Goal: Task Accomplishment & Management: Complete application form

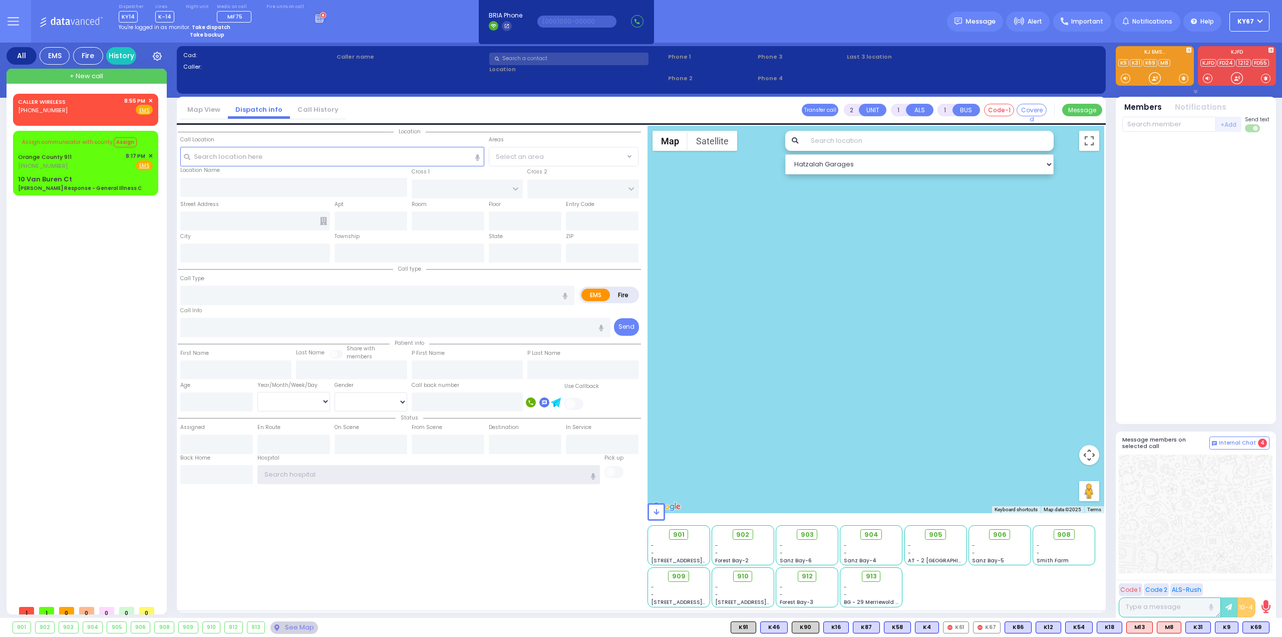
type input "Ky67"
click at [213, 26] on strong "Take dispatch" at bounding box center [211, 28] width 39 height 8
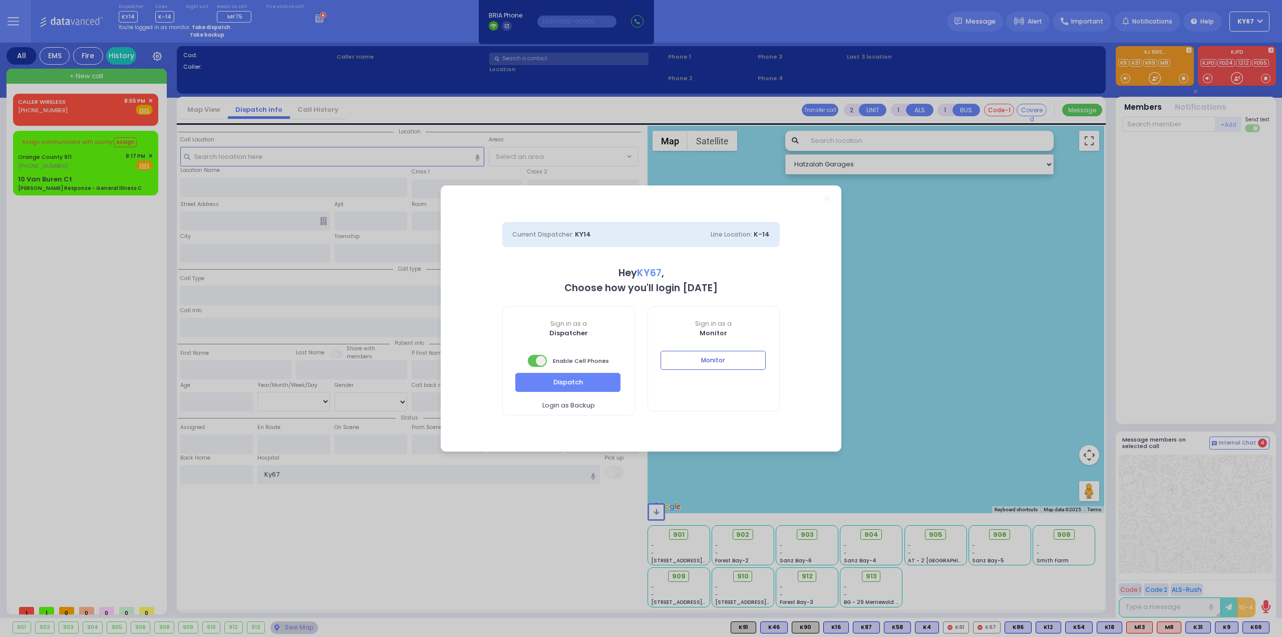
select select "9"
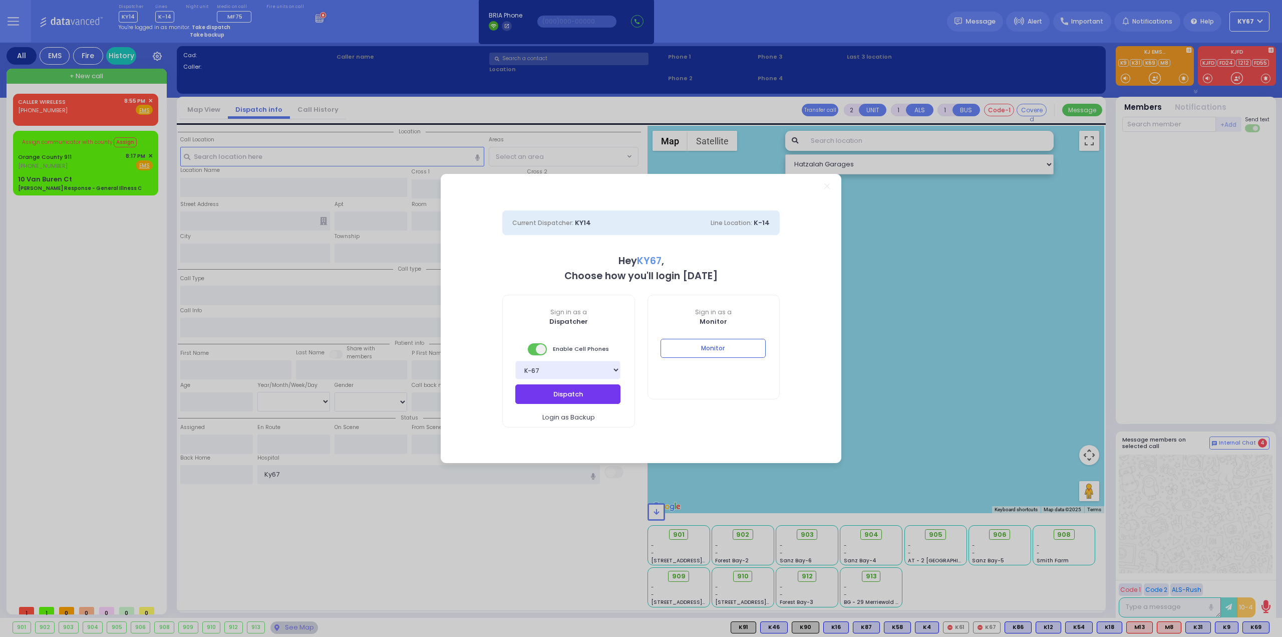
click at [580, 397] on button "Dispatch" at bounding box center [567, 393] width 105 height 19
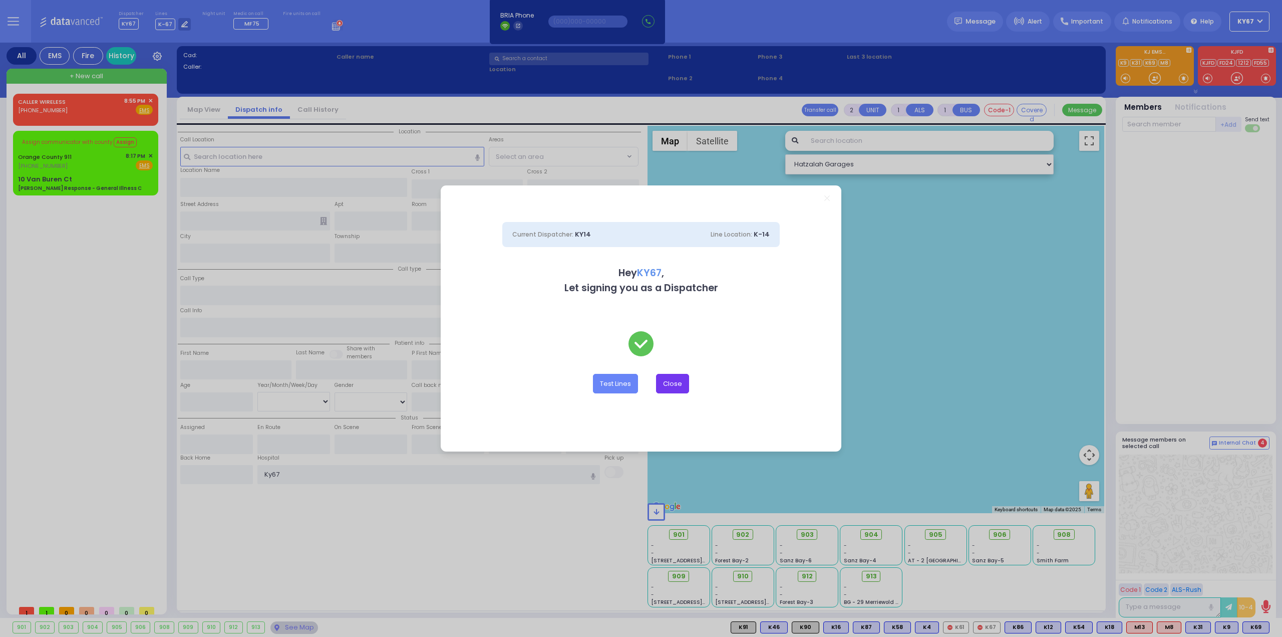
click at [676, 387] on button "Close" at bounding box center [672, 383] width 33 height 19
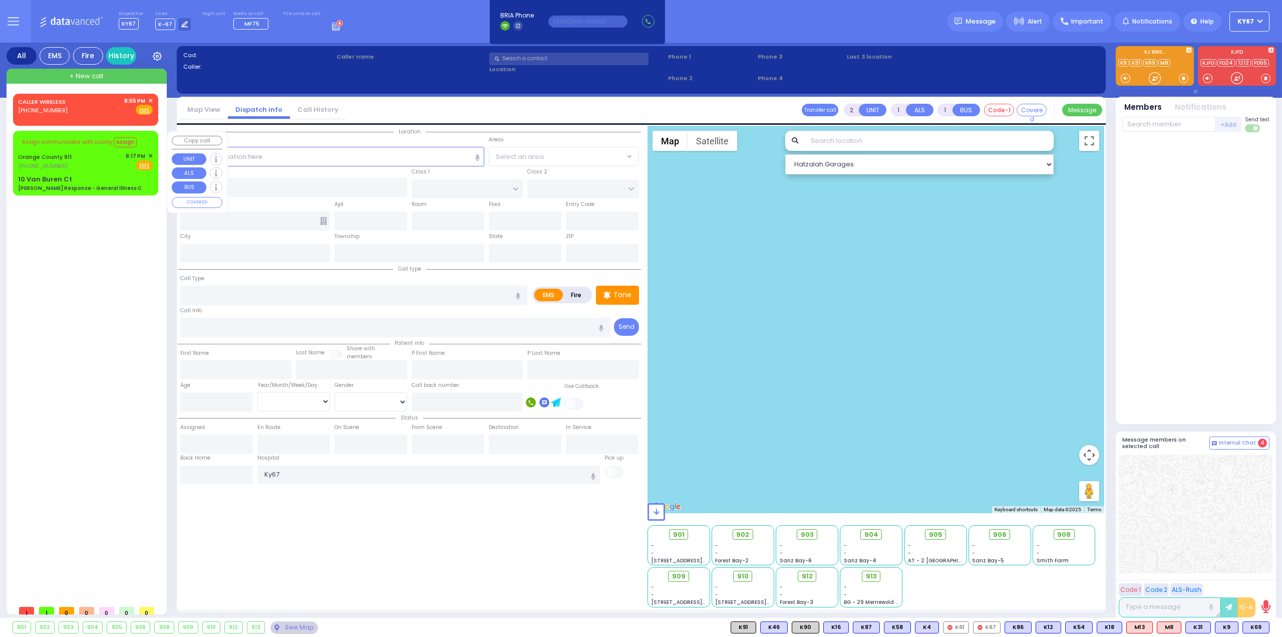
click at [150, 157] on span "✕" at bounding box center [150, 156] width 5 height 9
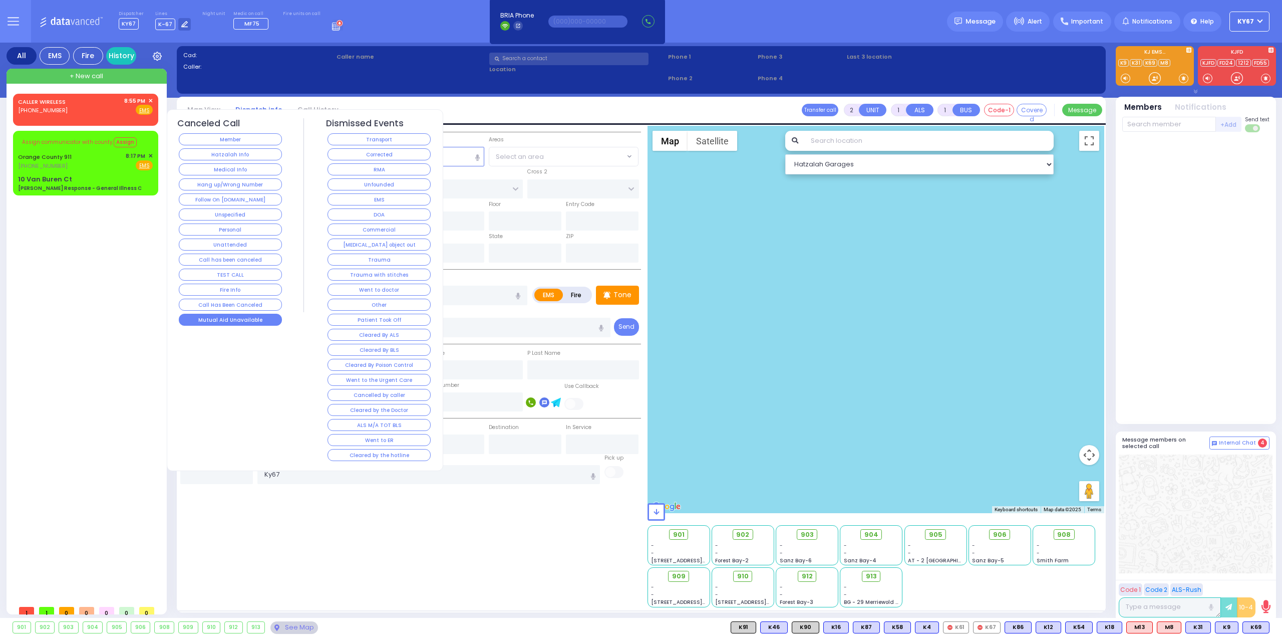
click at [240, 315] on button "Mutual Aid Unavailable" at bounding box center [230, 320] width 103 height 12
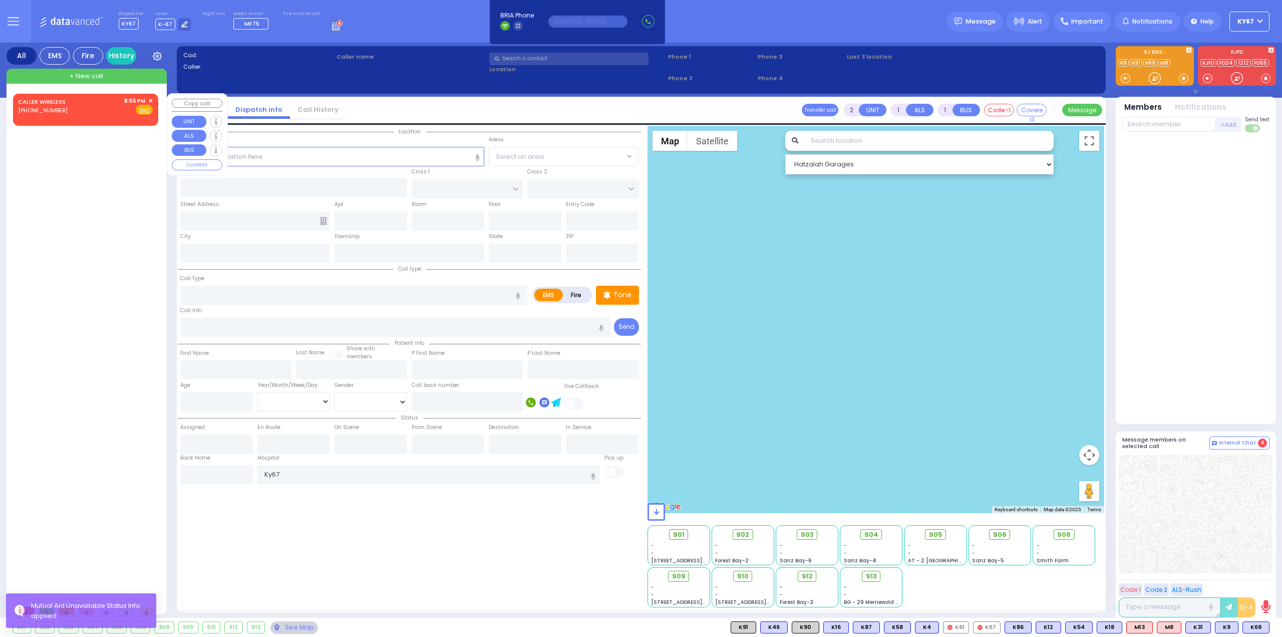
click at [151, 99] on span "✕" at bounding box center [150, 101] width 5 height 9
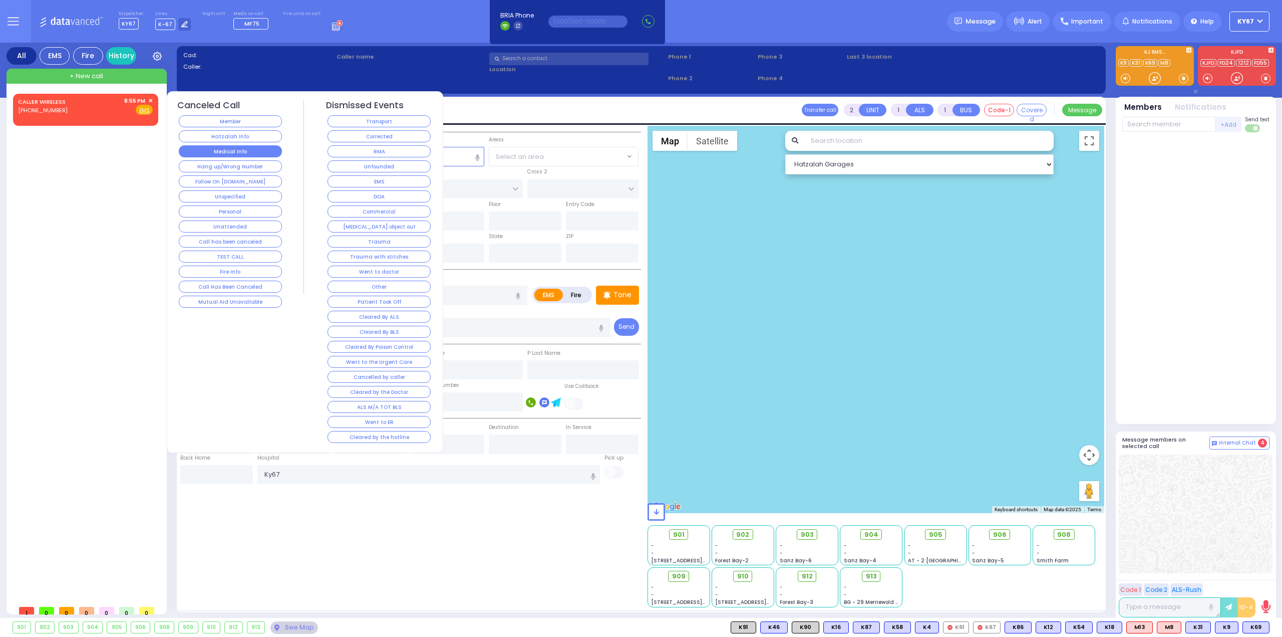
click at [252, 152] on button "Medical Info" at bounding box center [230, 151] width 103 height 12
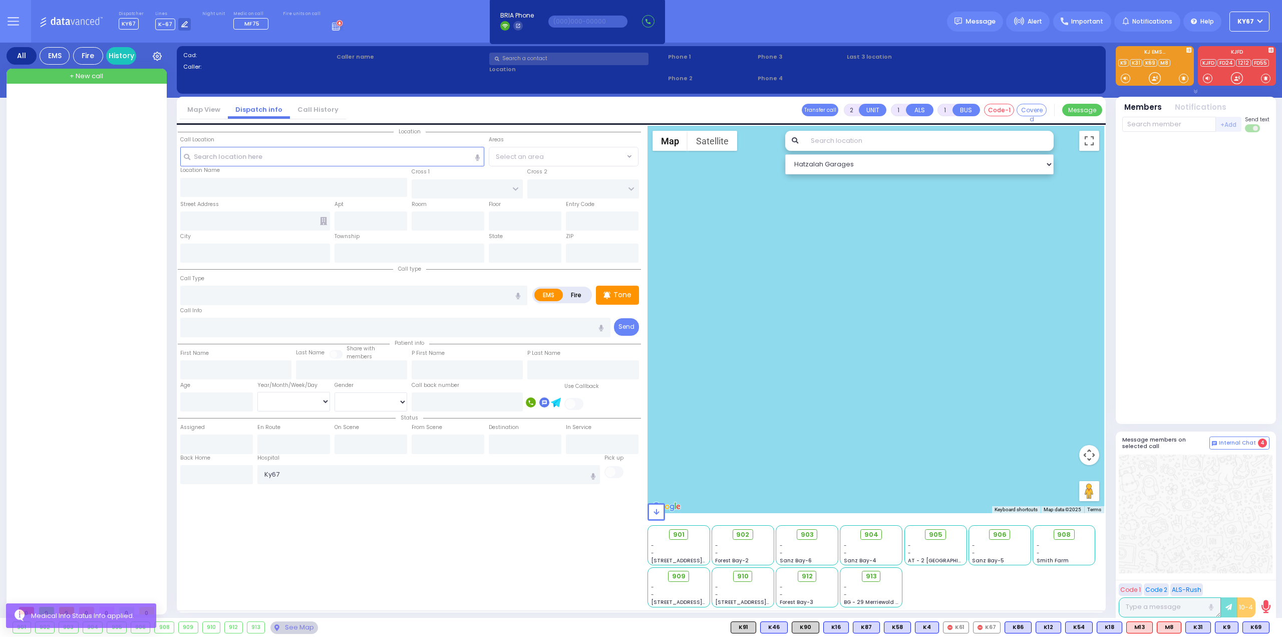
click at [122, 180] on div at bounding box center [87, 347] width 149 height 506
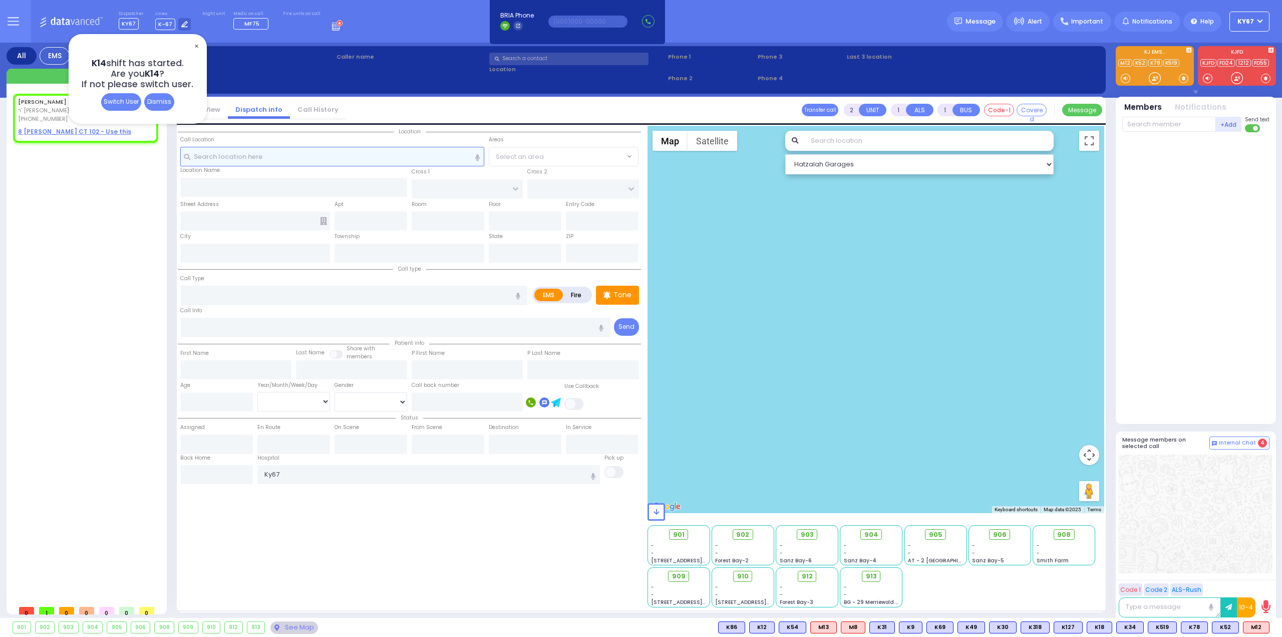
select select
radio input "true"
type input "[PERSON_NAME]"
type input "PEARL"
select select
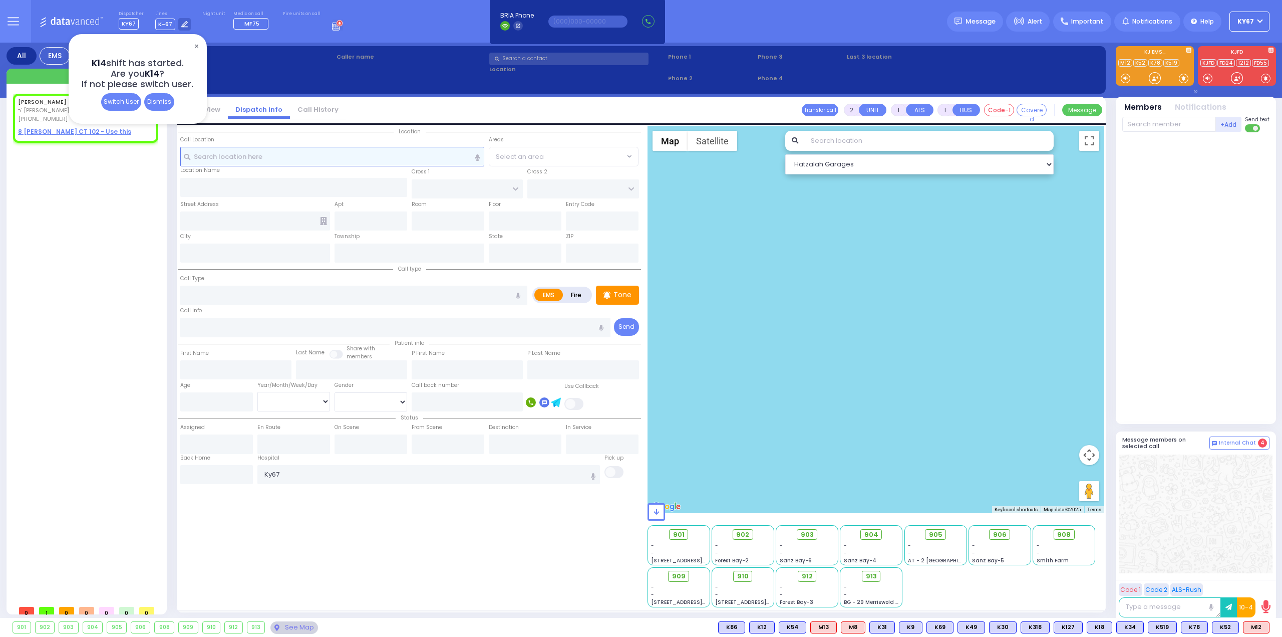
type input "21:37"
select select "Hatzalah Garages"
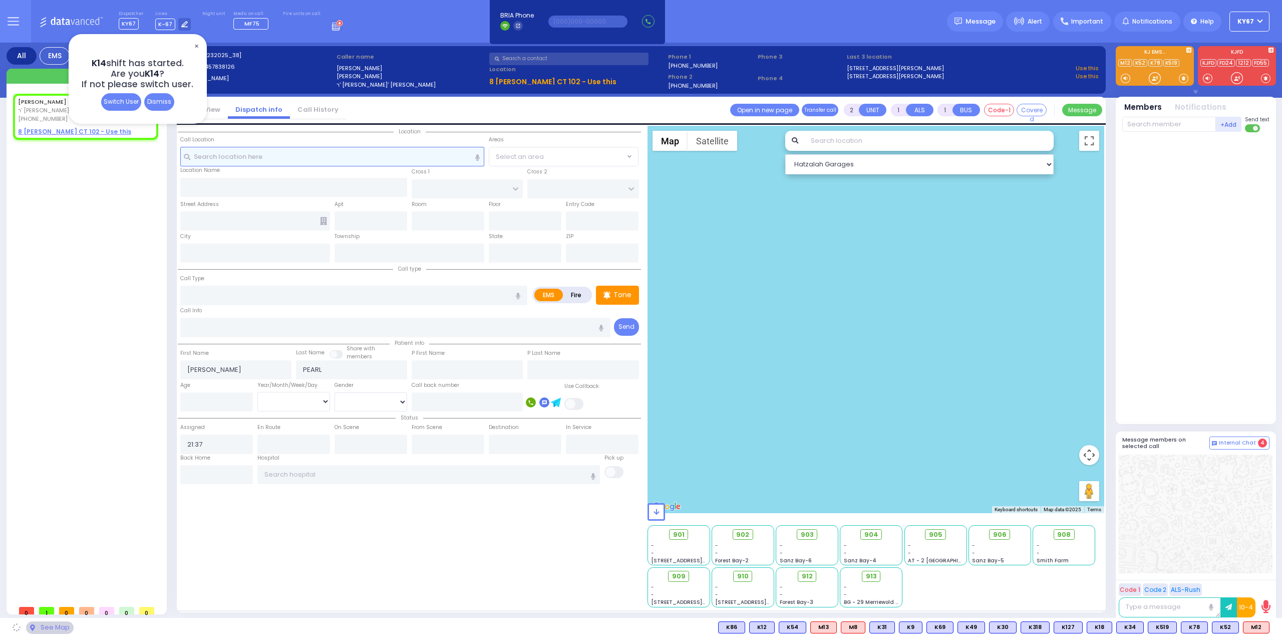
select select
radio input "true"
select select
select select "Hatzalah Garages"
select select
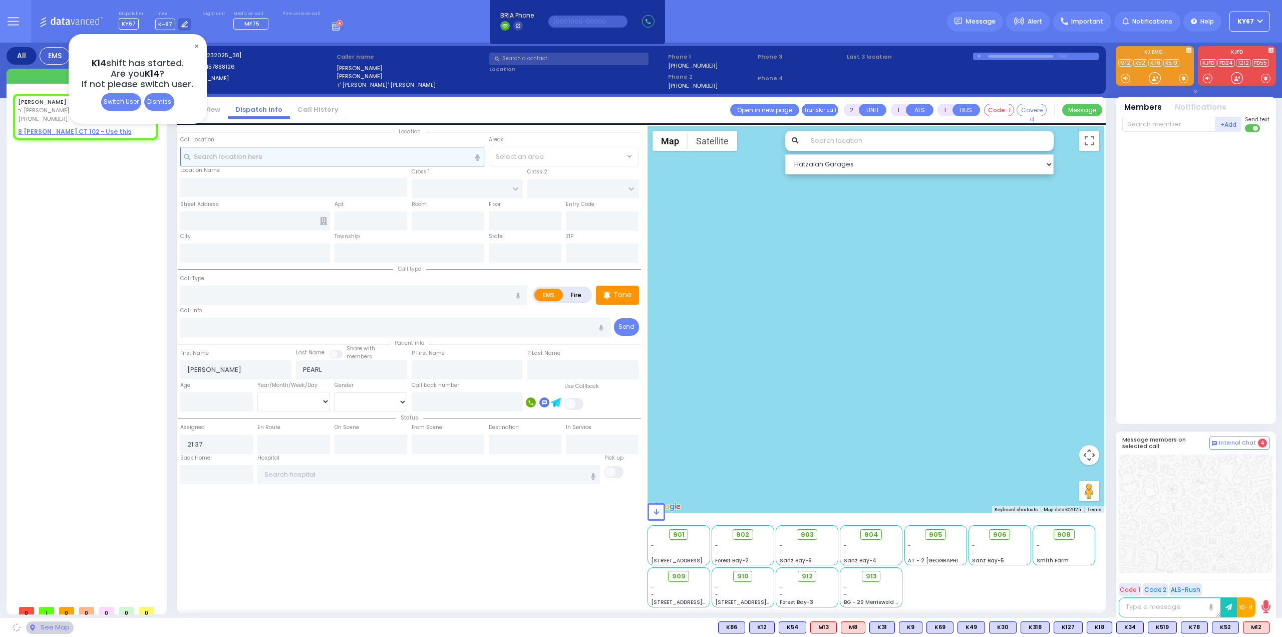
radio input "true"
select select
select select "Hatzalah Garages"
select select
radio input "true"
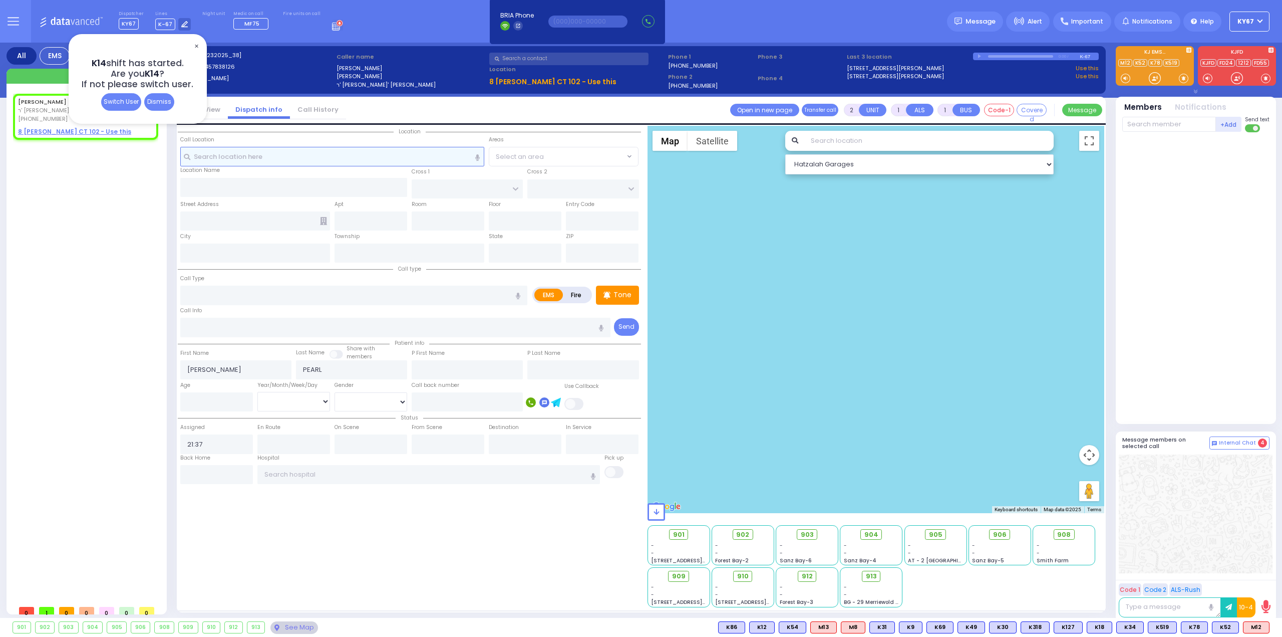
select select
select select "Hatzalah Garages"
click at [195, 45] on span "✕" at bounding box center [196, 47] width 8 height 12
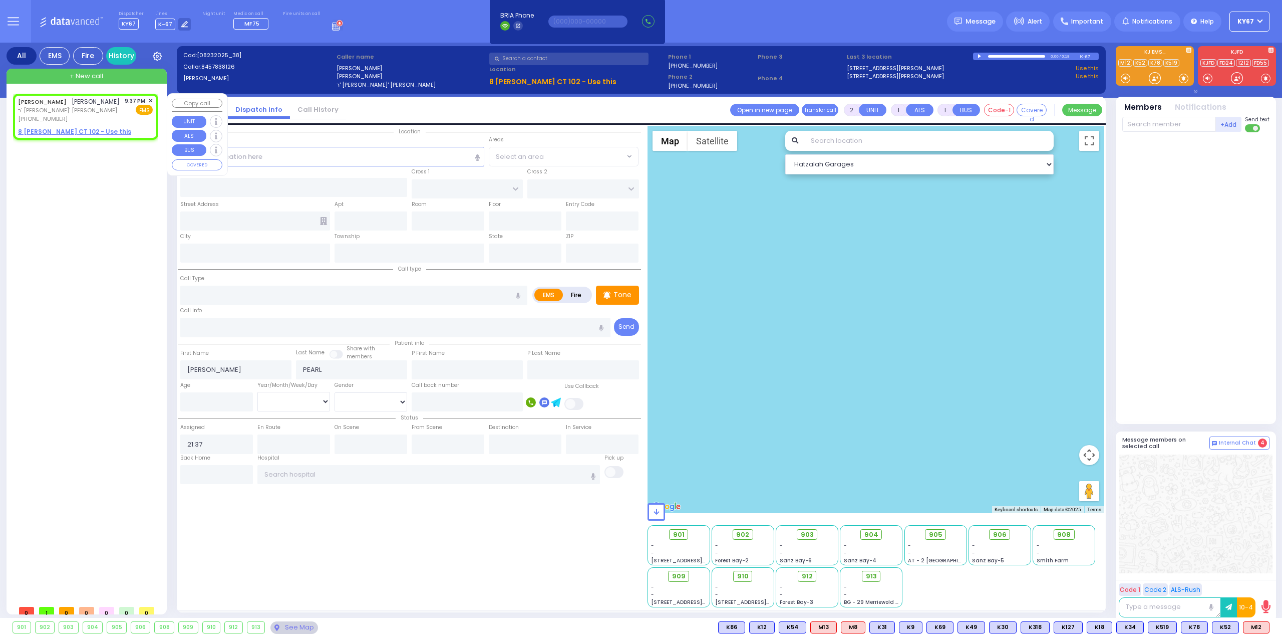
click at [98, 110] on span "ר' [PERSON_NAME]' [PERSON_NAME]" at bounding box center [69, 110] width 102 height 9
select select
radio input "true"
select select
select select "Hatzalah Garages"
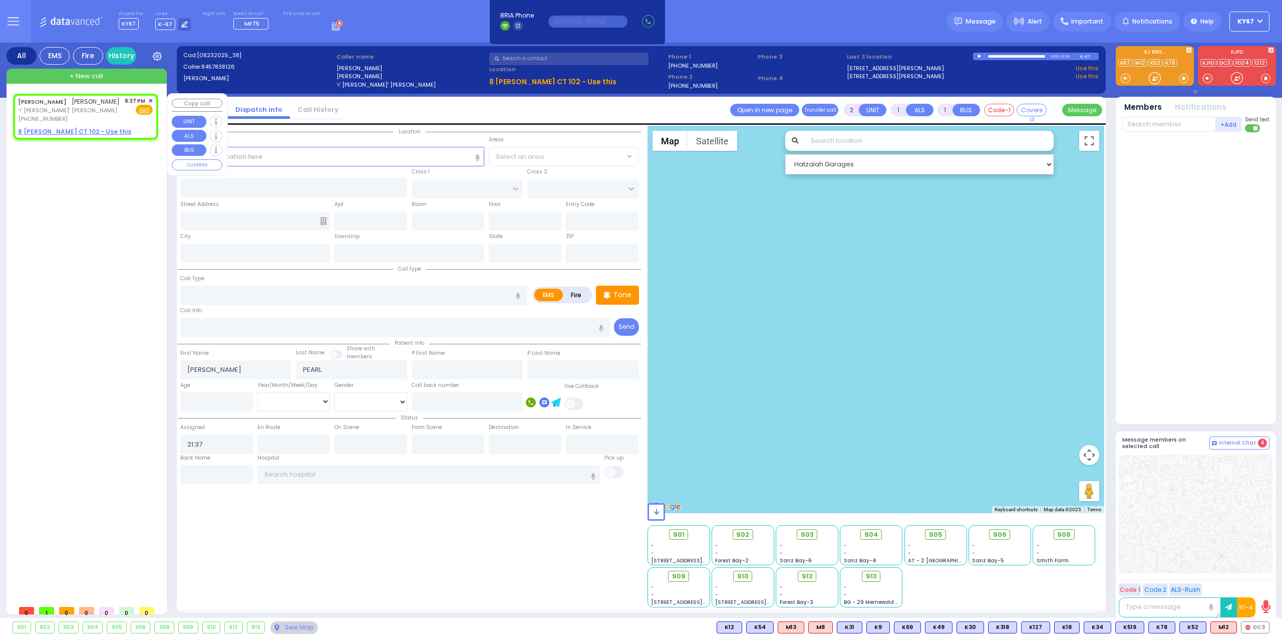
click at [47, 130] on u "8 TAYLOR CT 102 - Use this" at bounding box center [74, 131] width 113 height 9
select select
radio input "true"
select select
select select "Hatzalah Garages"
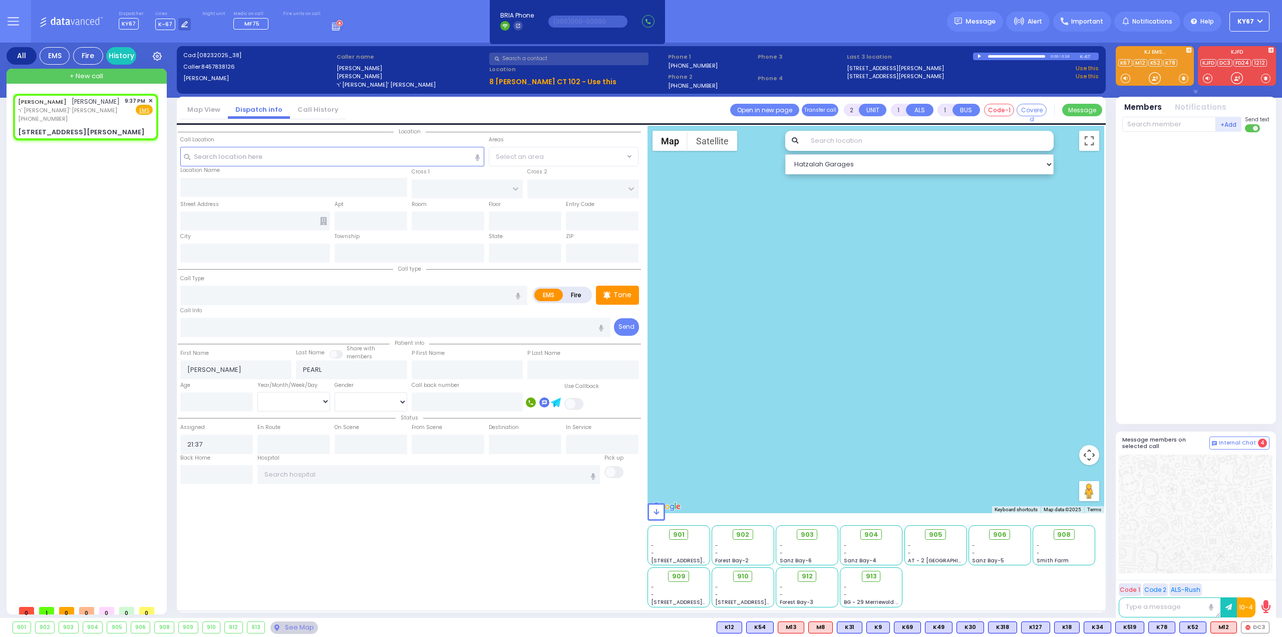
select select
radio input "true"
select select
select select "Hatzalah Garages"
type input "FILLMORE COURT"
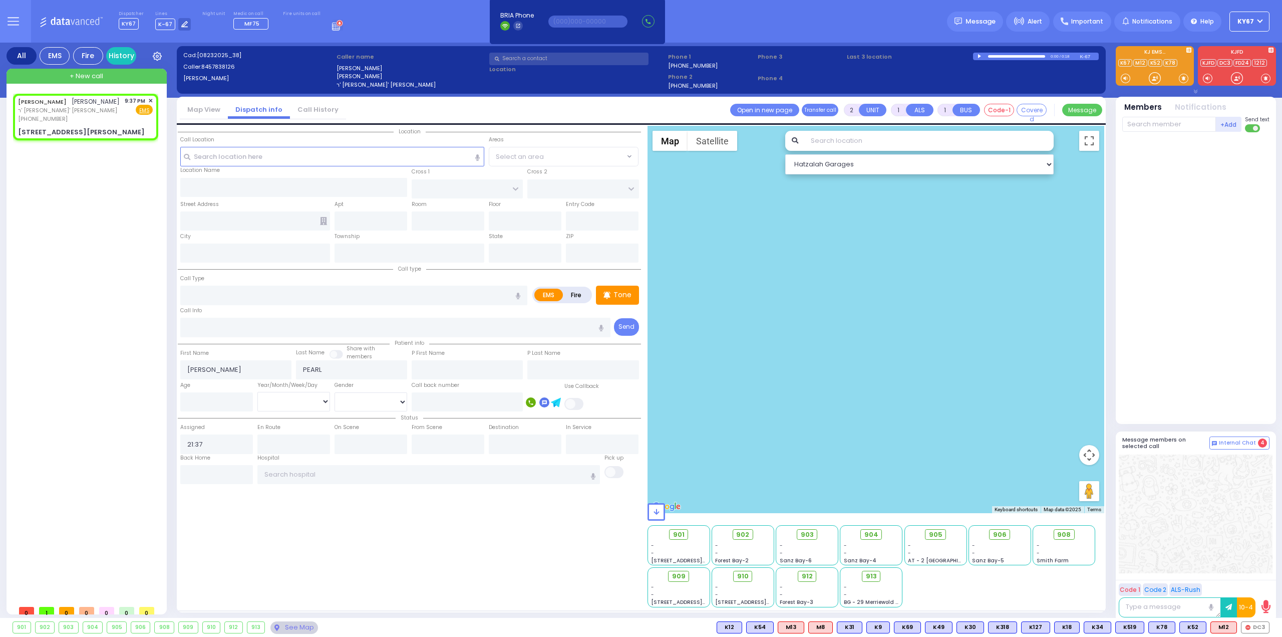
type input "HAYES COURT"
type input "8 [PERSON_NAME] CT"
type input "102"
type input "Monroe"
type input "[US_STATE]"
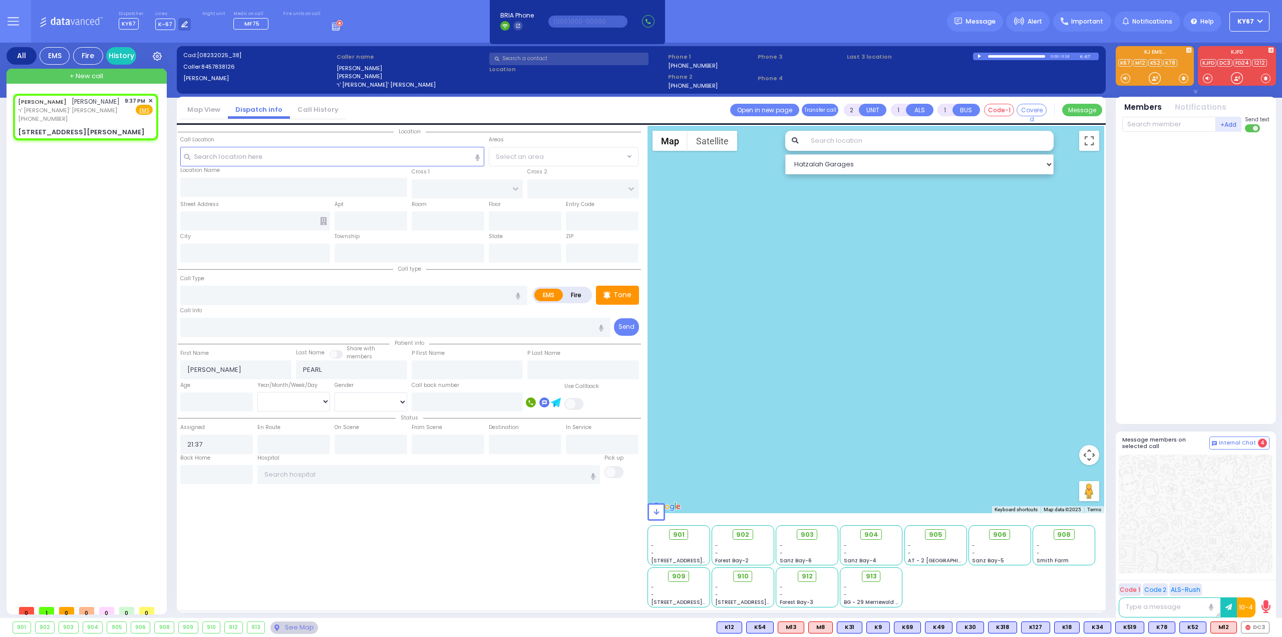
type input "10950"
select select "SECTION 2"
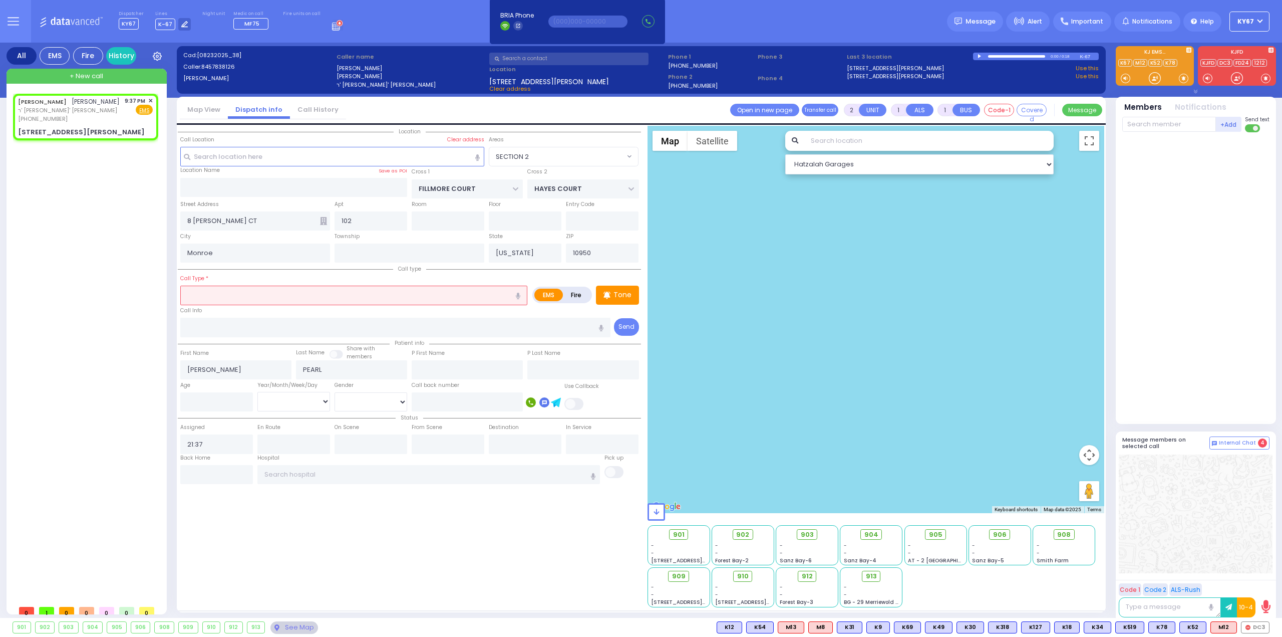
click at [308, 294] on input "text" at bounding box center [353, 294] width 347 height 19
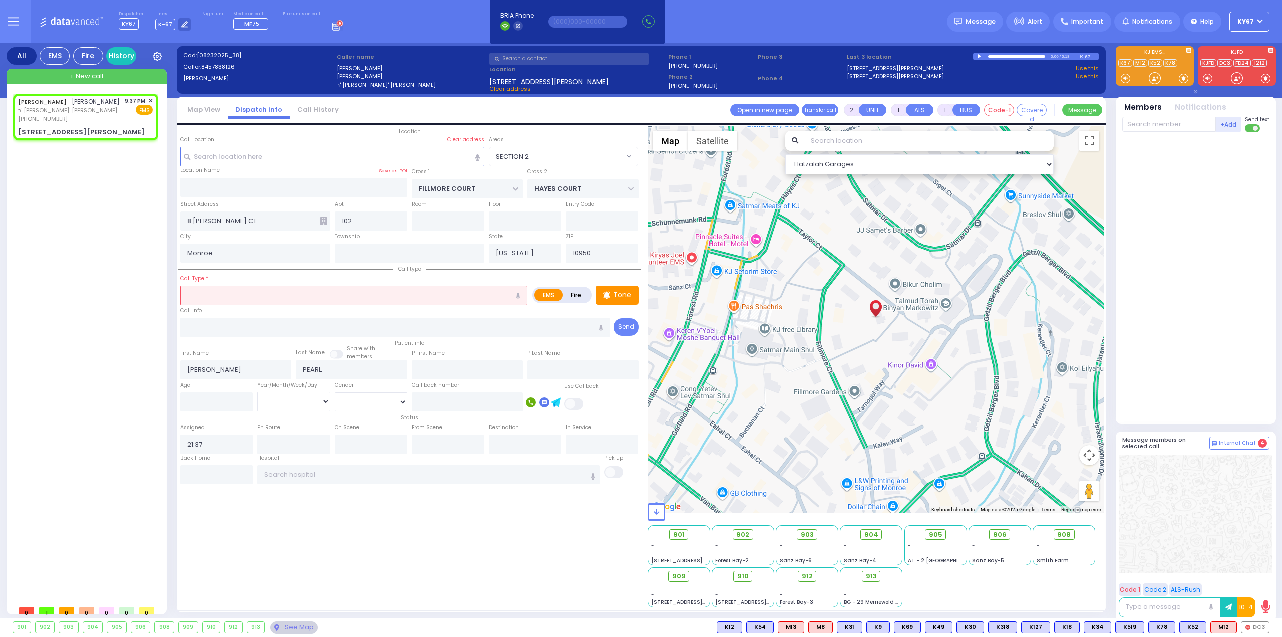
select select
radio input "true"
select select
select select "Hatzalah Garages"
select select "SECTION 2"
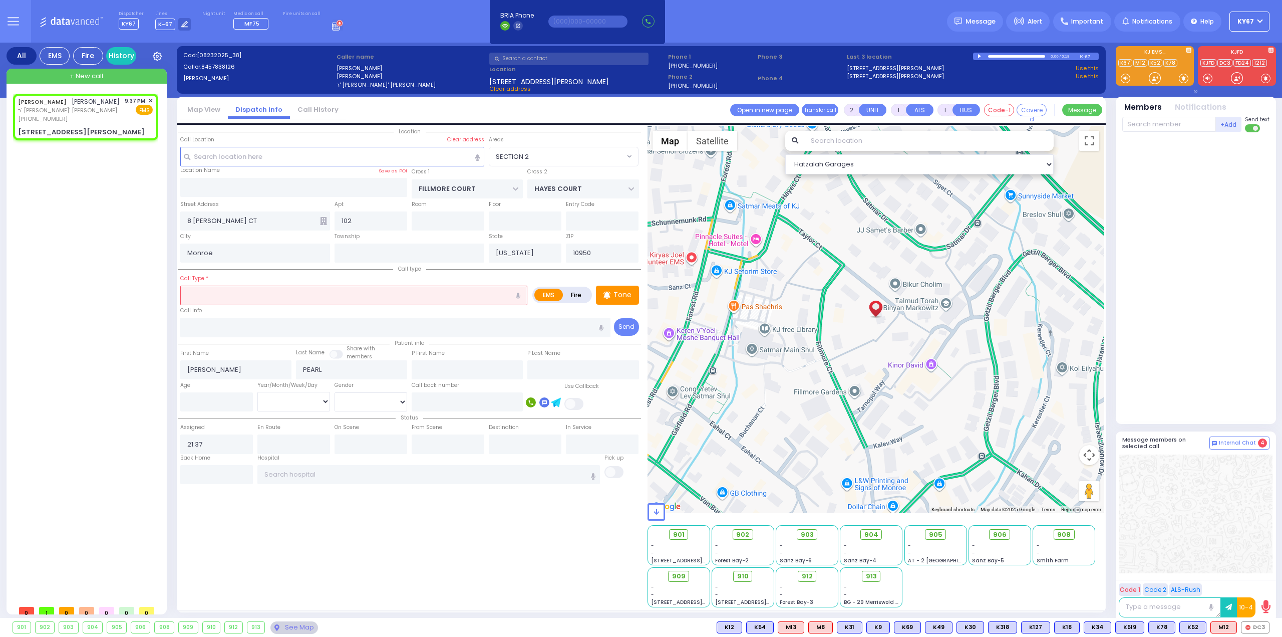
click at [518, 295] on icon "button" at bounding box center [518, 295] width 5 height 7
type input "child fainted"
select select
radio input "true"
select select
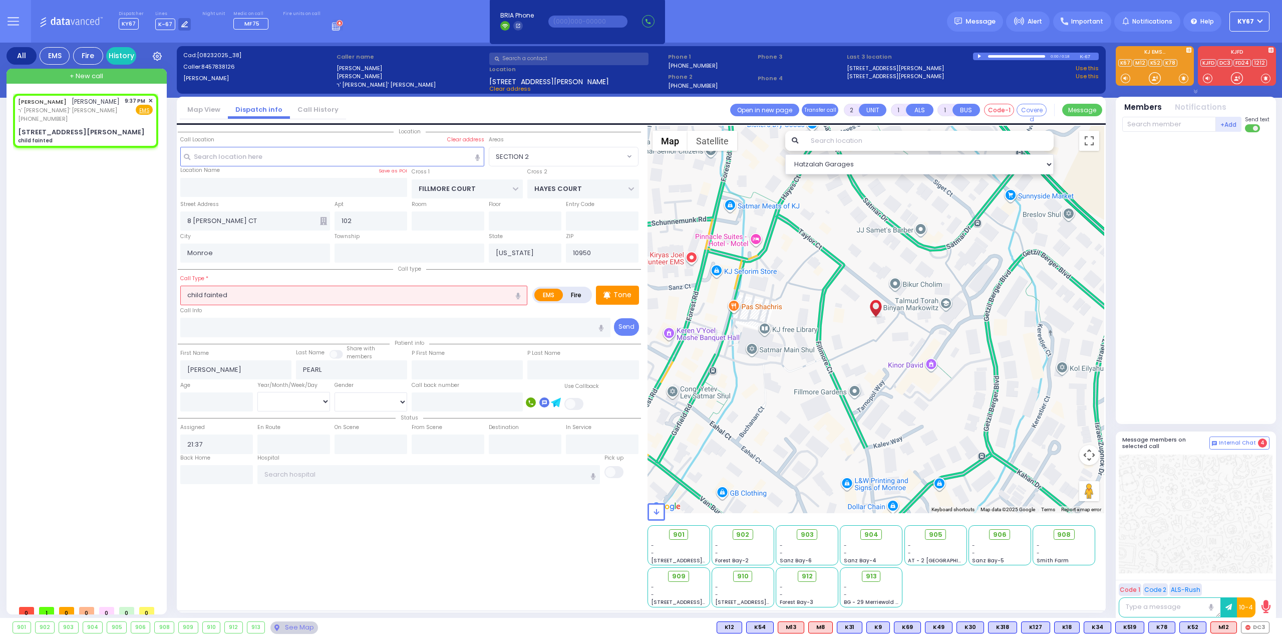
select select "Hatzalah Garages"
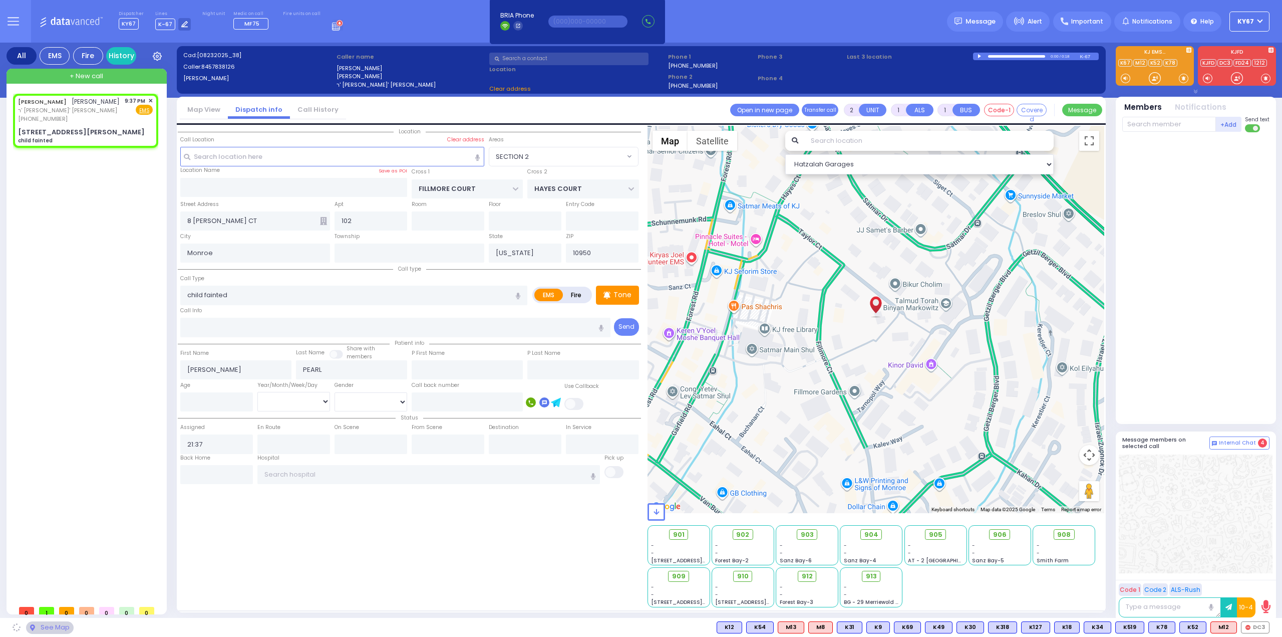
select select "SECTION 2"
click at [191, 297] on input "child fainted" at bounding box center [353, 294] width 347 height 19
type input "Child fainted"
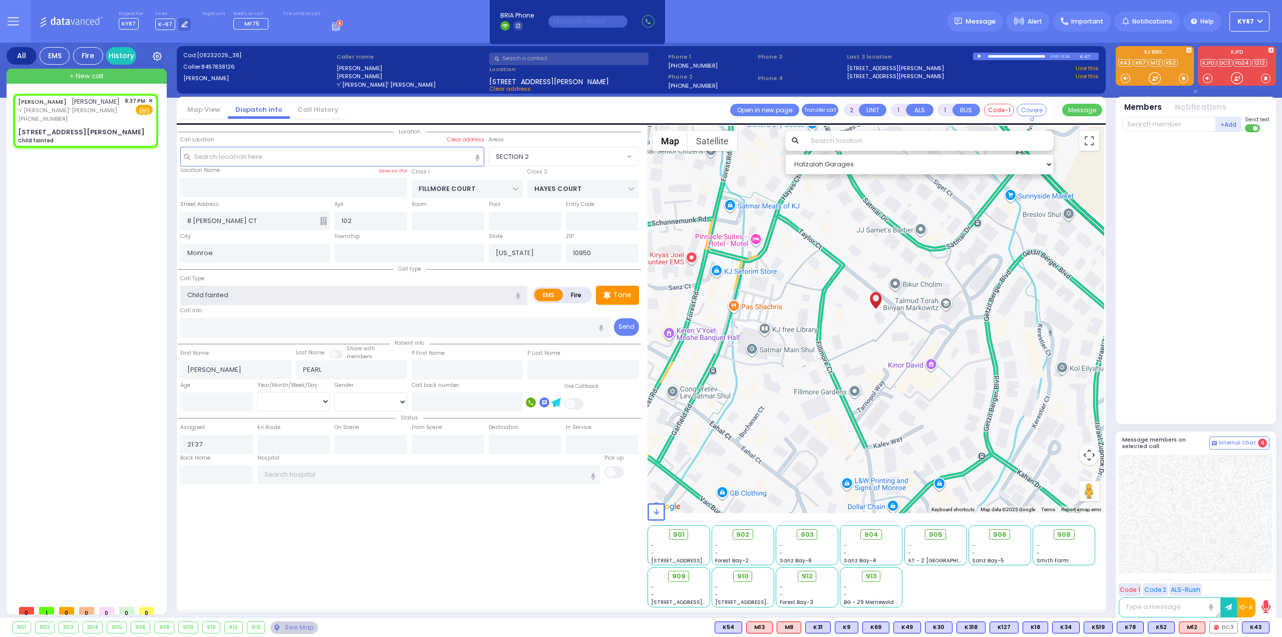
select select
radio input "true"
select select
select select "Hatzalah Garages"
select select "SECTION 2"
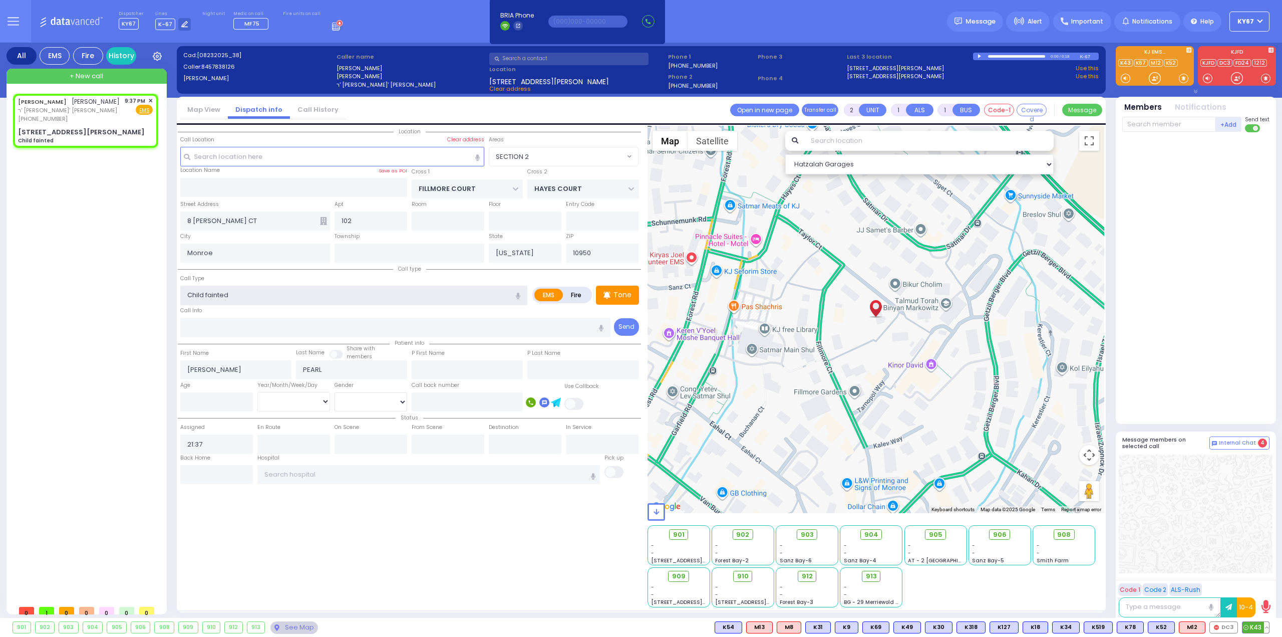
type input "Child fainted"
click at [1253, 628] on span "K43" at bounding box center [1256, 627] width 27 height 11
select select
radio input "true"
select select
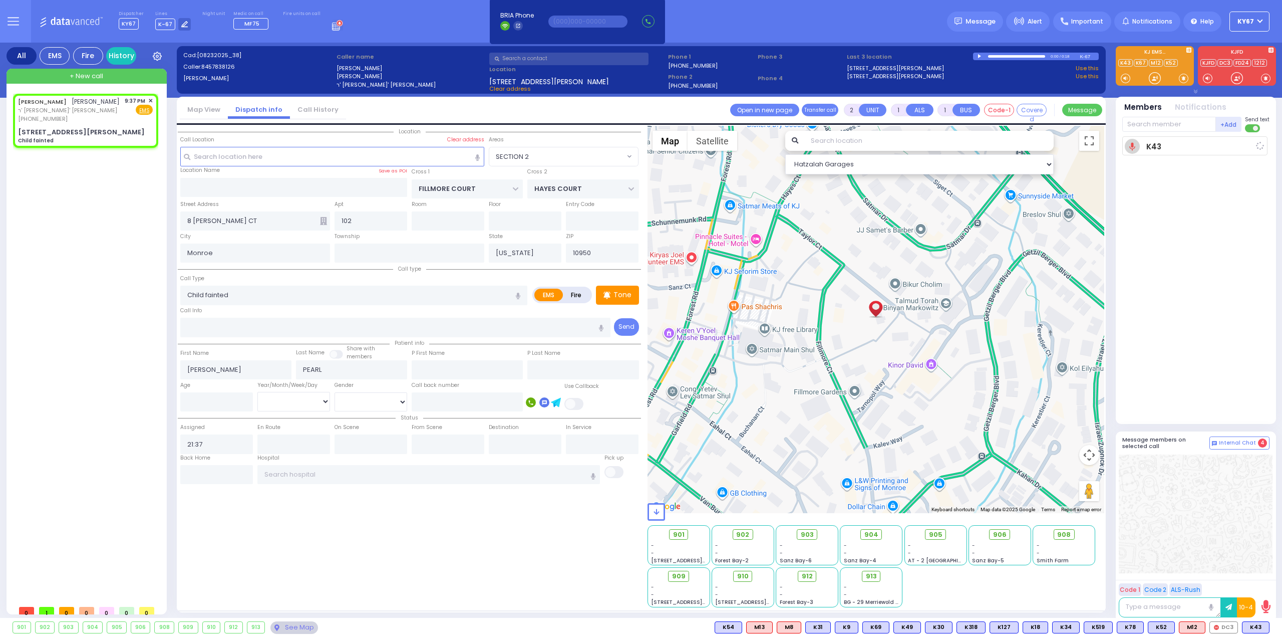
type input "21:38"
select select "Hatzalah Garages"
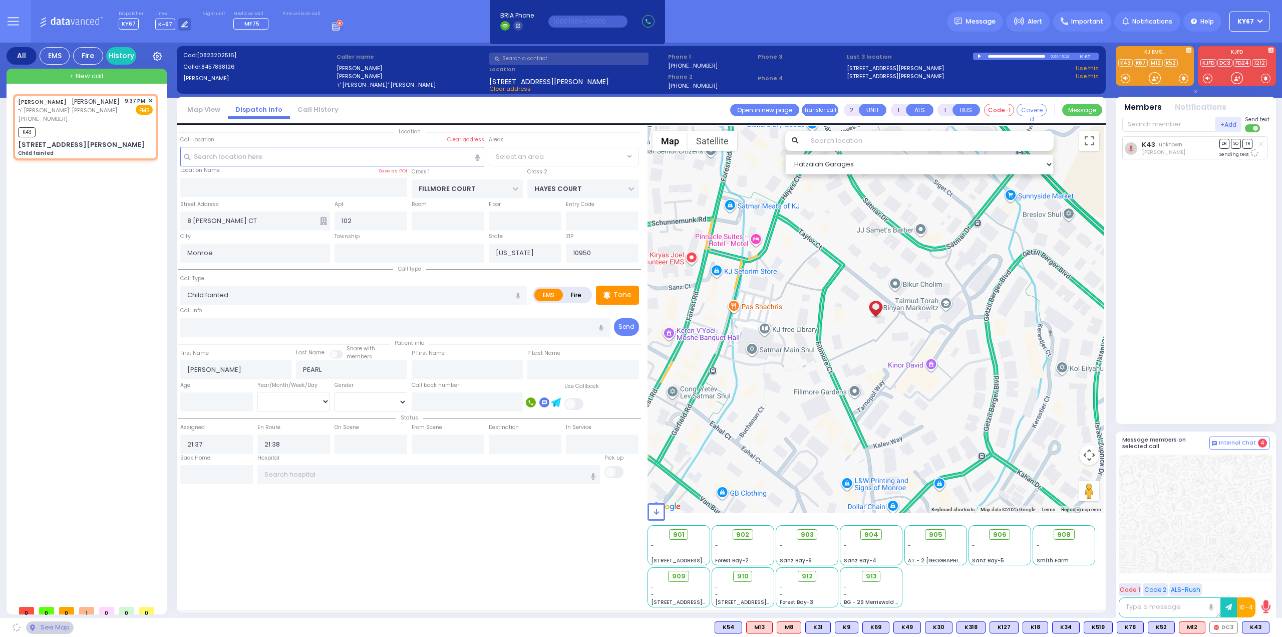
radio input "true"
select select
select select "Hatzalah Garages"
select select "SECTION 2"
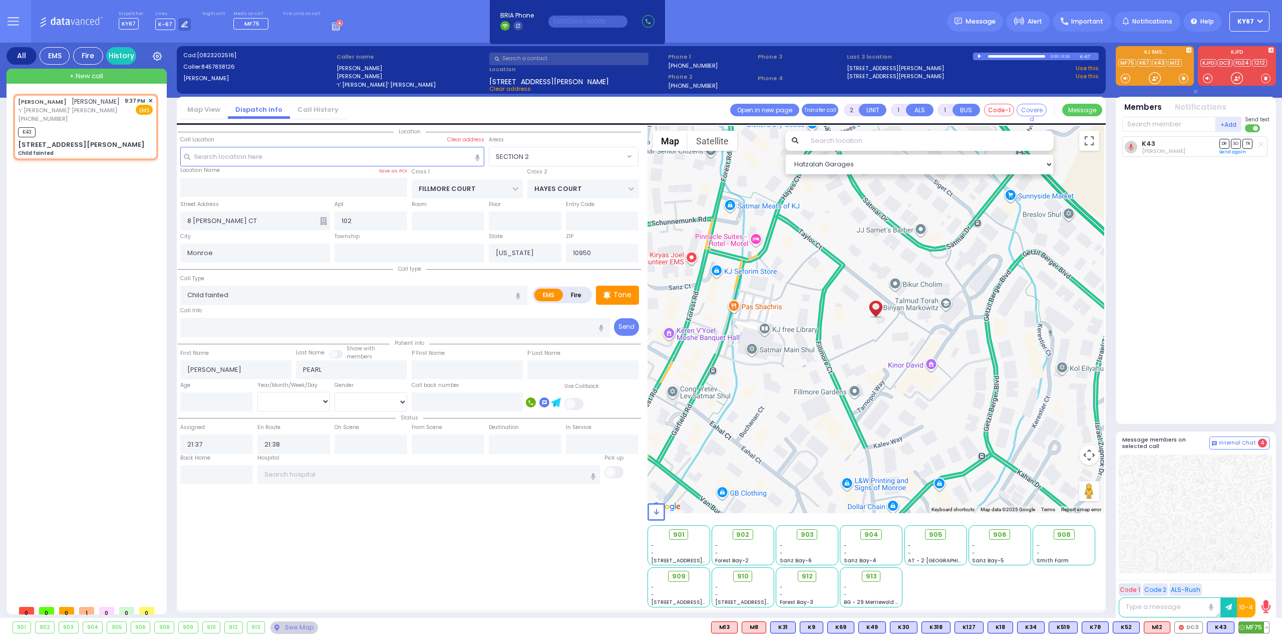
click at [1256, 628] on span "MF75" at bounding box center [1254, 627] width 30 height 11
select select
radio input "true"
select select
select select "Hatzalah Garages"
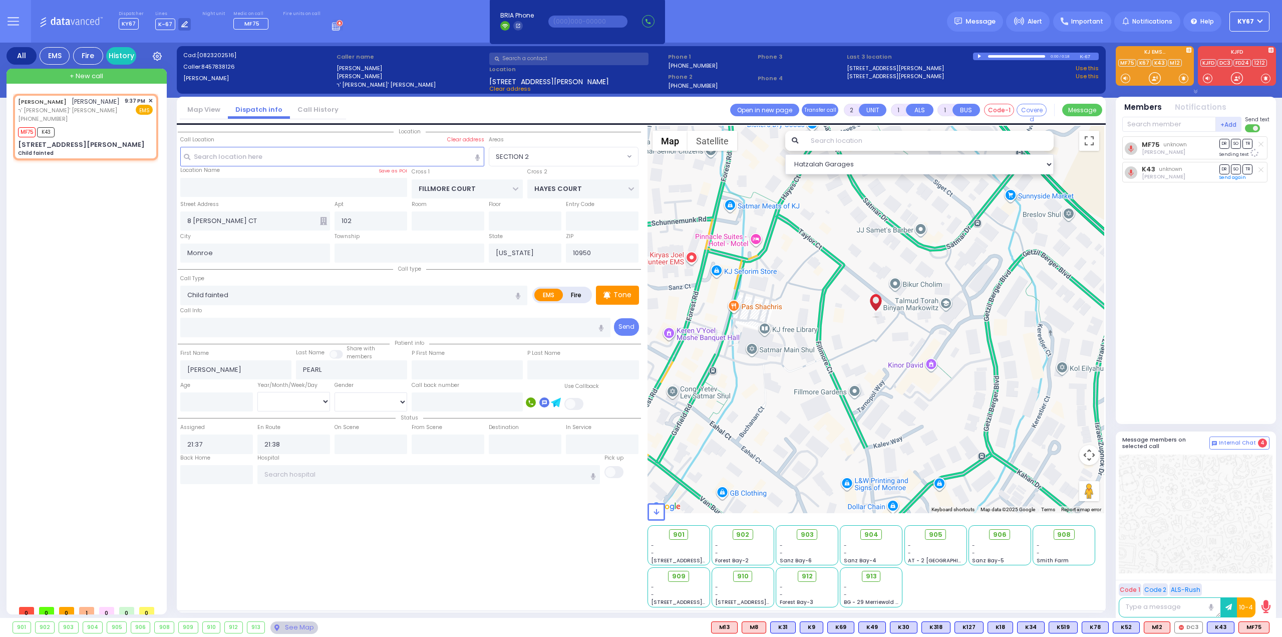
select select "SECTION 2"
click at [1258, 627] on span "K50" at bounding box center [1256, 627] width 27 height 11
select select
radio input "true"
select select
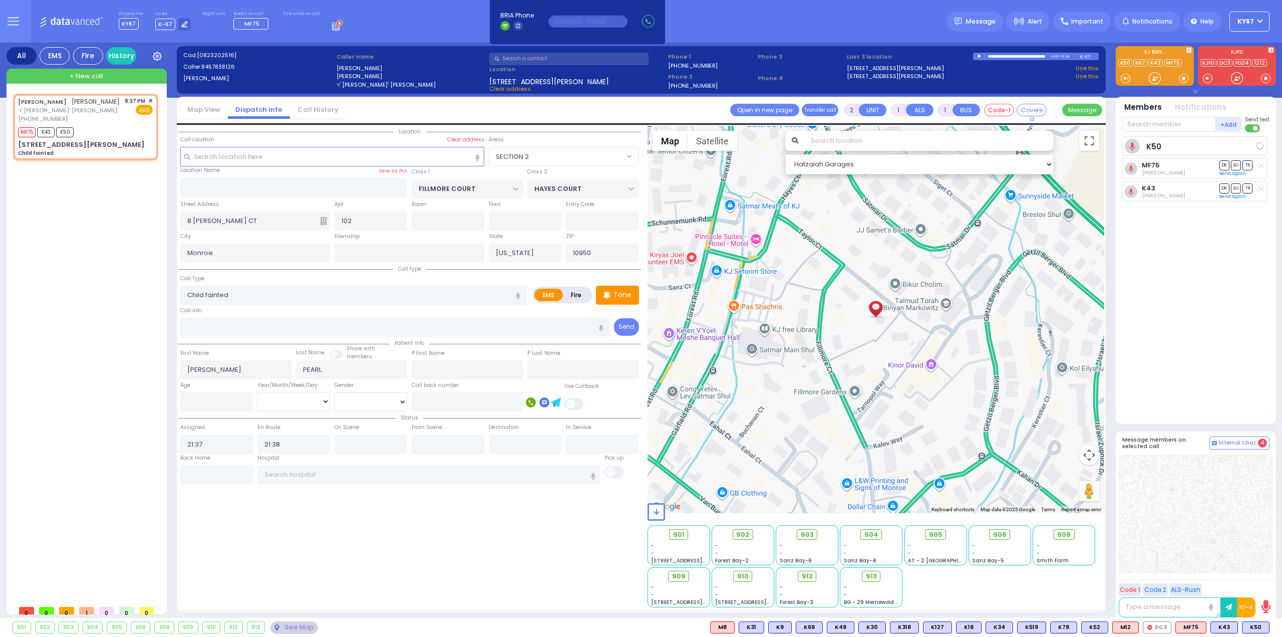
select select "Hatzalah Garages"
select select "SECTION 2"
click at [363, 441] on input "text" at bounding box center [371, 443] width 73 height 19
type input "21:40"
click at [359, 468] on input "text" at bounding box center [428, 474] width 343 height 19
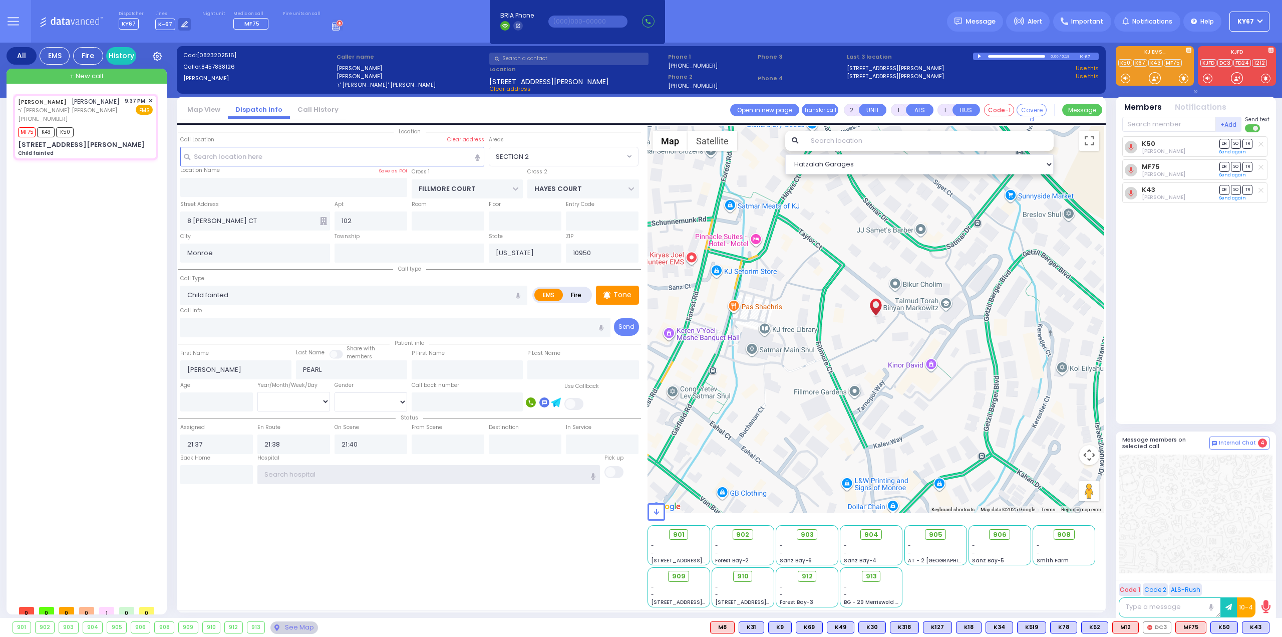
select select
radio input "true"
select select
select select "Hatzalah Garages"
select select "SECTION 2"
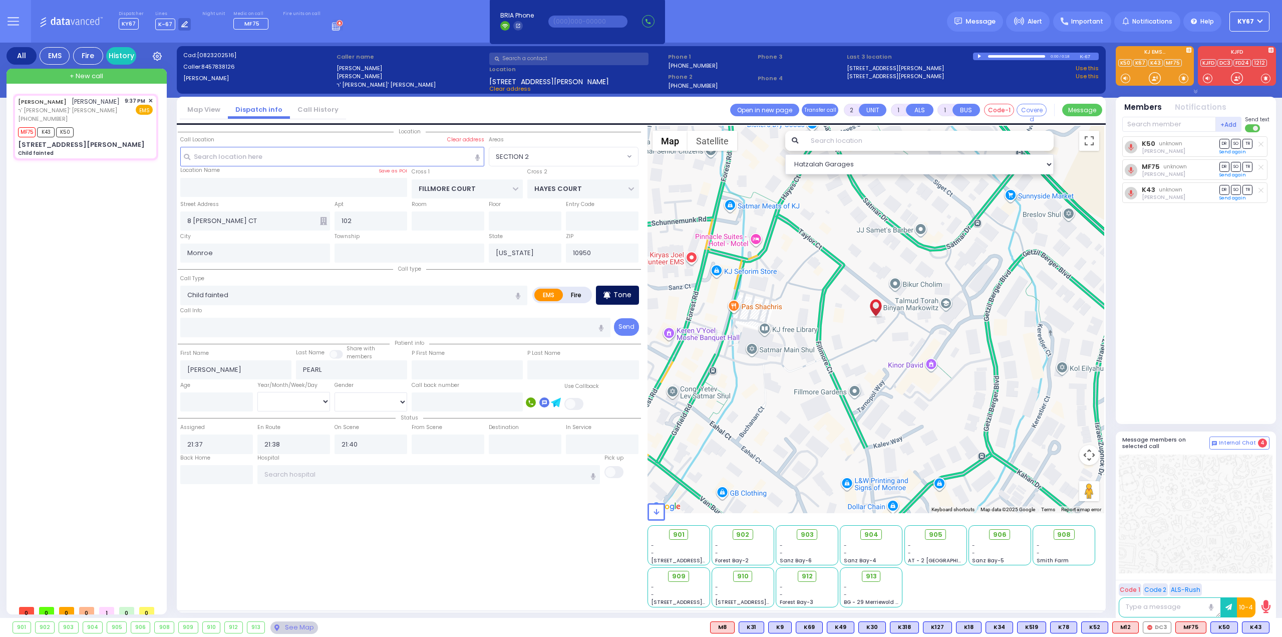
click at [610, 291] on icon at bounding box center [606, 295] width 7 height 12
click at [307, 469] on input "text" at bounding box center [428, 474] width 343 height 19
type input "4"
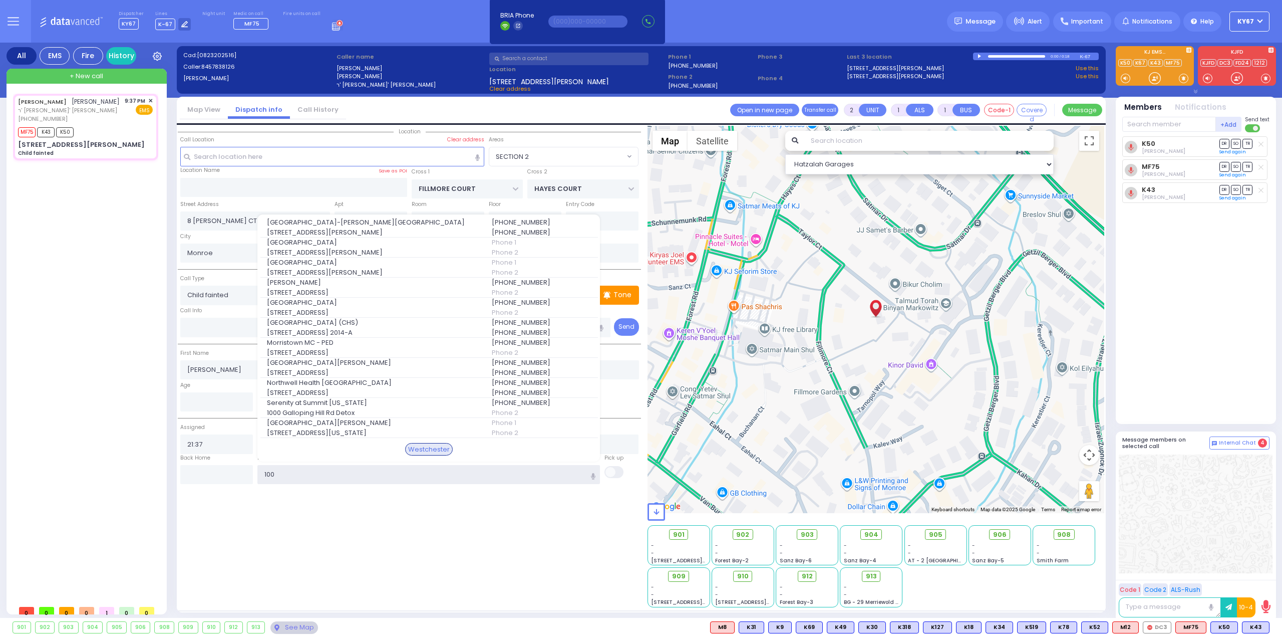
type input "100"
click at [439, 443] on div "Westchester" at bounding box center [429, 449] width 48 height 13
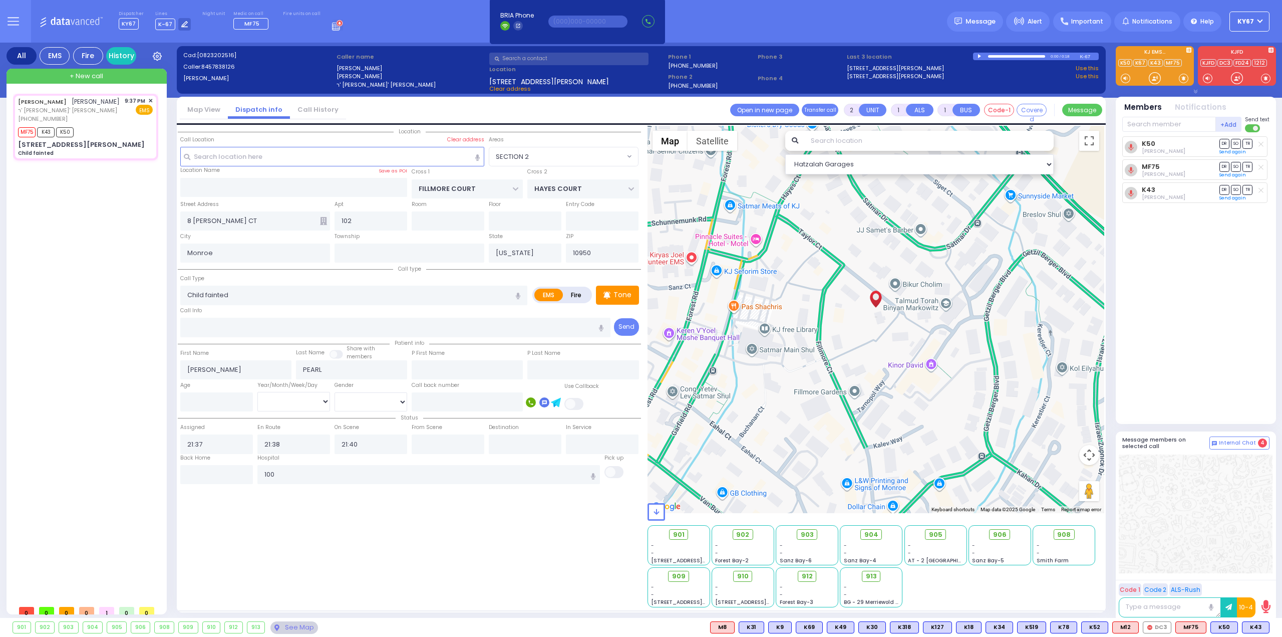
select select
radio input "true"
select select
type input "[GEOGRAPHIC_DATA]-[PERSON_NAME][GEOGRAPHIC_DATA]"
select select "Hatzalah Garages"
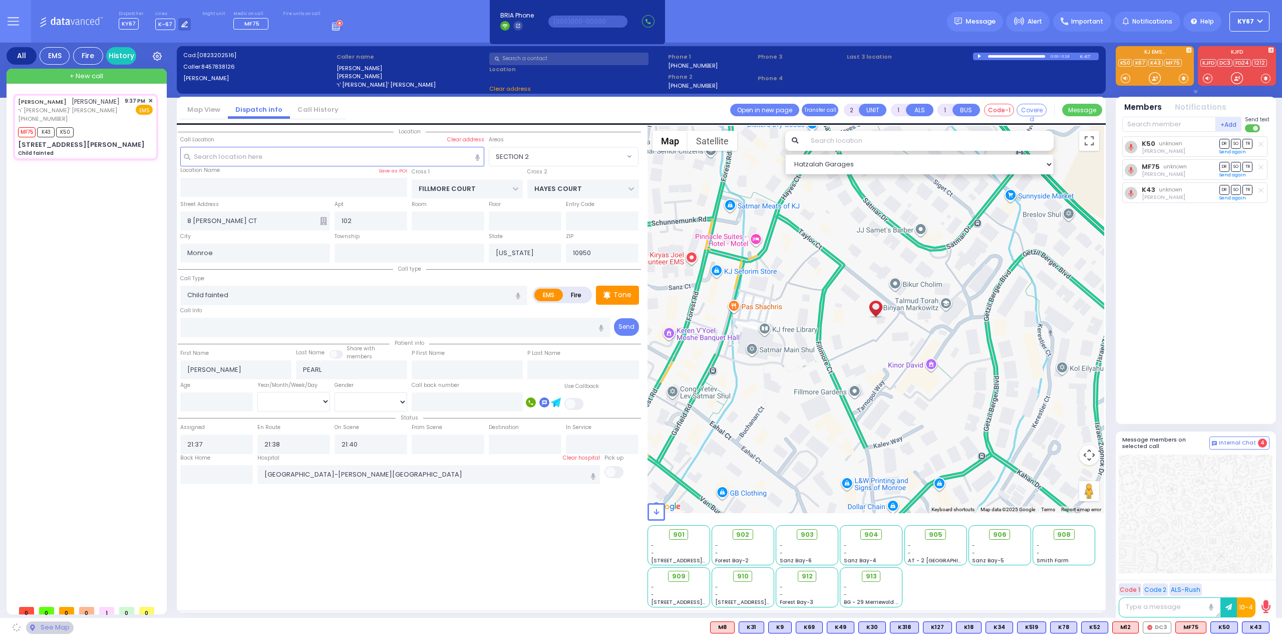
select select "SECTION 2"
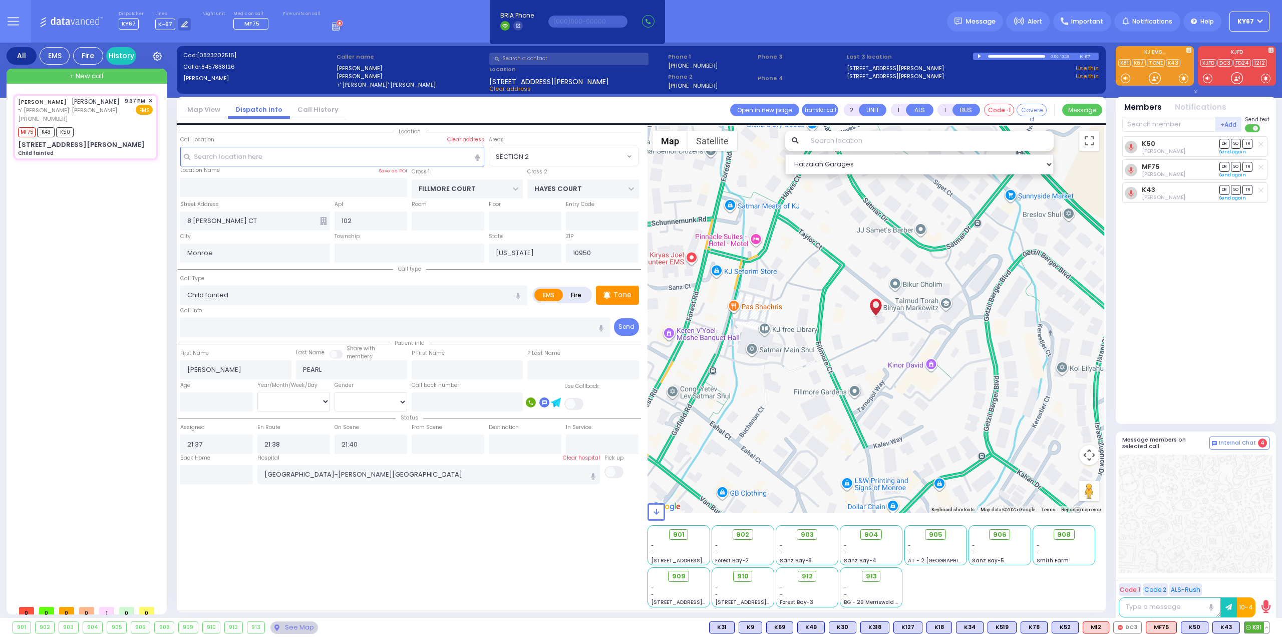
click at [1250, 624] on span "K81" at bounding box center [1257, 627] width 25 height 11
select select
radio input "true"
select select
select select "Hatzalah Garages"
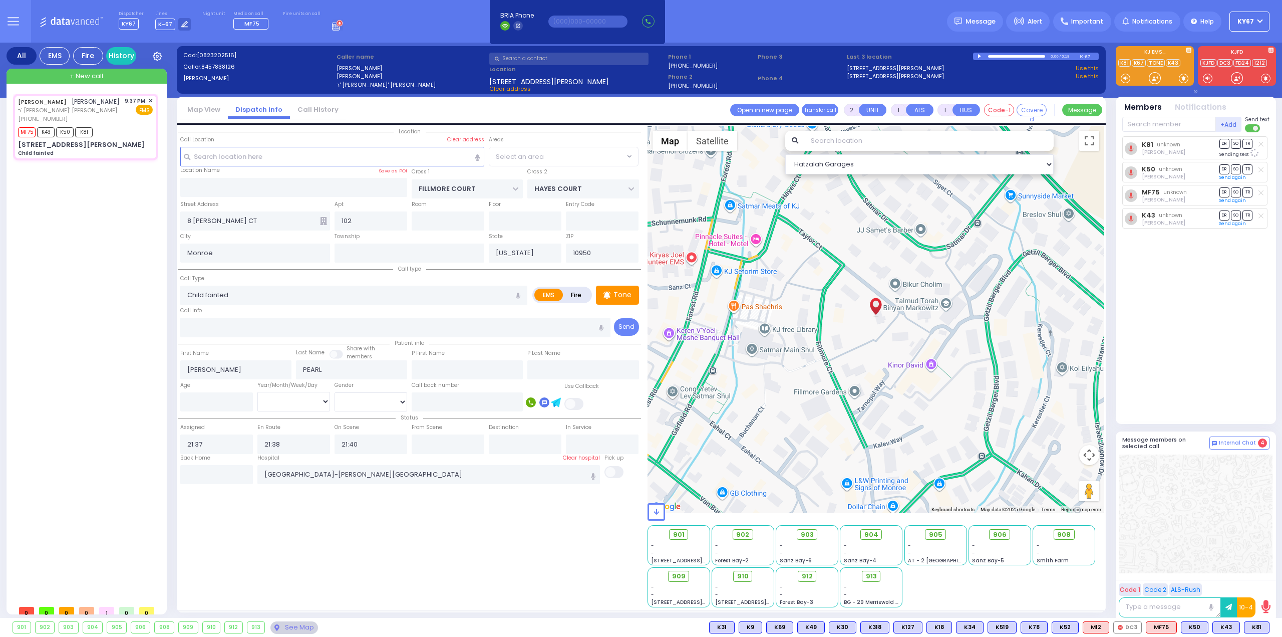
select select "SECTION 2"
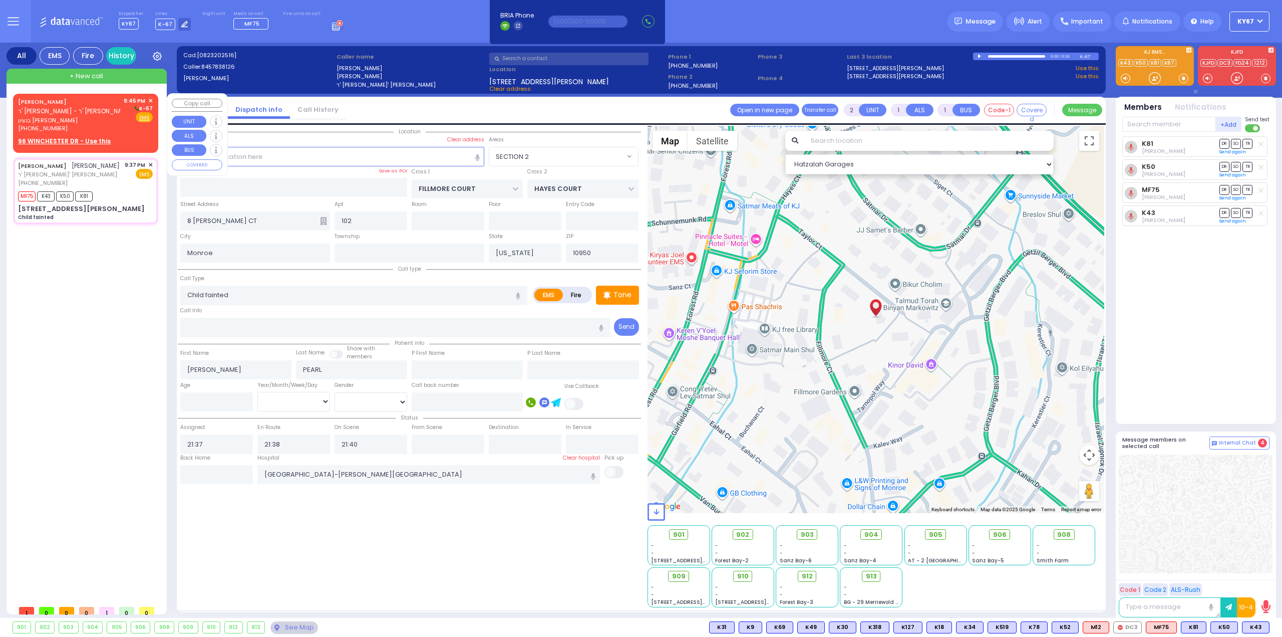
click at [151, 100] on span "✕" at bounding box center [150, 101] width 5 height 9
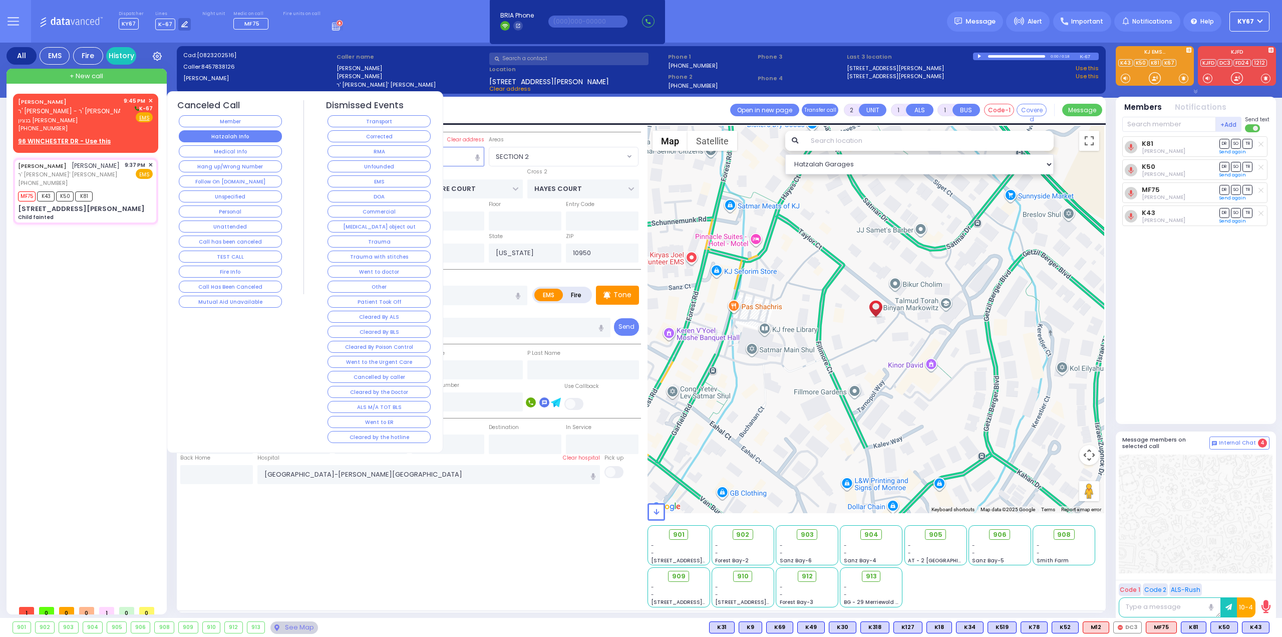
click at [242, 140] on button "Hatzalah Info" at bounding box center [230, 136] width 103 height 12
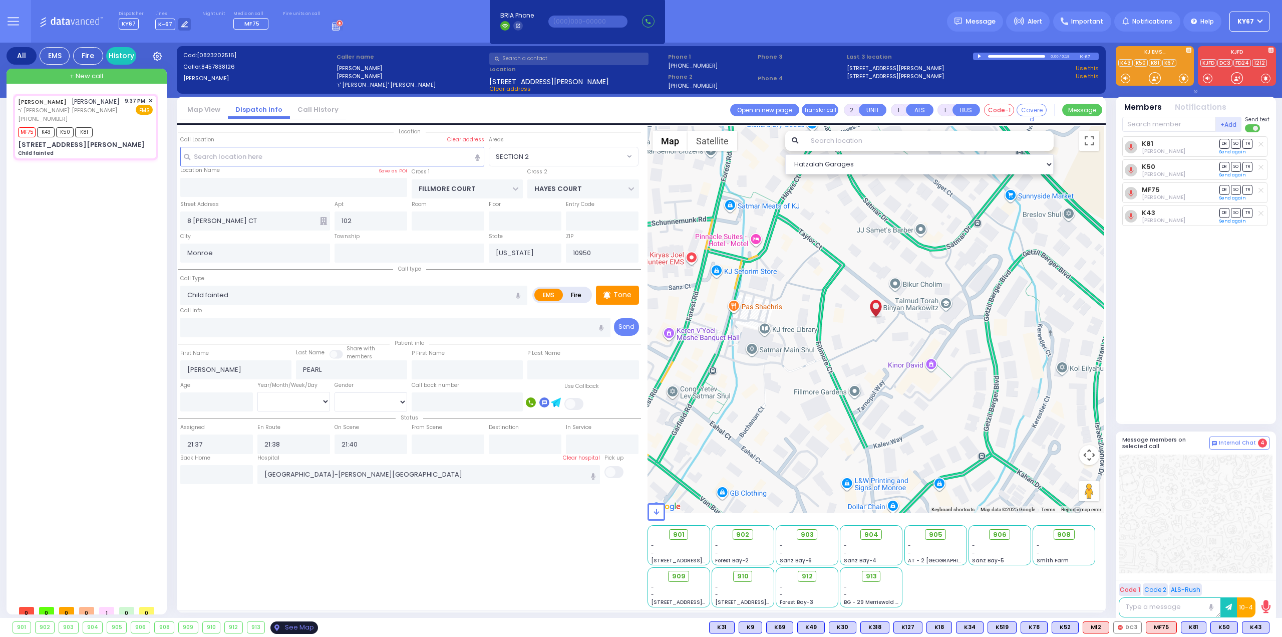
click at [298, 628] on div "See Map" at bounding box center [293, 627] width 47 height 13
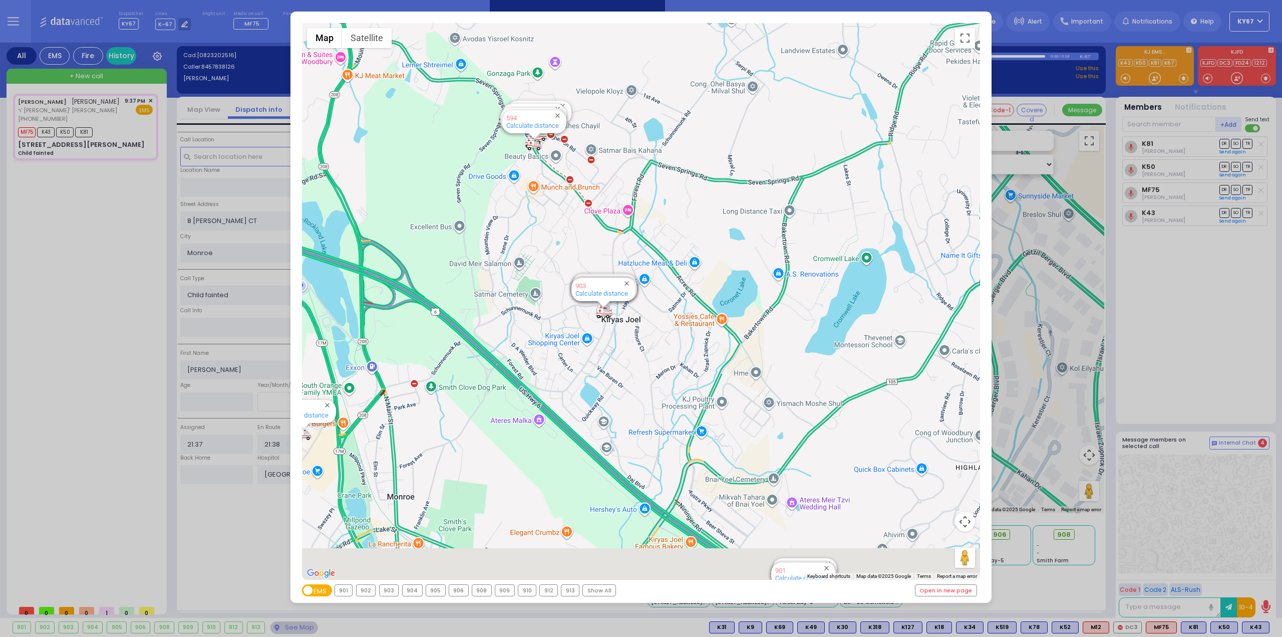
drag, startPoint x: 803, startPoint y: 421, endPoint x: 688, endPoint y: 365, distance: 127.9
click at [688, 365] on div "594 Calculate distance 595 Calculate distance 596 Calculate distance 901 Calcul…" at bounding box center [641, 301] width 679 height 556
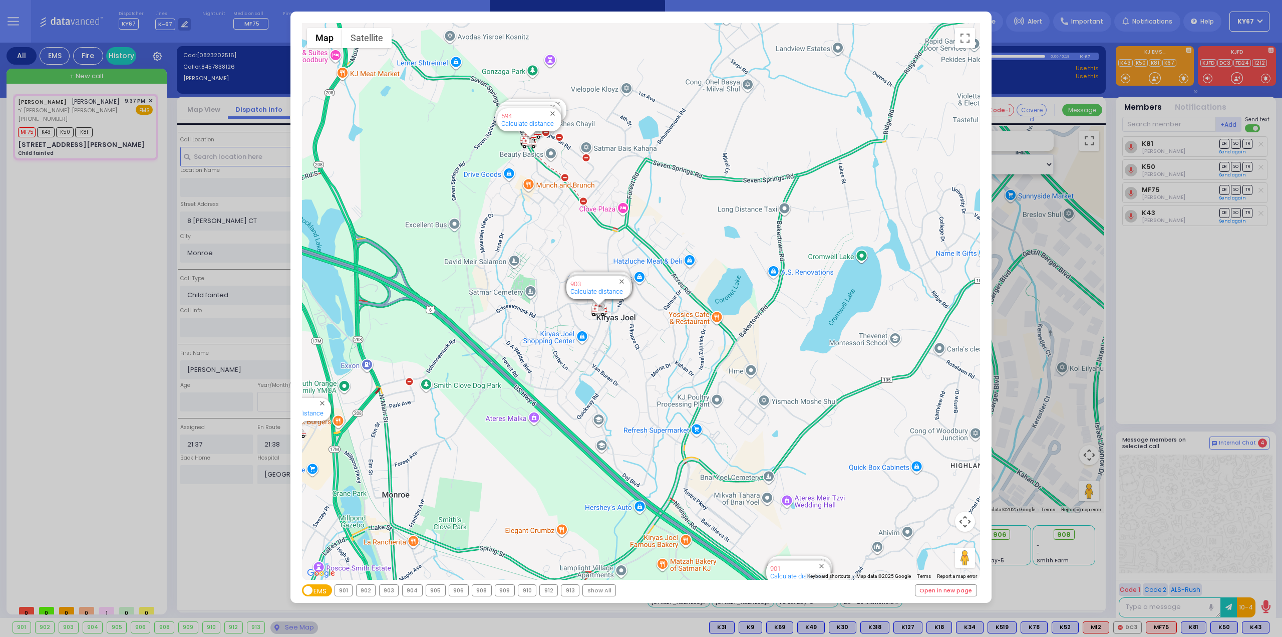
drag, startPoint x: 698, startPoint y: 409, endPoint x: 735, endPoint y: 380, distance: 47.1
click at [708, 363] on div "594 Calculate distance 595 Calculate distance 596 Calculate distance 901 Calcul…" at bounding box center [641, 301] width 679 height 556
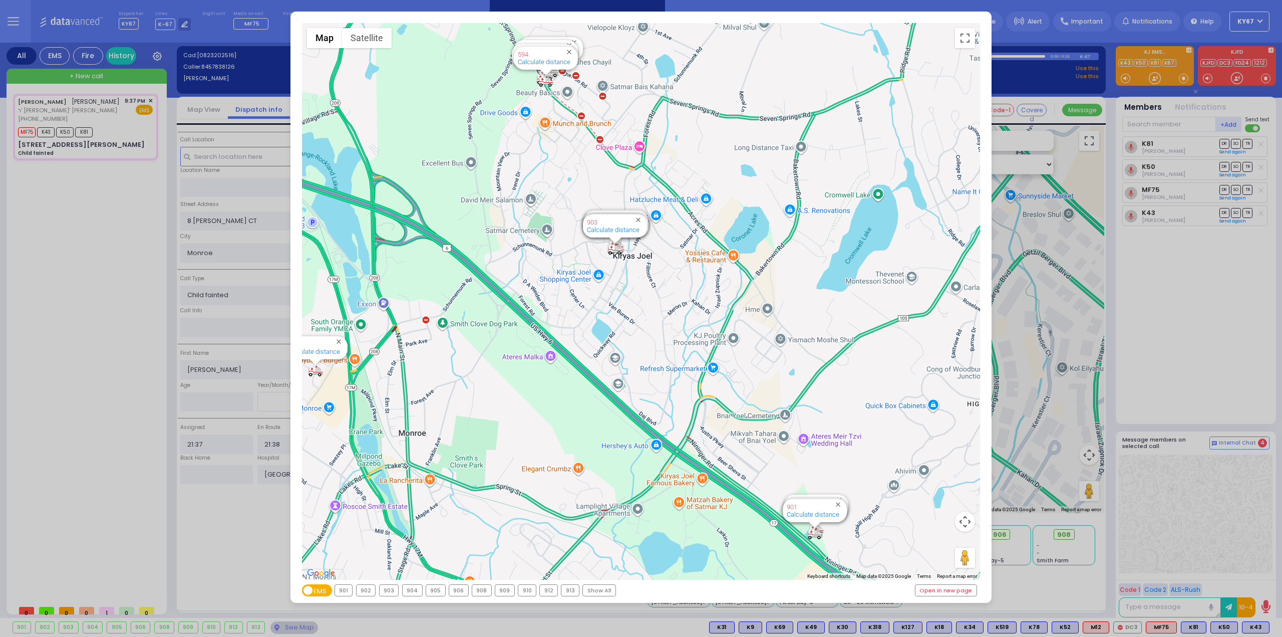
click at [1199, 531] on div "← Move left → Move right ↑ Move up ↓ Move down + Zoom in - Zoom out Home Jump l…" at bounding box center [641, 318] width 1282 height 637
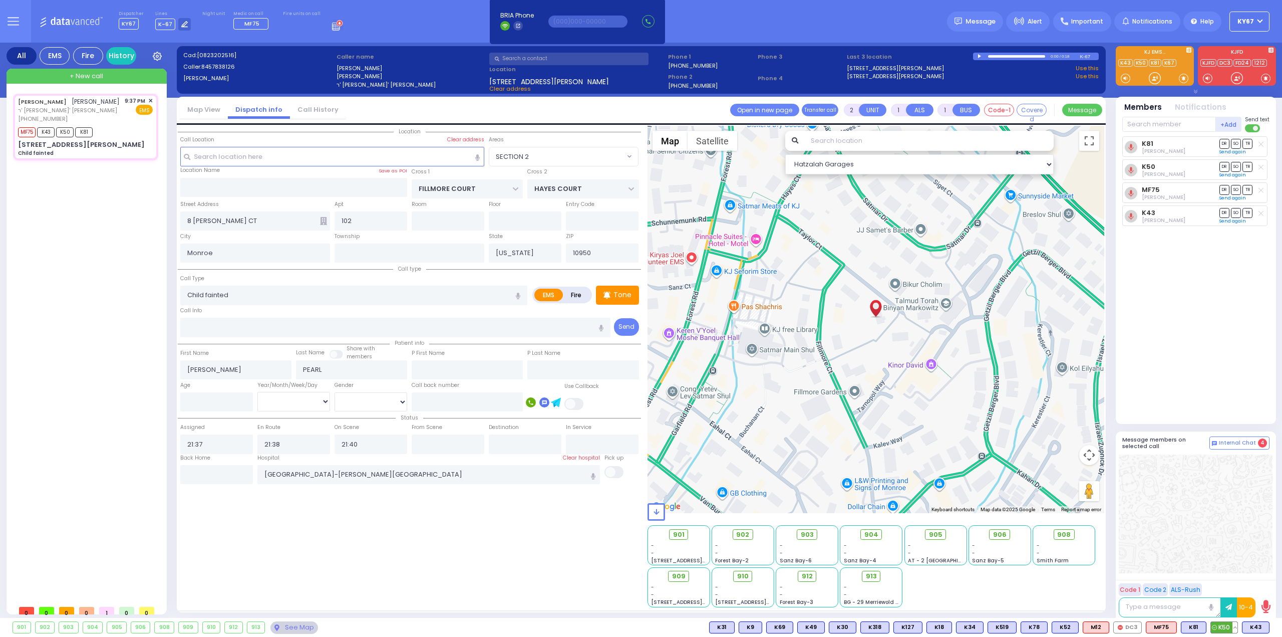
click at [1236, 627] on button at bounding box center [1235, 627] width 5 height 11
click at [1229, 586] on icon at bounding box center [1228, 582] width 11 height 11
click at [1002, 535] on span "906" at bounding box center [1004, 534] width 14 height 10
select select
radio input "true"
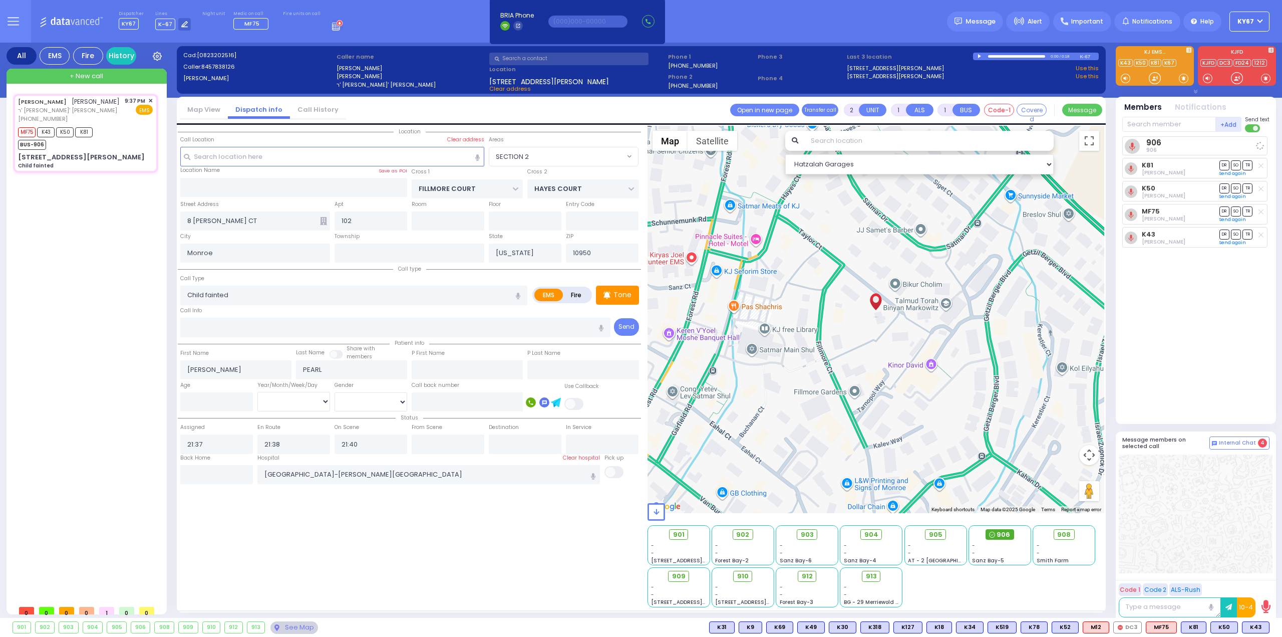
select select
select select "Hatzalah Garages"
select select "SECTION 2"
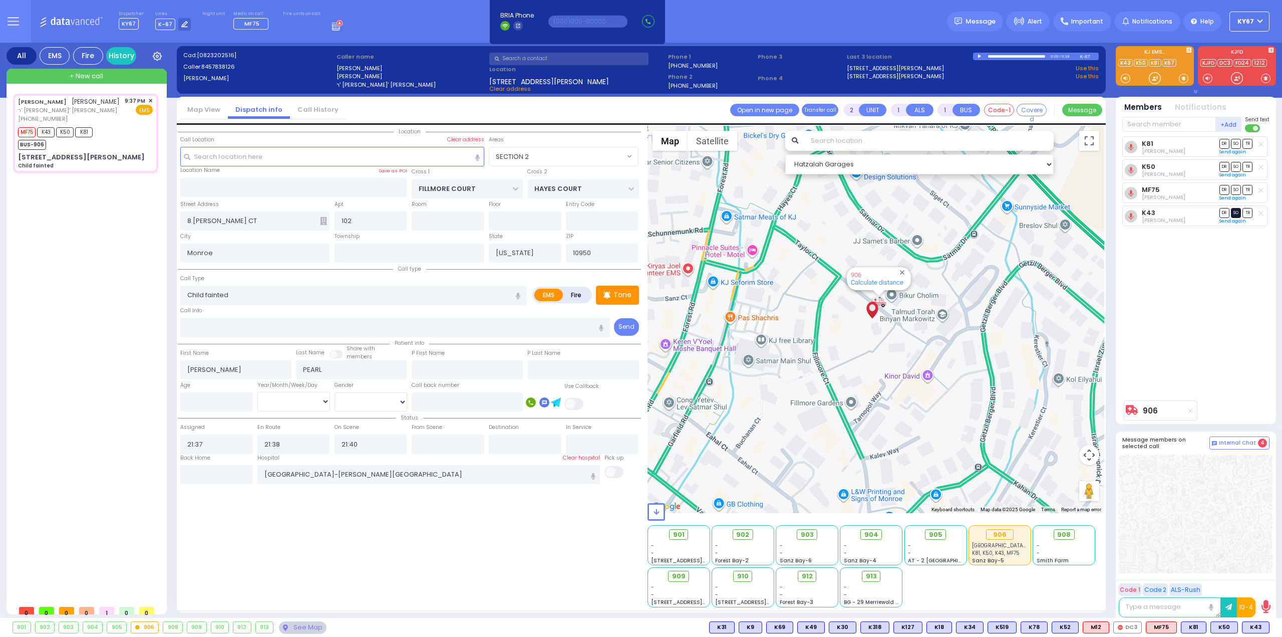
click at [1238, 210] on span "SO" at bounding box center [1236, 213] width 10 height 10
select select
radio input "true"
select select
select select "Hatzalah Garages"
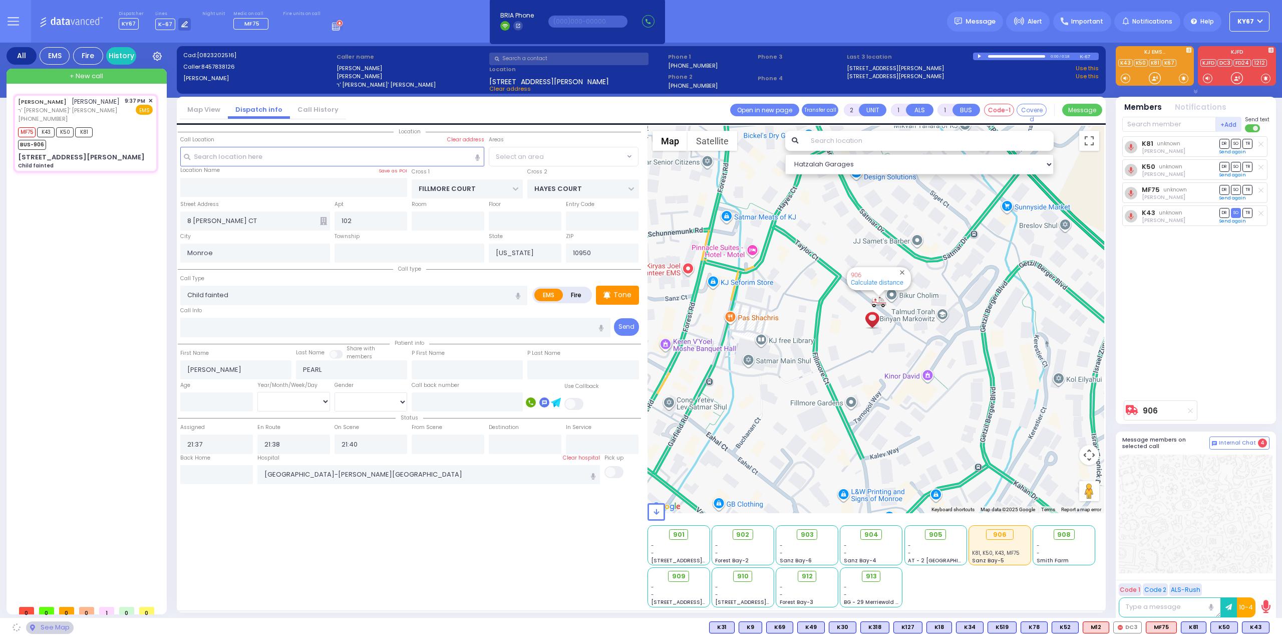
select select "SECTION 2"
click at [1222, 166] on span "DR" at bounding box center [1225, 167] width 10 height 10
select select
radio input "true"
select select
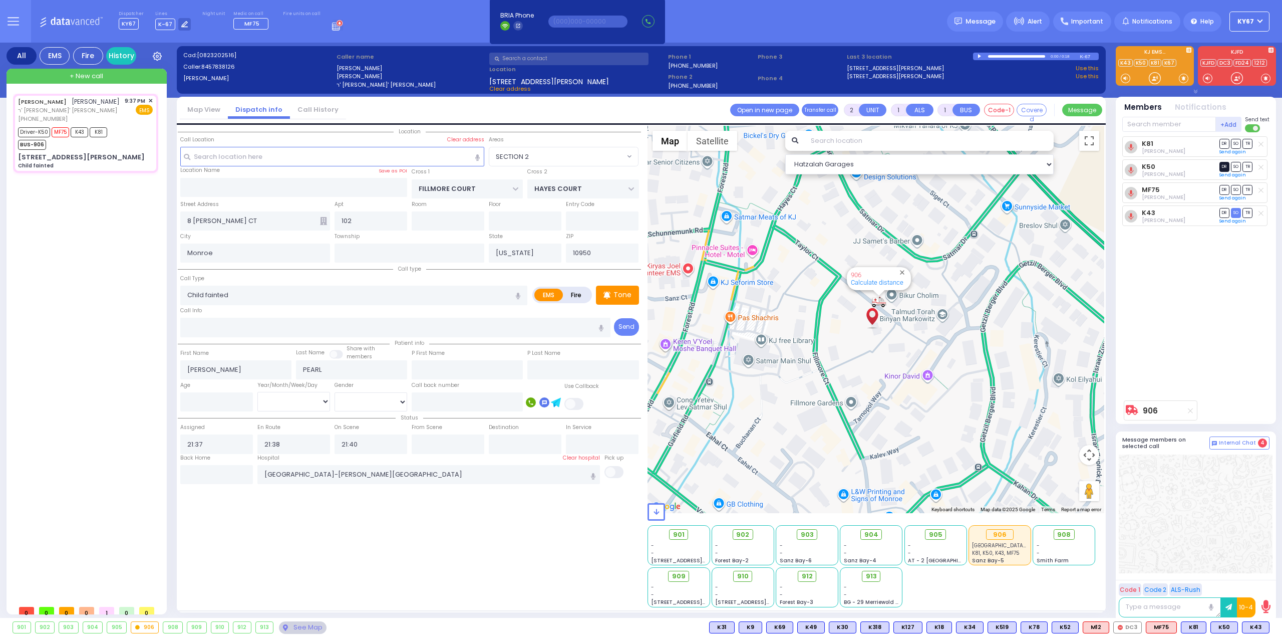
select select "Hatzalah Garages"
select select "SECTION 2"
click at [467, 542] on div "Location All areas" at bounding box center [409, 366] width 463 height 481
click at [986, 20] on span "Message" at bounding box center [981, 22] width 30 height 10
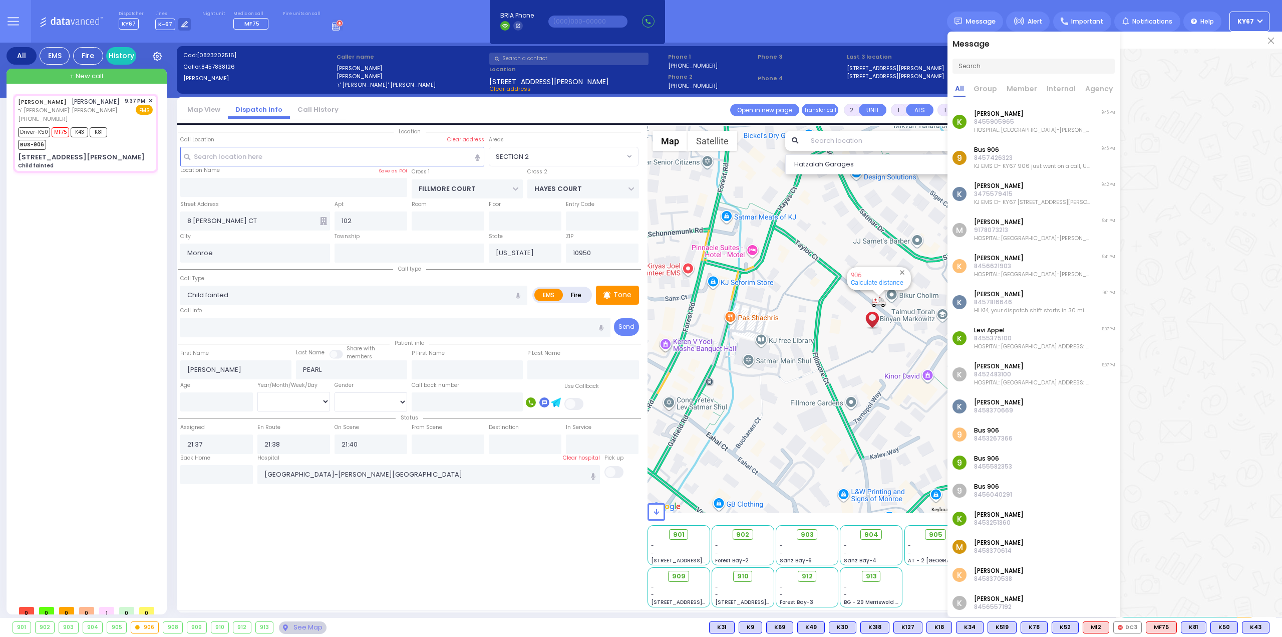
click at [991, 156] on p "8457426323" at bounding box center [1032, 158] width 116 height 8
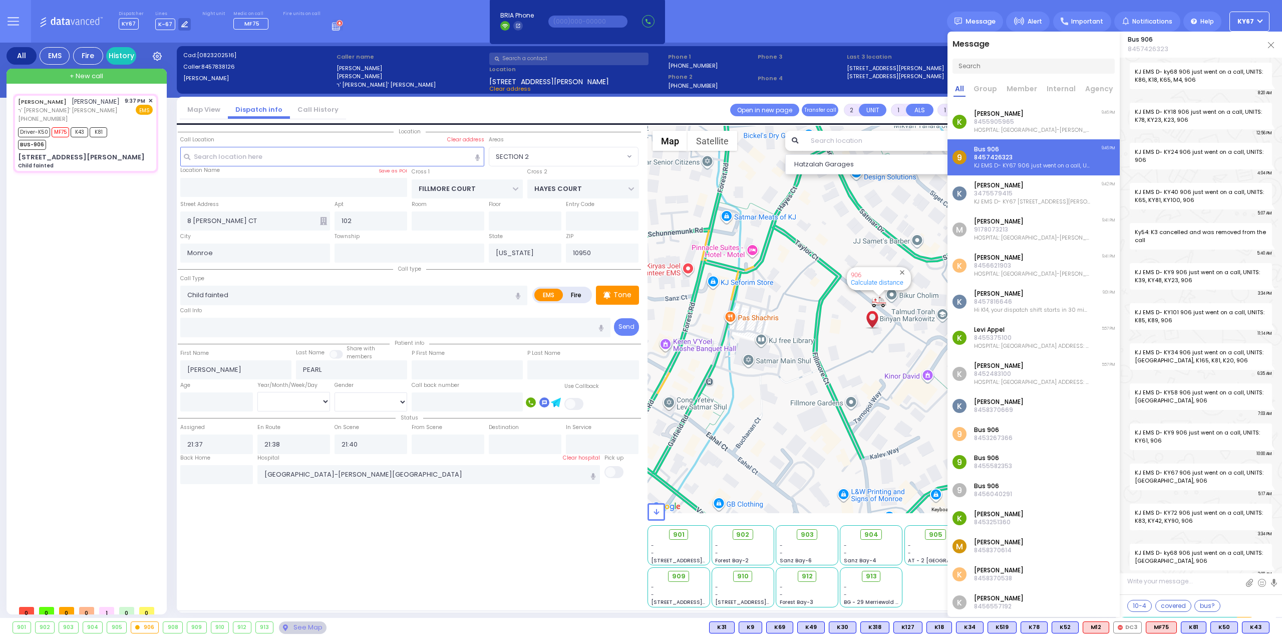
scroll to position [13733, 0]
click at [844, 19] on div "Dispatcher KY67 K14 shift has started. Are you K14 ? K-67" at bounding box center [641, 21] width 1282 height 43
click at [1269, 44] on img at bounding box center [1271, 45] width 6 height 6
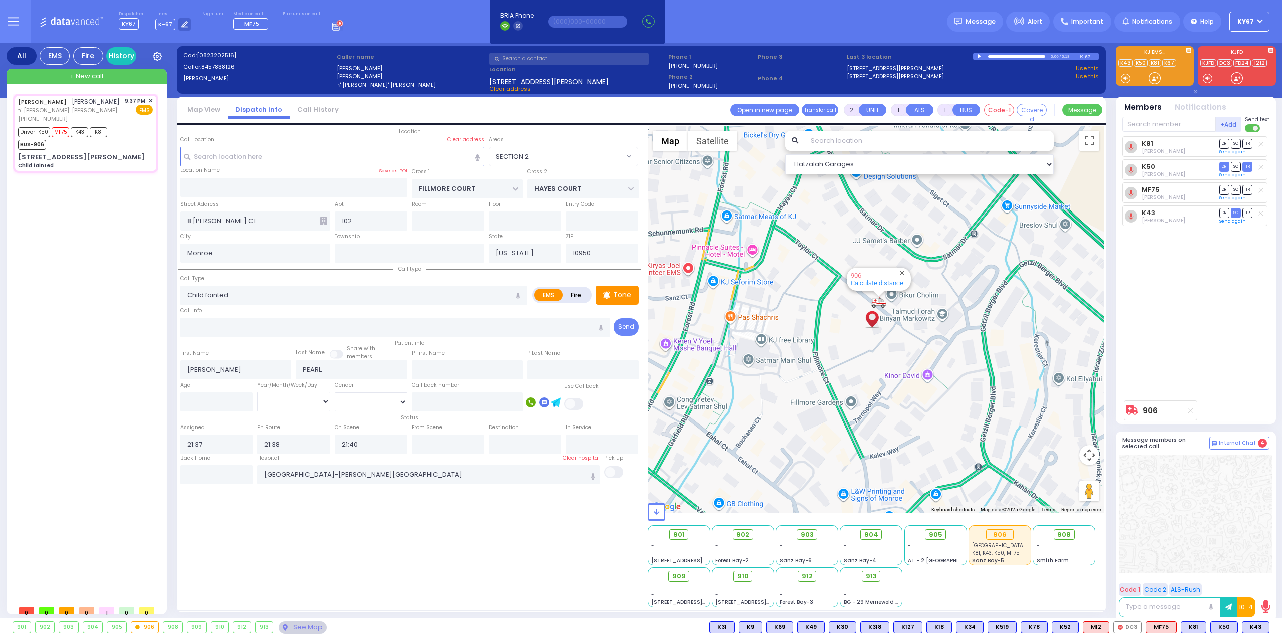
click at [1219, 292] on div "K81 Berish Mertz DR SO TR" at bounding box center [1196, 265] width 149 height 259
click at [900, 272] on button "Close" at bounding box center [902, 273] width 10 height 10
click at [1185, 314] on div "K81 Berish Mertz DR SO TR" at bounding box center [1196, 265] width 149 height 259
click at [1172, 341] on div "K81 Berish Mertz DR SO TR" at bounding box center [1196, 265] width 149 height 259
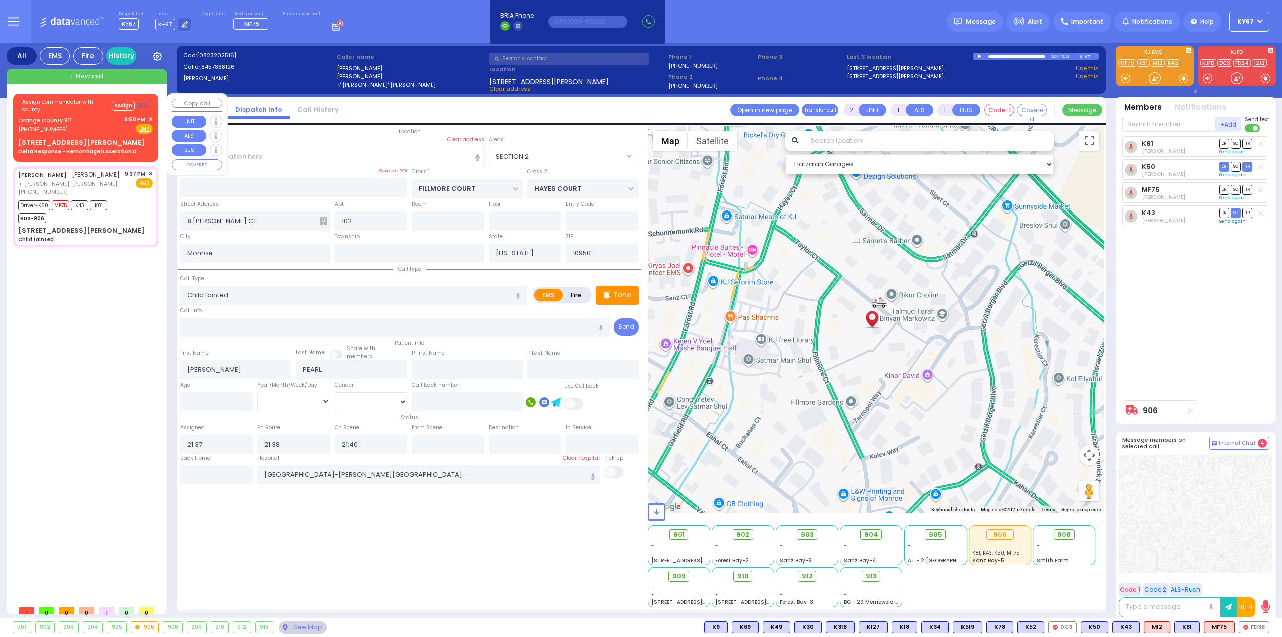
click at [63, 125] on div "(845) 469-0911" at bounding box center [46, 129] width 57 height 9
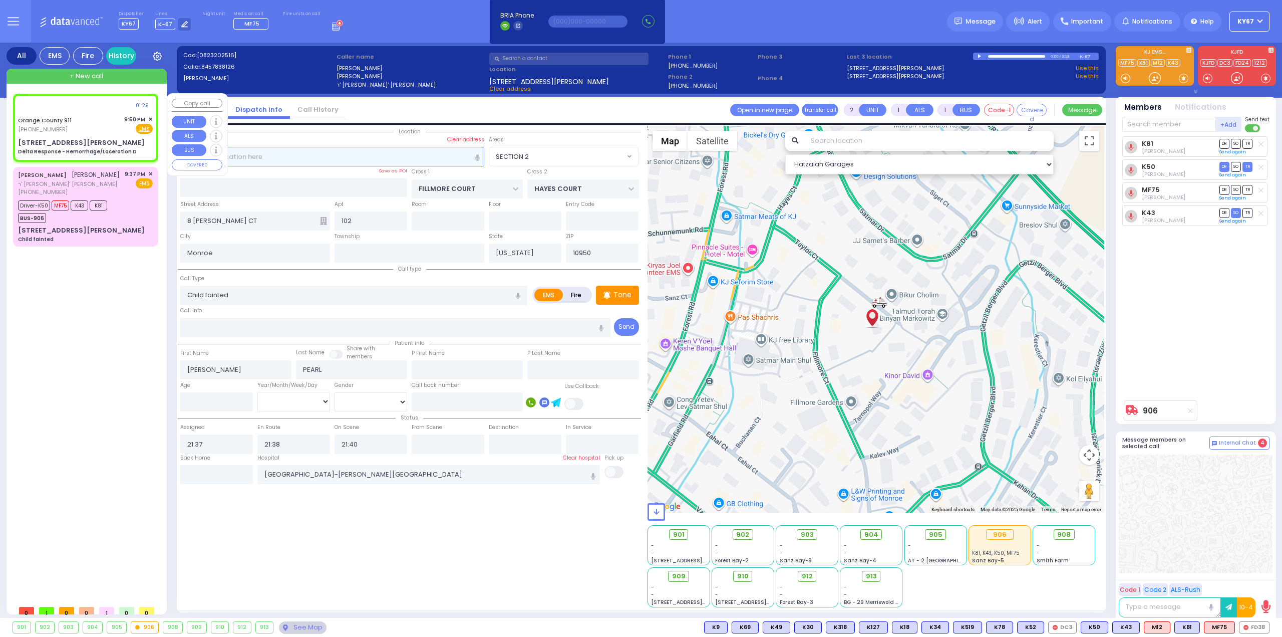
type input "6"
select select
type input "Delta Response - Hemorrhage/Laceration D"
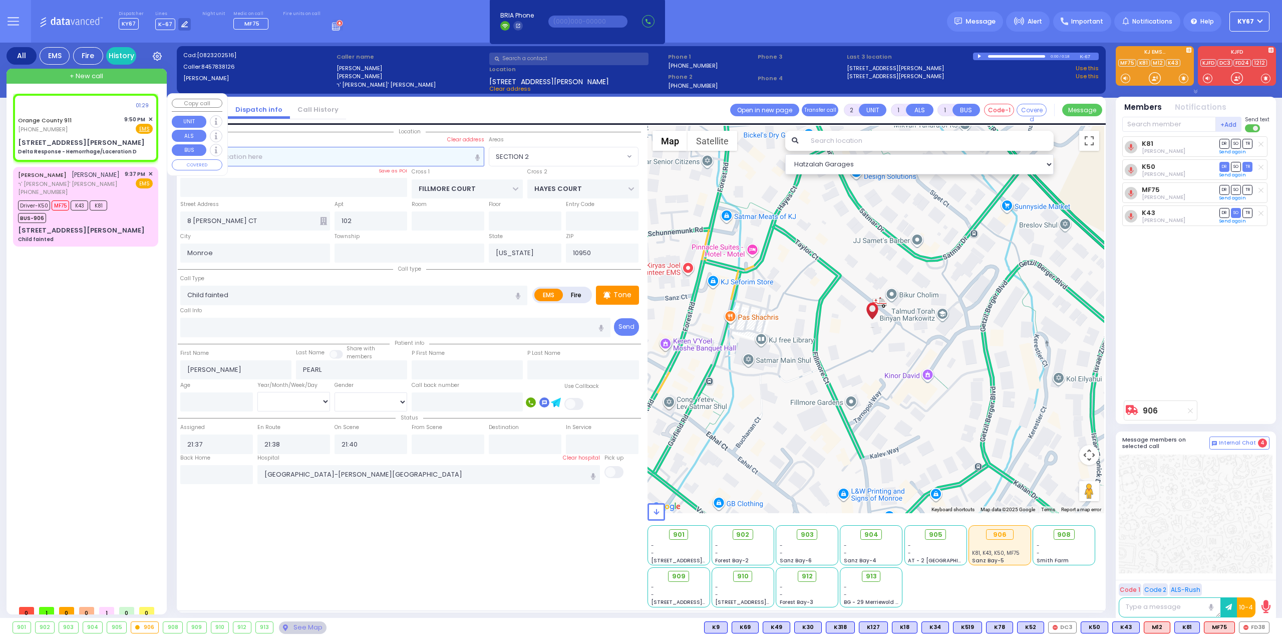
radio input "true"
type input "Nature: : Delta Response - Hemorrhage/Laceration D Address: : 133 Brooks Ave, 1…"
select select
select select "Hatzalah Garages"
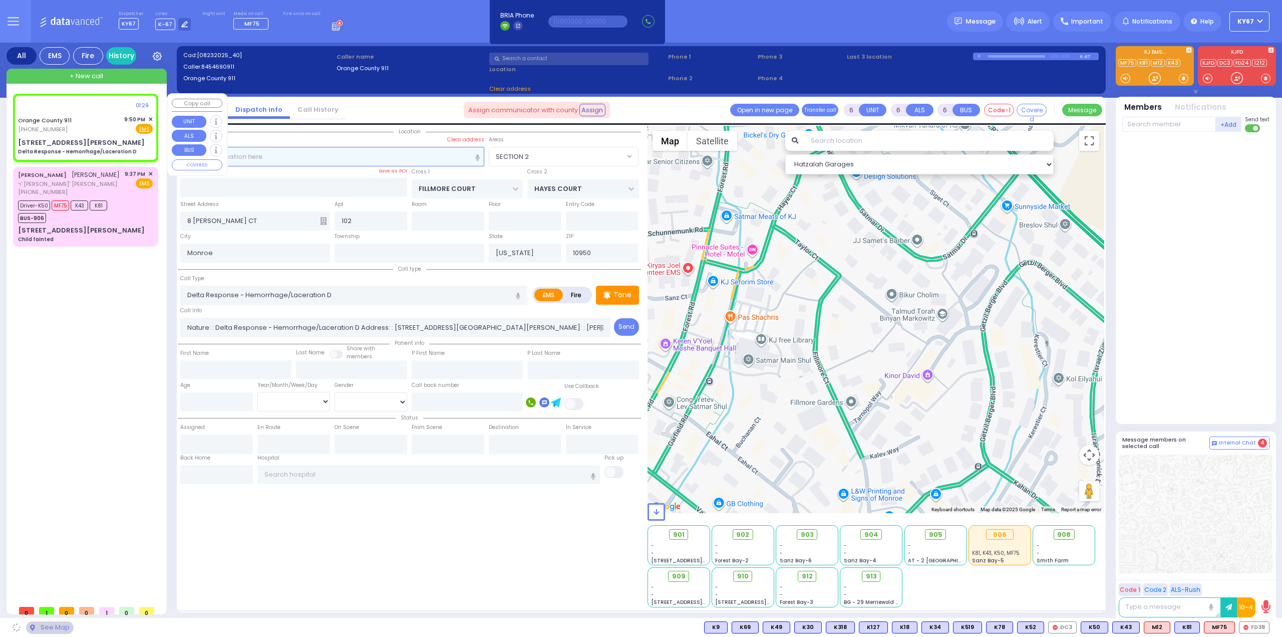
type input "133 Brooks Ave"
select select
radio input "true"
select select
select select "Hatzalah Garages"
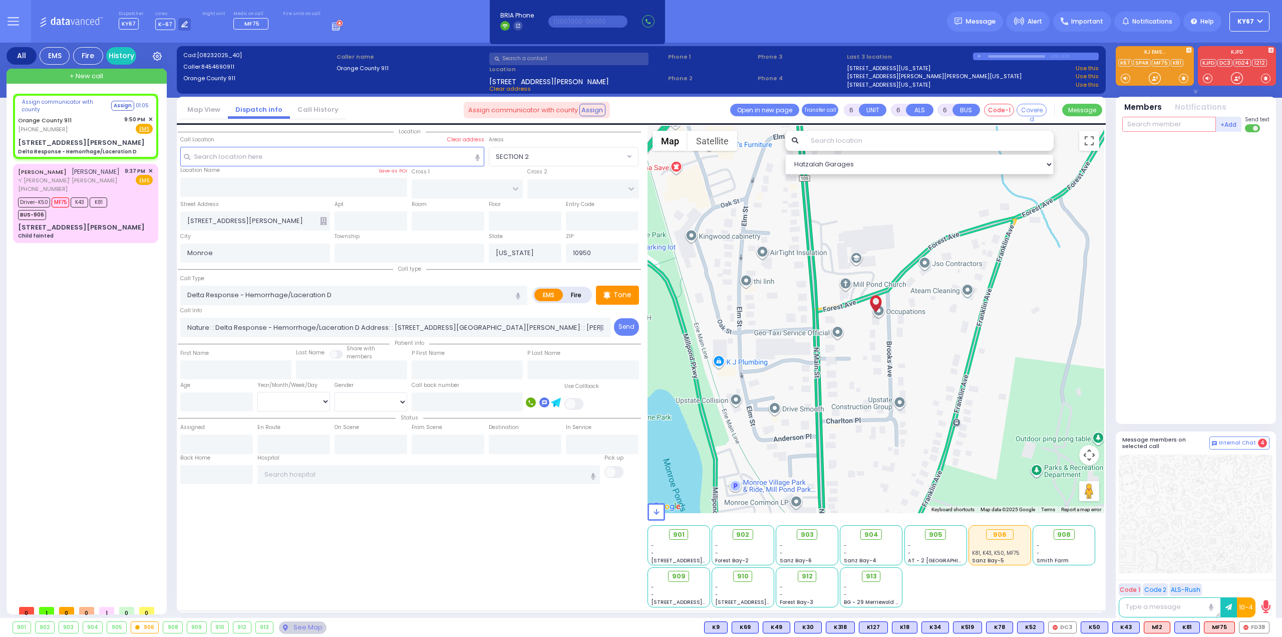
click at [1181, 128] on input "text" at bounding box center [1169, 124] width 94 height 15
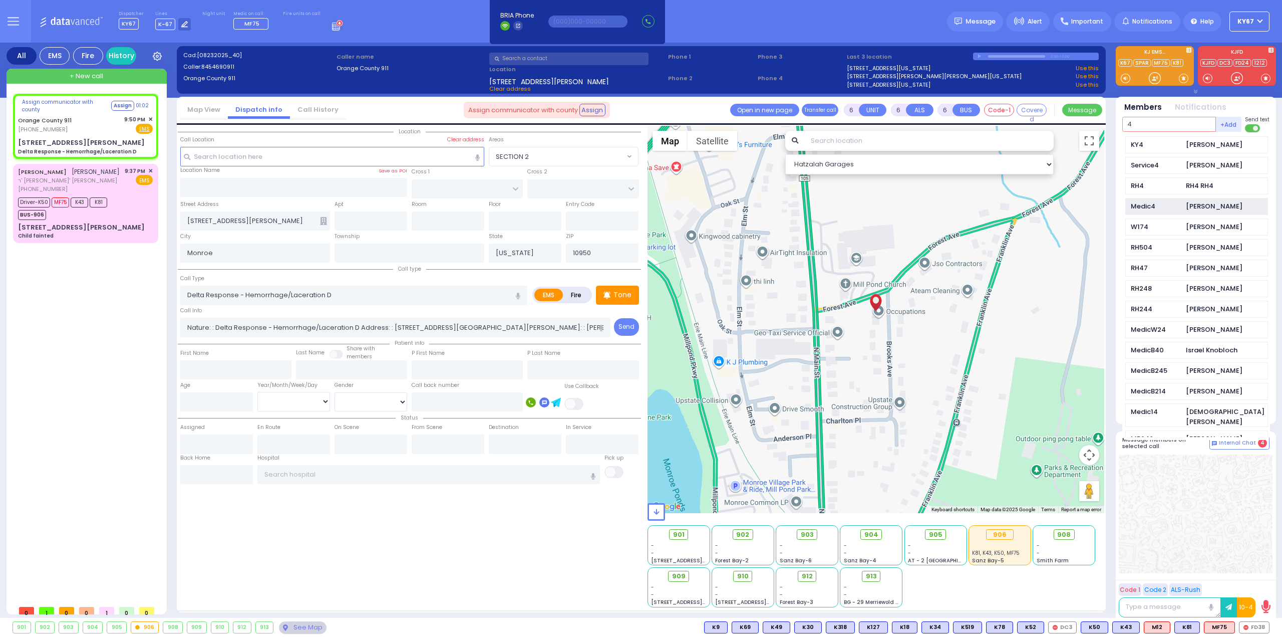
type input "4"
click at [1189, 203] on div "Avrohom Yitzchok Flohr" at bounding box center [1214, 206] width 57 height 10
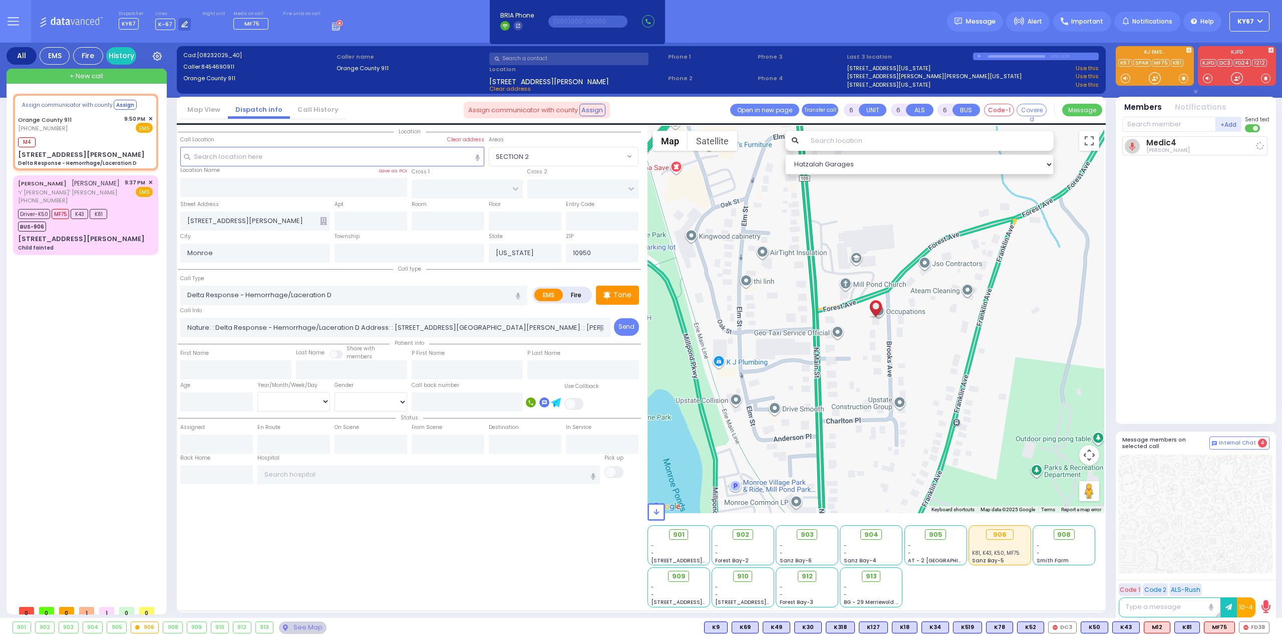
select select
radio input "true"
select select
type input "21:51"
select select "Hatzalah Garages"
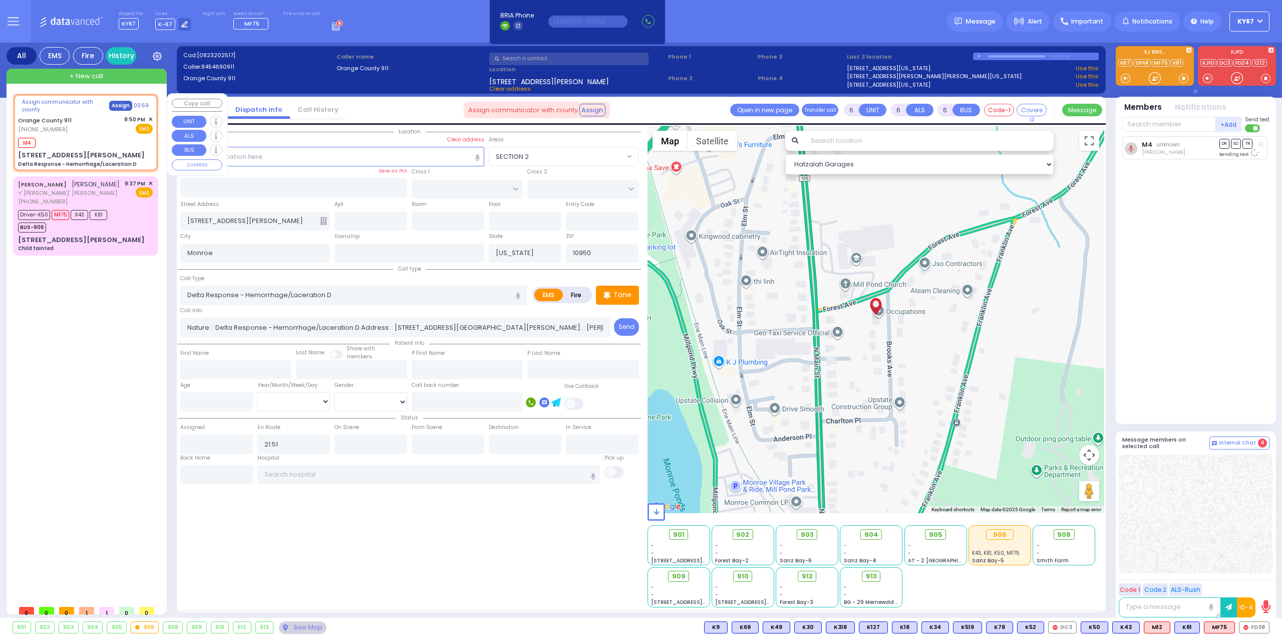
click at [119, 105] on button "Assign" at bounding box center [120, 106] width 23 height 10
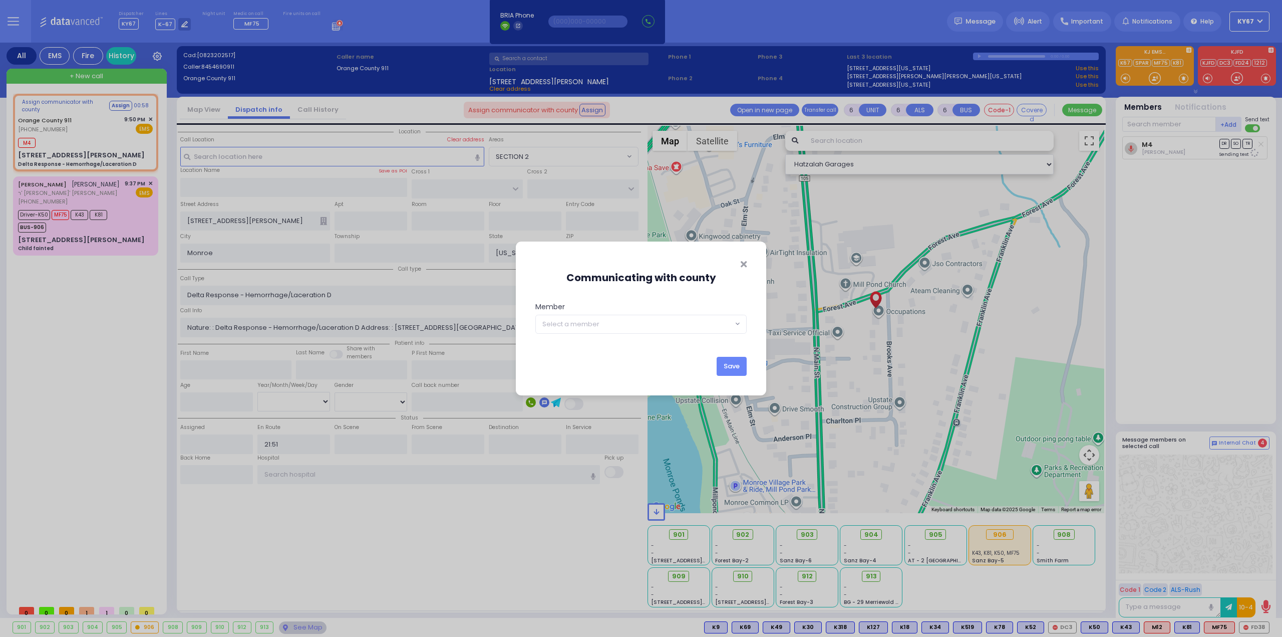
click at [589, 318] on span "Select a member" at bounding box center [634, 324] width 197 height 18
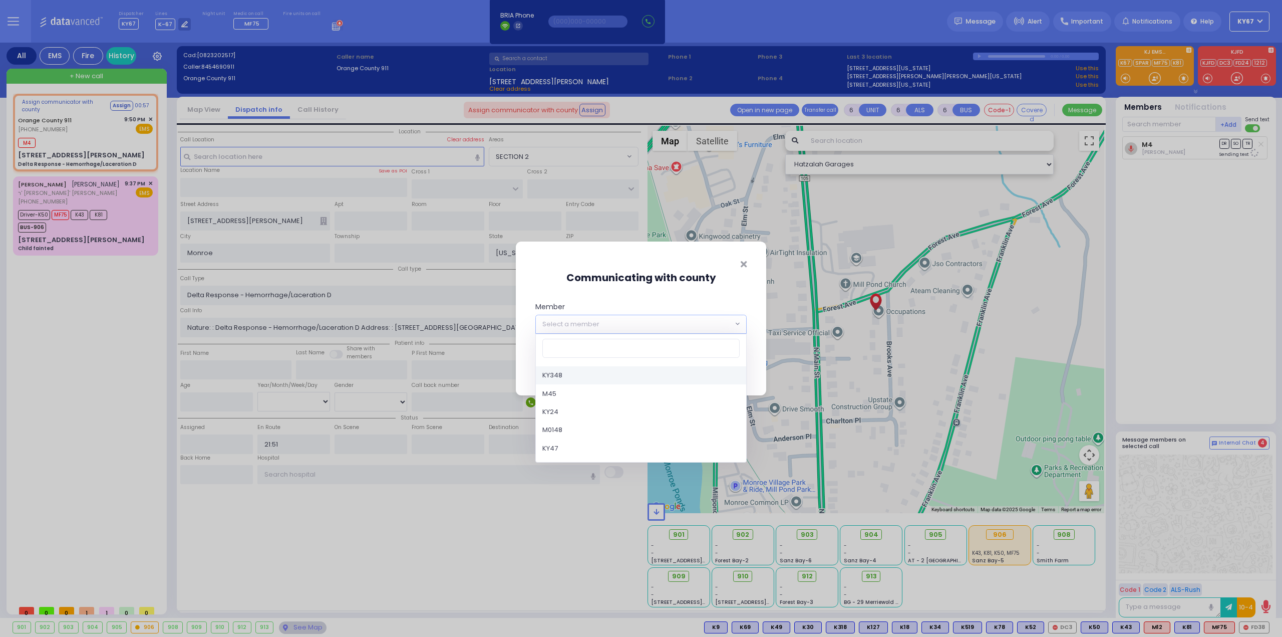
type input "4"
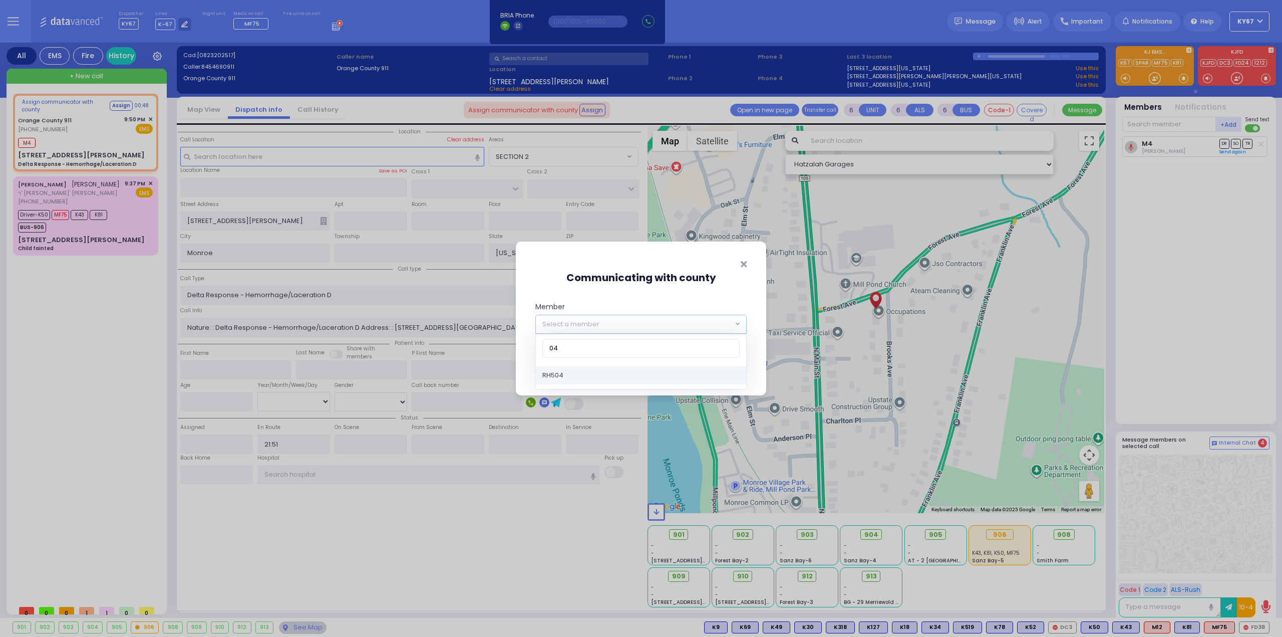
type input "0"
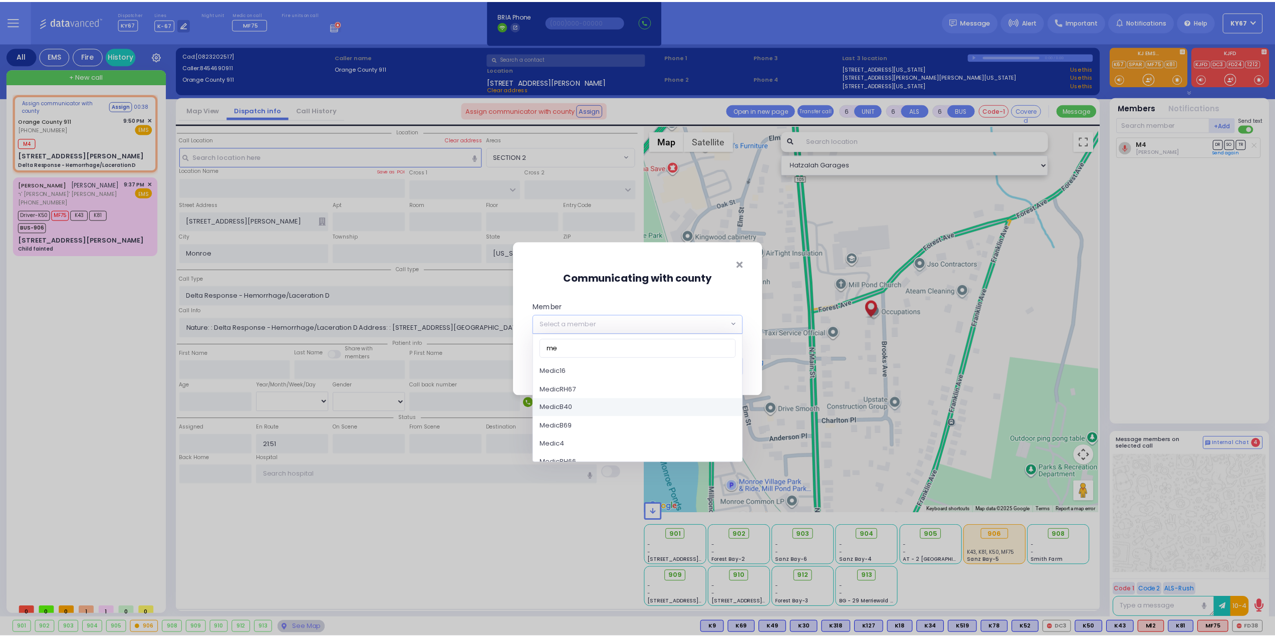
scroll to position [401, 0]
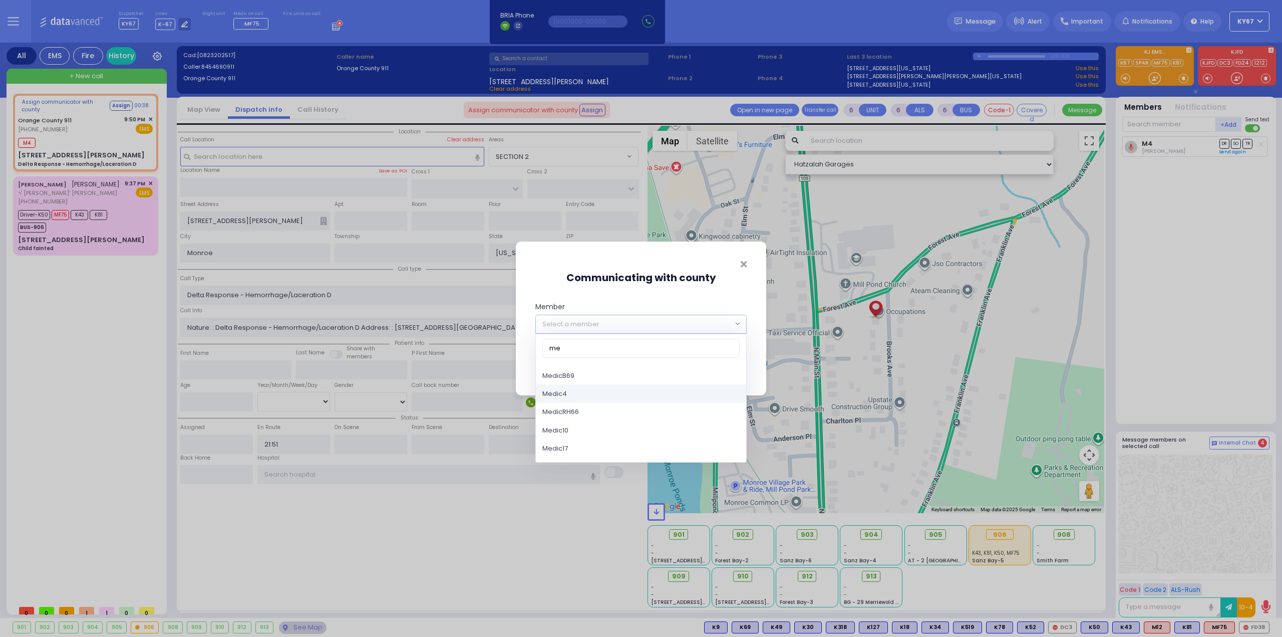
type input "me"
select select "Medic4"
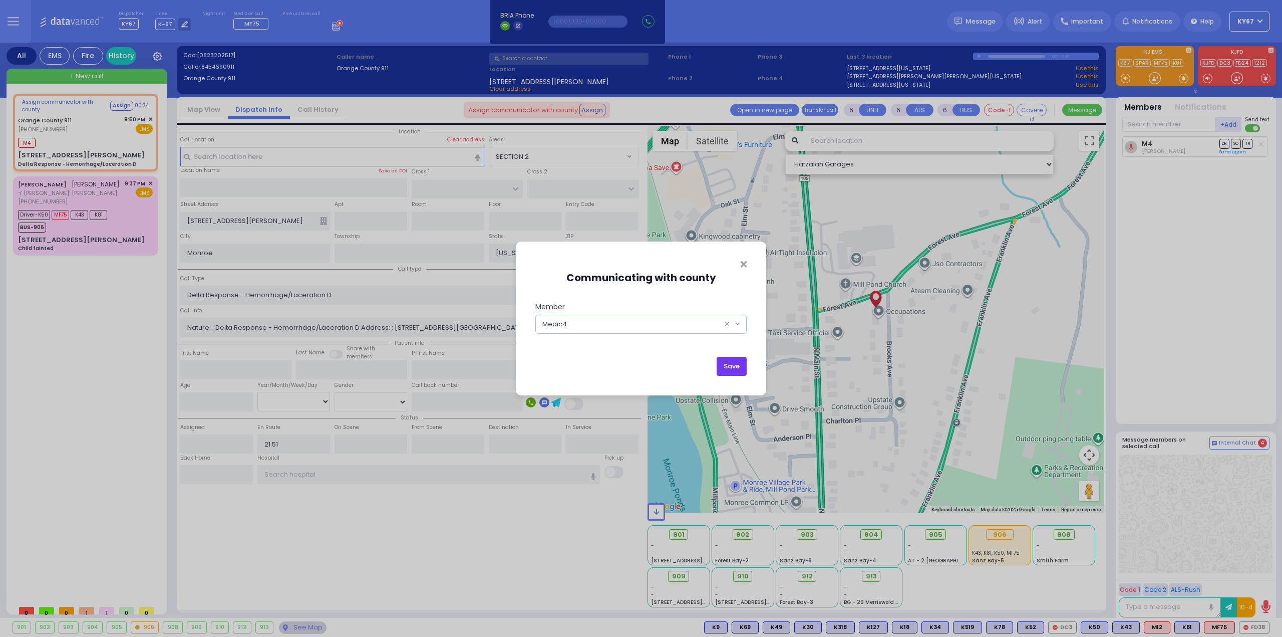
click at [724, 363] on button "Save" at bounding box center [732, 366] width 30 height 19
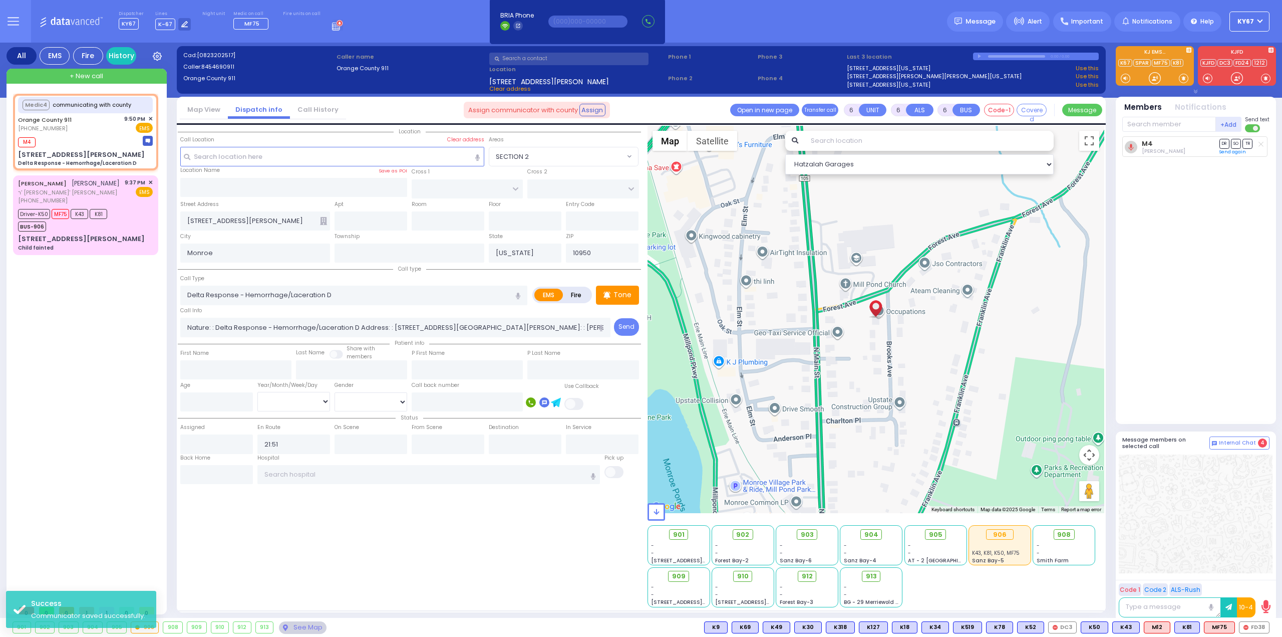
select select
radio input "true"
select select
select select "Hatzalah Garages"
click at [384, 532] on div "Location All areas" at bounding box center [409, 366] width 463 height 481
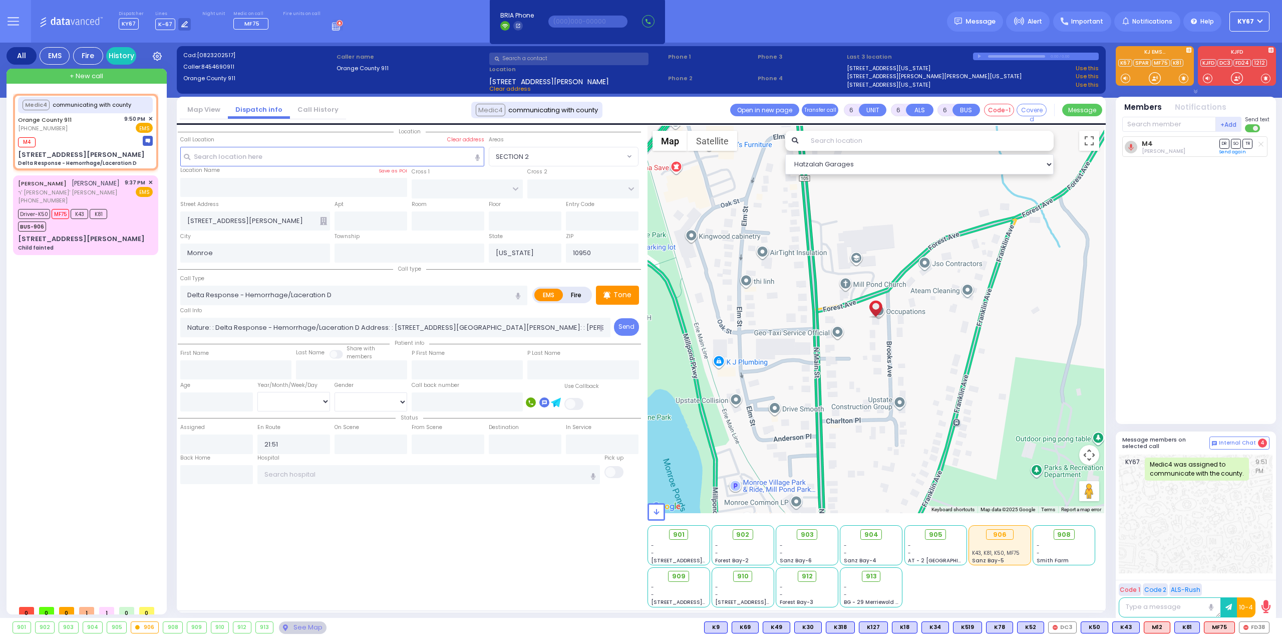
click at [50, 366] on div "Medic4 communicating with county Orange County 911 (845) 469-0911" at bounding box center [87, 347] width 149 height 506
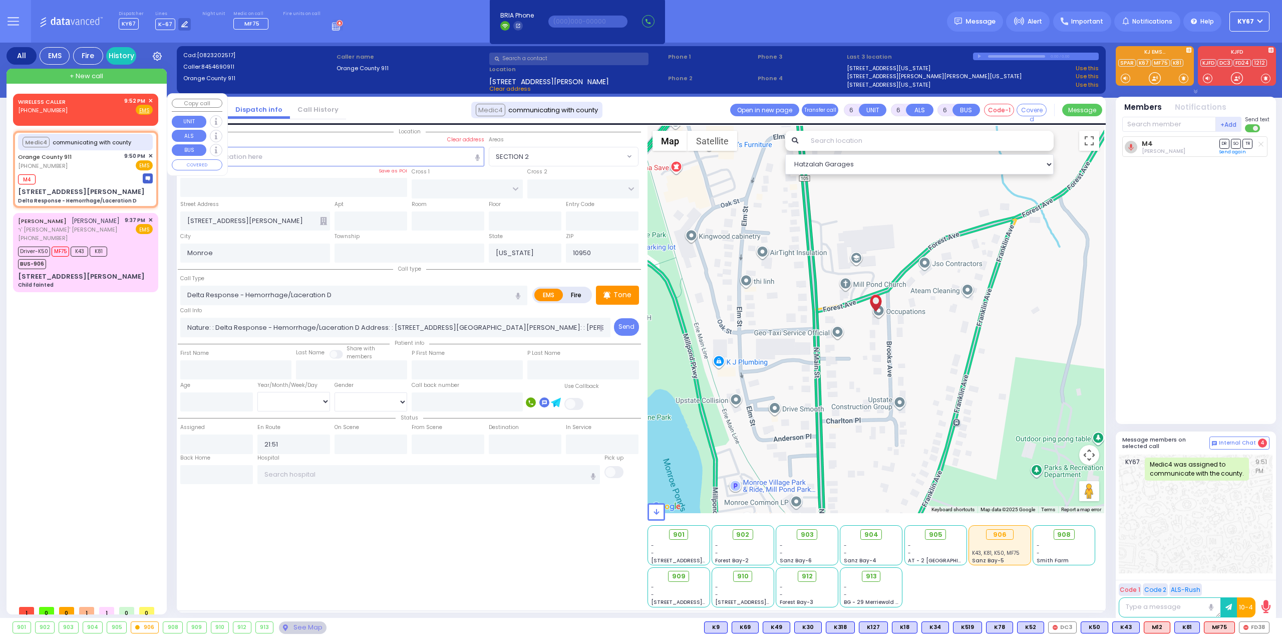
click at [110, 103] on div "WIRELESS CALLER (845) 492-7429 9:52 PM ✕ Fire EMS" at bounding box center [85, 106] width 135 height 19
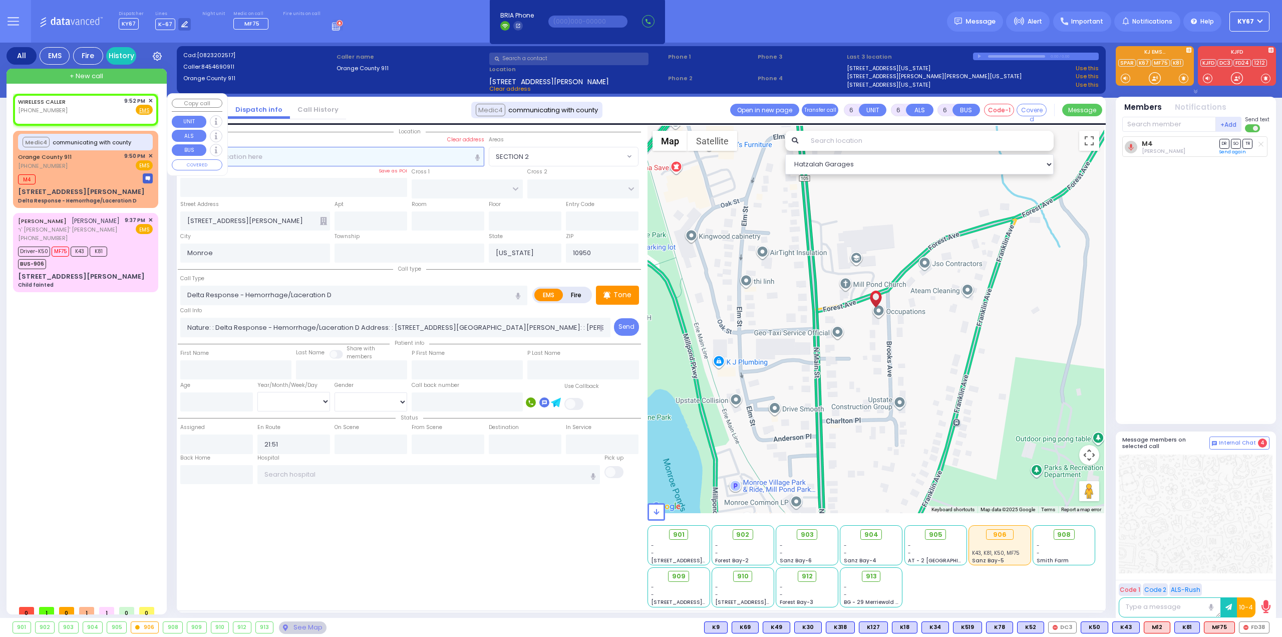
type input "2"
type input "1"
select select
radio input "true"
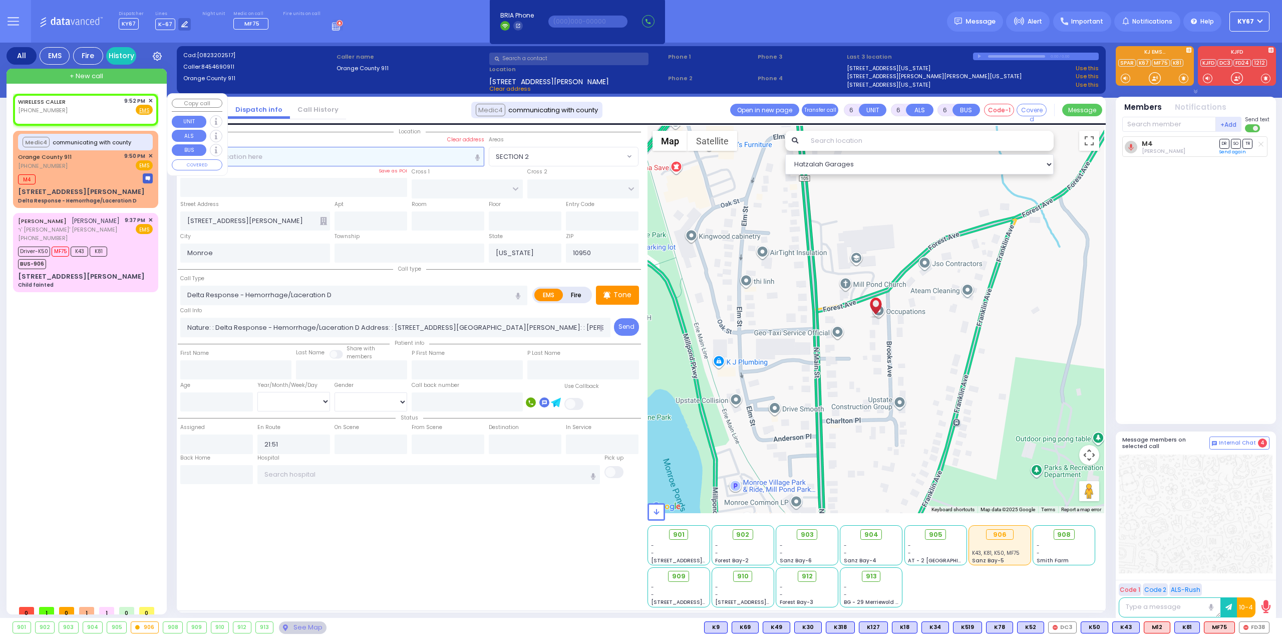
select select
type input "21:52"
select select "Hatzalah Garages"
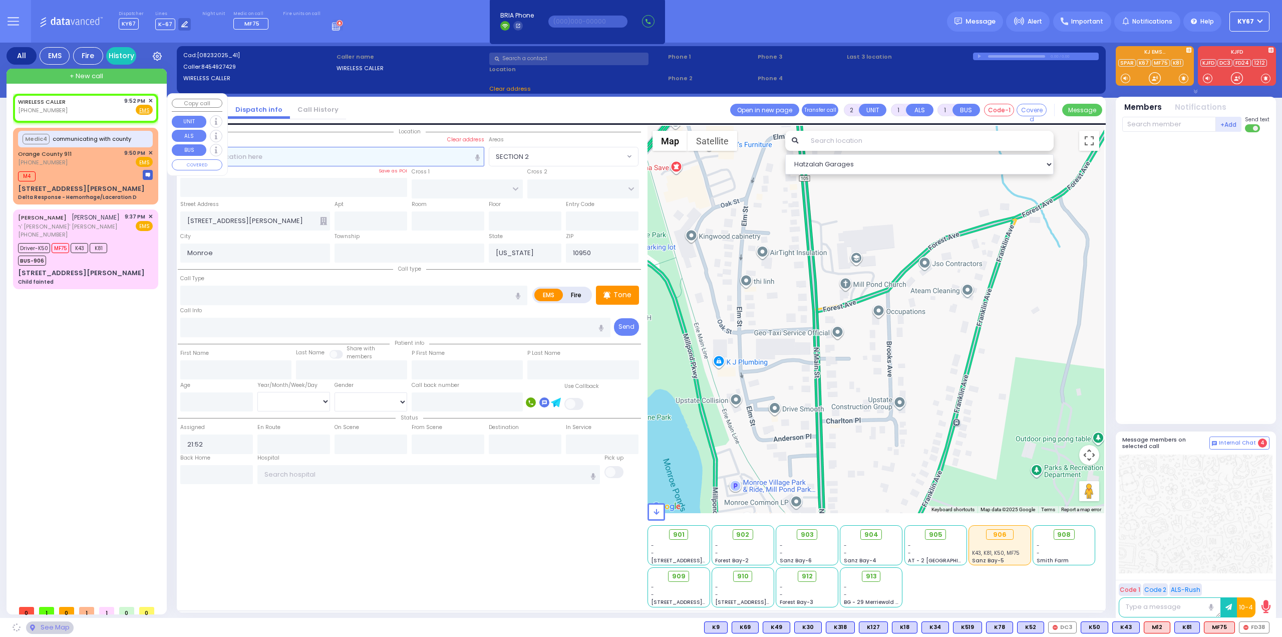
select select
radio input "true"
select select
select select "Hatzalah Garages"
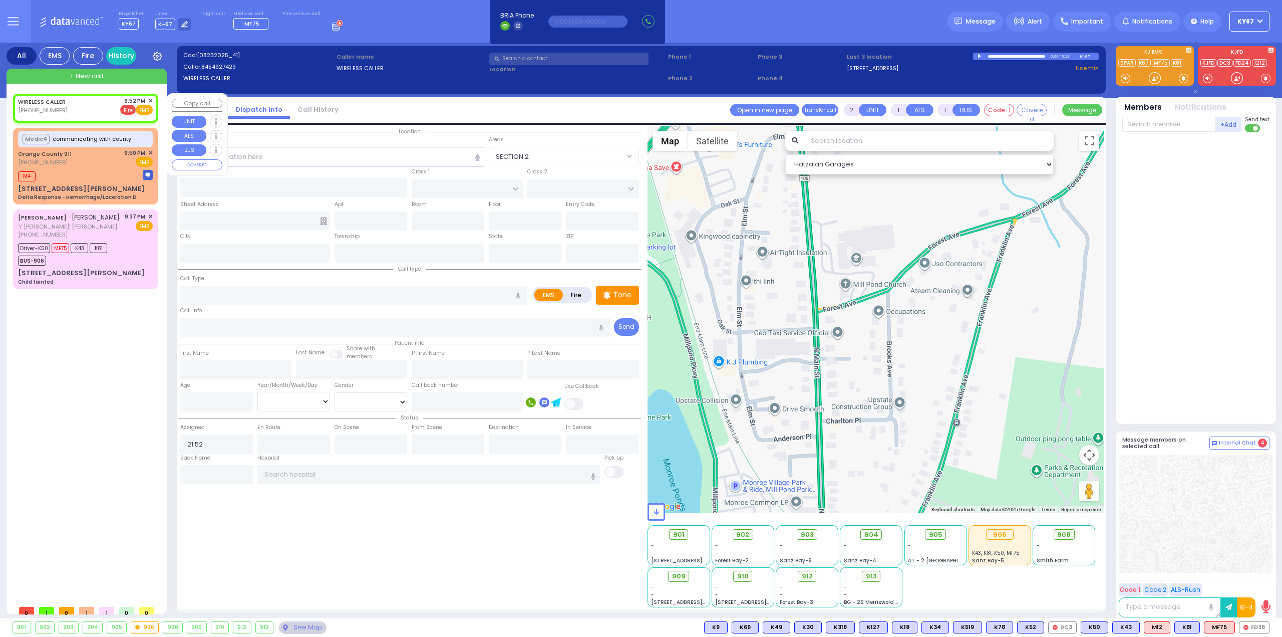
click at [127, 111] on span "Fire" at bounding box center [128, 110] width 16 height 10
select select
radio input "false"
radio input "true"
select select
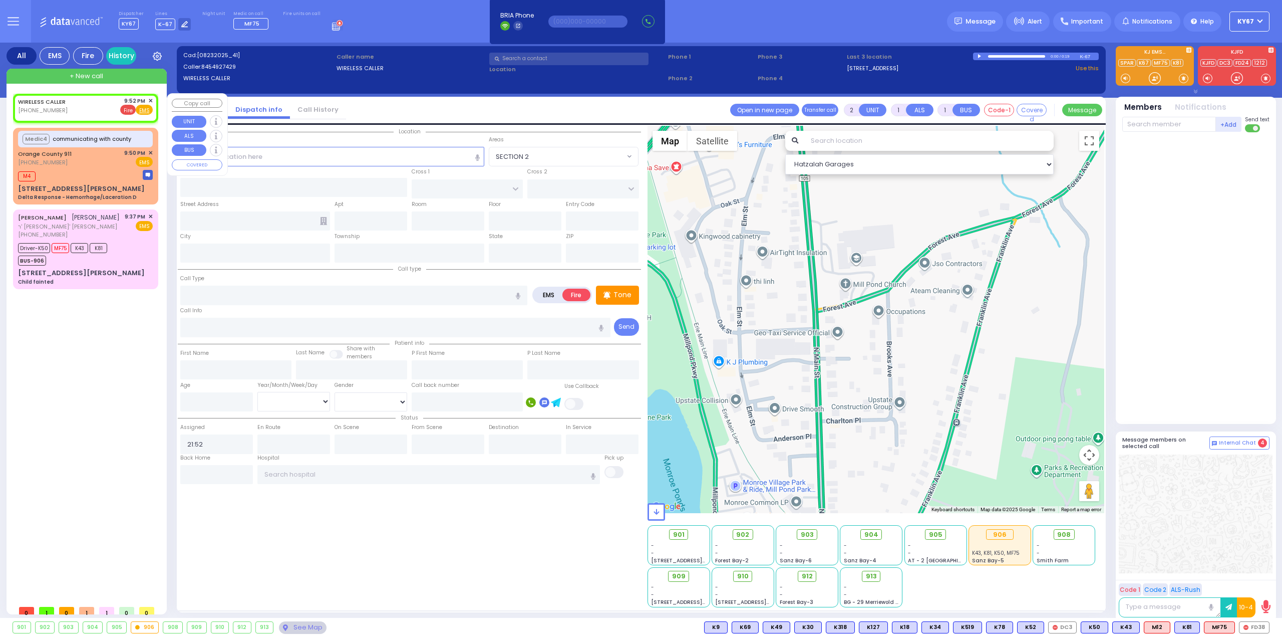
select select "Hatzalah Garages"
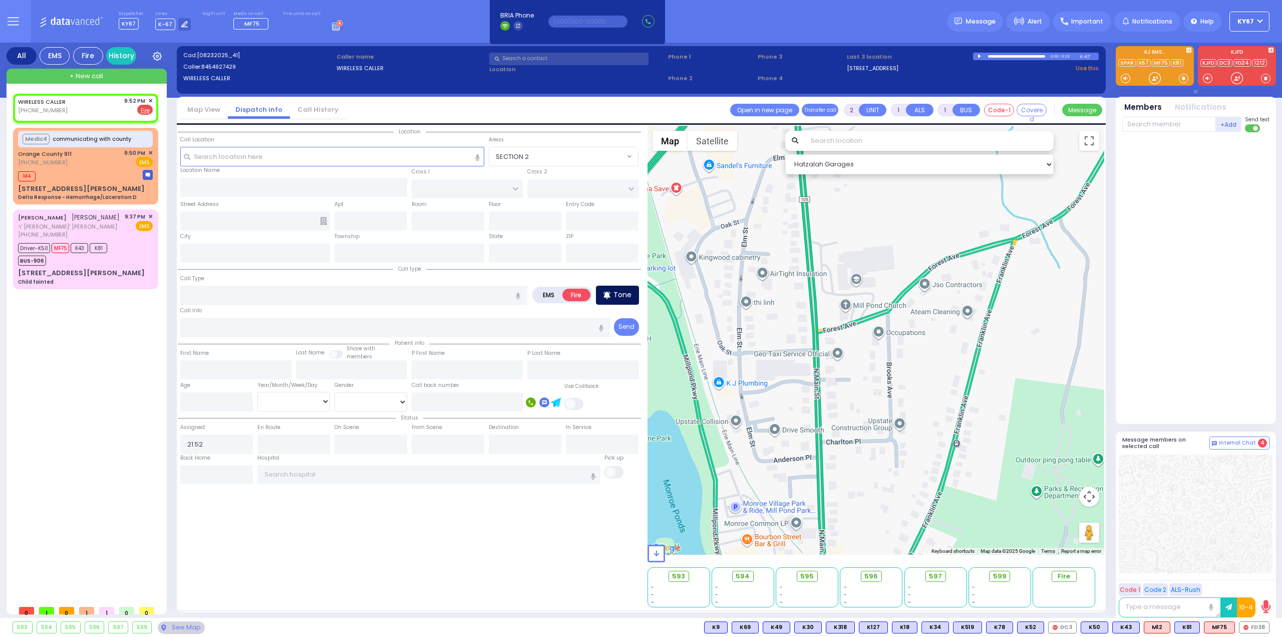
click at [630, 293] on p "Tone" at bounding box center [623, 294] width 18 height 11
click at [267, 157] on input "text" at bounding box center [332, 156] width 304 height 19
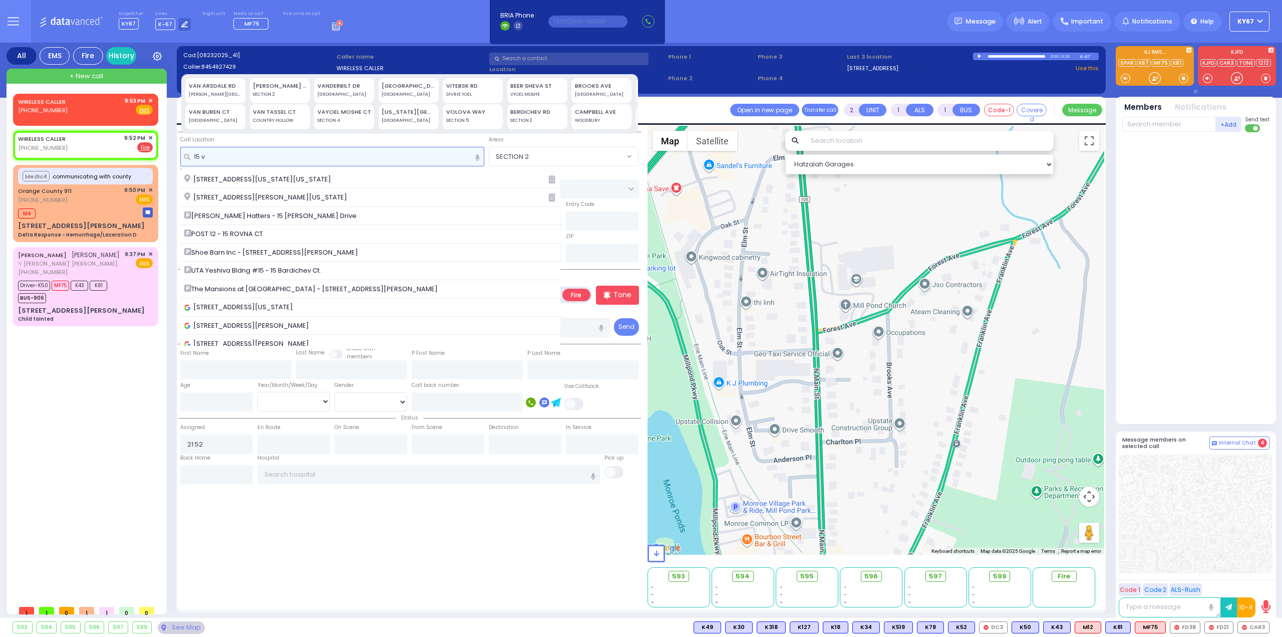
type input "15 v"
click at [267, 82] on div "VAN BUREN DR" at bounding box center [280, 86] width 54 height 9
type input "15 VAN BUREN DR"
type input "MONROE"
type input "10950"
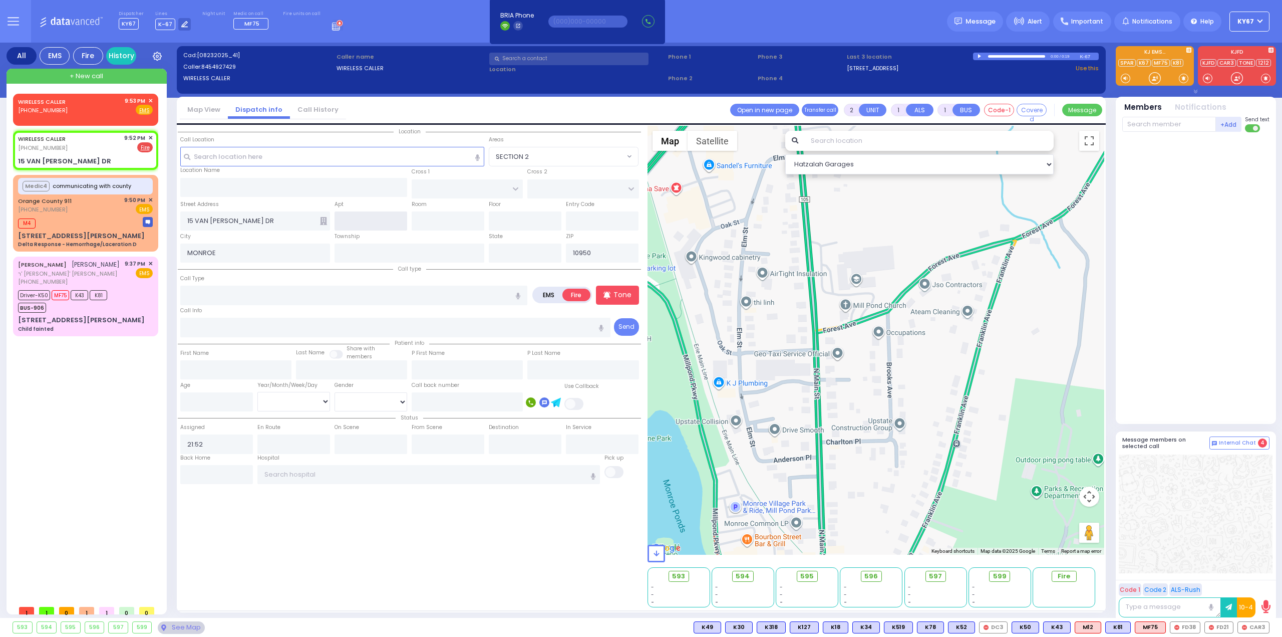
select select
radio input "true"
select select
select select "Hatzalah Garages"
type input "[US_STATE]"
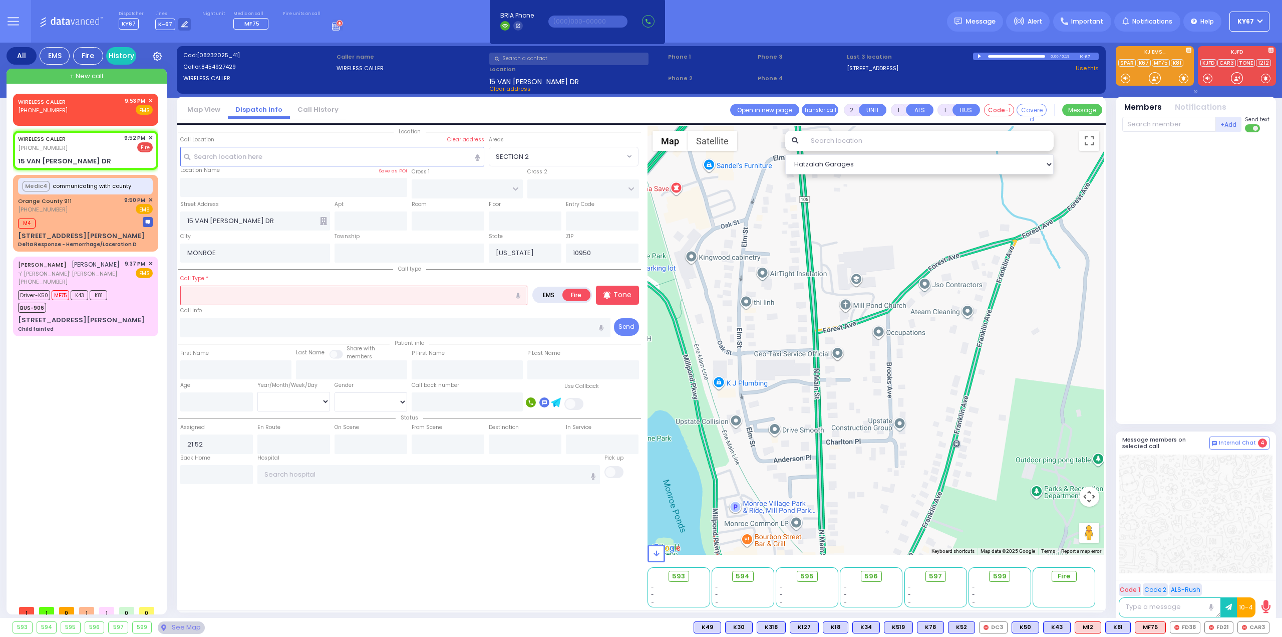
click at [328, 295] on input "text" at bounding box center [353, 294] width 347 height 19
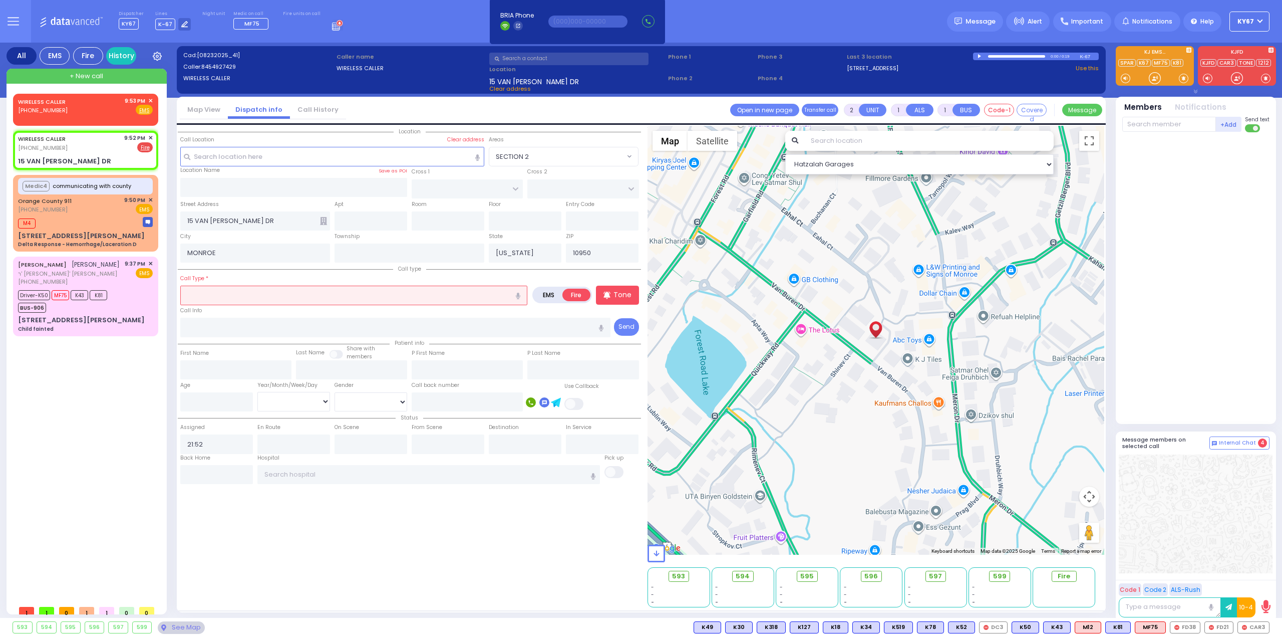
type input "f"
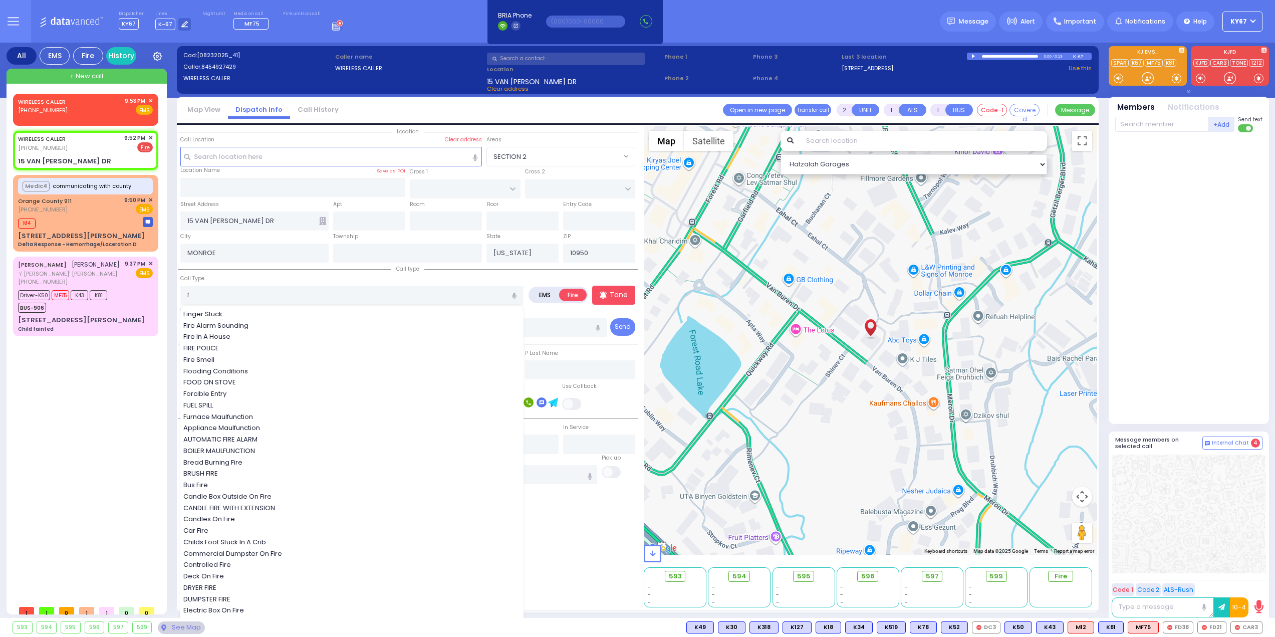
select select
radio input "true"
select select
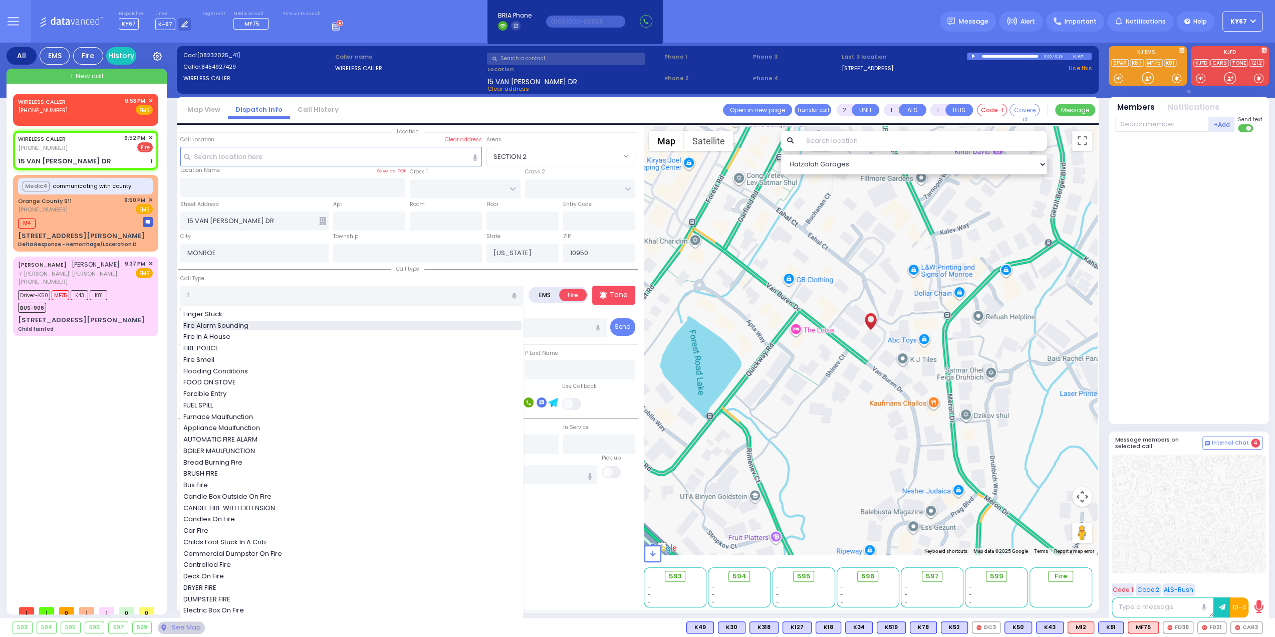
select select "Hatzalah Garages"
click at [242, 325] on span "Fire Alarm Sounding" at bounding box center [217, 326] width 69 height 10
type input "Fire Alarm Sounding"
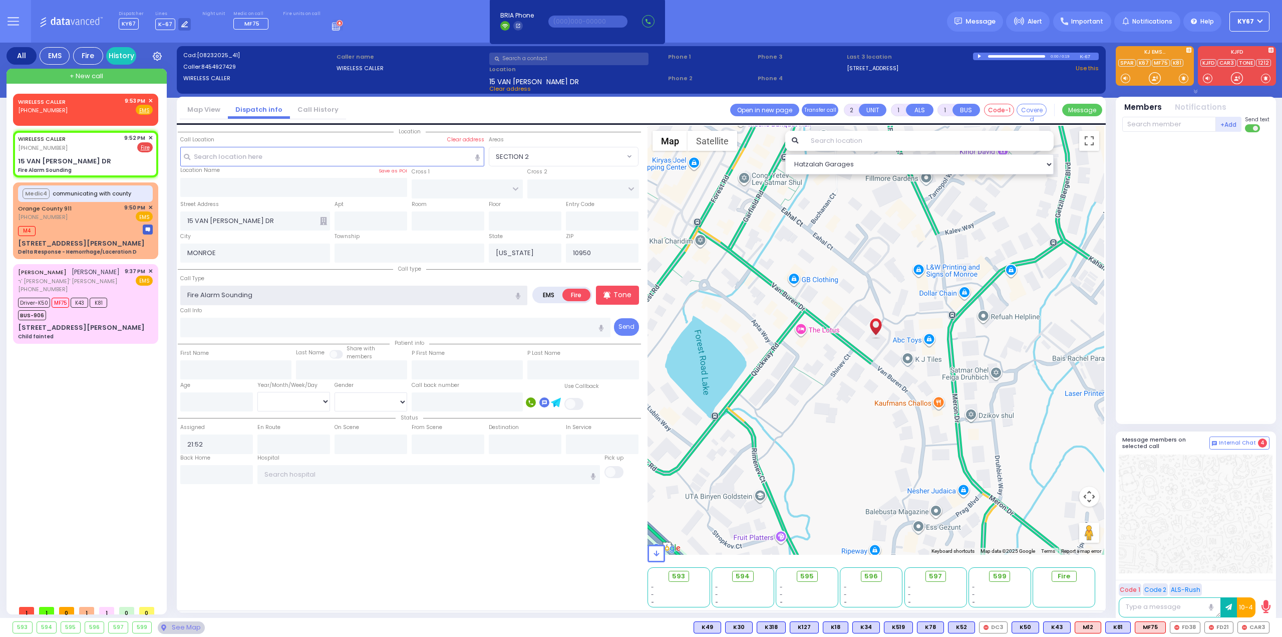
select select
radio input "true"
select select
select select "Hatzalah Garages"
click at [1149, 126] on input "text" at bounding box center [1169, 124] width 94 height 15
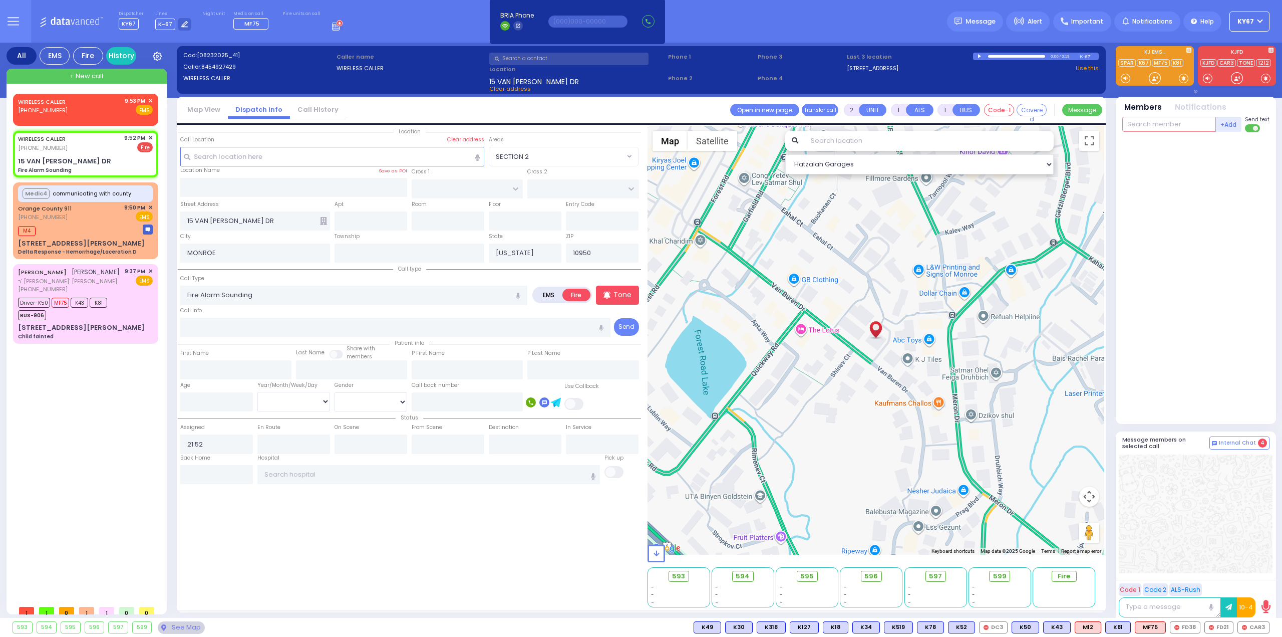
select select
radio input "true"
select select
select select "Hatzalah Garages"
type input "21"
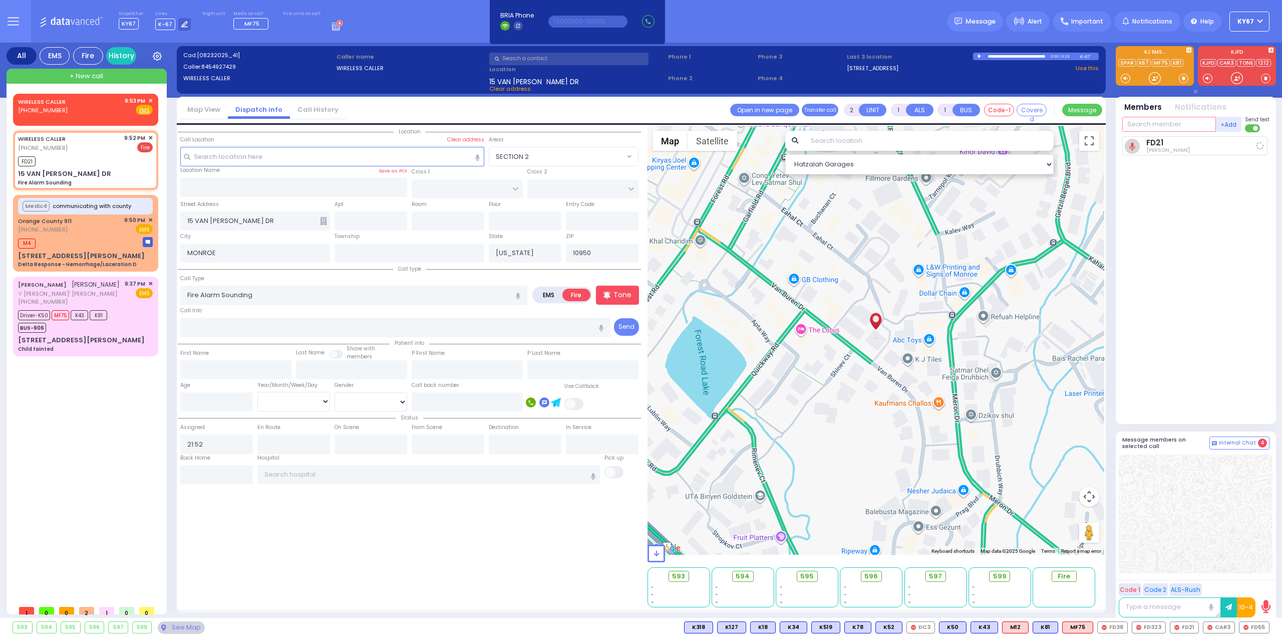
click at [1171, 127] on input "text" at bounding box center [1169, 124] width 94 height 15
select select
radio input "true"
select select
type input "21:54"
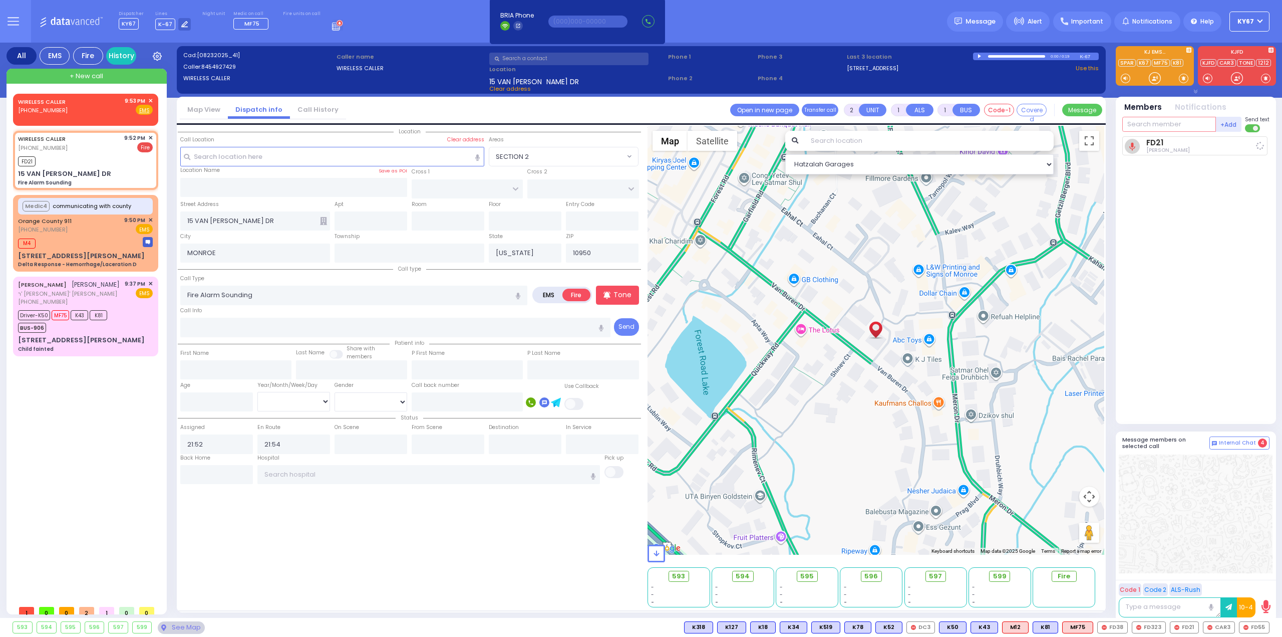
select select "Hatzalah Garages"
type input "55"
click at [1184, 147] on div "FD55 Lazar Wieder" at bounding box center [1196, 145] width 143 height 18
click at [1157, 273] on div "FD55 Lazar Wieder FD21 DR SO TR" at bounding box center [1196, 275] width 149 height 279
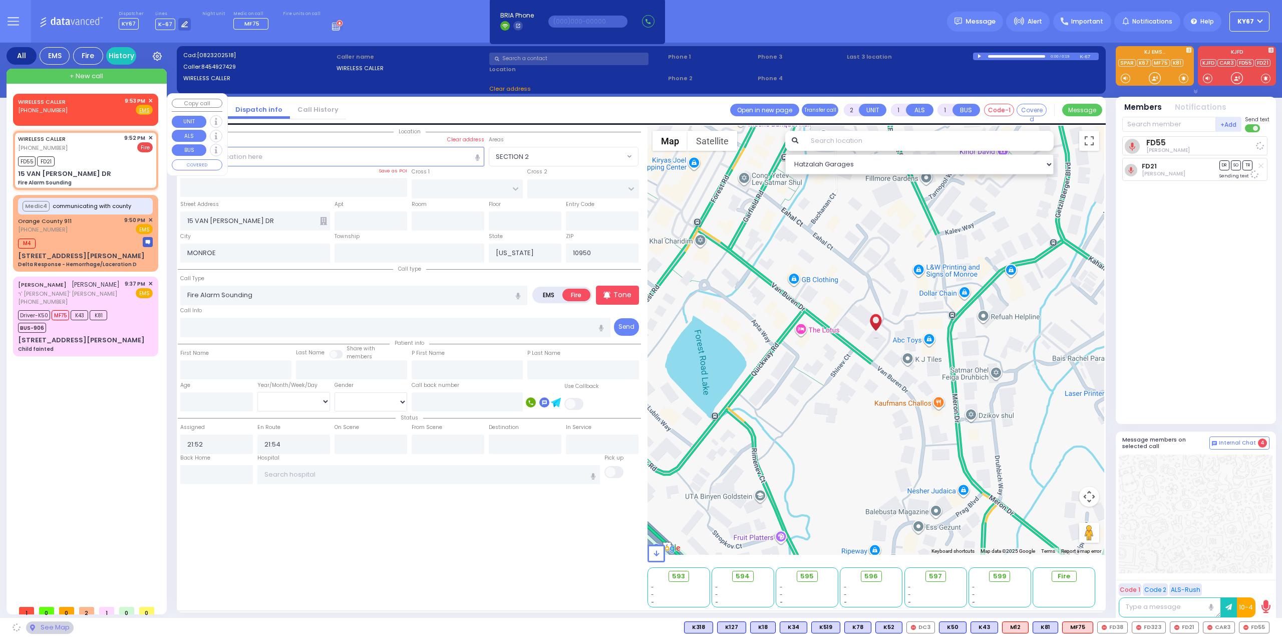
select select
radio input "true"
select select
select select "Hatzalah Garages"
click at [151, 101] on span "✕" at bounding box center [150, 101] width 5 height 9
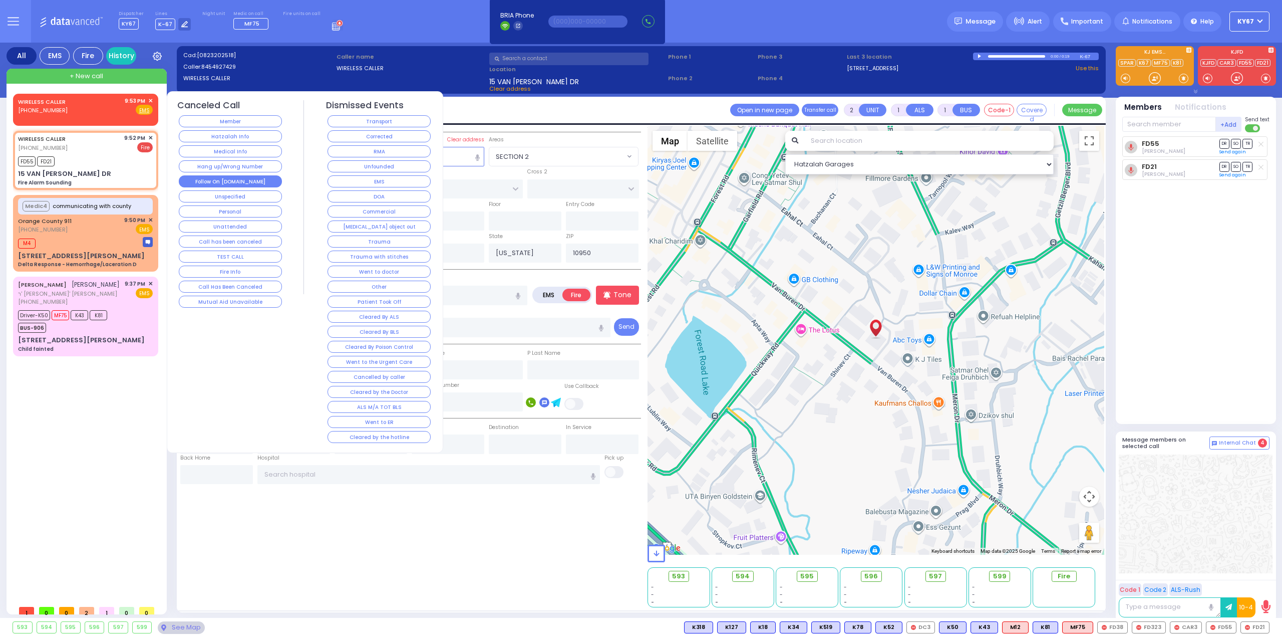
click at [233, 181] on button "Follow On [DOMAIN_NAME]" at bounding box center [230, 181] width 103 height 12
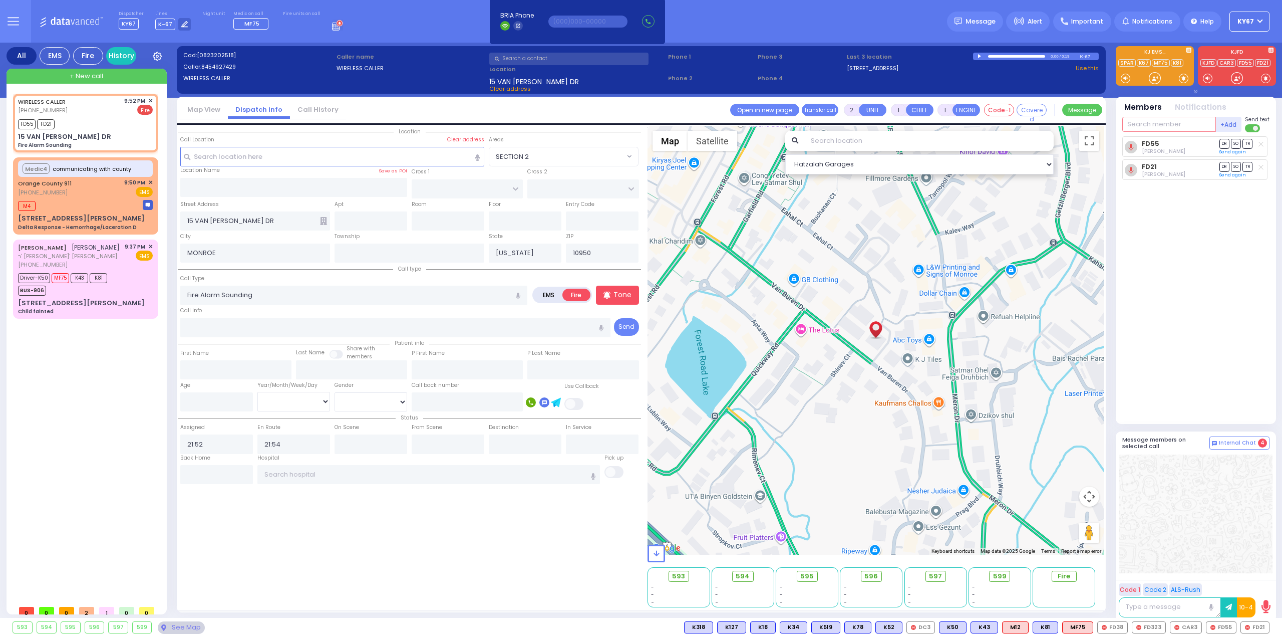
click at [1156, 129] on input "text" at bounding box center [1169, 124] width 94 height 15
type input "323"
click at [1172, 141] on div "FD323" at bounding box center [1156, 145] width 50 height 10
click at [1227, 330] on div "FD323 Wolf Landau FD55 DR SO" at bounding box center [1196, 275] width 149 height 279
select select
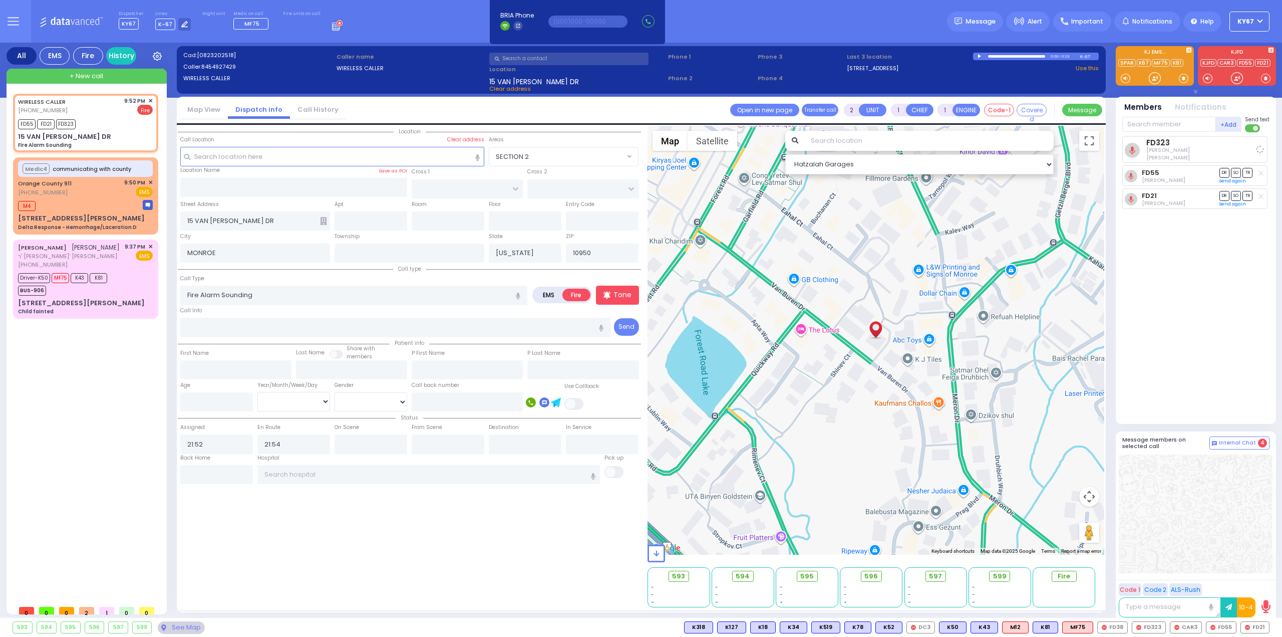
radio input "true"
select select
select select "Hatzalah Garages"
click at [149, 99] on span "✕" at bounding box center [150, 101] width 5 height 9
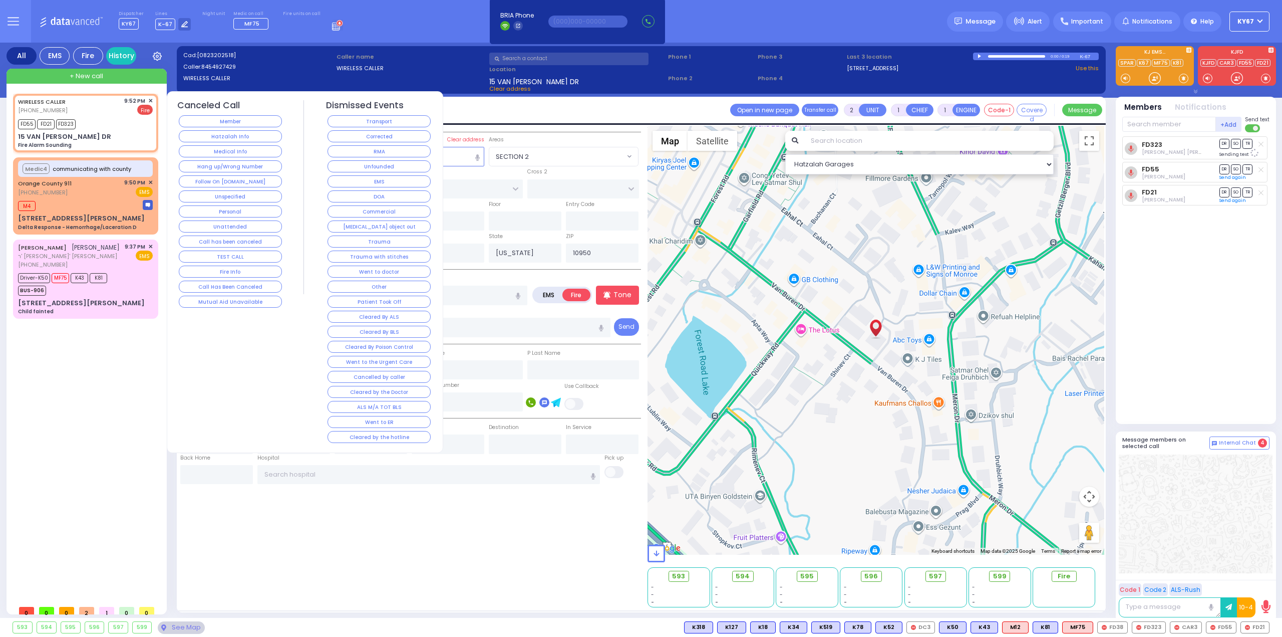
click at [371, 136] on button "Corrected" at bounding box center [379, 136] width 103 height 12
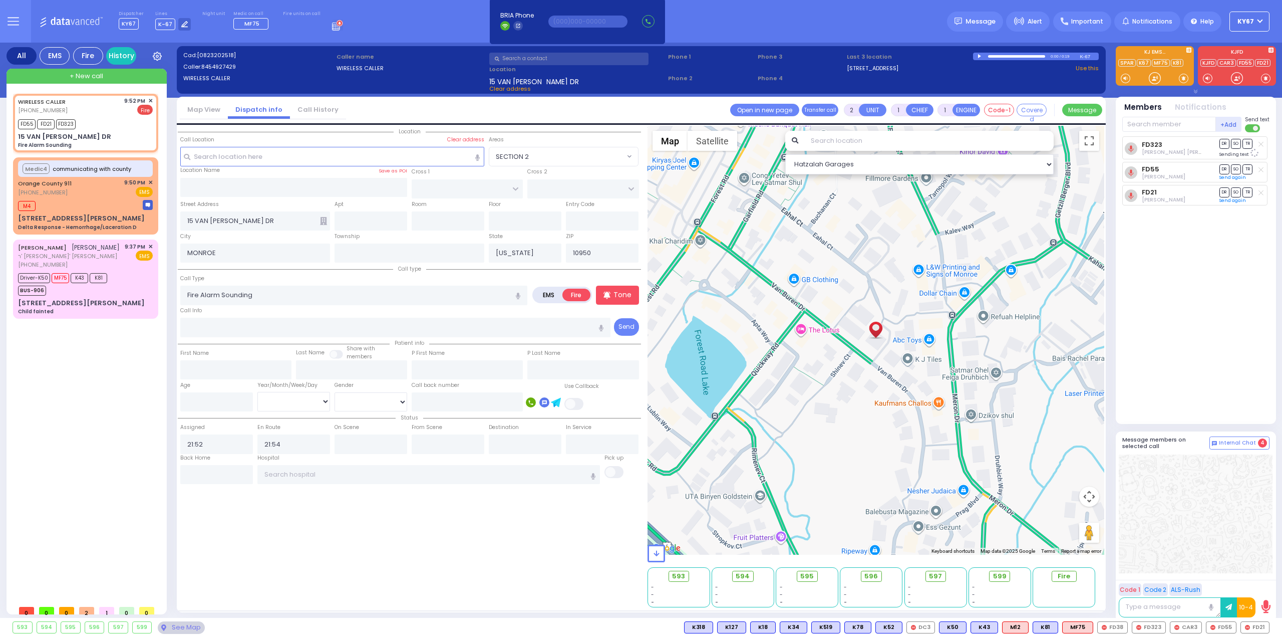
select select
radio input "true"
select select
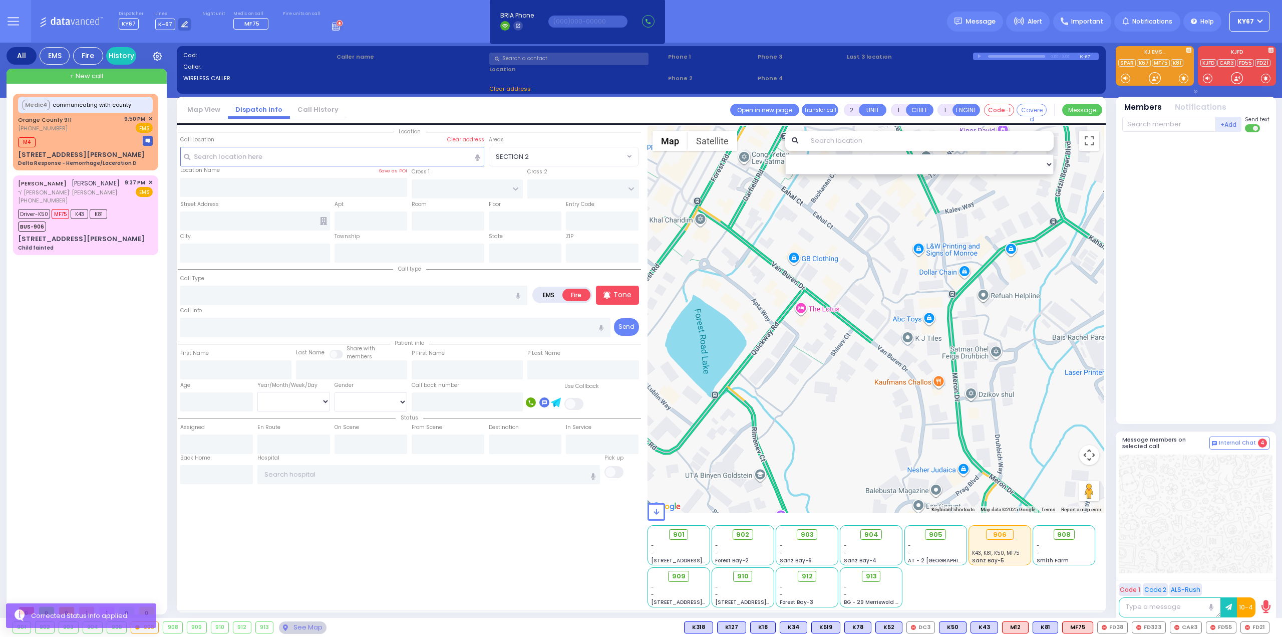
click at [86, 465] on div "Medic4 communicating with county Orange County 911 (845) 469-0911" at bounding box center [87, 347] width 149 height 506
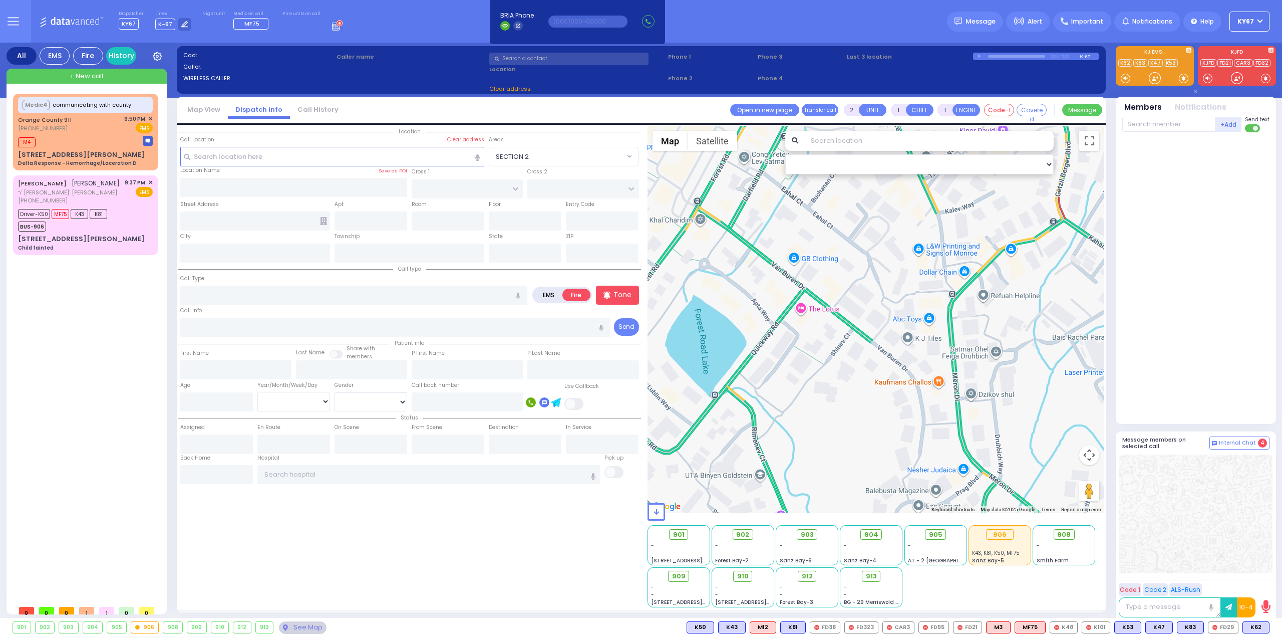
select select
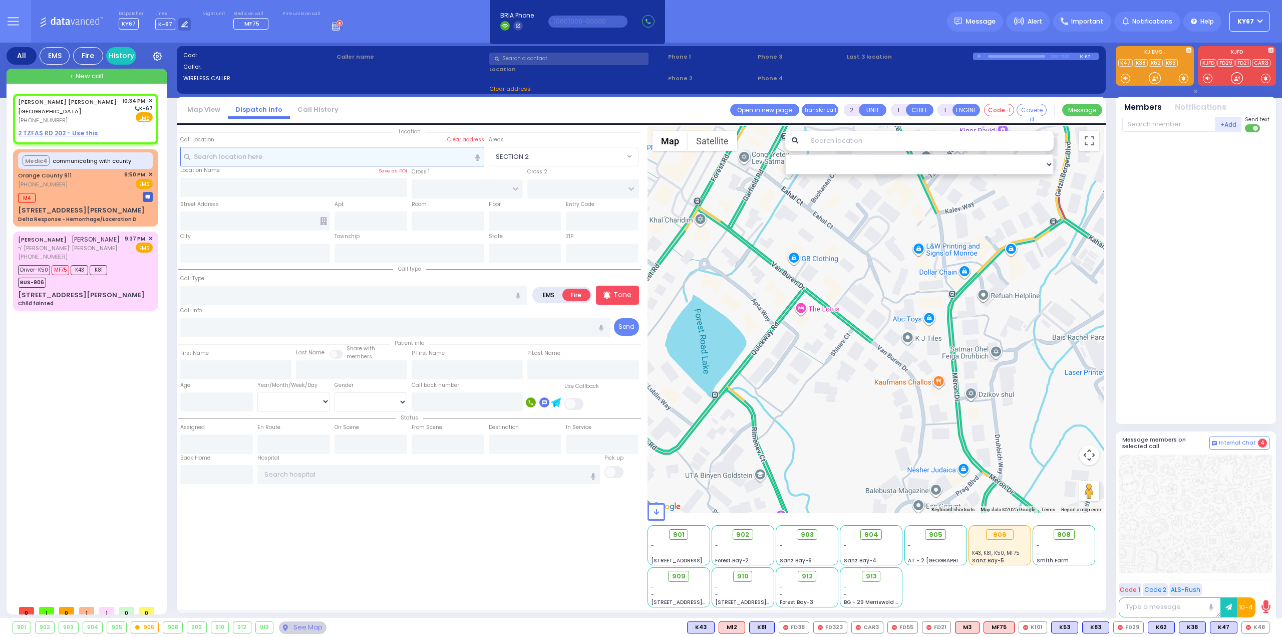
select select
radio input "true"
type input "[PERSON_NAME] [PERSON_NAME]"
type input "TEITELBAUM"
select select
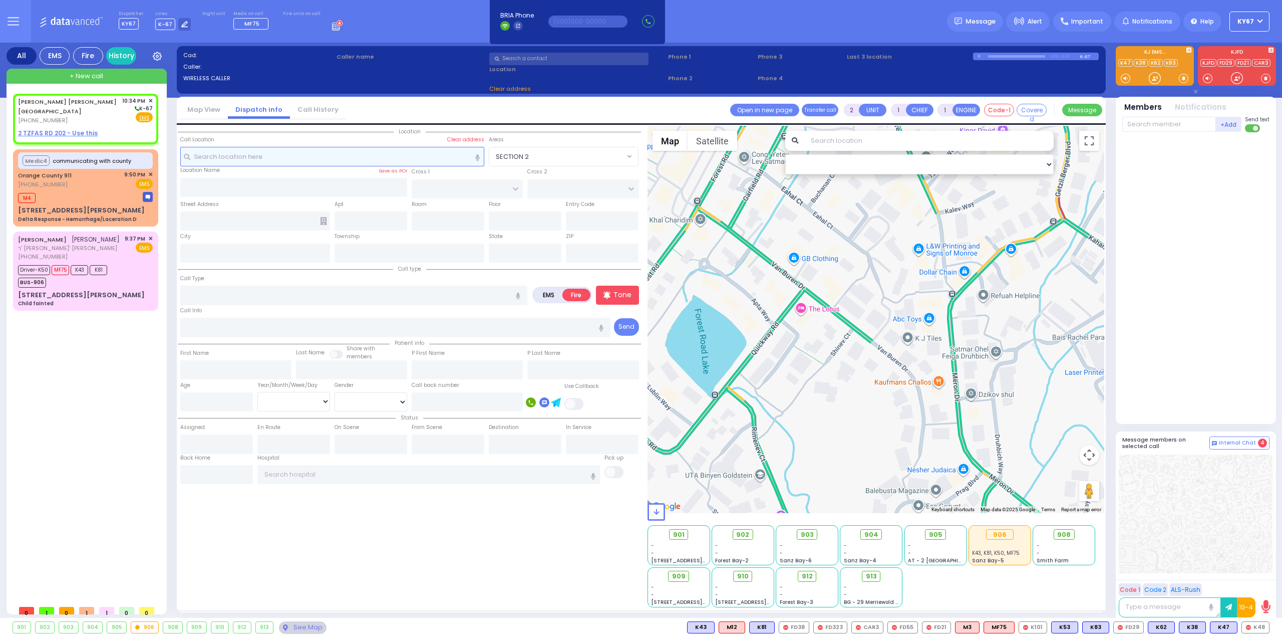
type input "22:34"
select select "Hatzalah Garages"
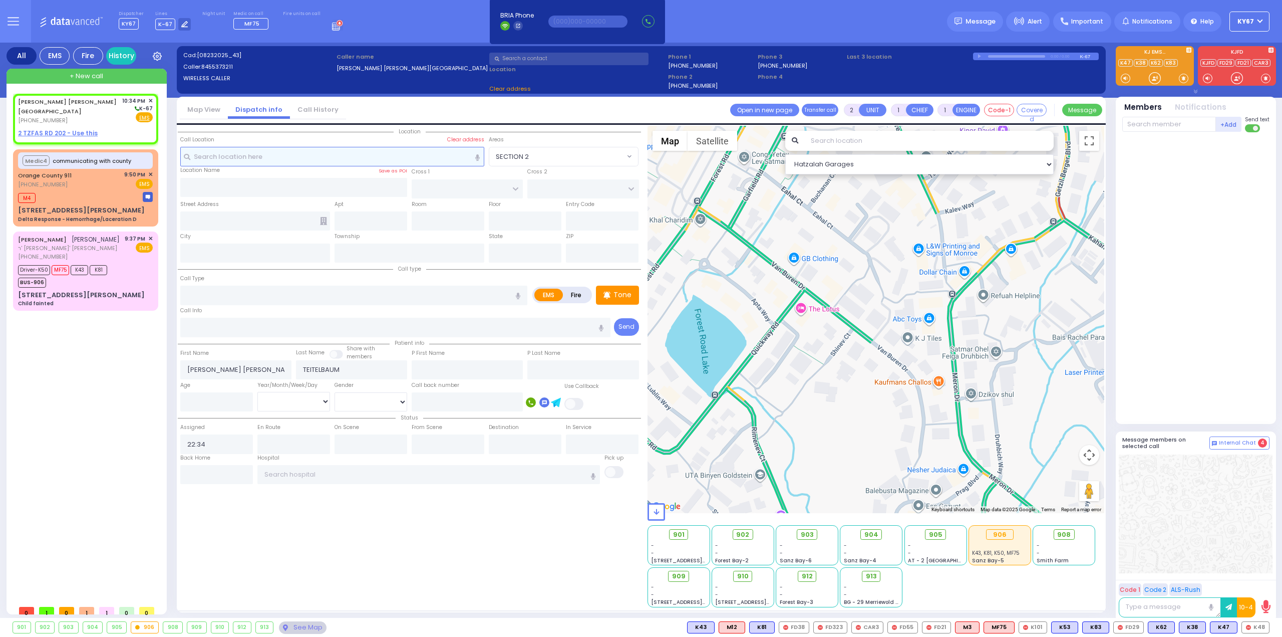
select select
radio input "true"
select select
select select "Hatzalah Garages"
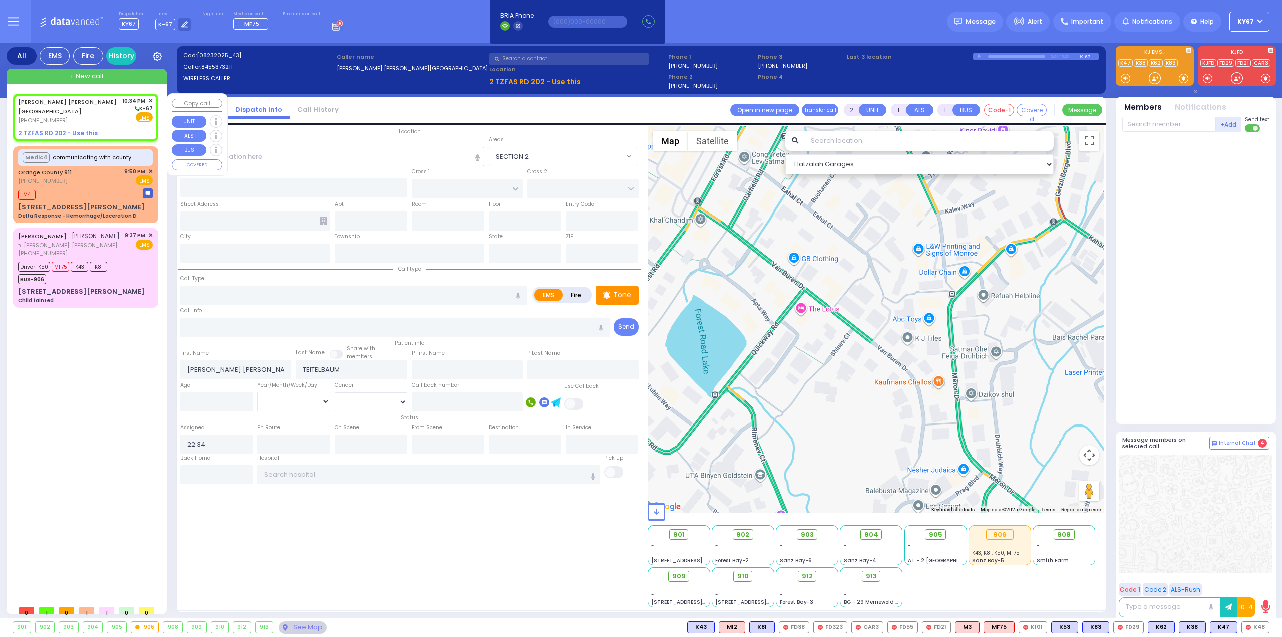
click at [107, 116] on div "[PHONE_NUMBER]" at bounding box center [68, 120] width 101 height 9
select select
radio input "true"
select select
select select "Hatzalah Garages"
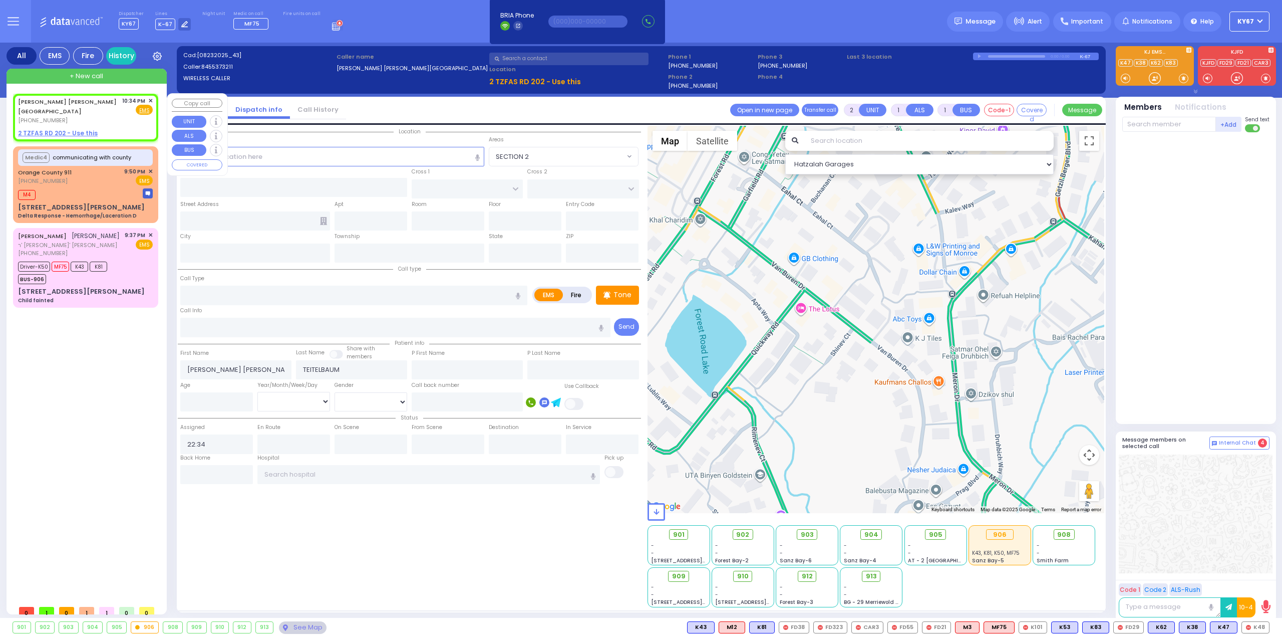
select select
radio input "true"
select select
select select "Hatzalah Garages"
click at [55, 129] on u "2 TZFAS RD 202 - Use this" at bounding box center [58, 133] width 80 height 9
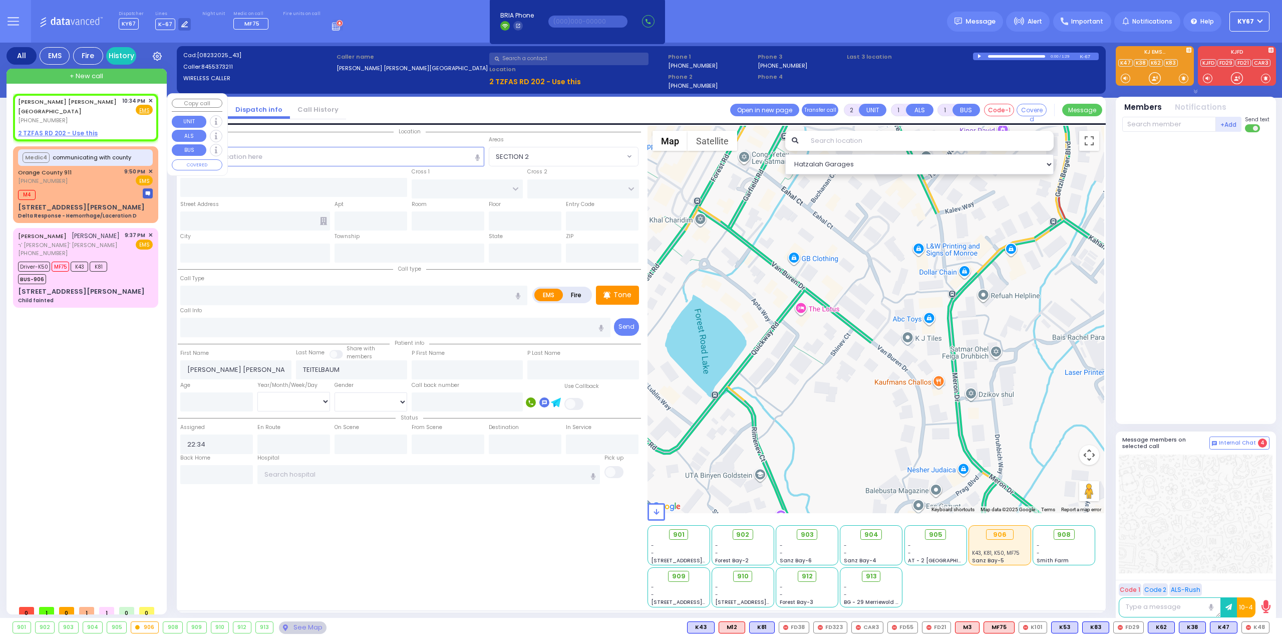
select select
radio input "true"
select select
select select "Hatzalah Garages"
select select
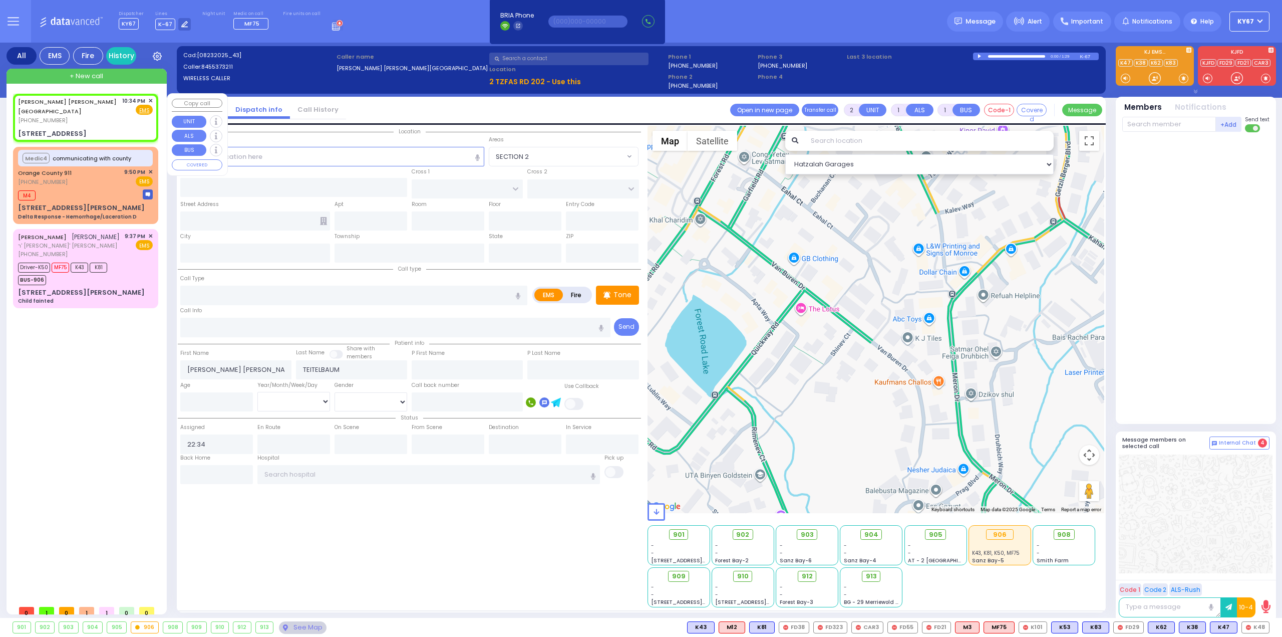
radio input "true"
select select
select select "Hatzalah Garages"
type input "NICKLESBURG RD"
type input "KRAKOW BLVD"
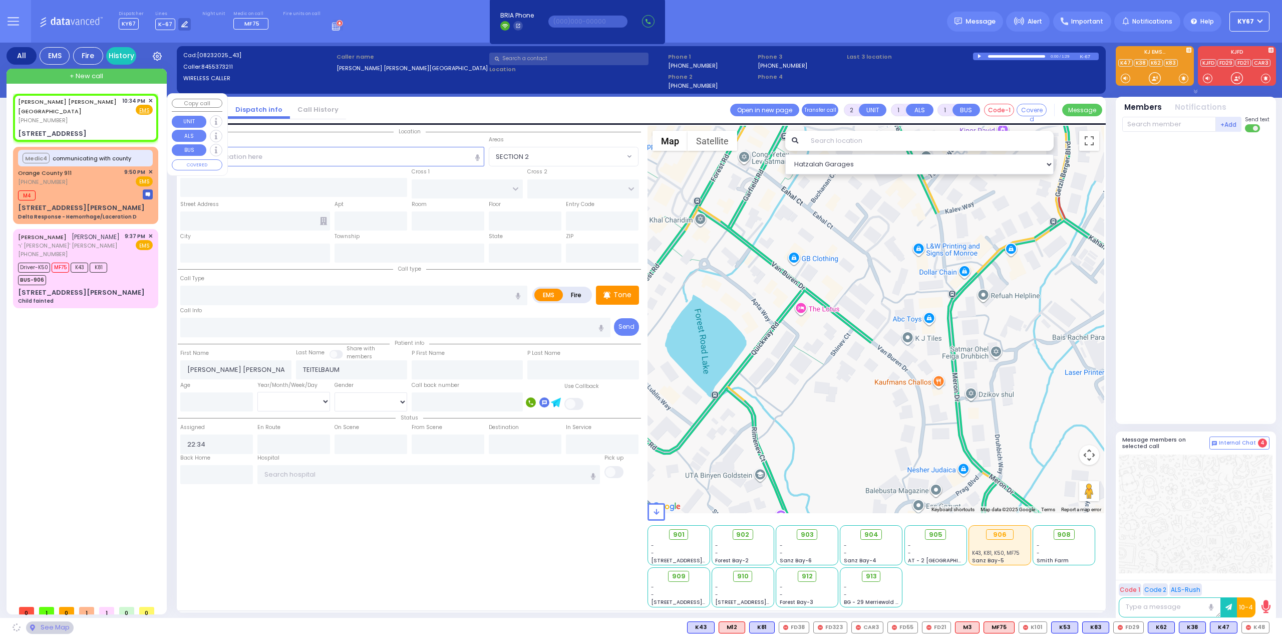
type input "2 TZFAS RD"
type input "202"
type input "[PERSON_NAME]"
type input "[US_STATE]"
type input "10950"
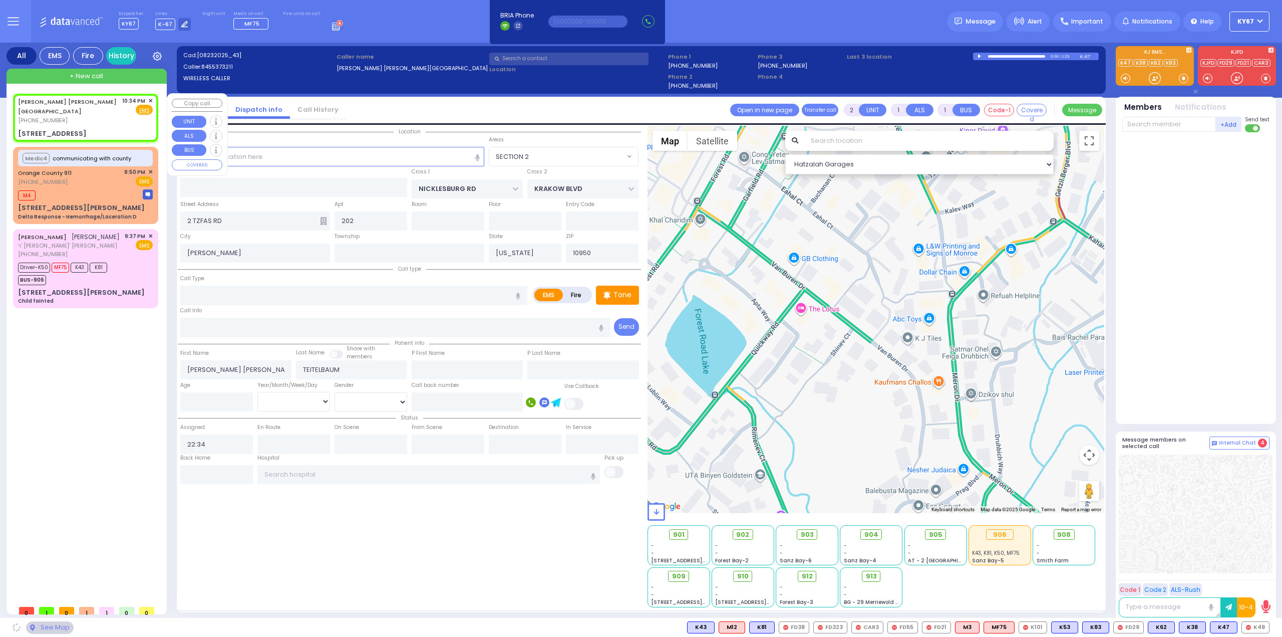
select select "ATZEI TAMURIM"
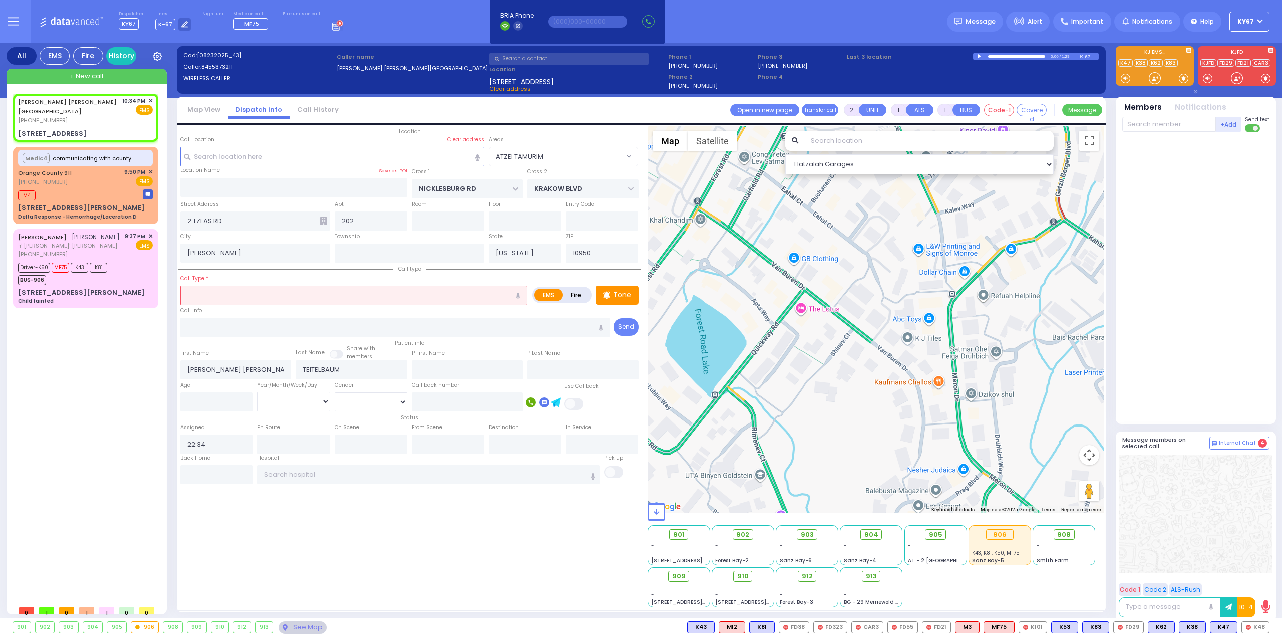
click at [282, 294] on input "text" at bounding box center [353, 294] width 347 height 19
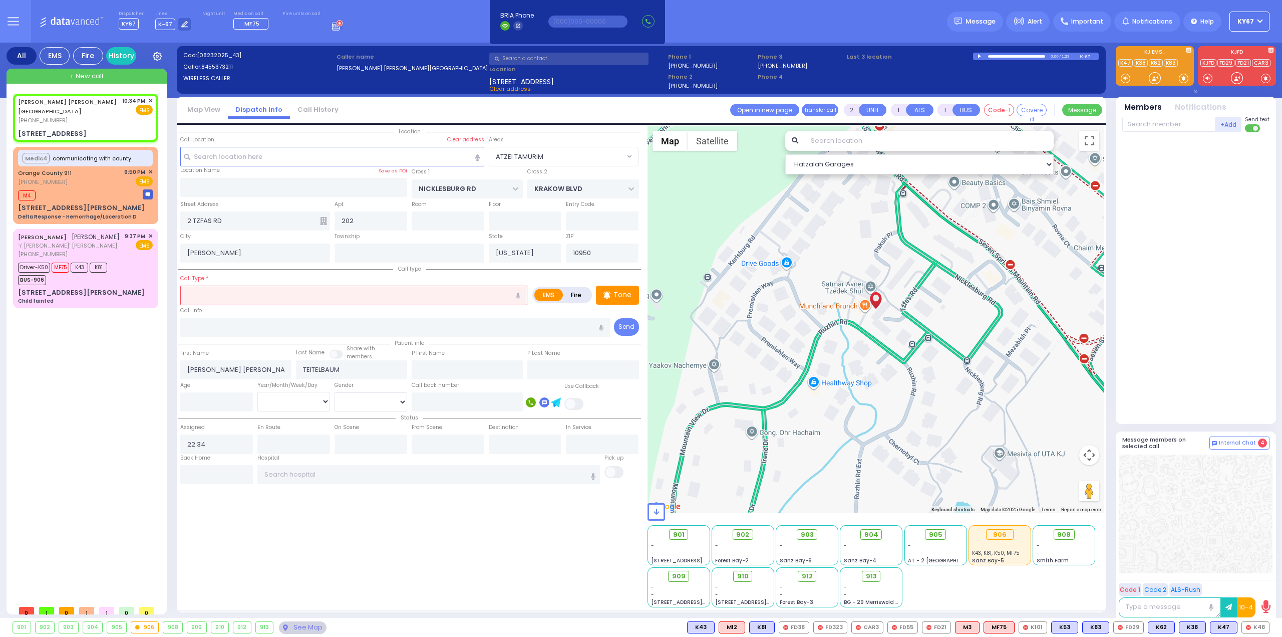
select select
radio input "true"
select select
select select "Hatzalah Garages"
select select "ATZEI TAMURIM"
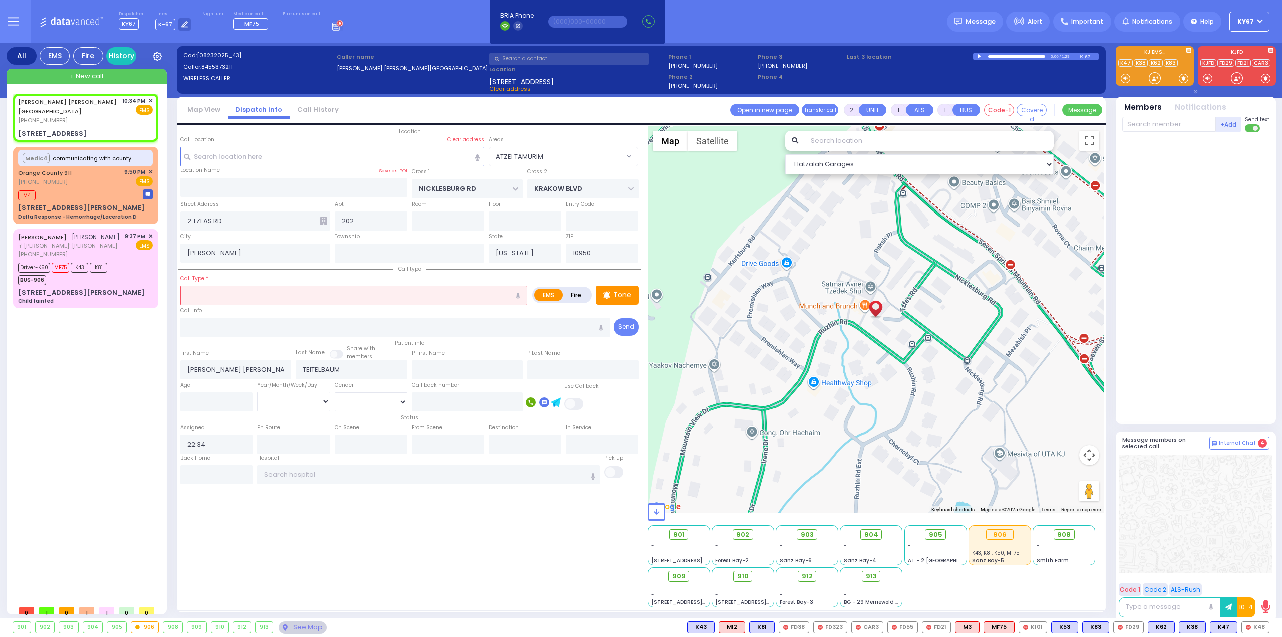
click at [520, 295] on icon "button" at bounding box center [518, 295] width 5 height 7
type input "shall not feeling well"
select select
radio input "true"
select select
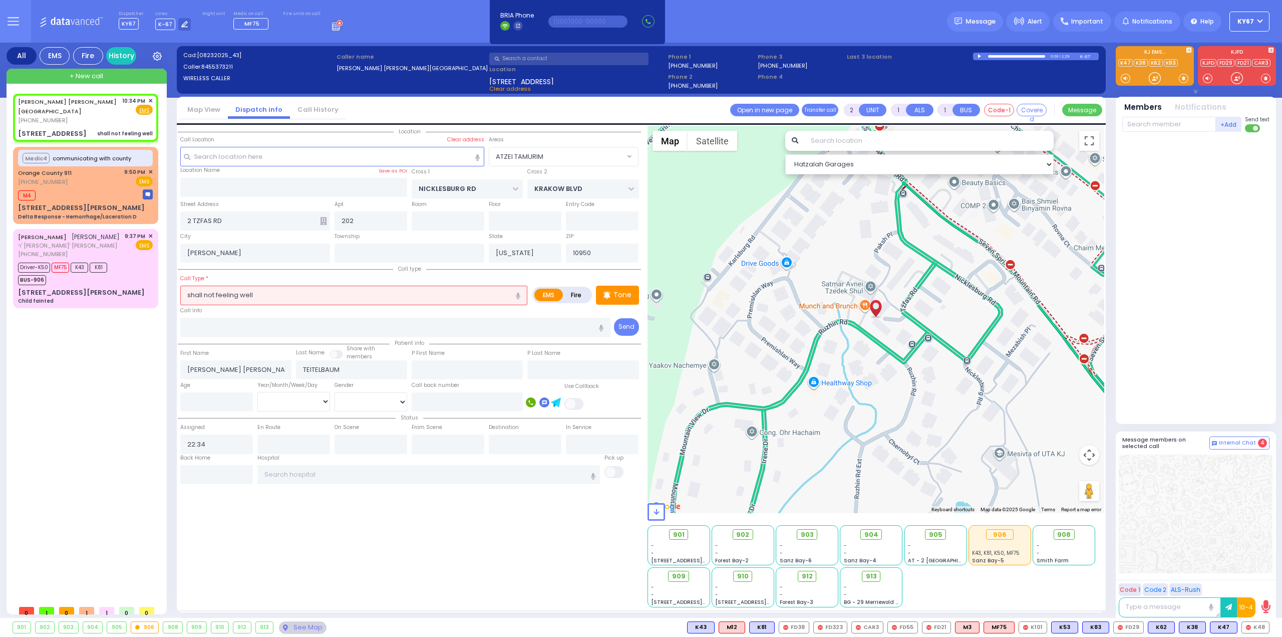
select select "Hatzalah Garages"
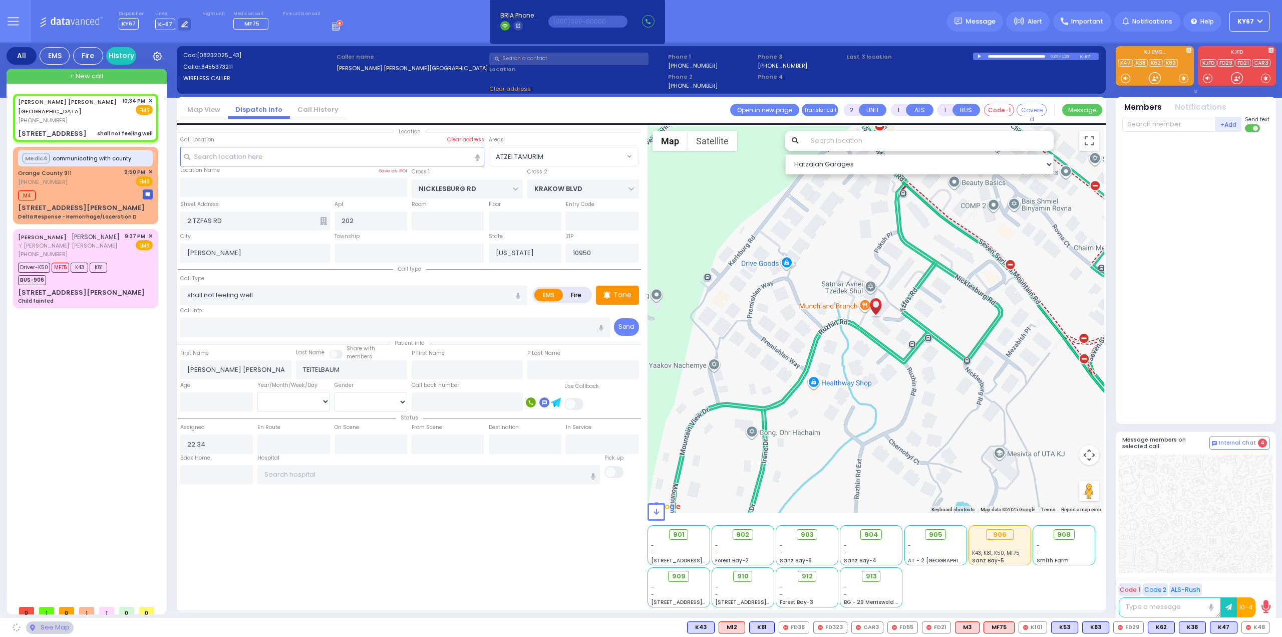
select select "ATZEI TAMURIM"
drag, startPoint x: 266, startPoint y: 293, endPoint x: 114, endPoint y: 298, distance: 152.8
click at [115, 298] on div "All EMS Fire History Settings" at bounding box center [642, 332] width 1270 height 579
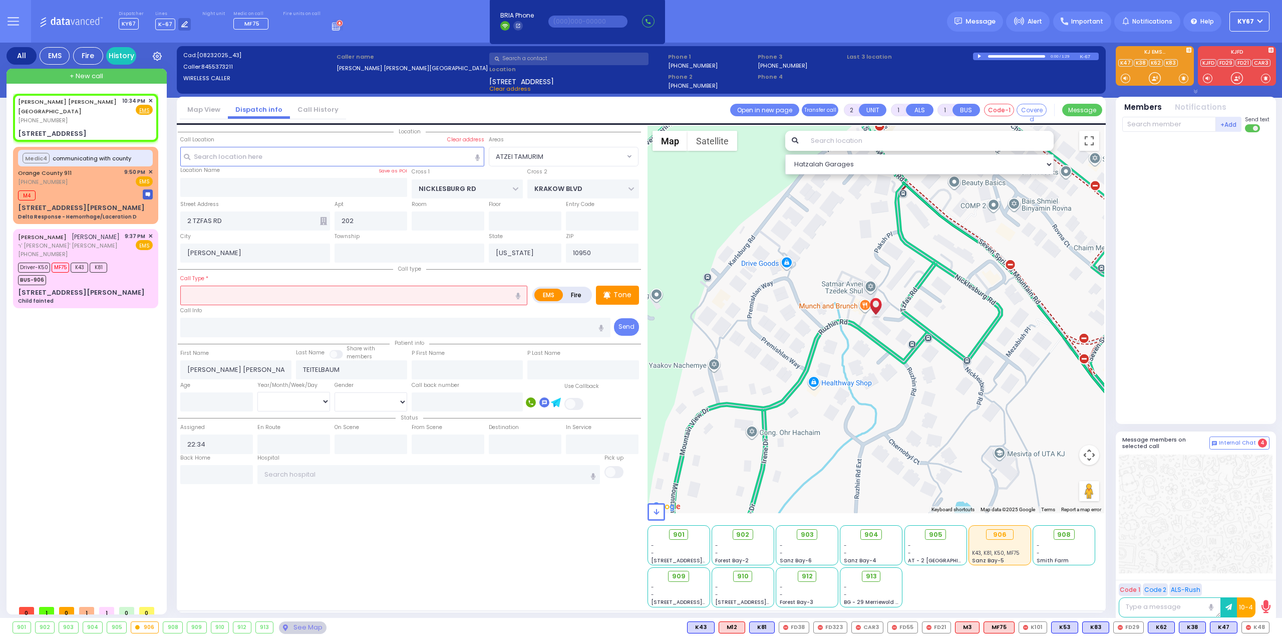
select select
radio input "true"
select select
select select "Hatzalah Garages"
select select "ATZEI TAMURIM"
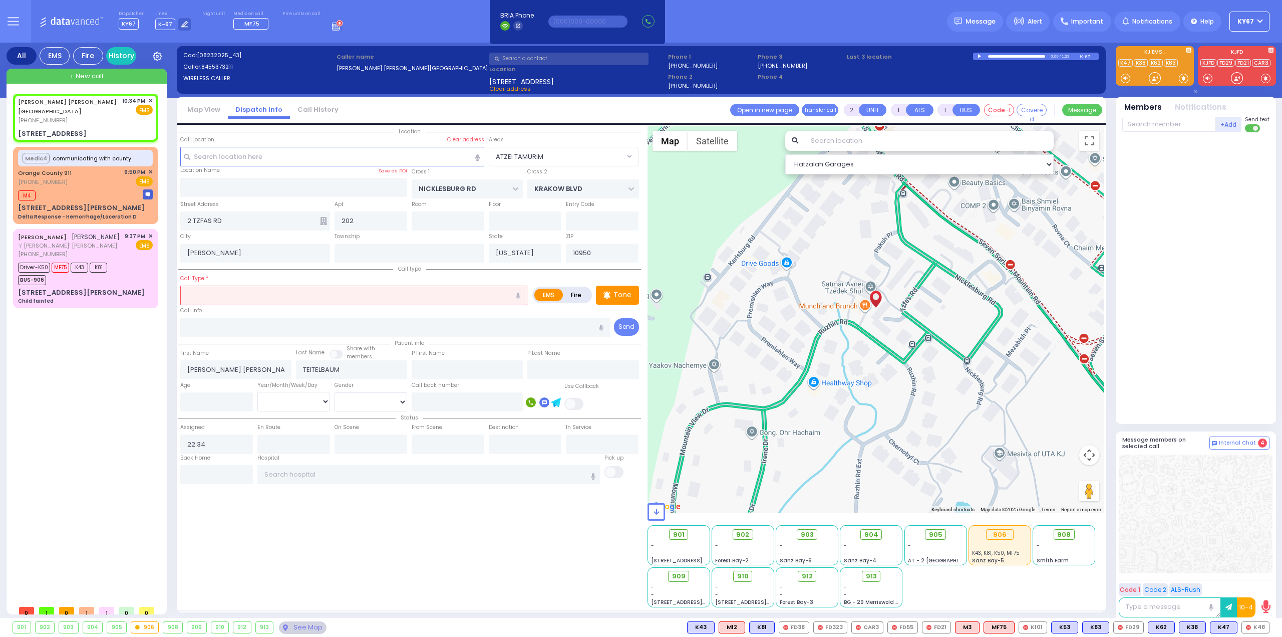
click at [519, 294] on icon "button" at bounding box center [518, 295] width 5 height 7
type input "child not feeling well"
select select
radio input "true"
select select
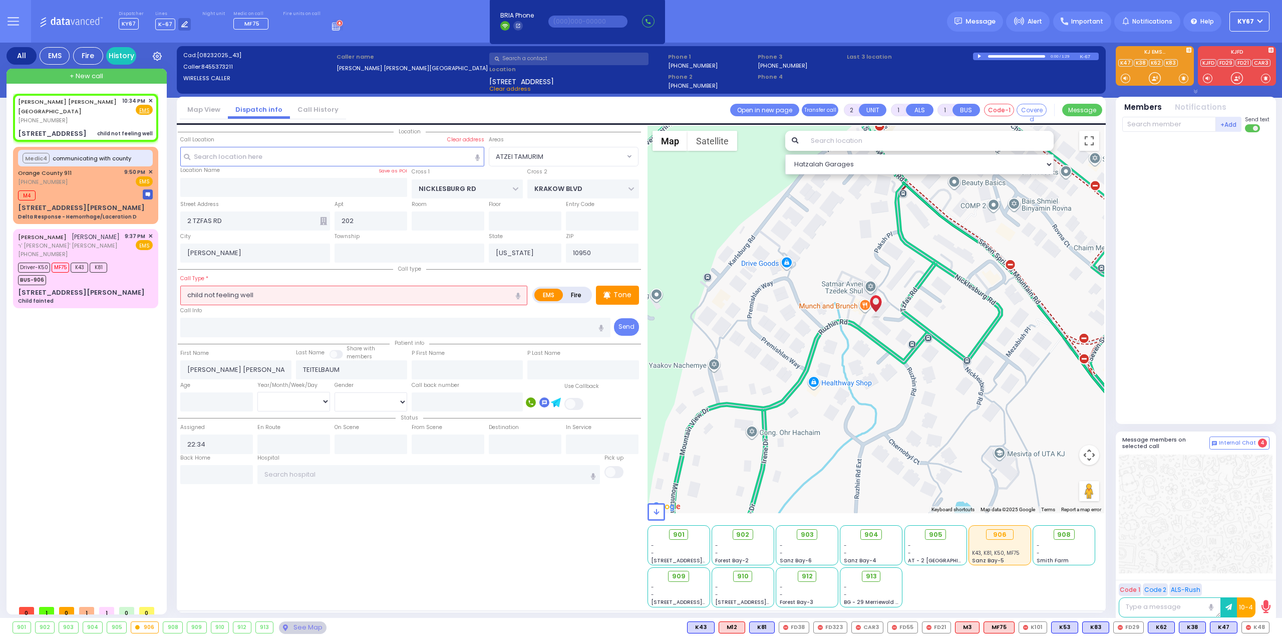
select select "Hatzalah Garages"
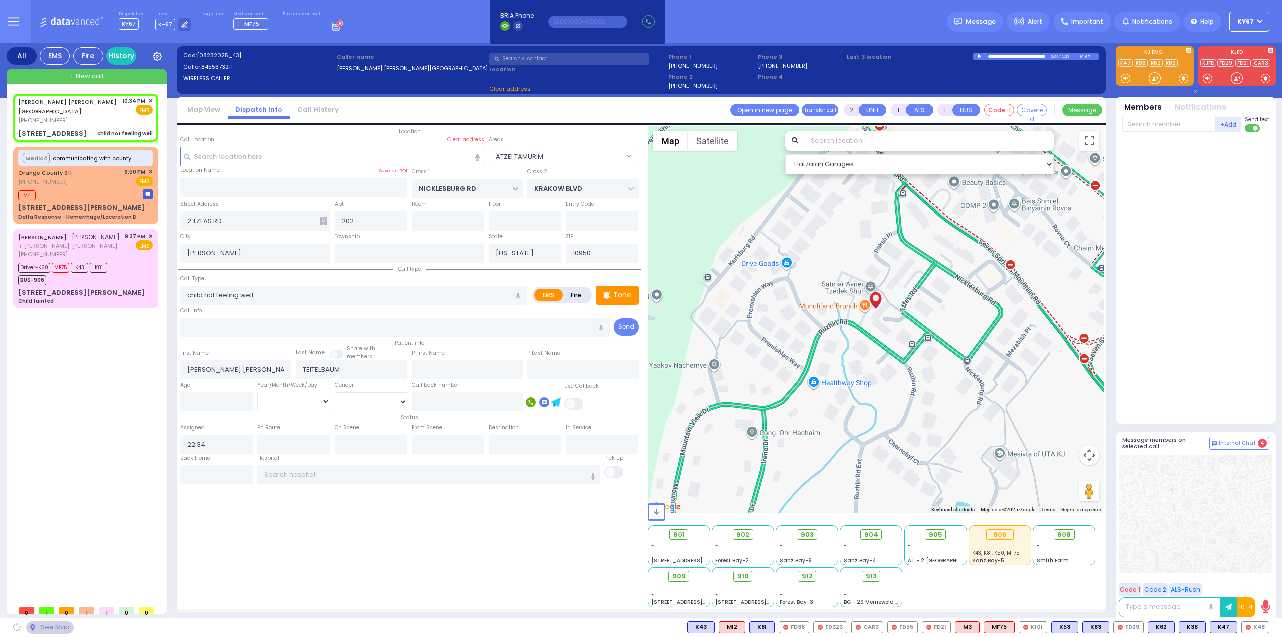
select select "ATZEI TAMURIM"
click at [191, 294] on input "child not feeling well" at bounding box center [353, 294] width 347 height 19
type input "Child not feeling well"
click at [204, 398] on input "number" at bounding box center [216, 401] width 73 height 19
select select
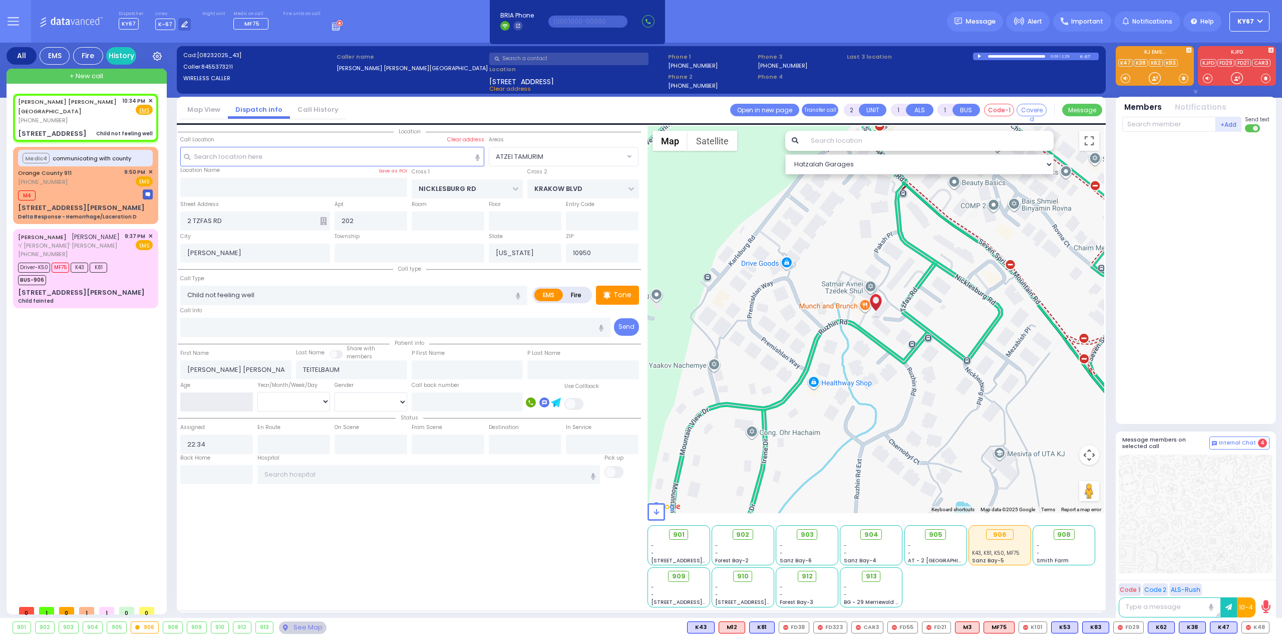
radio input "true"
select select
type input "1"
select select "Hatzalah Garages"
select select
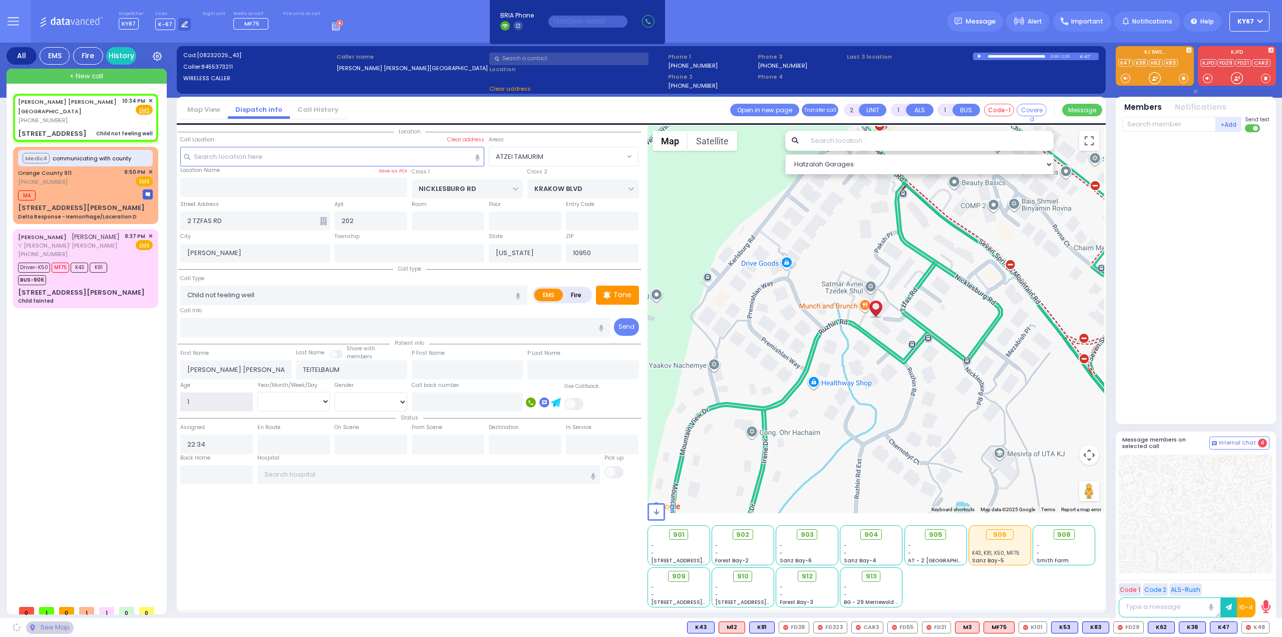
radio input "true"
select select
select select "Hatzalah Garages"
select select
radio input "true"
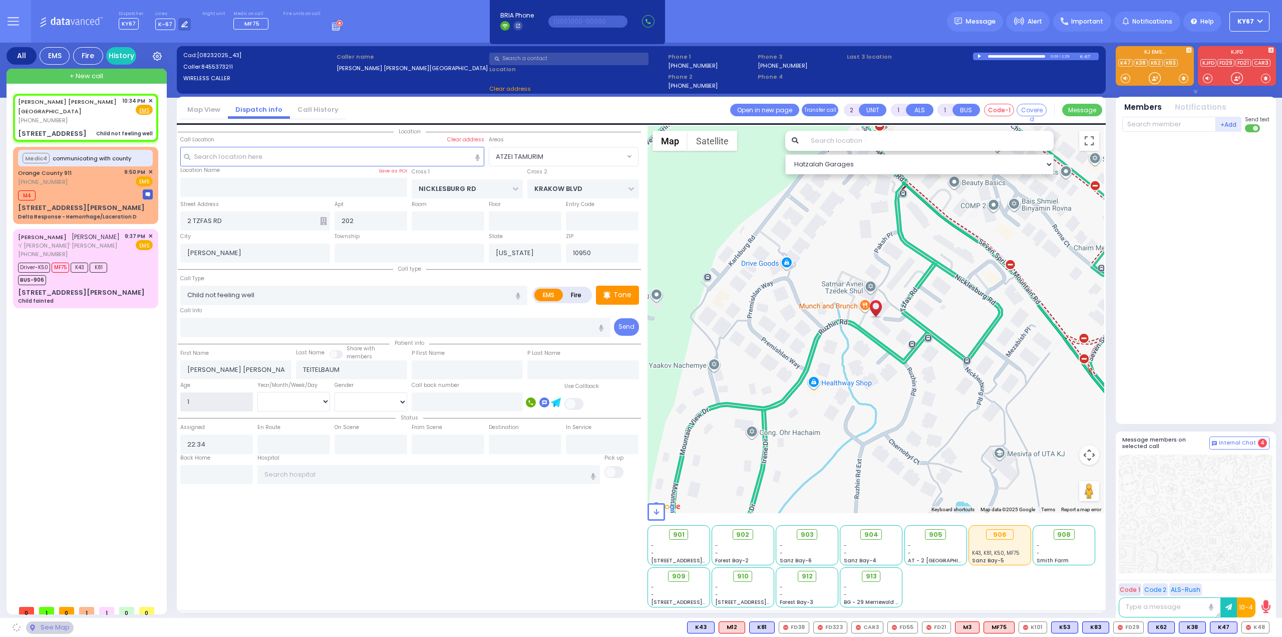
select select
select select "Hatzalah Garages"
select select "ATZEI TAMURIM"
type input "1"
click at [275, 397] on select "Year Month Week Day" at bounding box center [293, 401] width 73 height 19
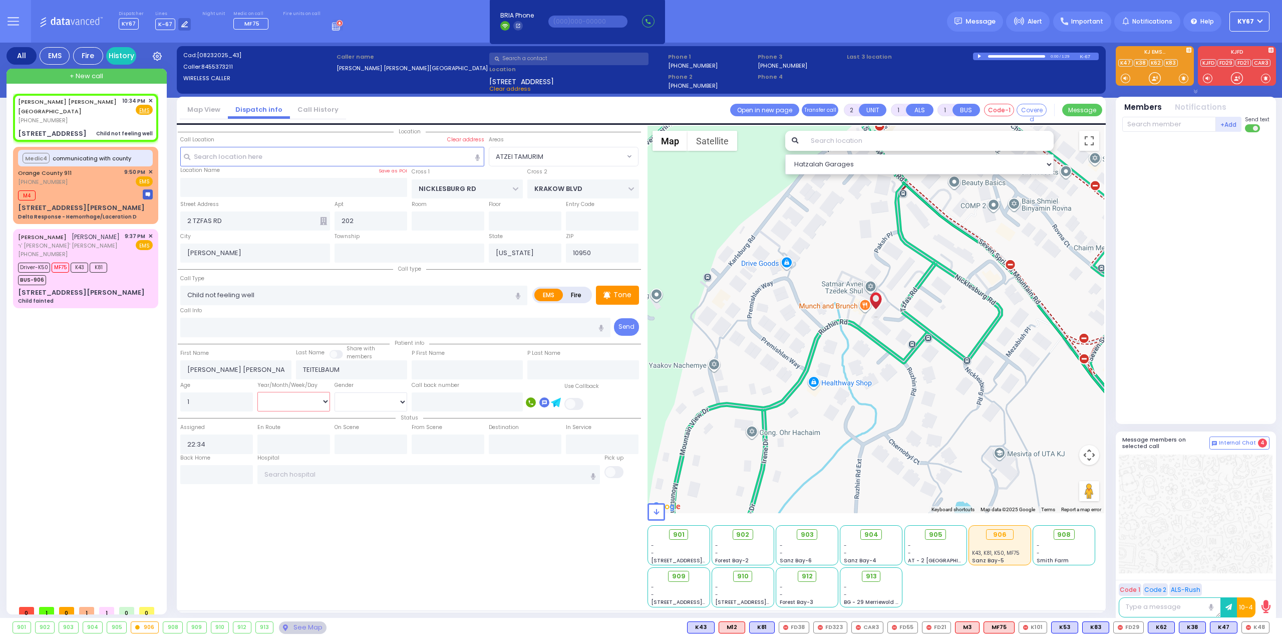
select select
radio input "true"
select select
select select "Hatzalah Garages"
select select "Year"
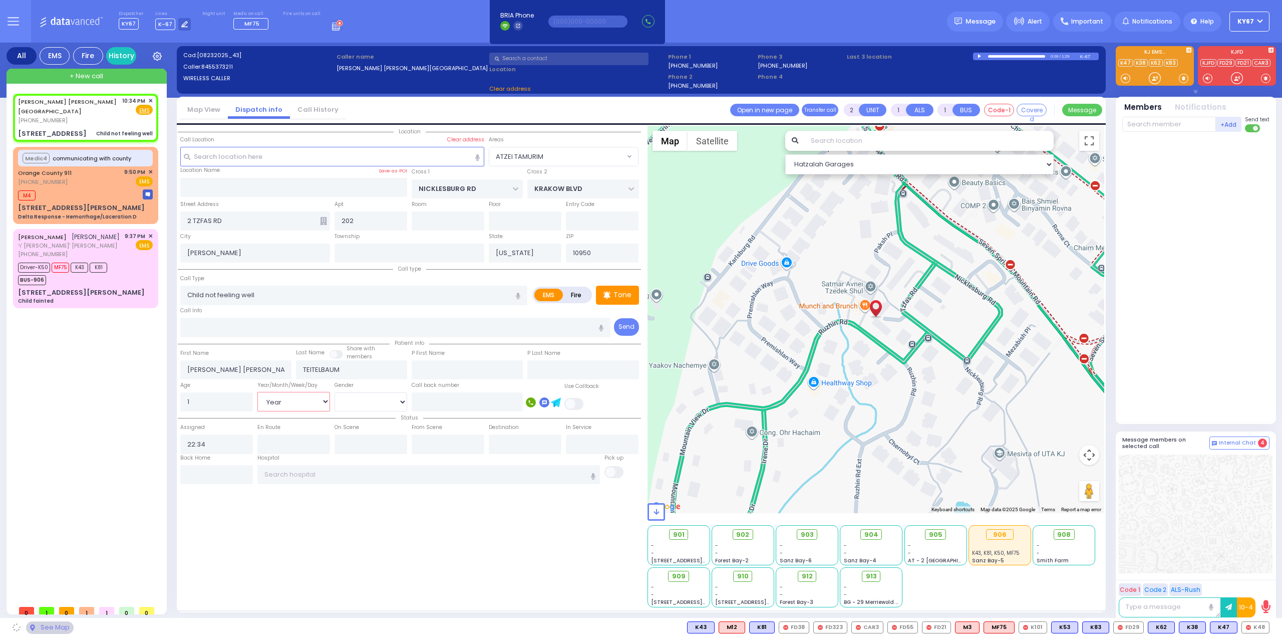
click at [257, 392] on select "Year Month Week Day" at bounding box center [293, 401] width 73 height 19
select select "ATZEI TAMURIM"
click at [327, 535] on div "Location" at bounding box center [409, 366] width 463 height 481
select select
radio input "true"
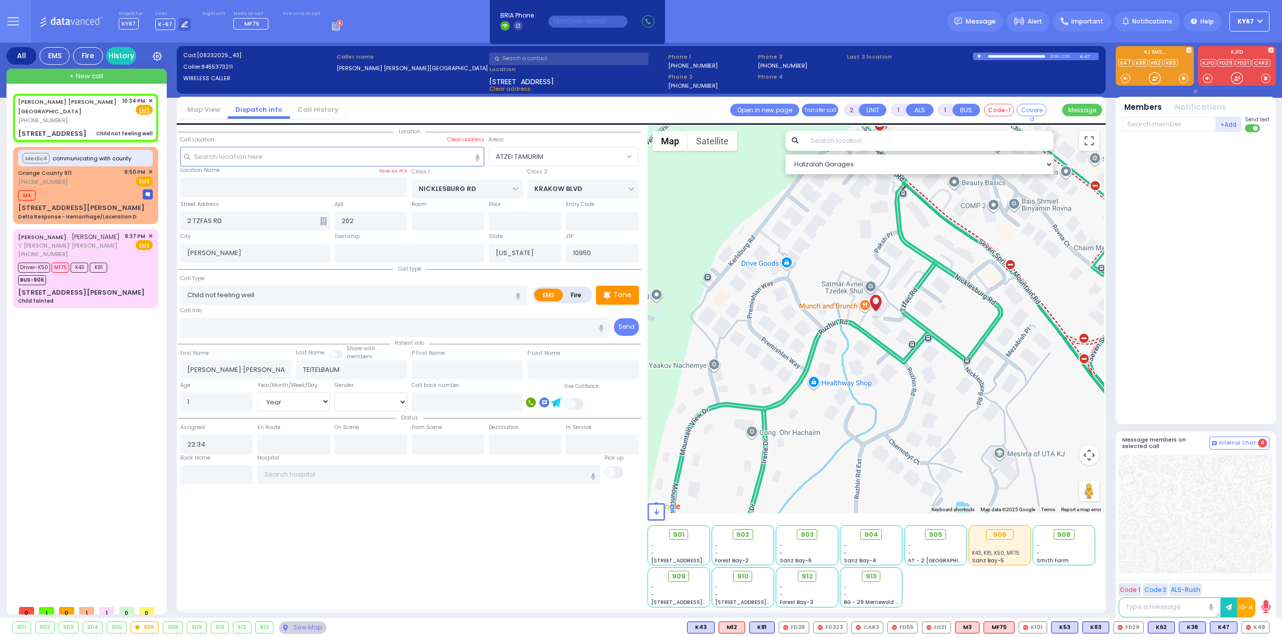
select select "Year"
select select "Hatzalah Garages"
select select "ATZEI TAMURIM"
click at [622, 289] on p "Tone" at bounding box center [623, 294] width 18 height 11
click at [909, 264] on div at bounding box center [876, 319] width 457 height 387
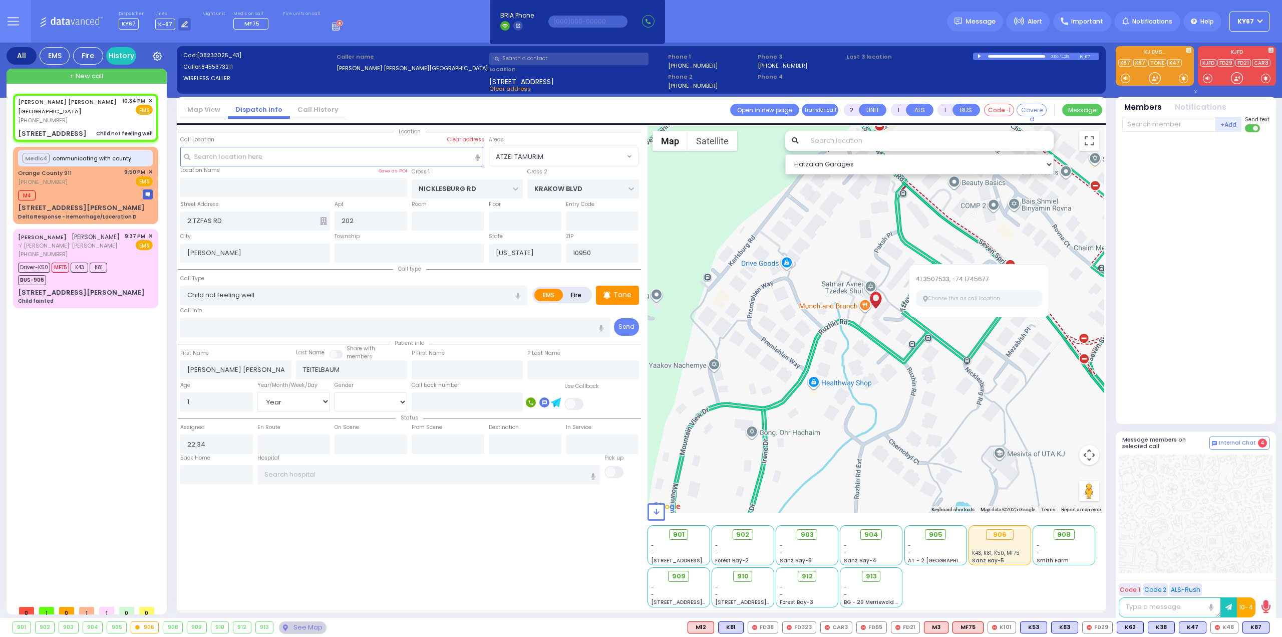
click at [1216, 294] on div at bounding box center [1196, 275] width 149 height 279
click at [1218, 376] on div at bounding box center [1196, 275] width 149 height 279
click at [1255, 628] on span "K87" at bounding box center [1256, 627] width 26 height 11
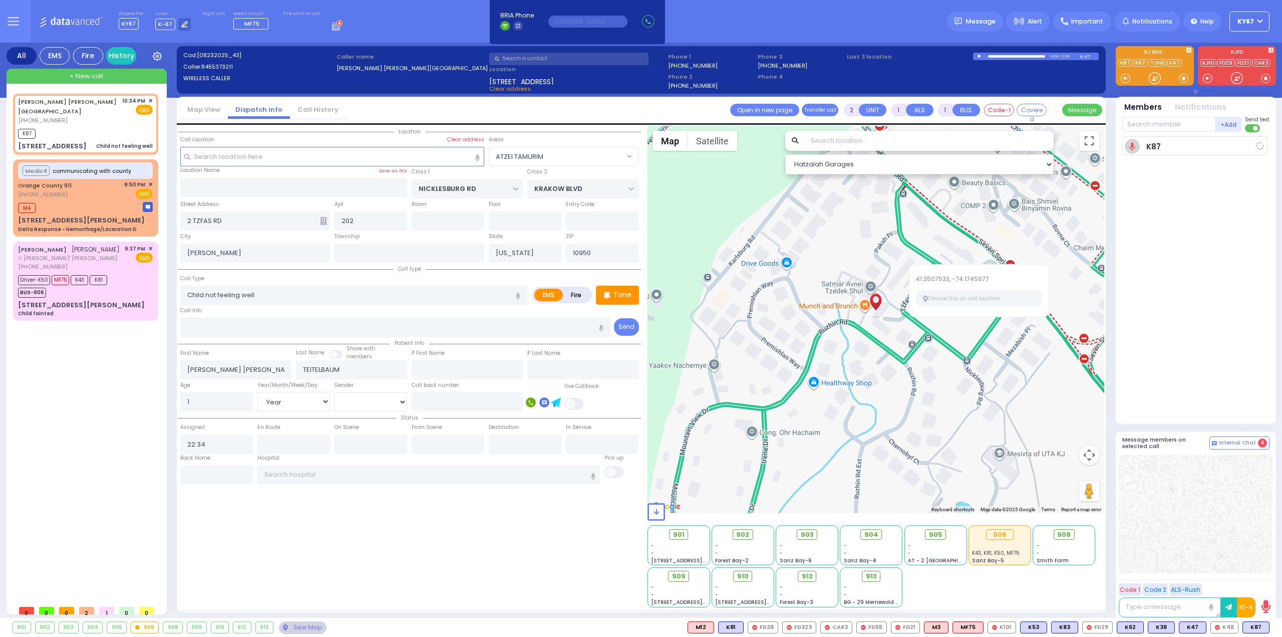
select select
radio input "true"
select select "Year"
type input "22:37"
select select "Hatzalah Garages"
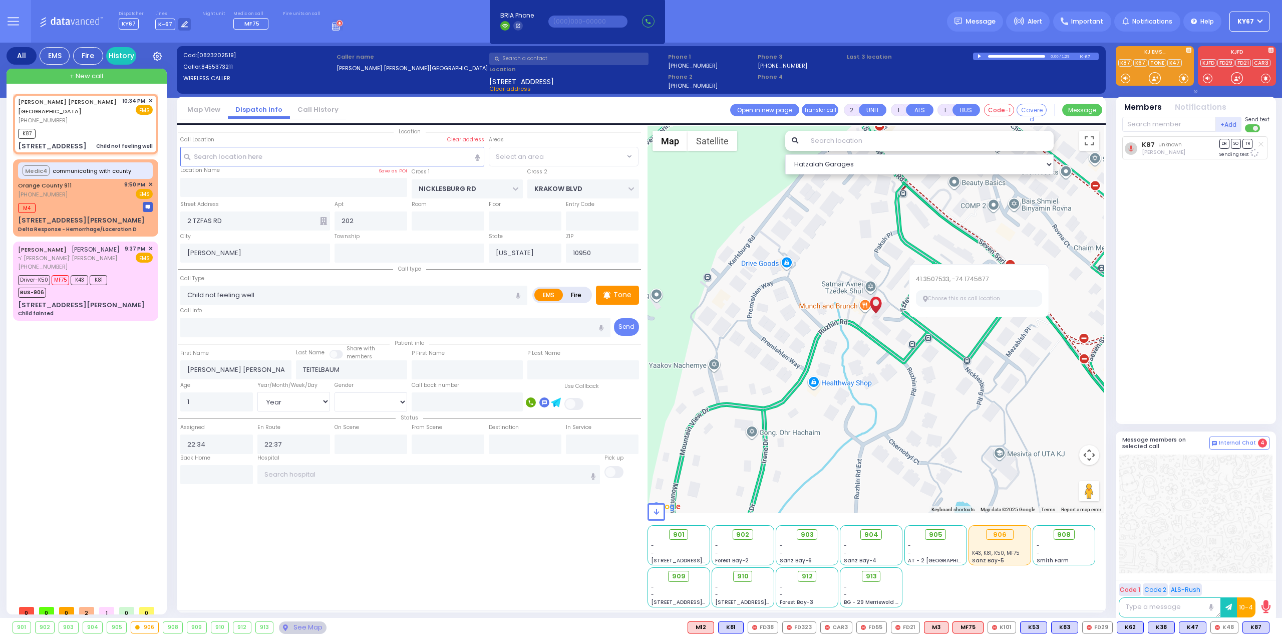
select select "ATZEI TAMURIM"
click at [865, 337] on div at bounding box center [876, 319] width 457 height 387
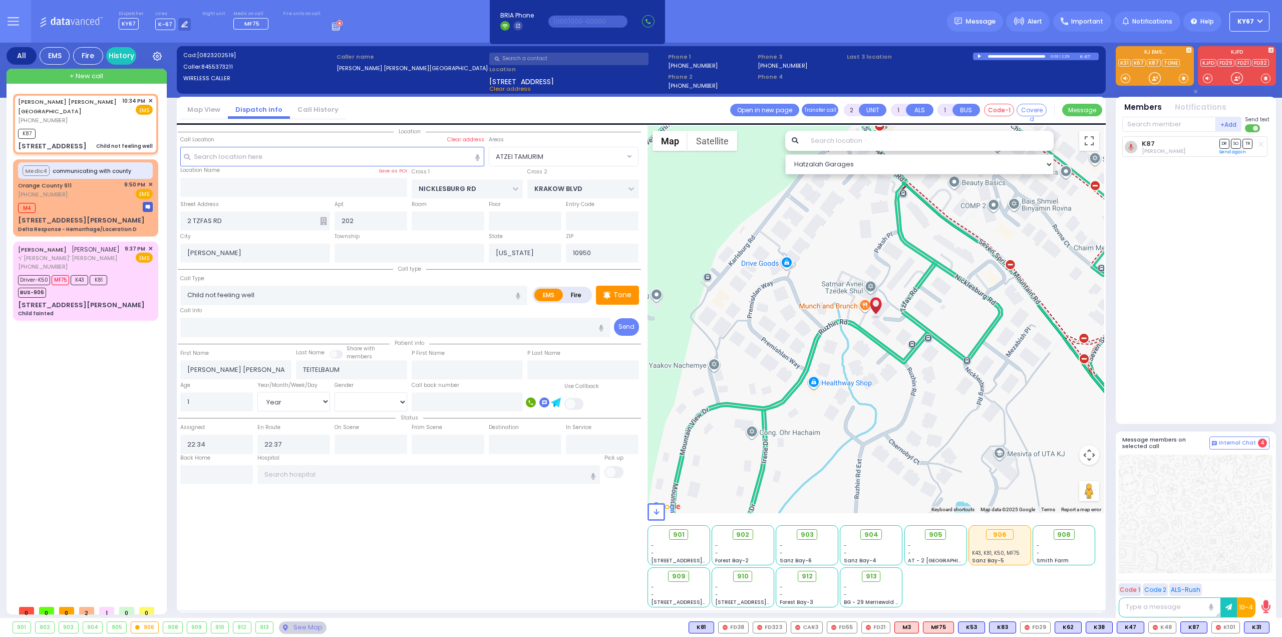
drag, startPoint x: 1258, startPoint y: 626, endPoint x: 1257, endPoint y: 600, distance: 25.6
click at [0, 0] on span "K31" at bounding box center [0, 0] width 0 height 0
select select
radio input "true"
select select "Year"
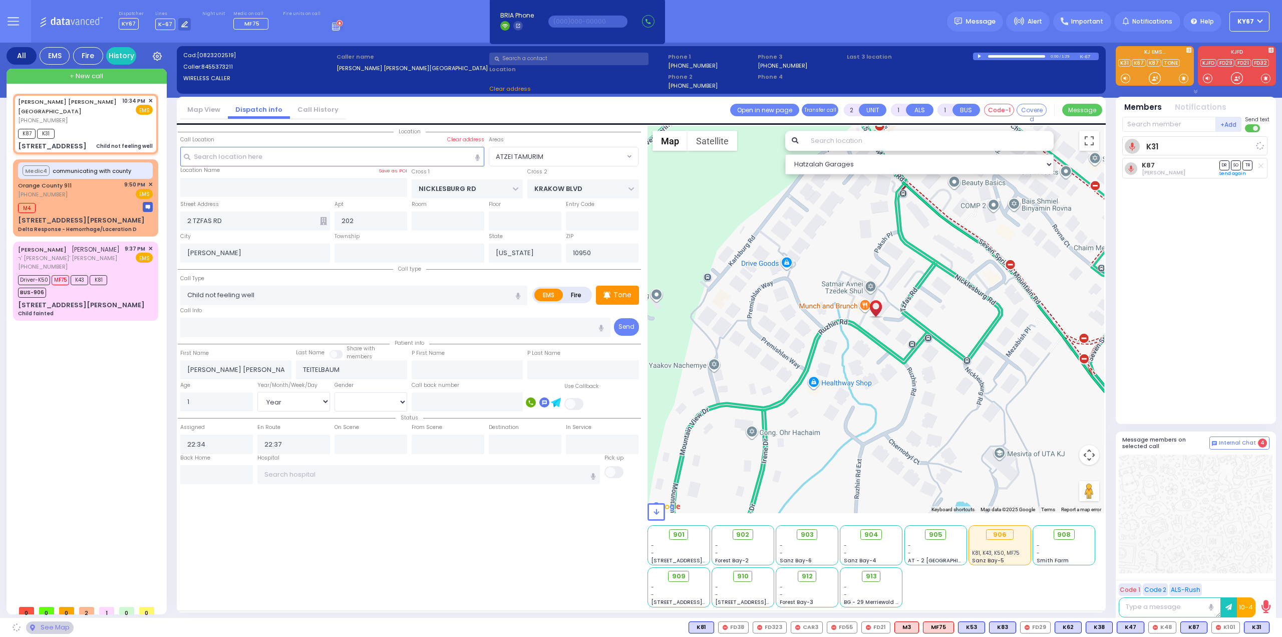
select select "Hatzalah Garages"
select select "ATZEI TAMURIM"
click at [1231, 327] on div "K31 Yisroel Feldman DR SO TR Sending text K87 DR" at bounding box center [1196, 275] width 149 height 279
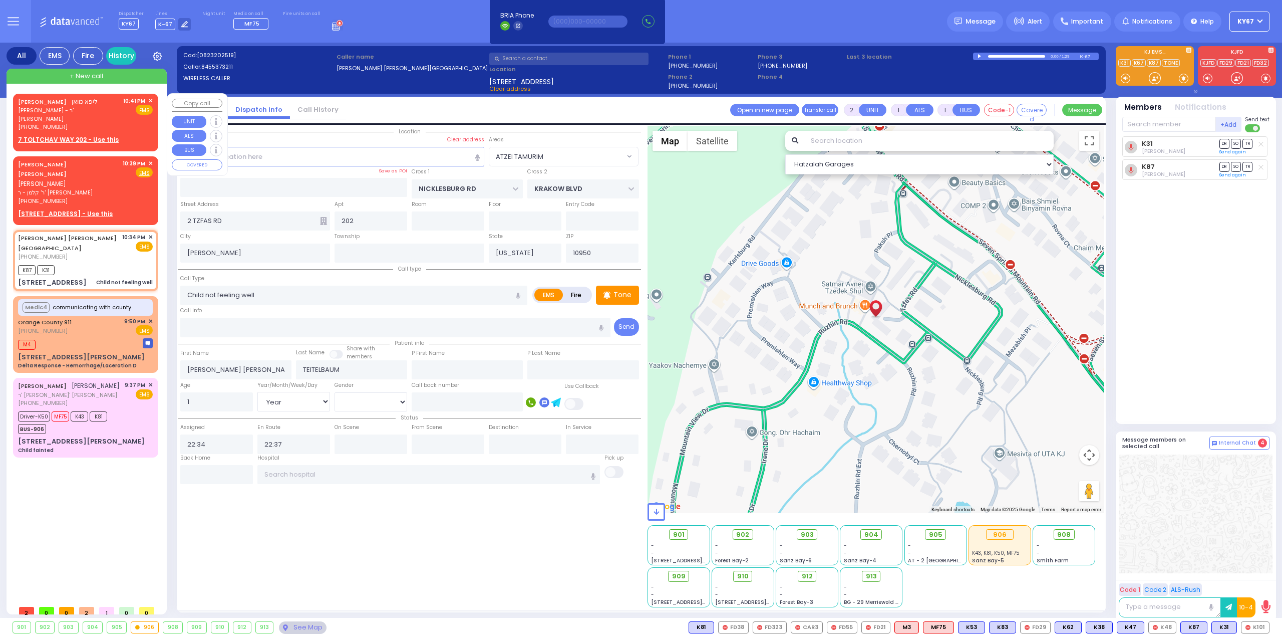
click at [150, 99] on span "✕" at bounding box center [150, 101] width 5 height 9
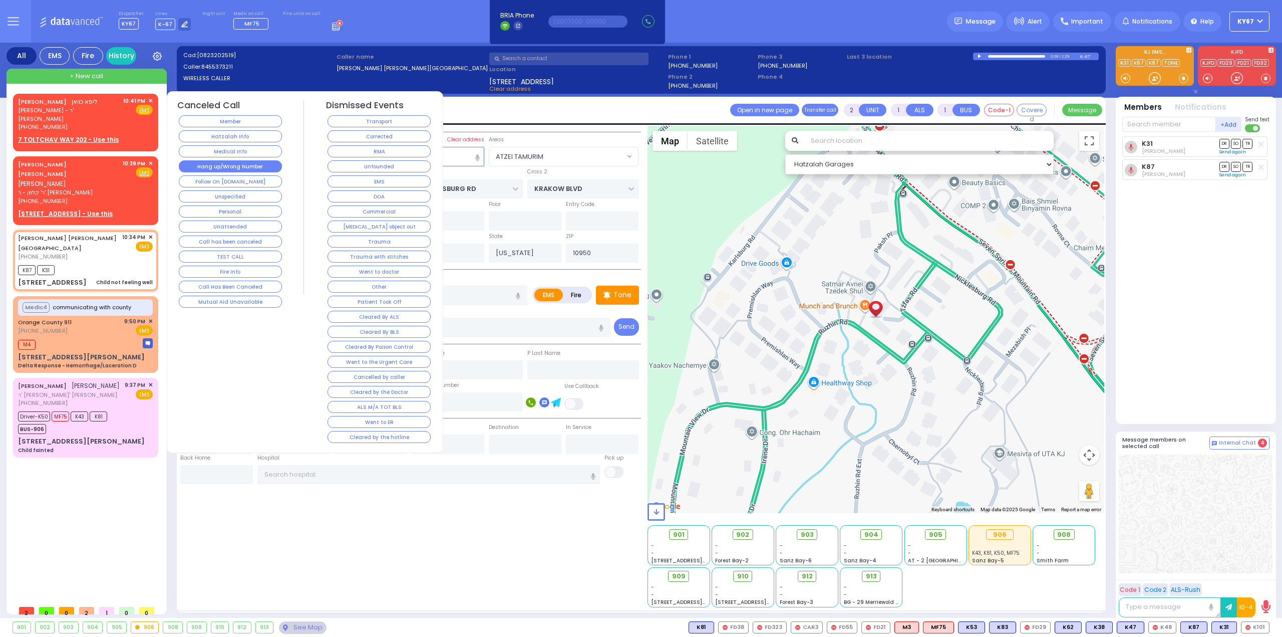
click at [244, 164] on button "Hang up/Wrong Number" at bounding box center [230, 166] width 103 height 12
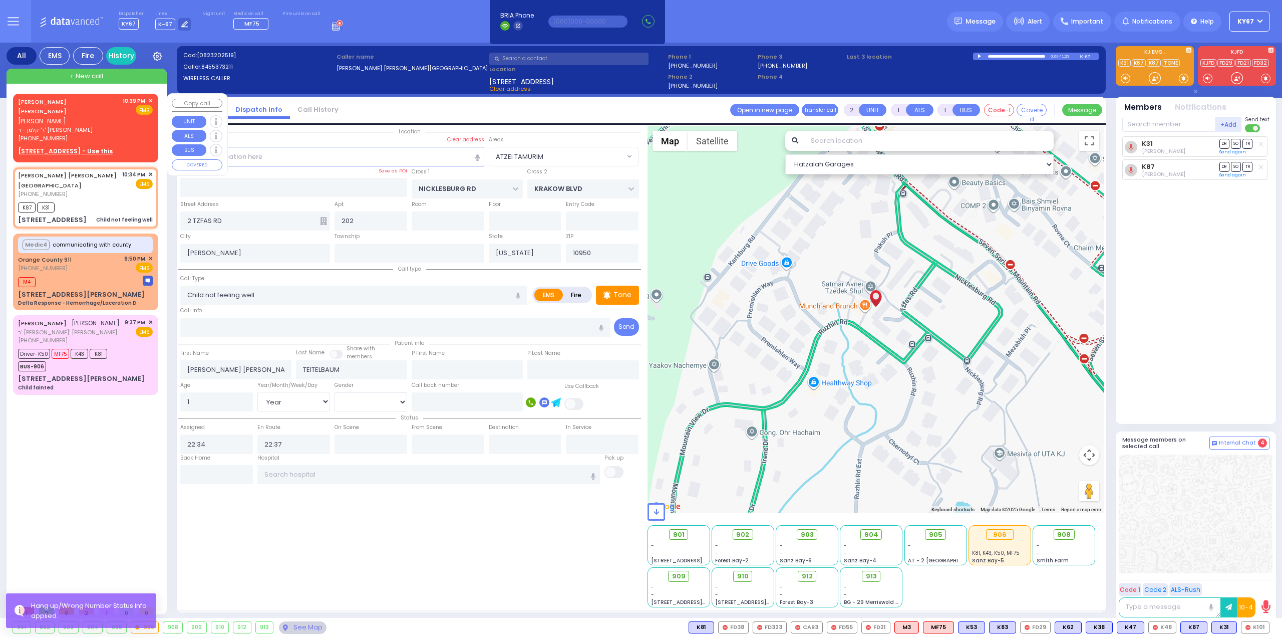
click at [152, 100] on span "✕" at bounding box center [150, 101] width 5 height 9
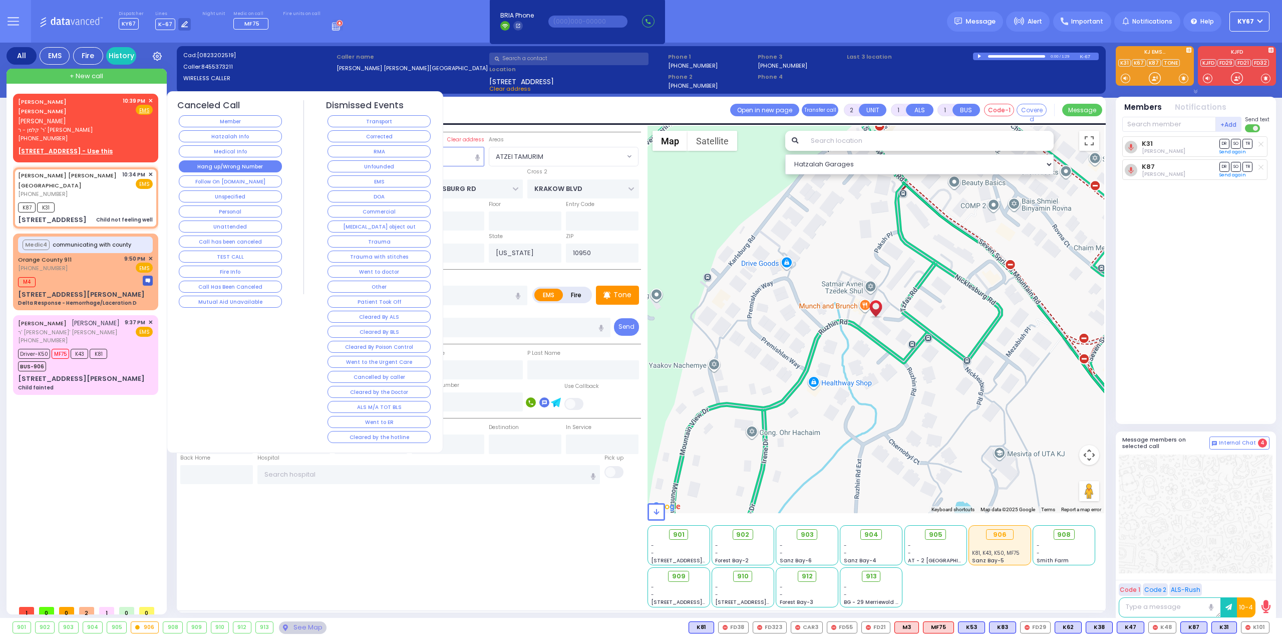
click at [247, 163] on button "Hang up/Wrong Number" at bounding box center [230, 166] width 103 height 12
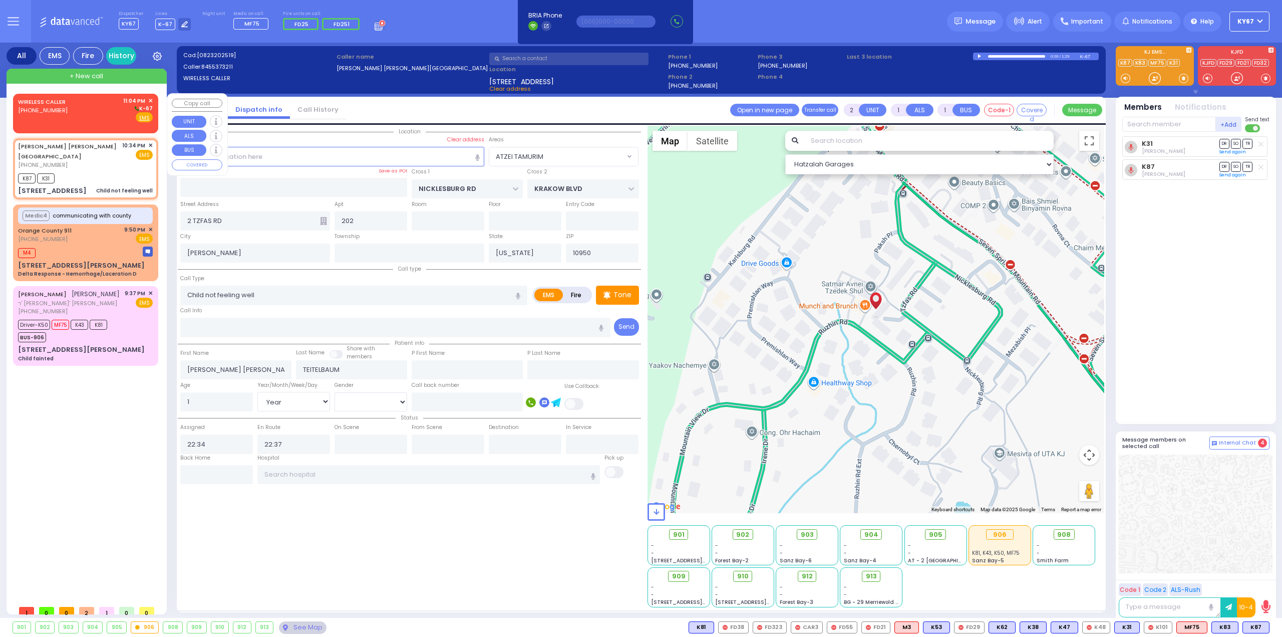
click at [79, 116] on div "WIRELESS CALLER (845) 263-6629 11:04 PM ✕ K-67" at bounding box center [85, 110] width 135 height 26
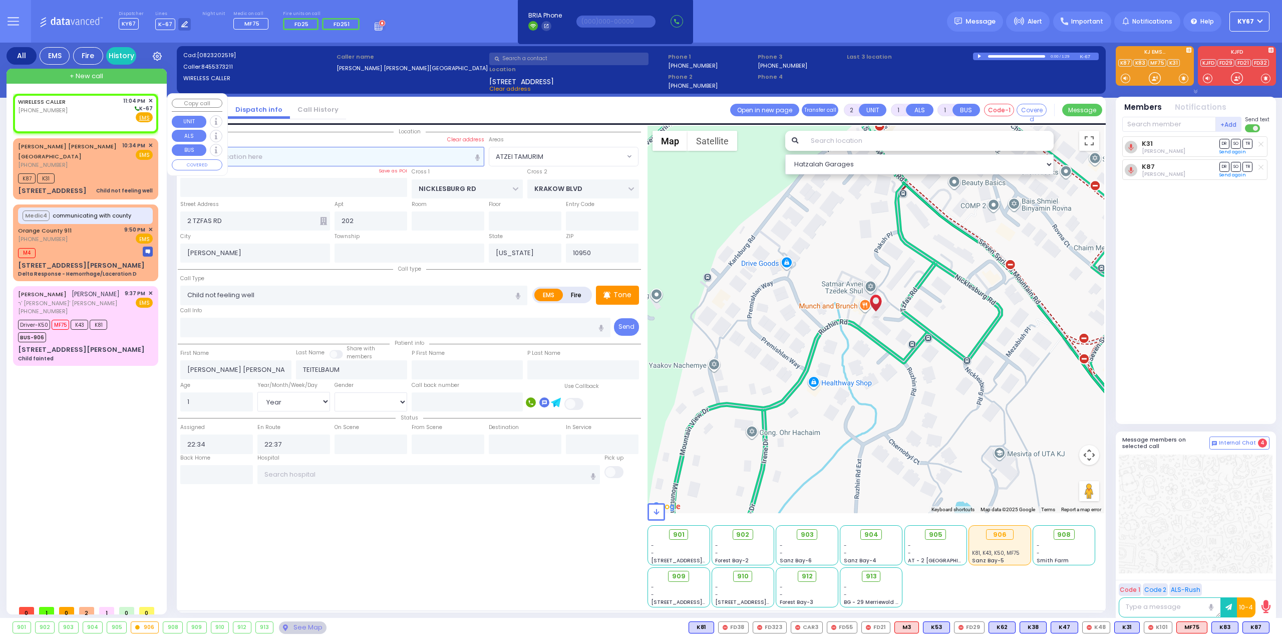
select select
radio input "true"
select select
type input "23:04"
select select "Hatzalah Garages"
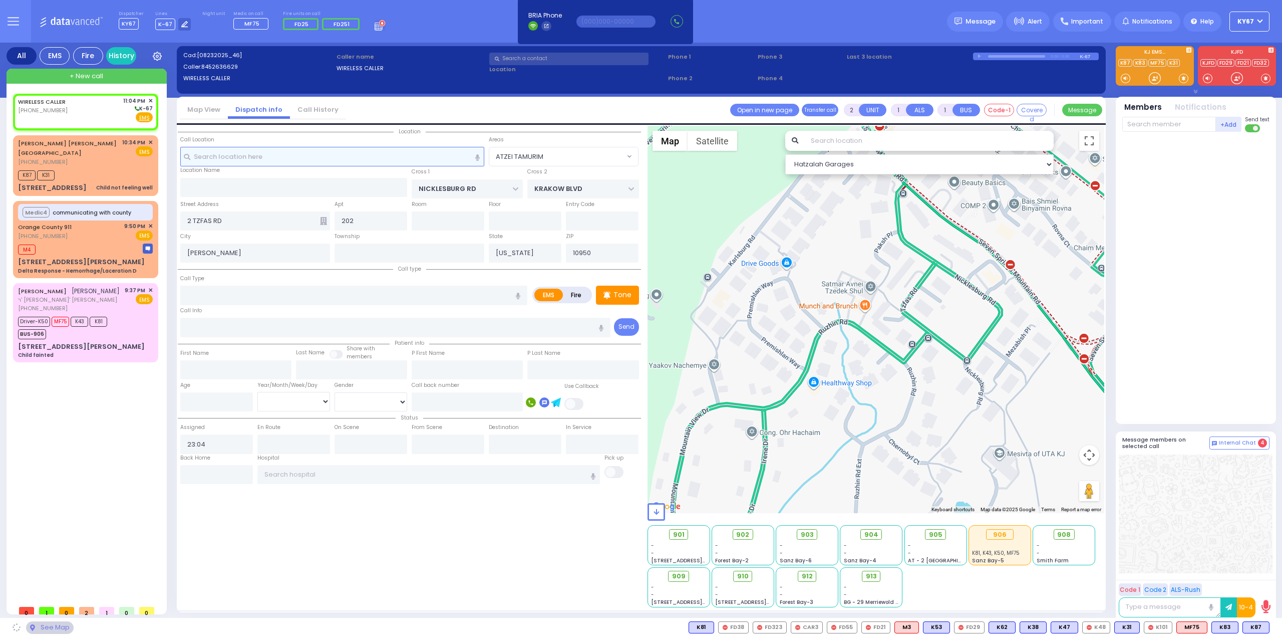
select select
radio input "true"
select select
select select "Hatzalah Garages"
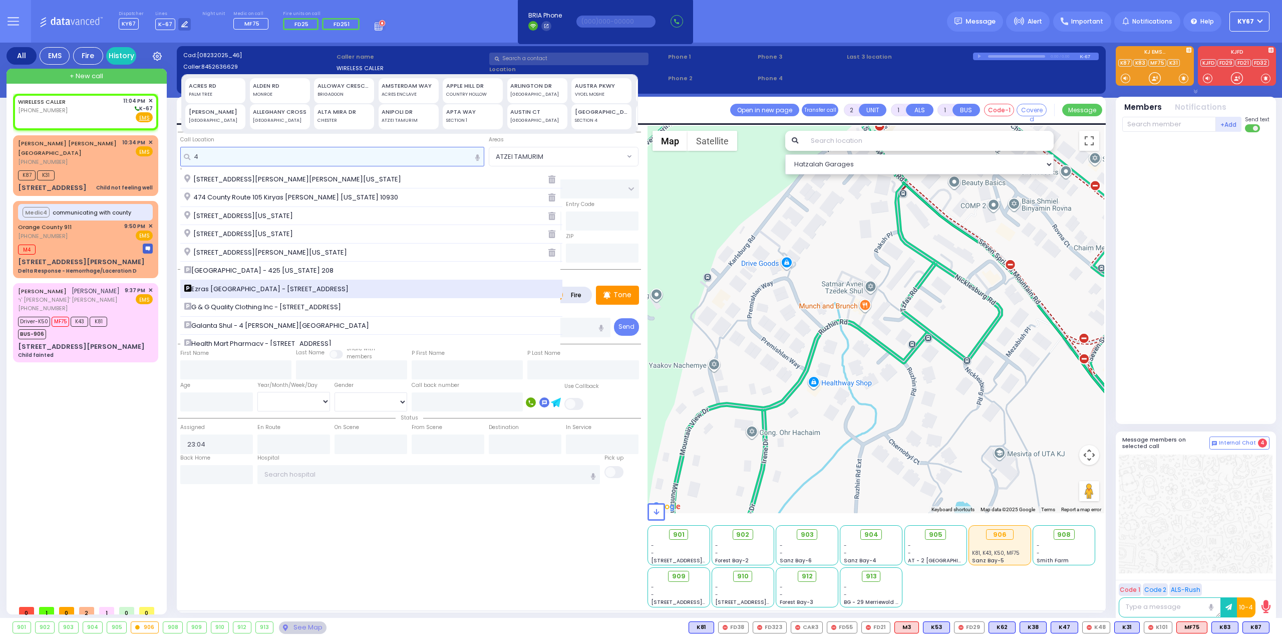
type input "4 p"
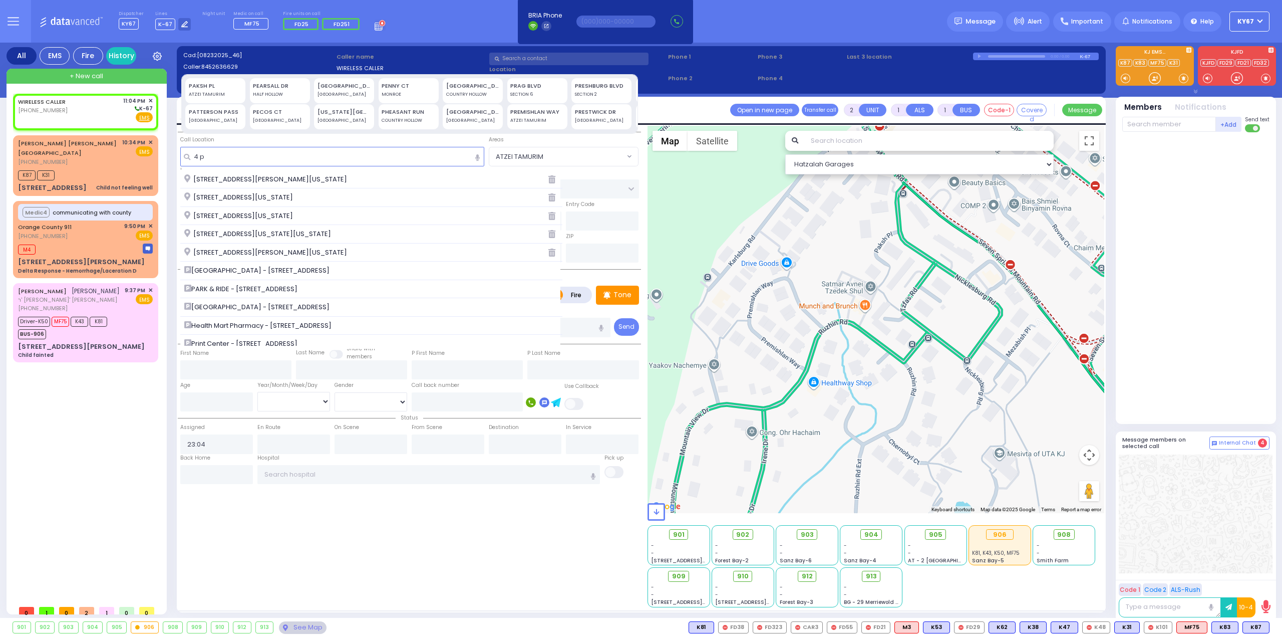
select select
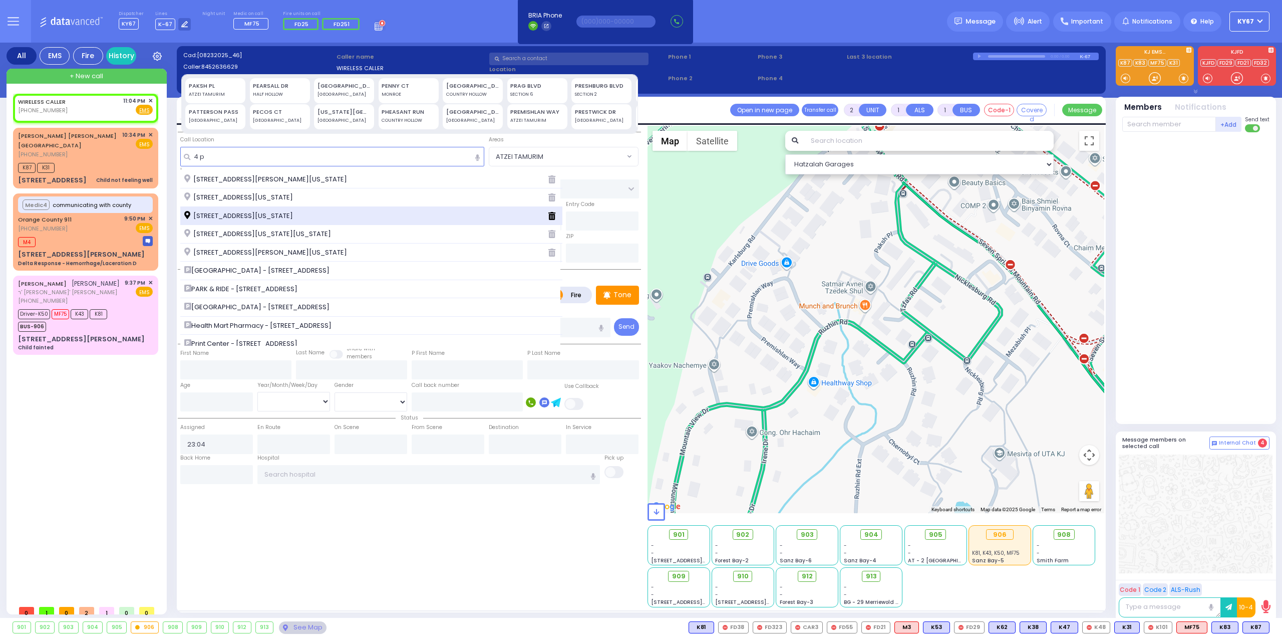
select select
radio input "true"
select select
select select "Hatzalah Garages"
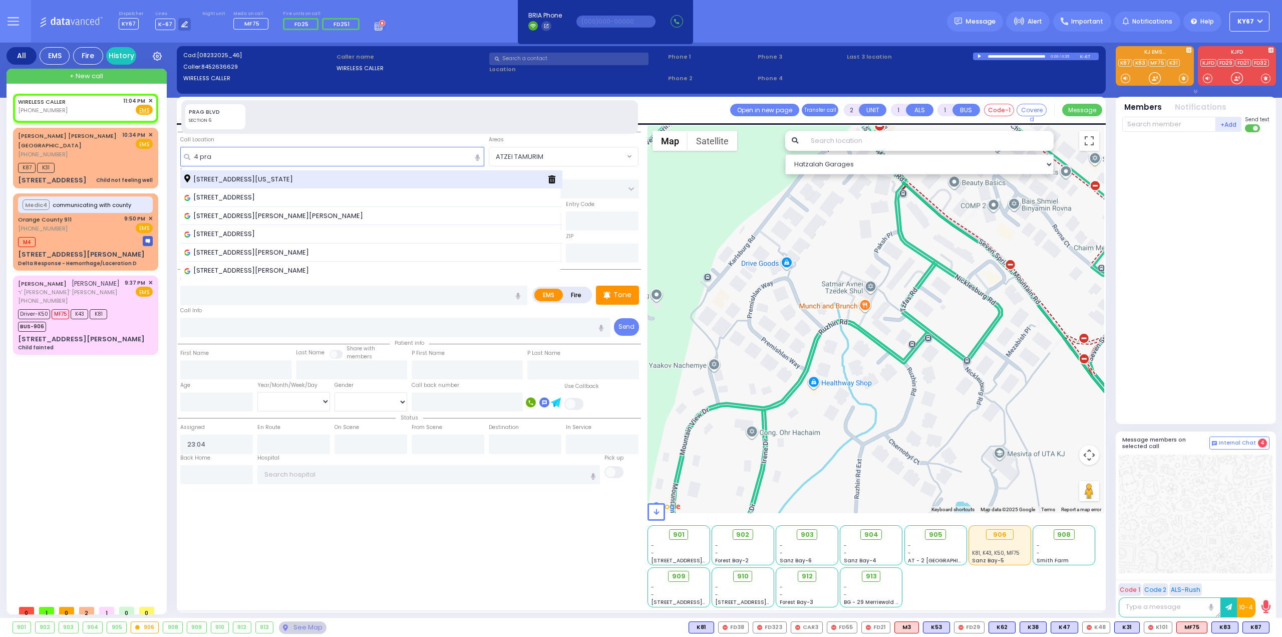
type input "4 pra"
click at [220, 179] on span "[STREET_ADDRESS][US_STATE]" at bounding box center [240, 179] width 112 height 10
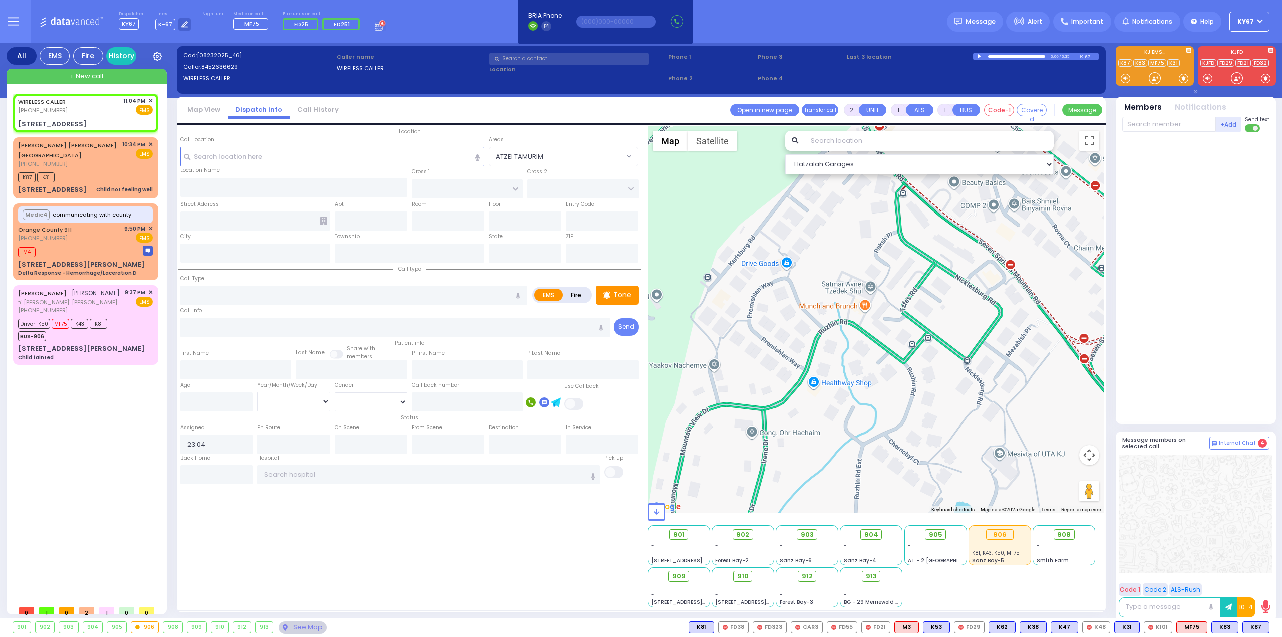
select select
radio input "true"
select select
select select "Hatzalah Garages"
type input "YOEL KLEIN BLVD"
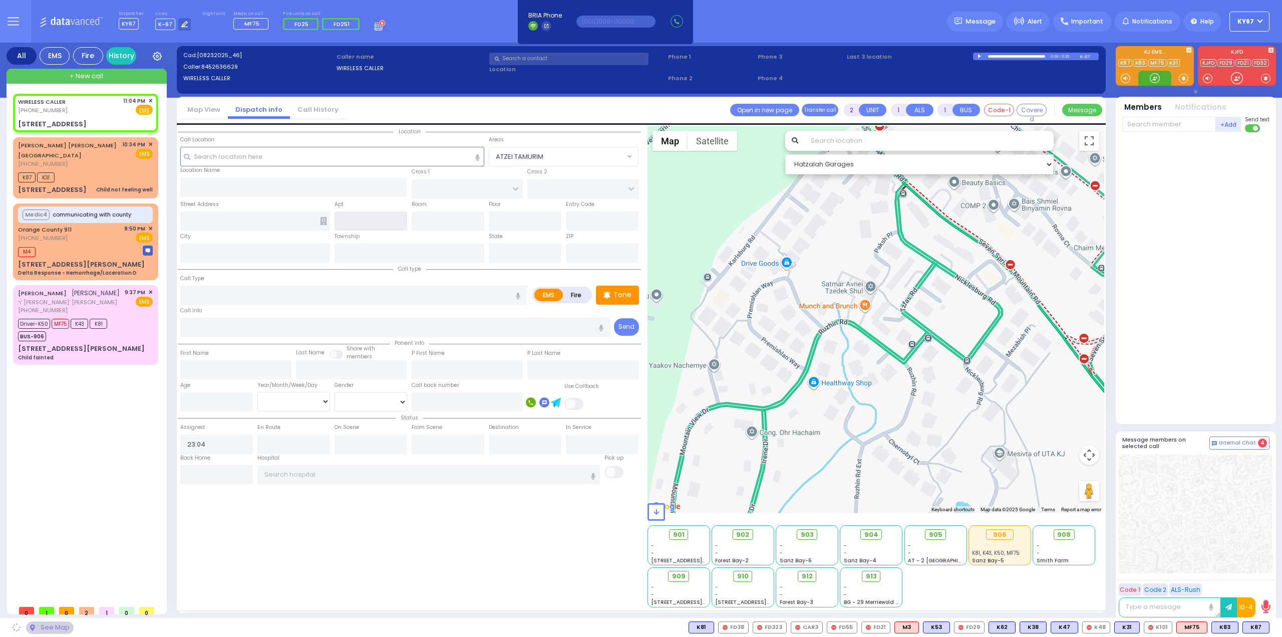
type input "MERON DR"
type input "[STREET_ADDRESS]"
type input "Monroe"
type input "[US_STATE]"
type input "10950"
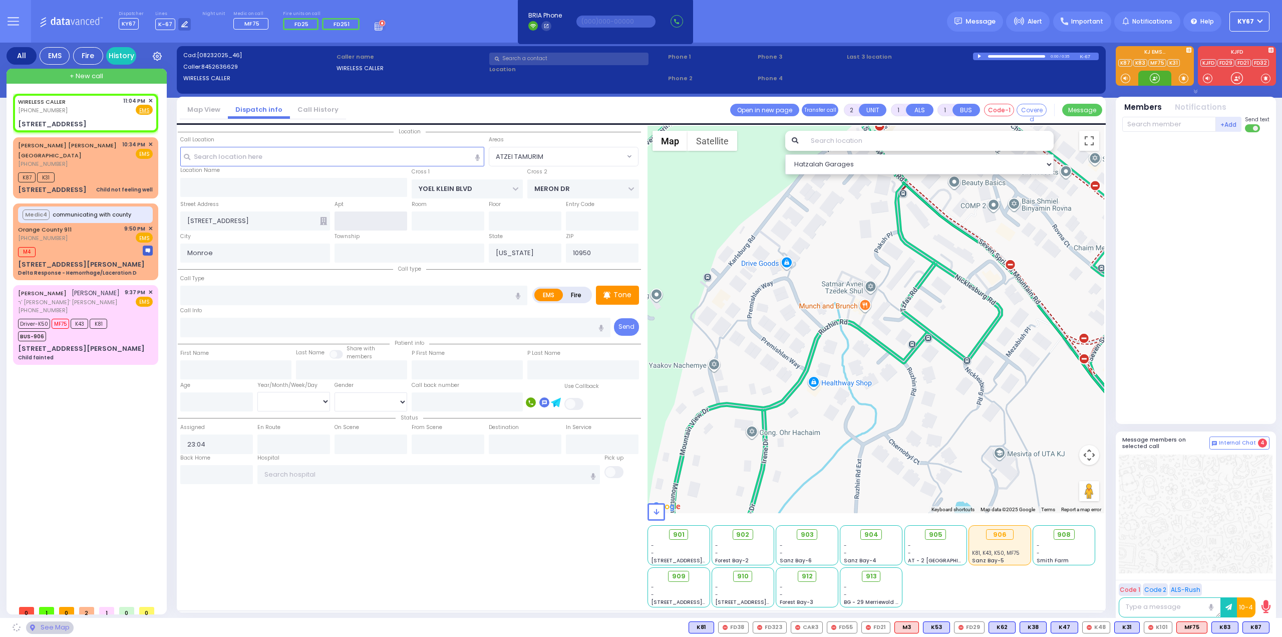
select select "SECTION 6"
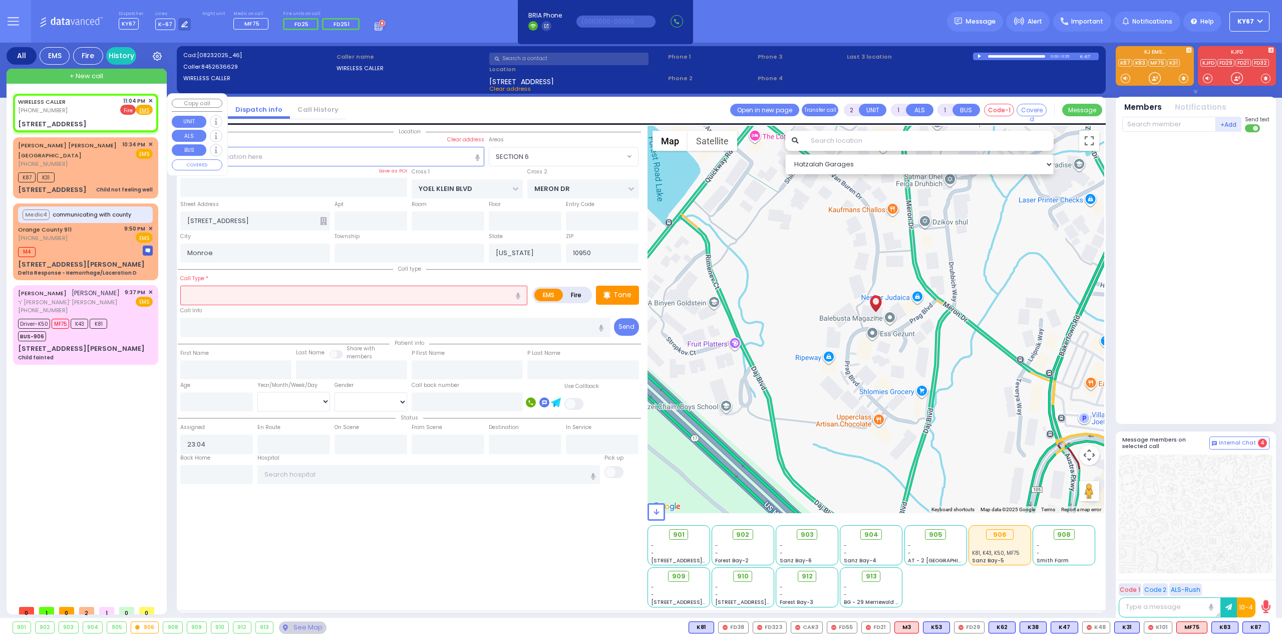
click at [125, 110] on span "Fire" at bounding box center [128, 110] width 16 height 10
select select
radio input "false"
radio input "true"
select select
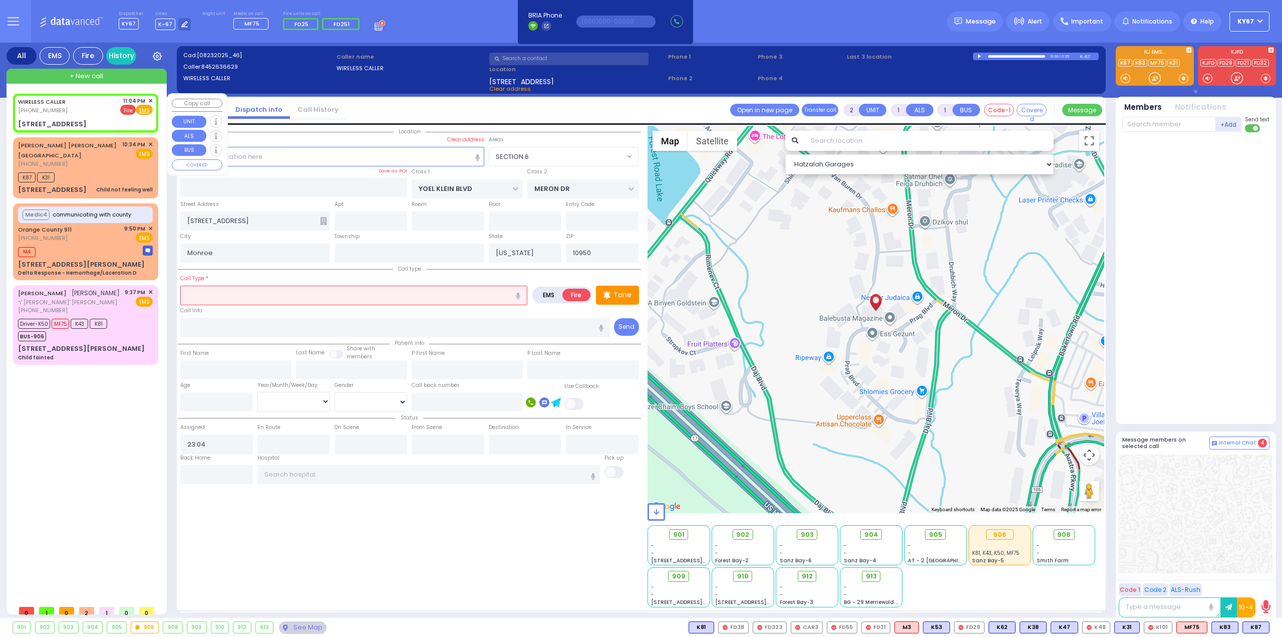
select select "Hatzalah Garages"
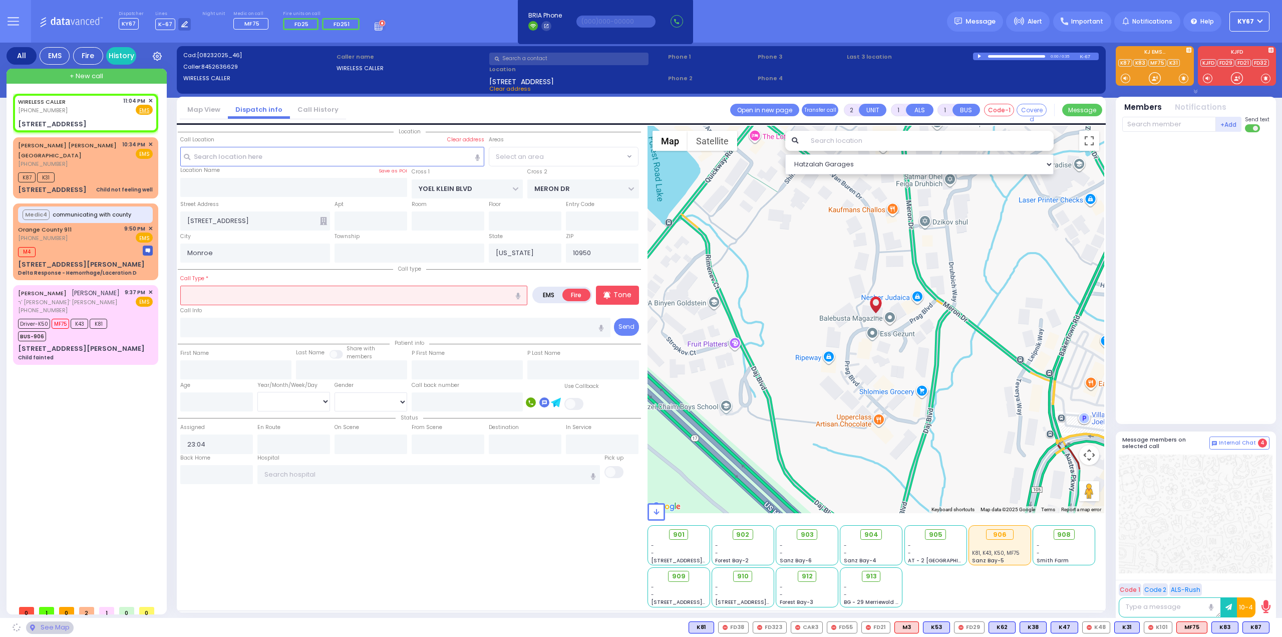
click at [227, 297] on input "text" at bounding box center [353, 294] width 347 height 19
select select "SECTION 6"
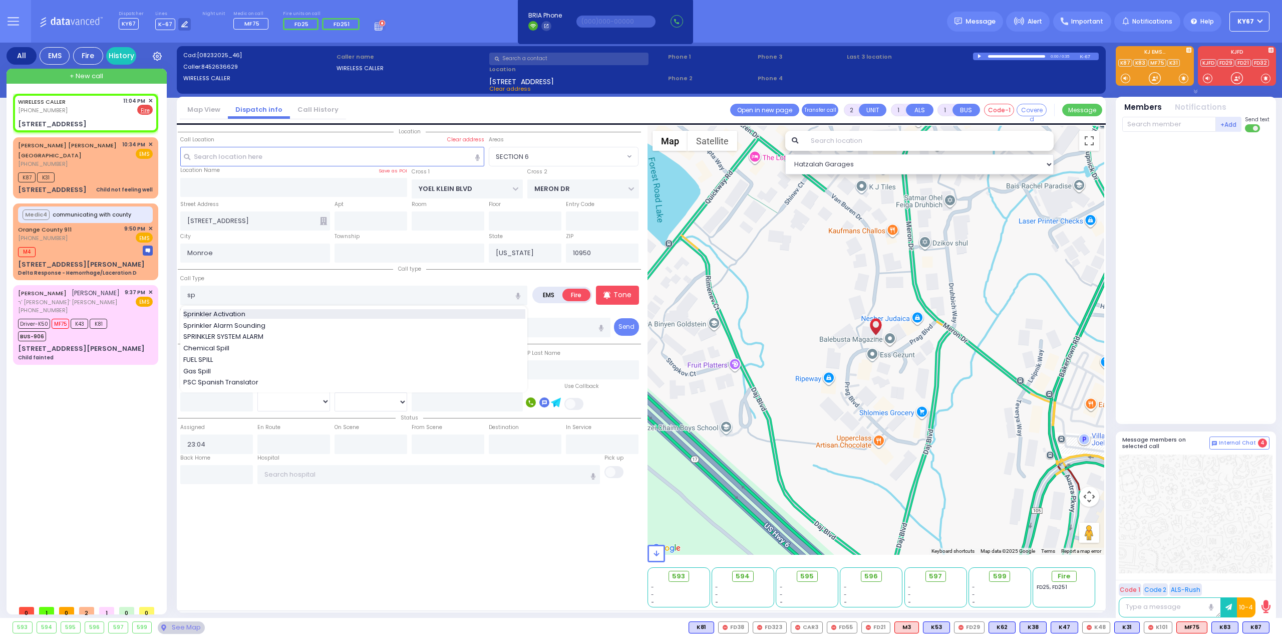
click at [238, 312] on span "Sprinkler Activation" at bounding box center [216, 314] width 66 height 10
type input "Sprinkler Activation"
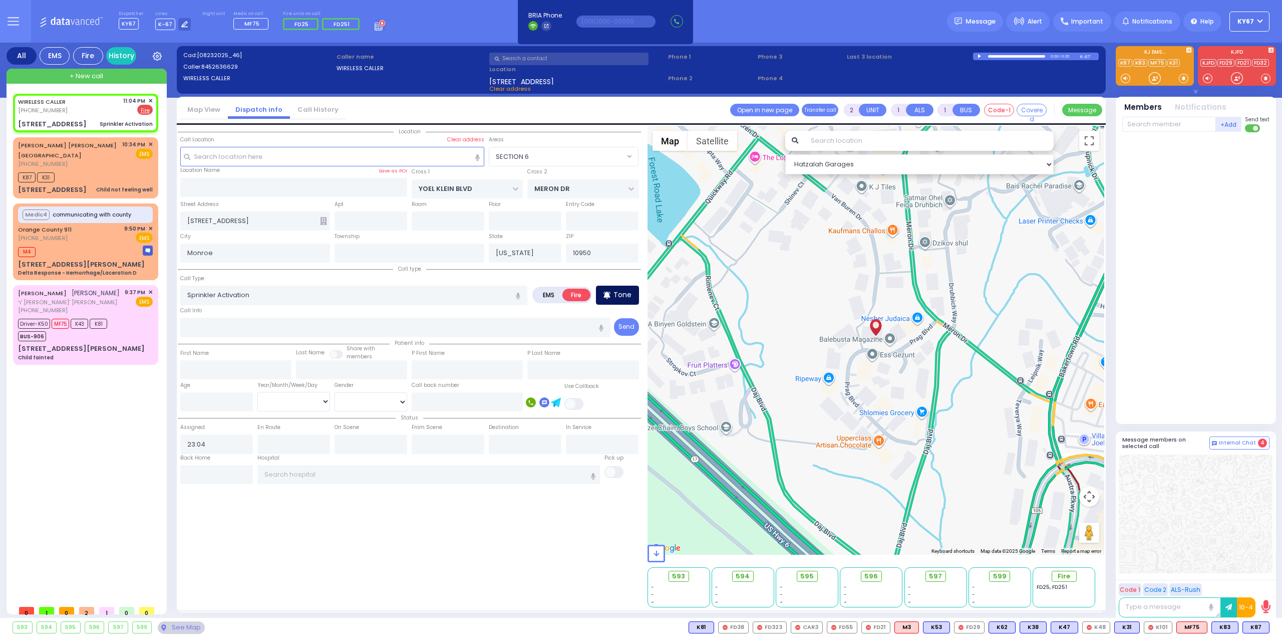
select select
radio input "true"
select select
select select "Hatzalah Garages"
select select "SECTION 6"
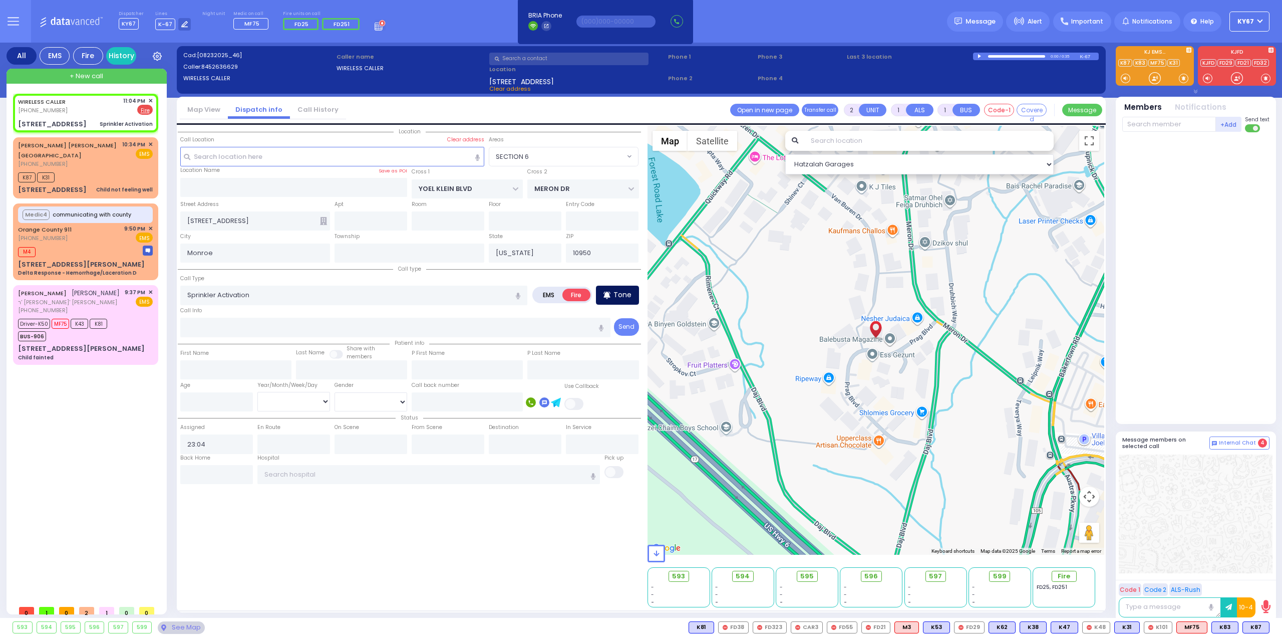
click at [625, 292] on p "Tone" at bounding box center [623, 294] width 18 height 11
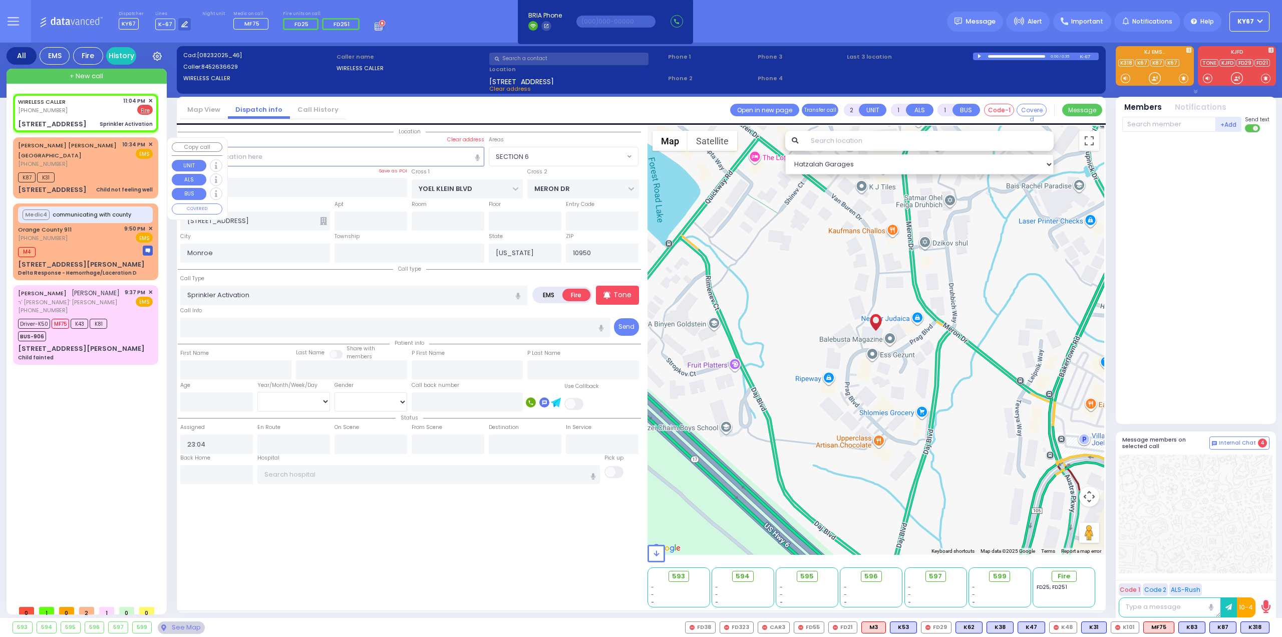
click at [91, 160] on div "[PHONE_NUMBER]" at bounding box center [68, 164] width 101 height 9
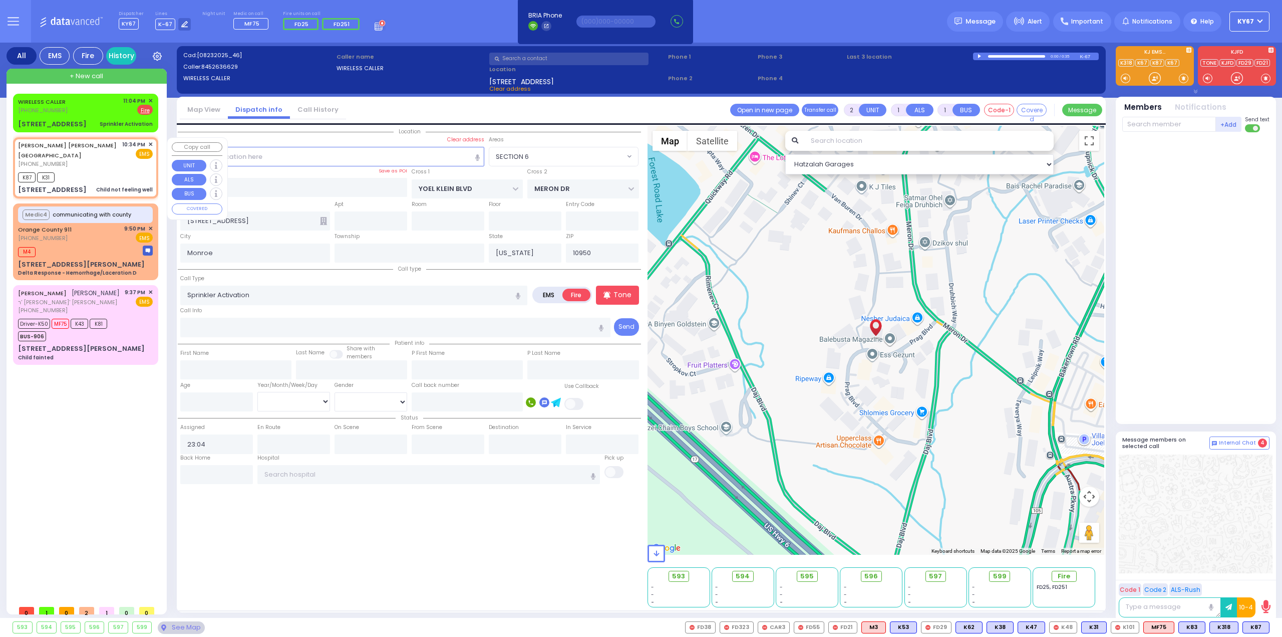
select select
type input "Child not feeling well"
radio input "true"
type input "[PERSON_NAME] [PERSON_NAME]"
type input "TEITELBAUM"
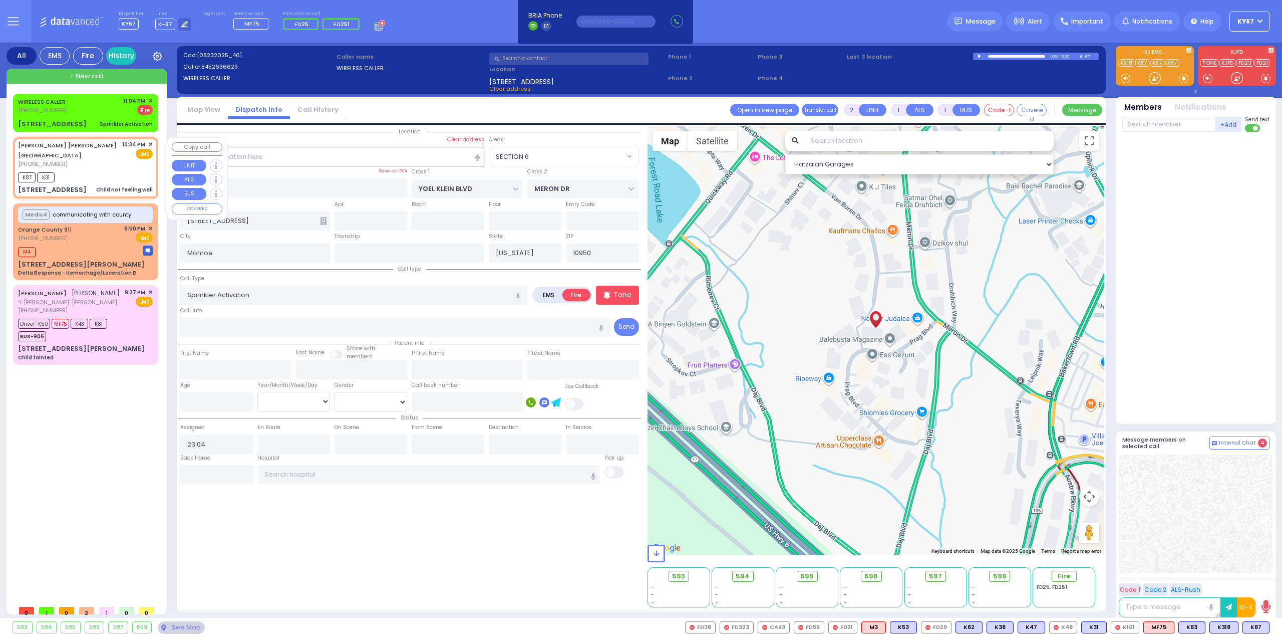
type input "1"
select select "Year"
type input "22:34"
type input "22:37"
type input "NICKLESBURG RD"
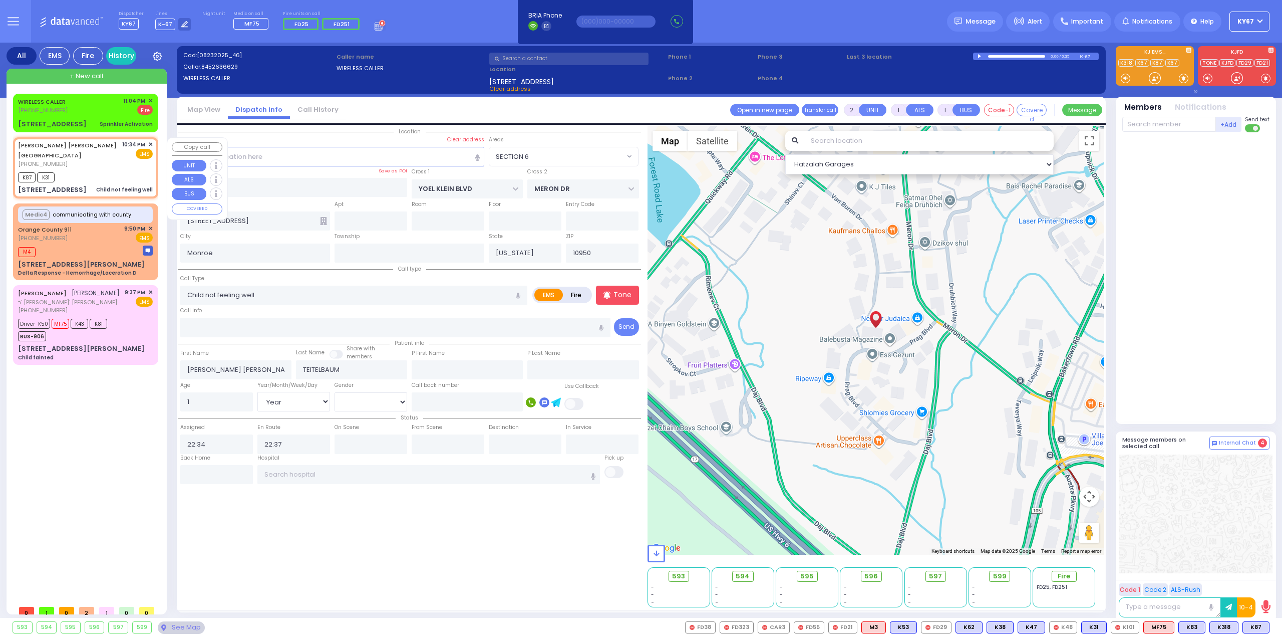
type input "KRAKOW BLVD"
type input "2 TZFAS RD"
type input "202"
type input "[PERSON_NAME]"
select select "ATZEI TAMURIM"
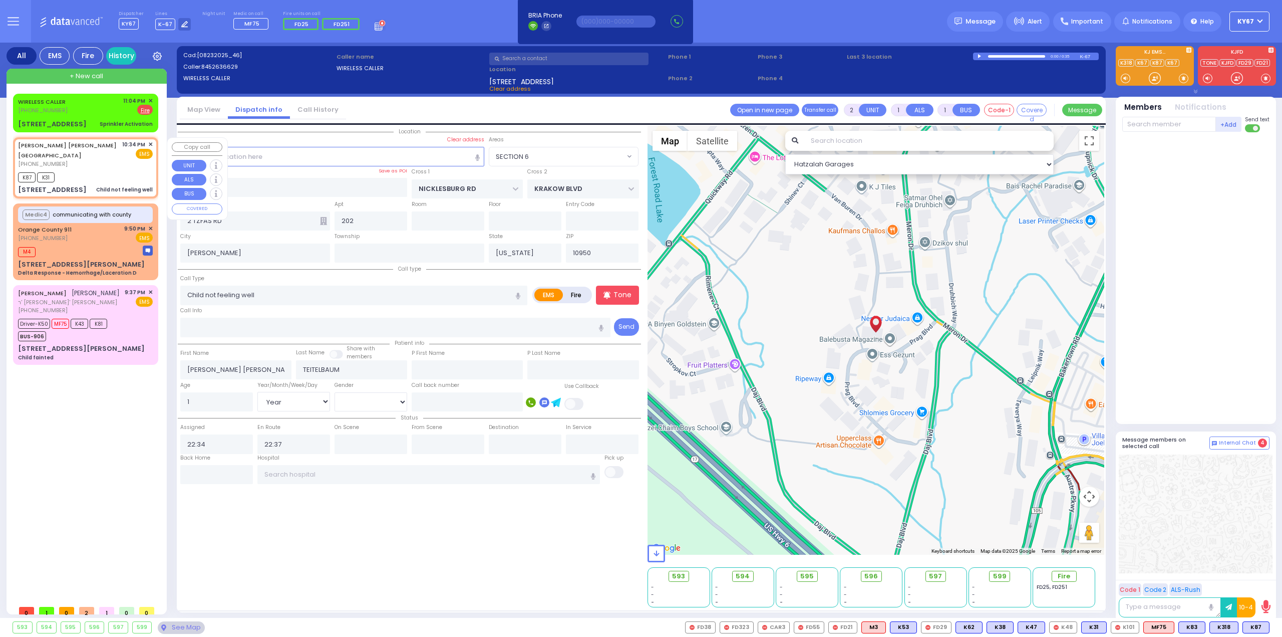
select select "Hatzalah Garages"
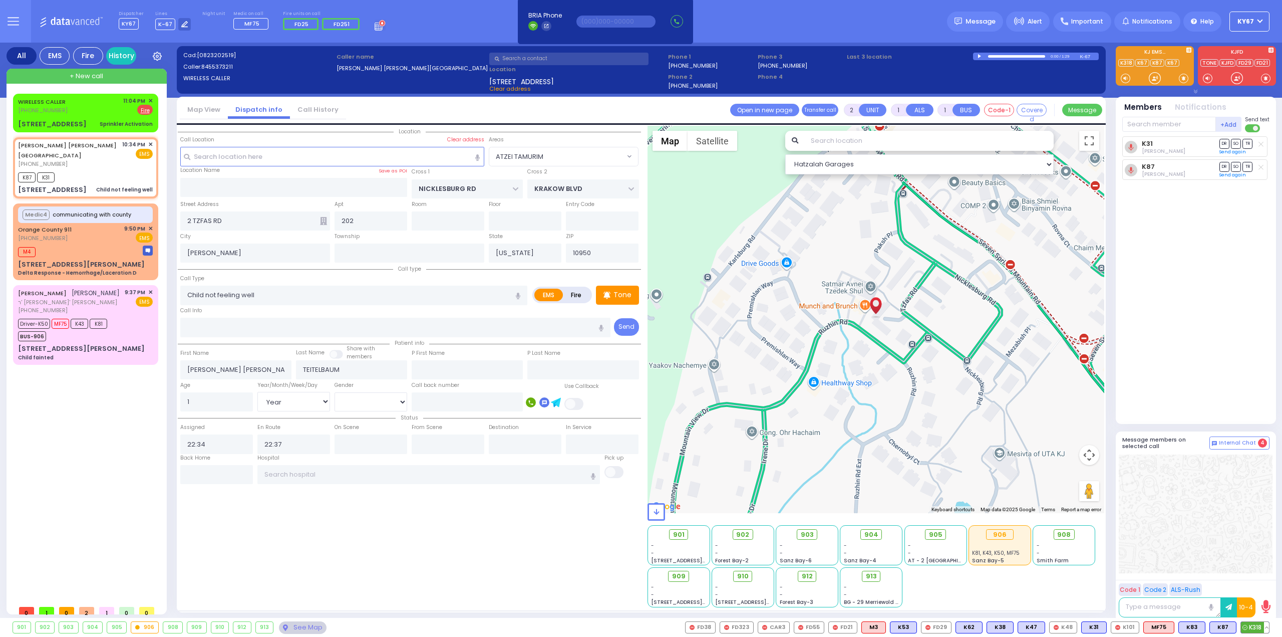
click at [1255, 627] on span "K318" at bounding box center [1255, 627] width 28 height 11
select select
radio input "true"
select select "Year"
select select "Hatzalah Garages"
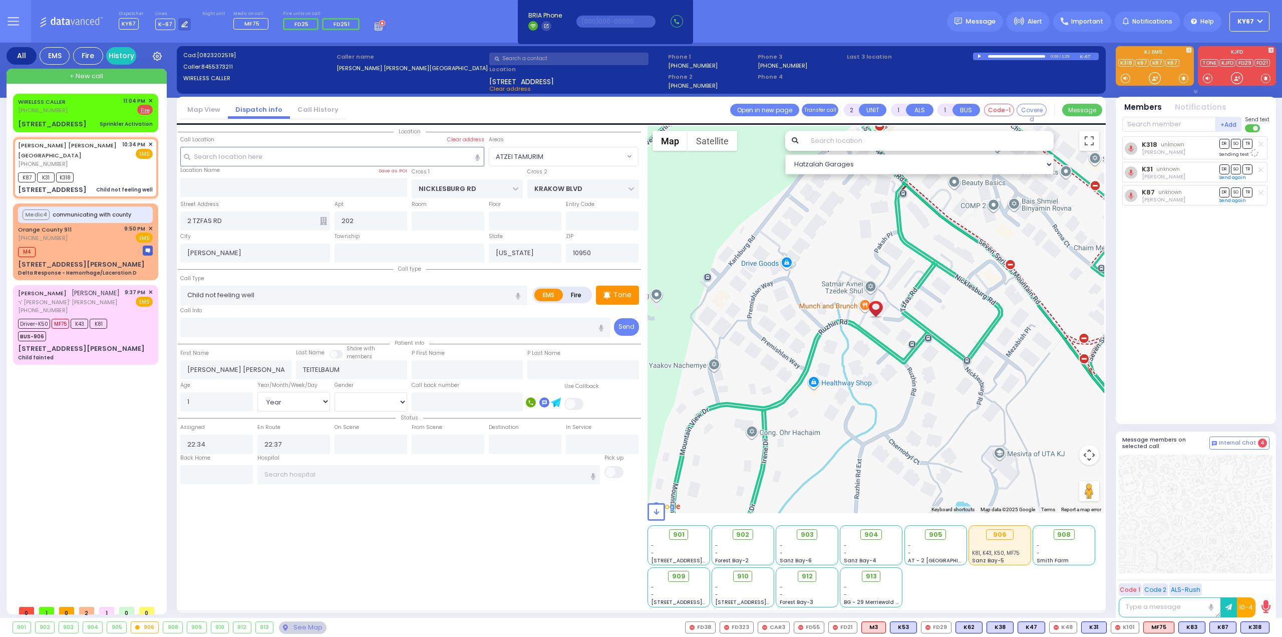
select select "ATZEI TAMURIM"
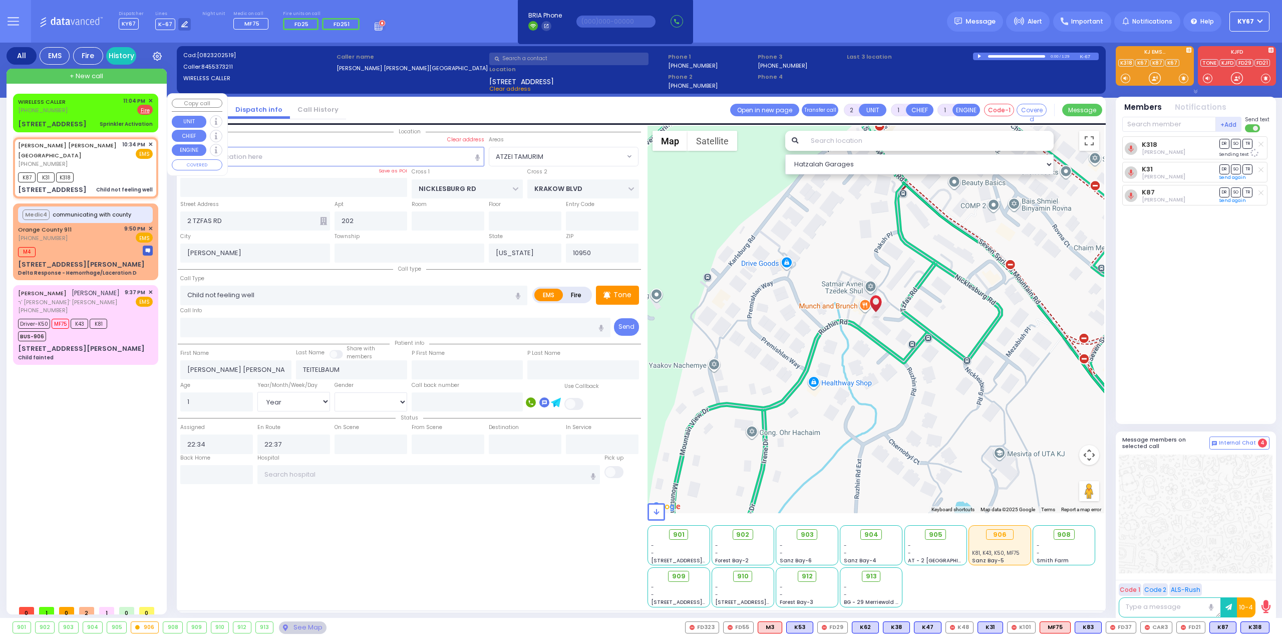
click at [61, 105] on link "WIRELESS CALLER" at bounding box center [42, 102] width 48 height 8
select select
type input "Sprinkler Activation"
radio input "false"
radio input "true"
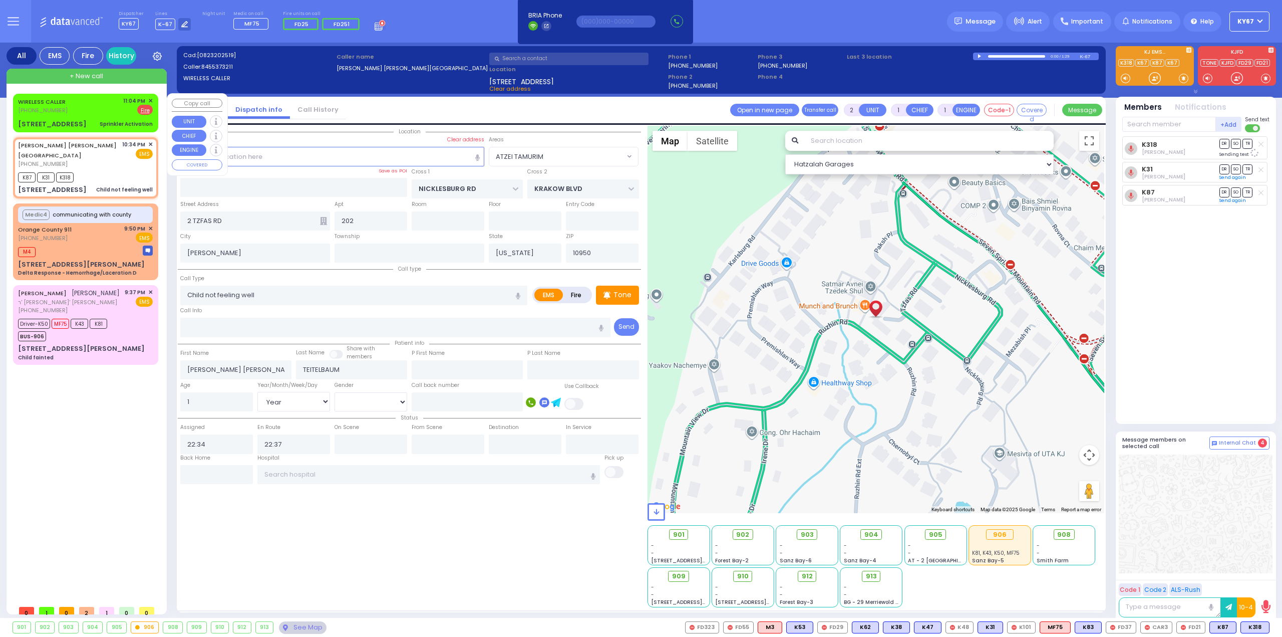
select select
type input "23:04"
select select "Hatzalah Garages"
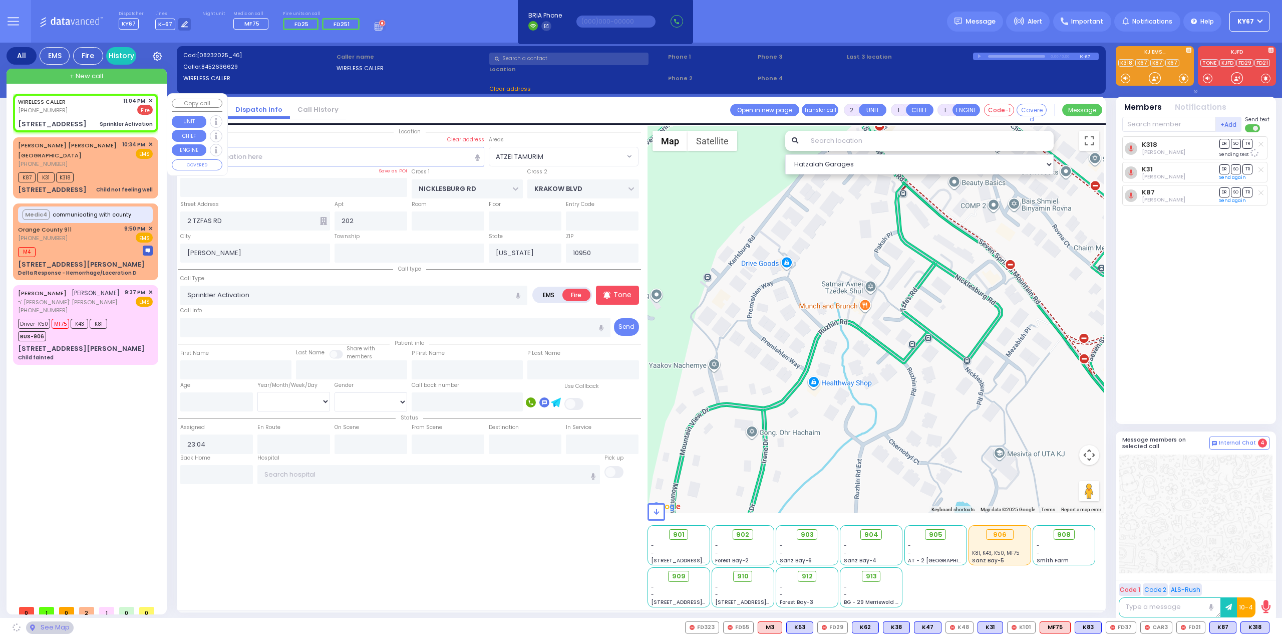
type input "YOEL KLEIN BLVD"
type input "MERON DR"
type input "4 Prag Boulevard"
type input "Monroe"
select select "SECTION 6"
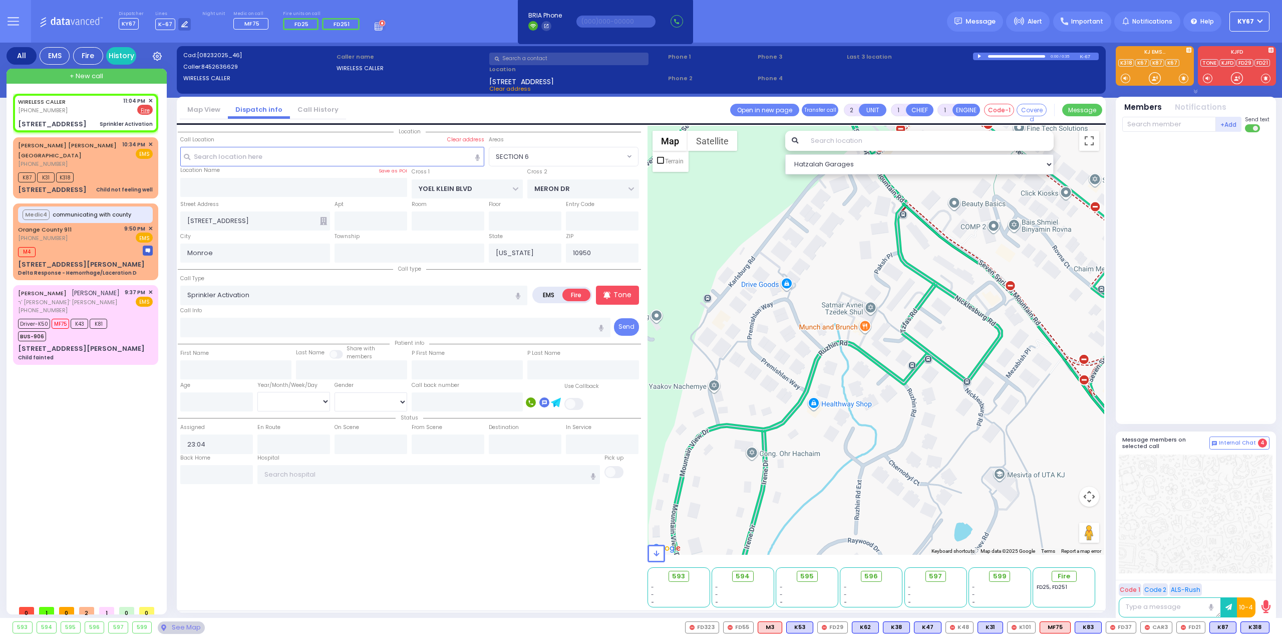
click at [1150, 132] on div "+Add FD323 Wolf Landau Send text" at bounding box center [1195, 125] width 147 height 18
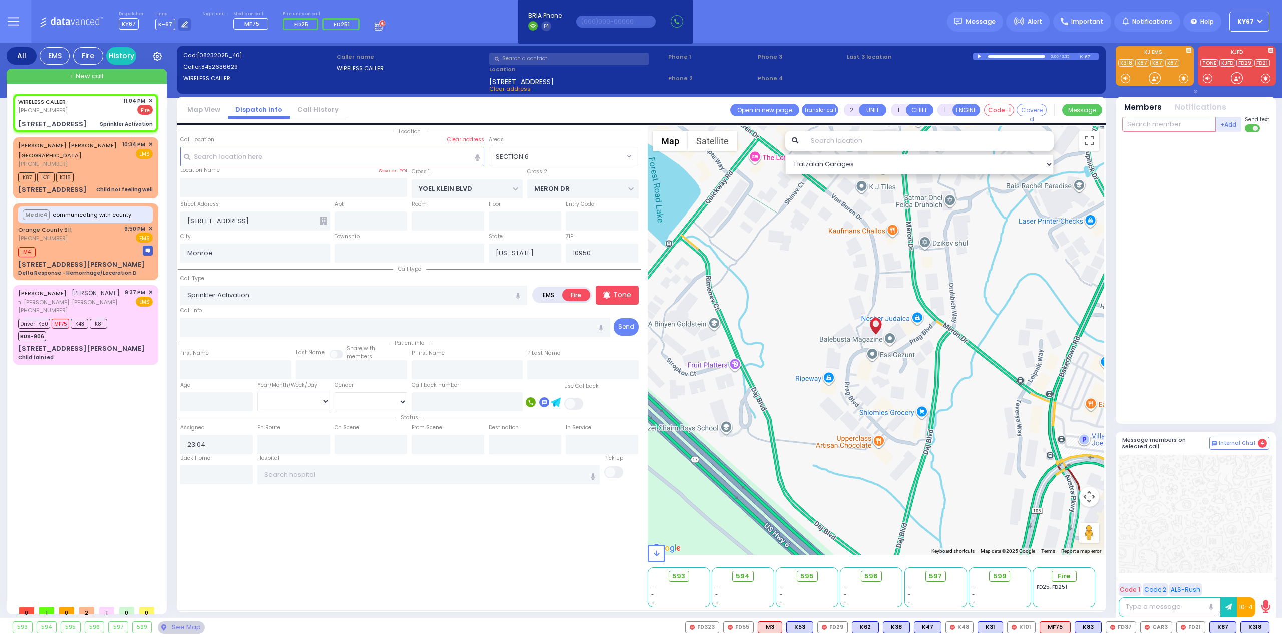
click at [1150, 127] on input "text" at bounding box center [1169, 124] width 94 height 15
type input "37"
type input "21"
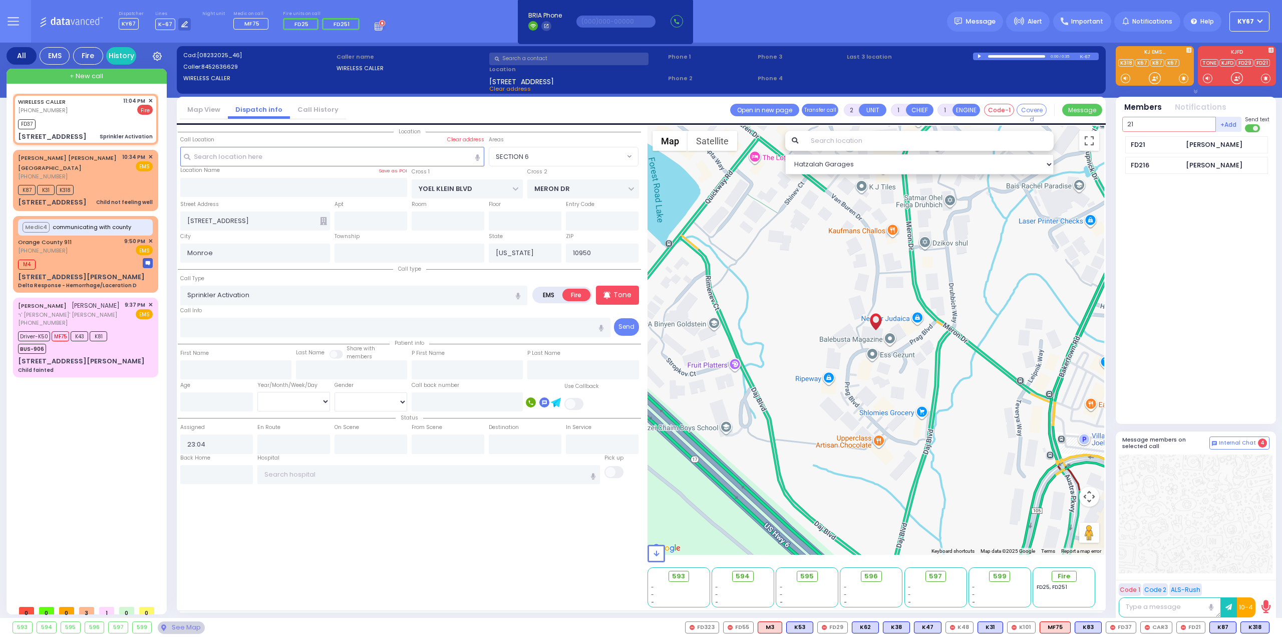
select select
radio input "true"
select select
type input "23:05"
select select "Hatzalah Garages"
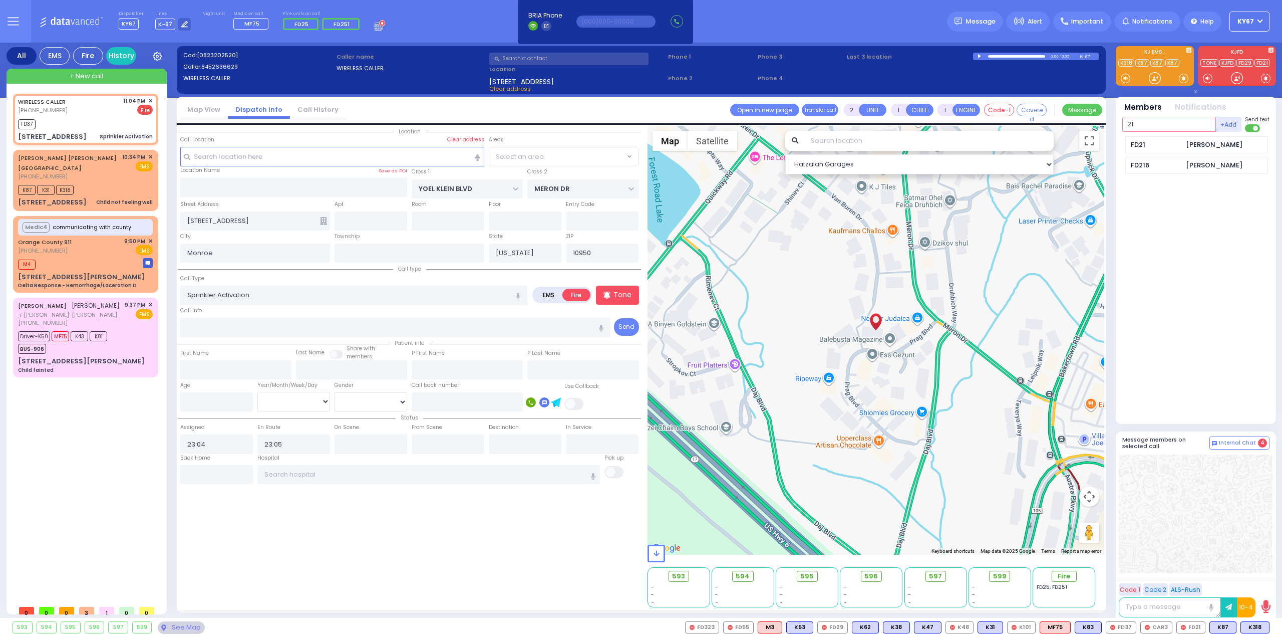
select select "SECTION 6"
type input "21"
select select
radio input "true"
select select
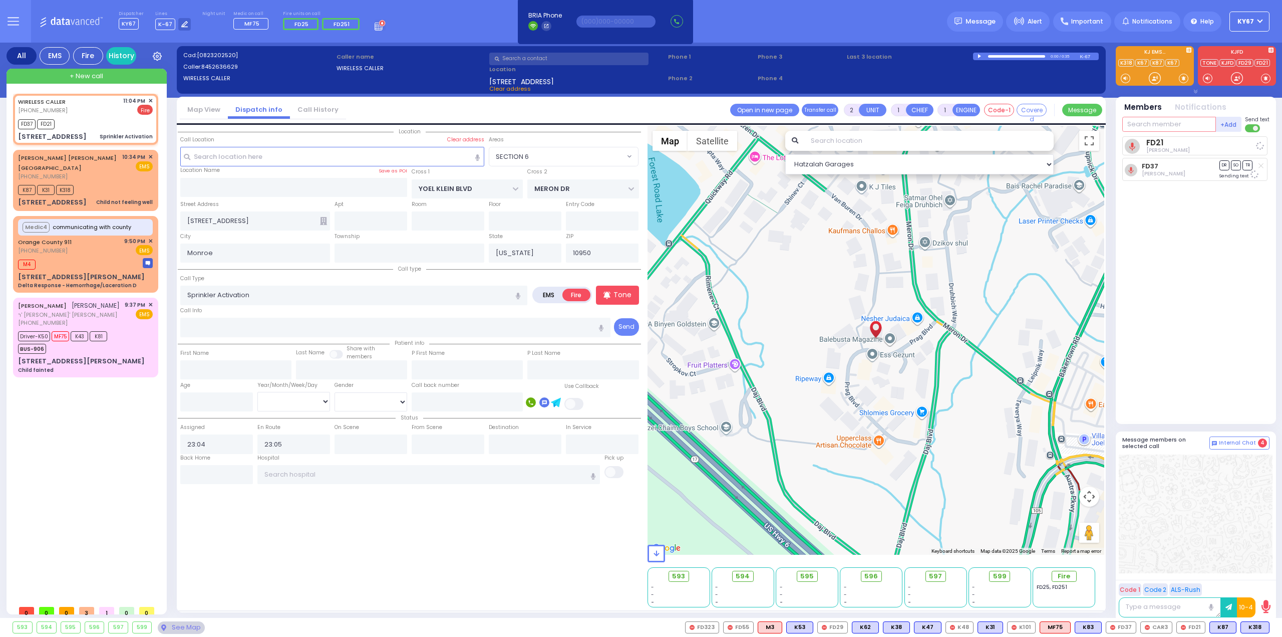
select select "Hatzalah Garages"
select select "SECTION 6"
click at [1180, 122] on input "text" at bounding box center [1169, 124] width 94 height 15
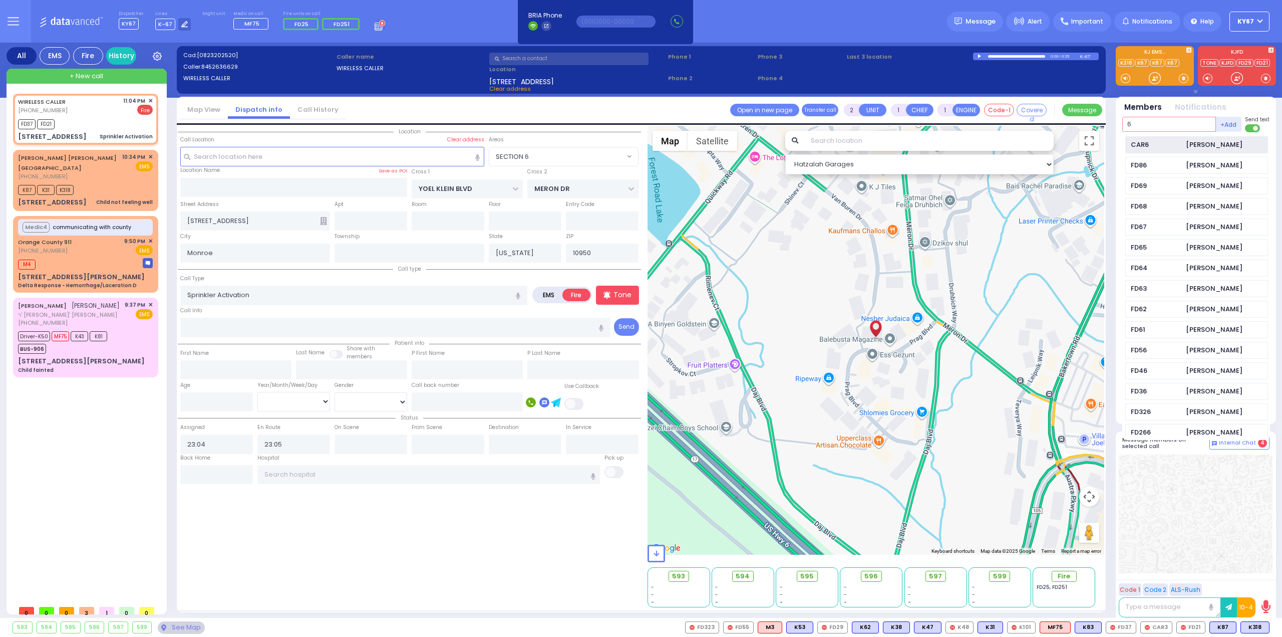
type input "6"
click at [1164, 140] on div "CAR6" at bounding box center [1156, 145] width 50 height 10
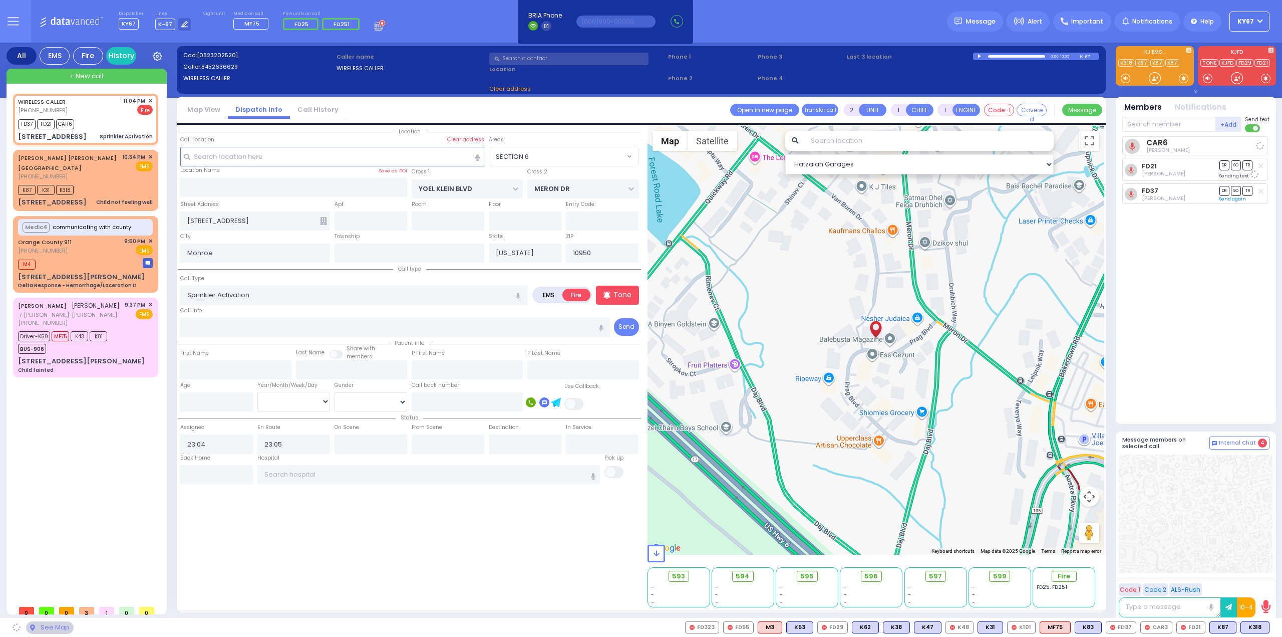
select select
radio input "true"
select select
select select "Hatzalah Garages"
select select "SECTION 6"
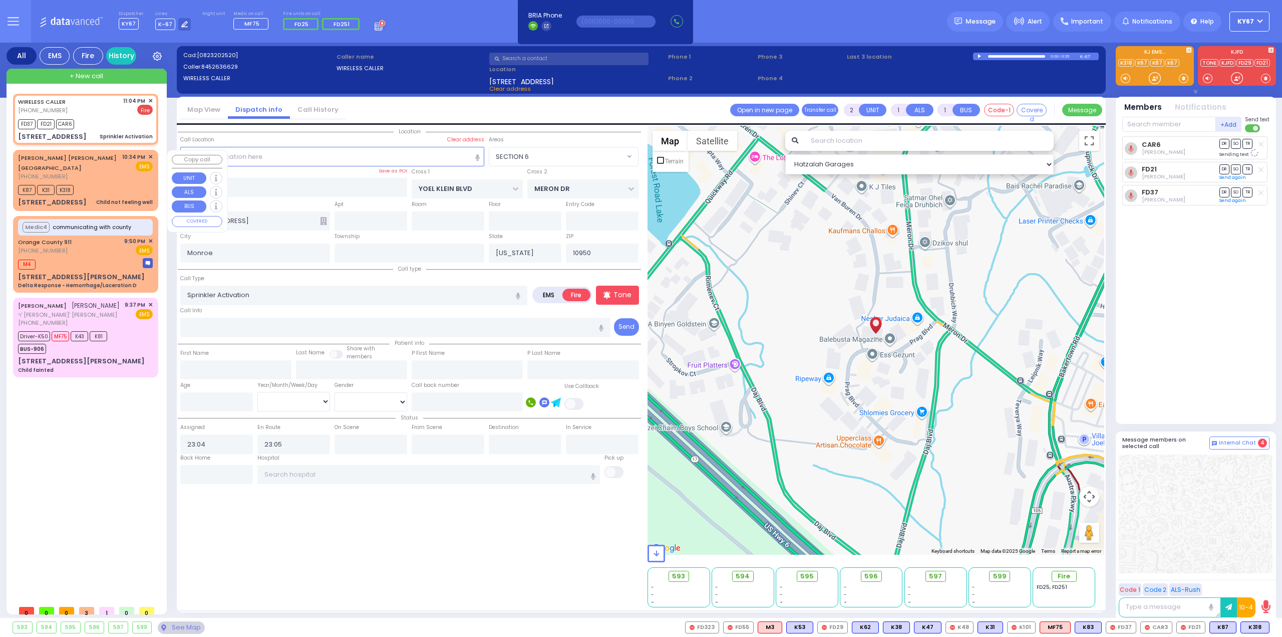
click at [101, 171] on div "JACOB MORDCHE Y. TEITELBAUM (845) 537-3211" at bounding box center [68, 167] width 101 height 28
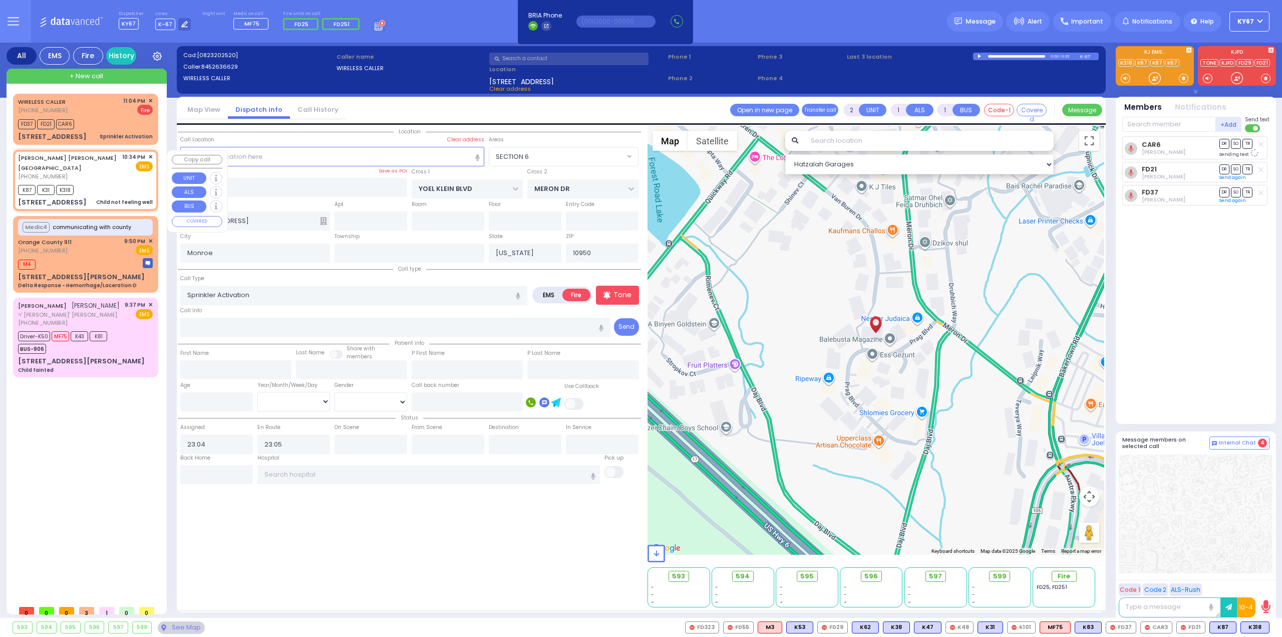
select select
type input "Child not feeling well"
radio input "true"
type input "JACOB MORDCHE Y."
type input "TEITELBAUM"
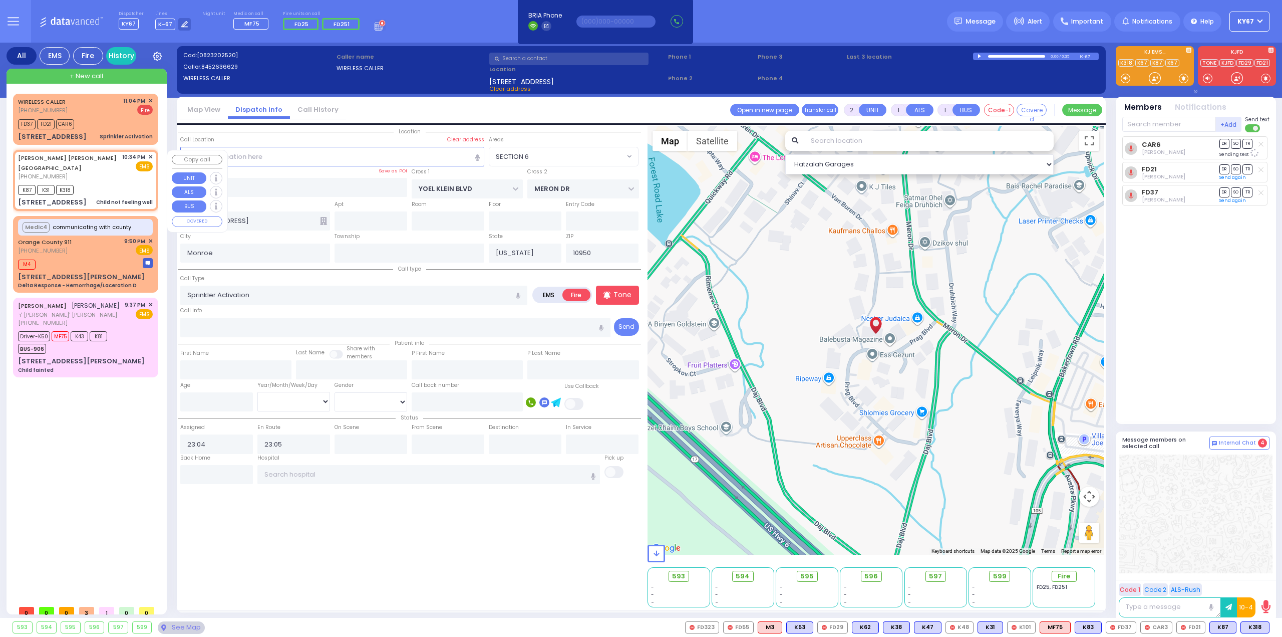
type input "1"
select select "Year"
type input "22:34"
type input "22:37"
select select "Hatzalah Garages"
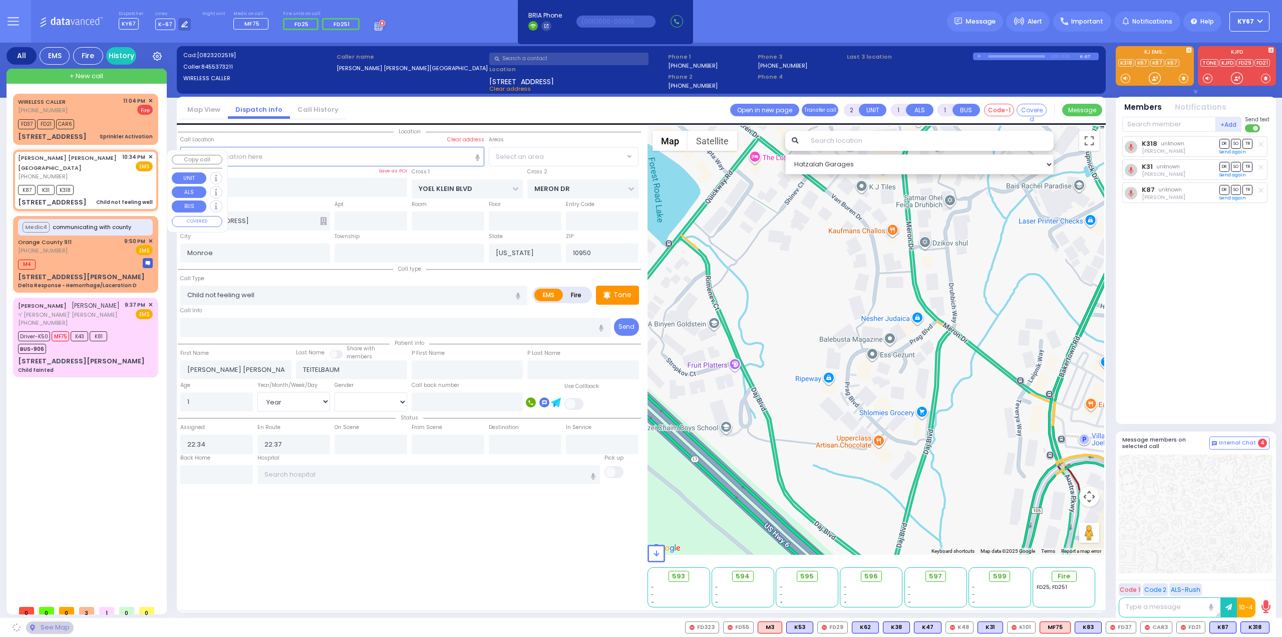
type input "NICKLESBURG RD"
type input "KRAKOW BLVD"
type input "2 TZFAS RD"
type input "202"
type input "Kiryas Joel"
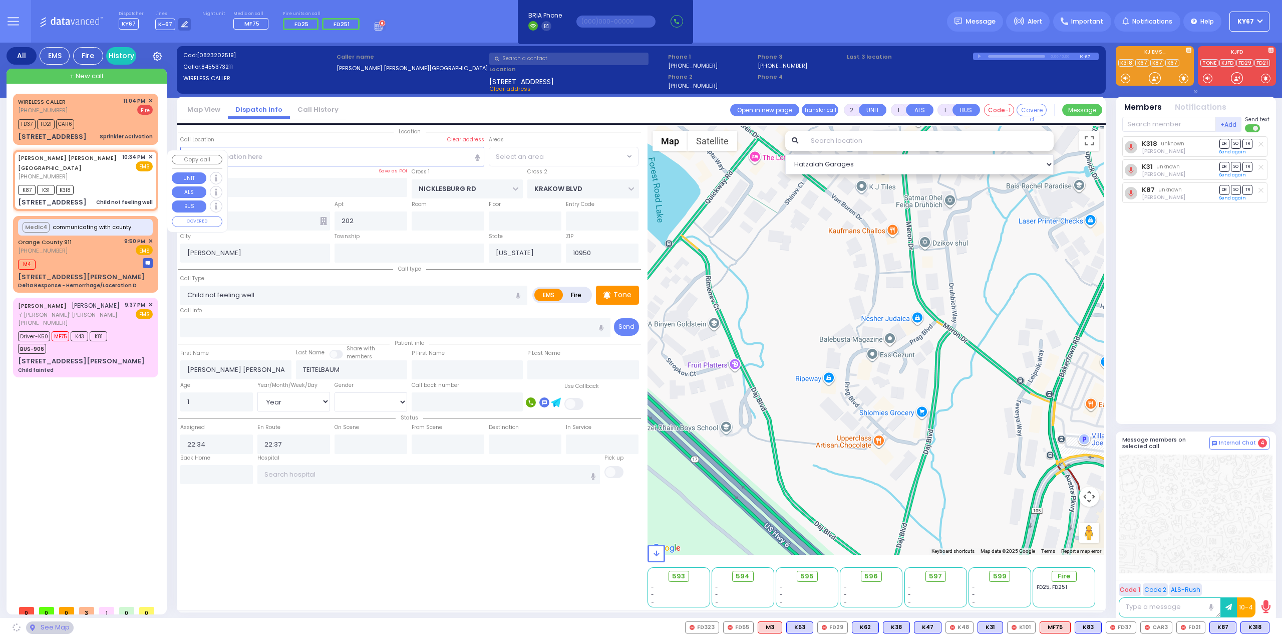
select select "ATZEI TAMURIM"
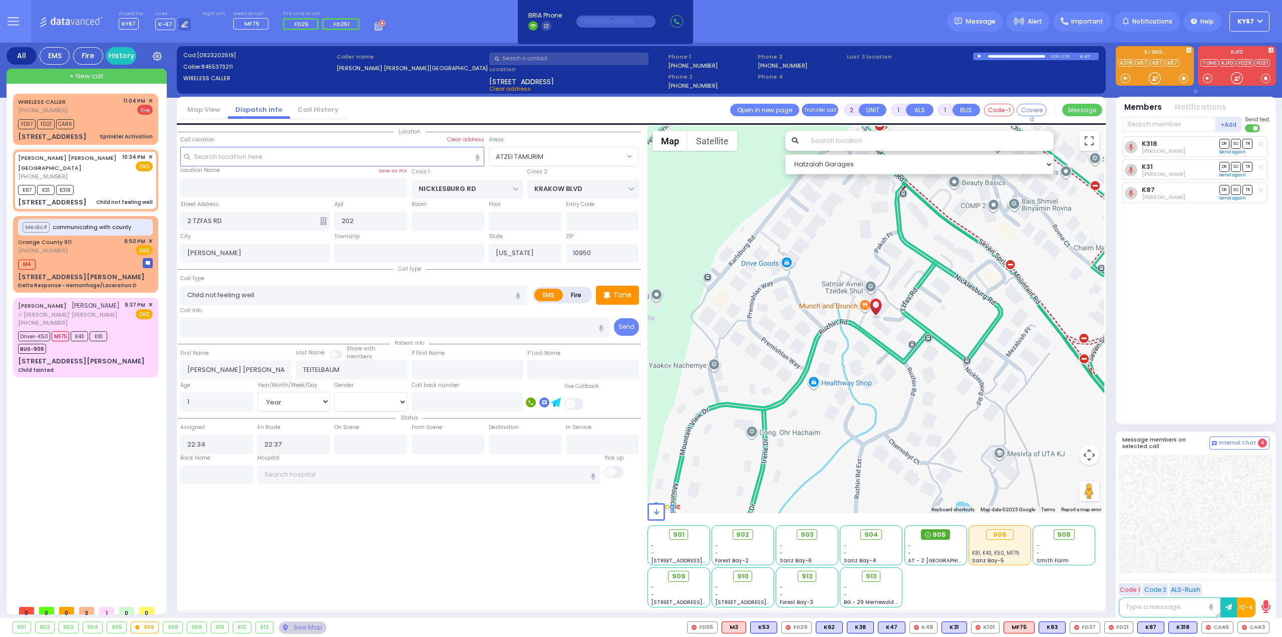
click at [945, 536] on span "905" at bounding box center [940, 534] width 14 height 10
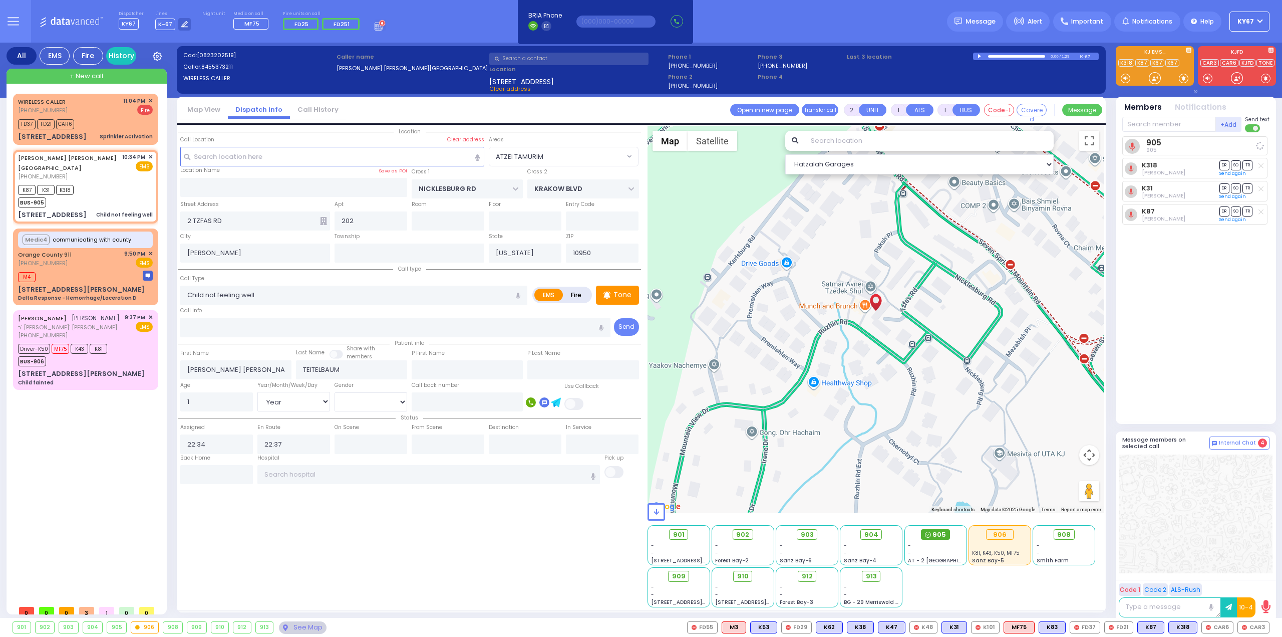
select select
radio input "true"
select select "Year"
select select "Hatzalah Garages"
select select "ATZEI TAMURIM"
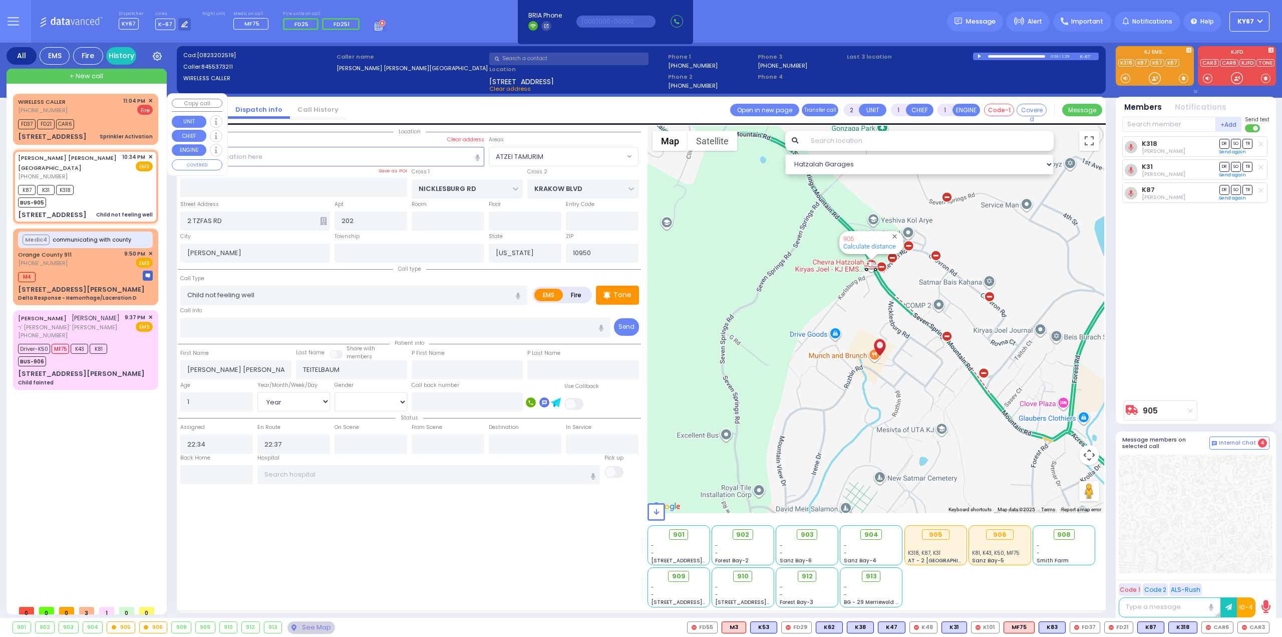
click at [105, 127] on div "FD37 FD21 CAR6" at bounding box center [85, 123] width 135 height 13
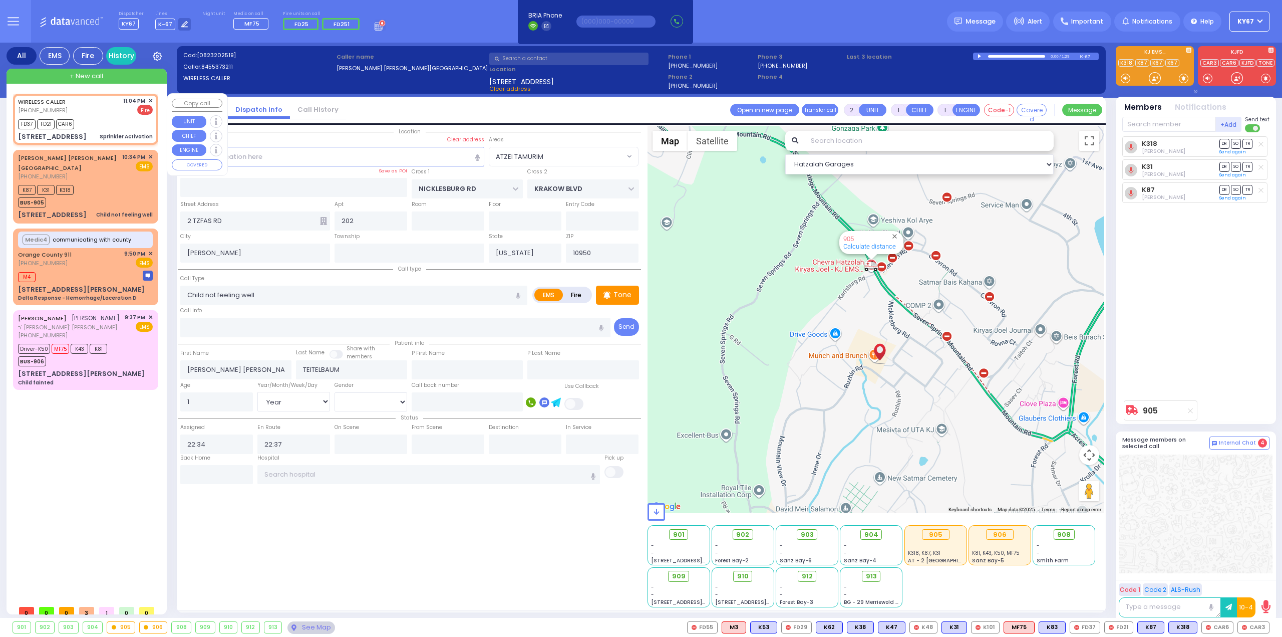
select select
type input "Sprinkler Activation"
radio input "false"
radio input "true"
select select
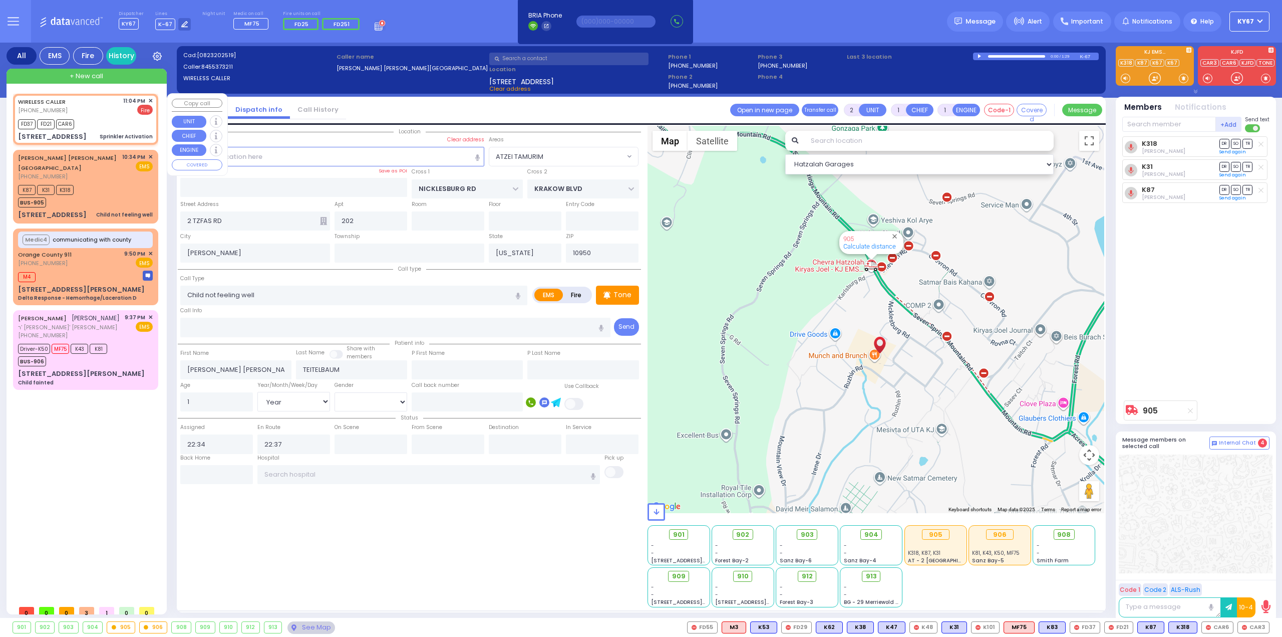
type input "23:04"
type input "23:05"
type input "YOEL KLEIN BLVD"
type input "MERON DR"
type input "4 Prag Boulevard"
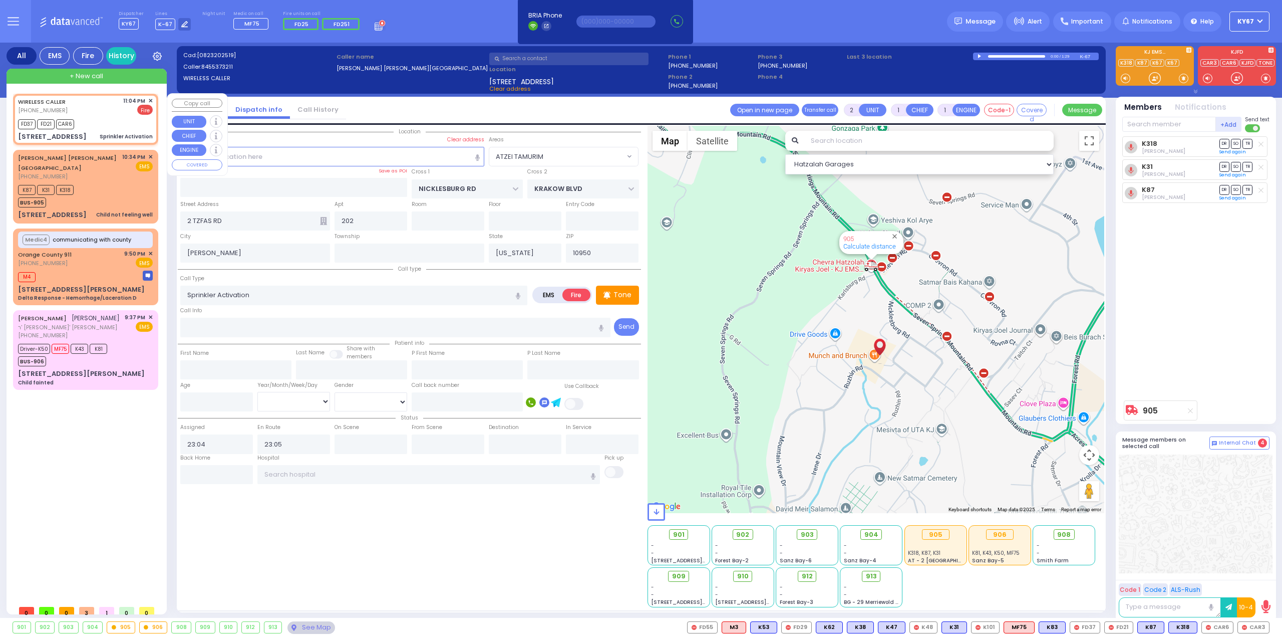
type input "Monroe"
select select "Hatzalah Garages"
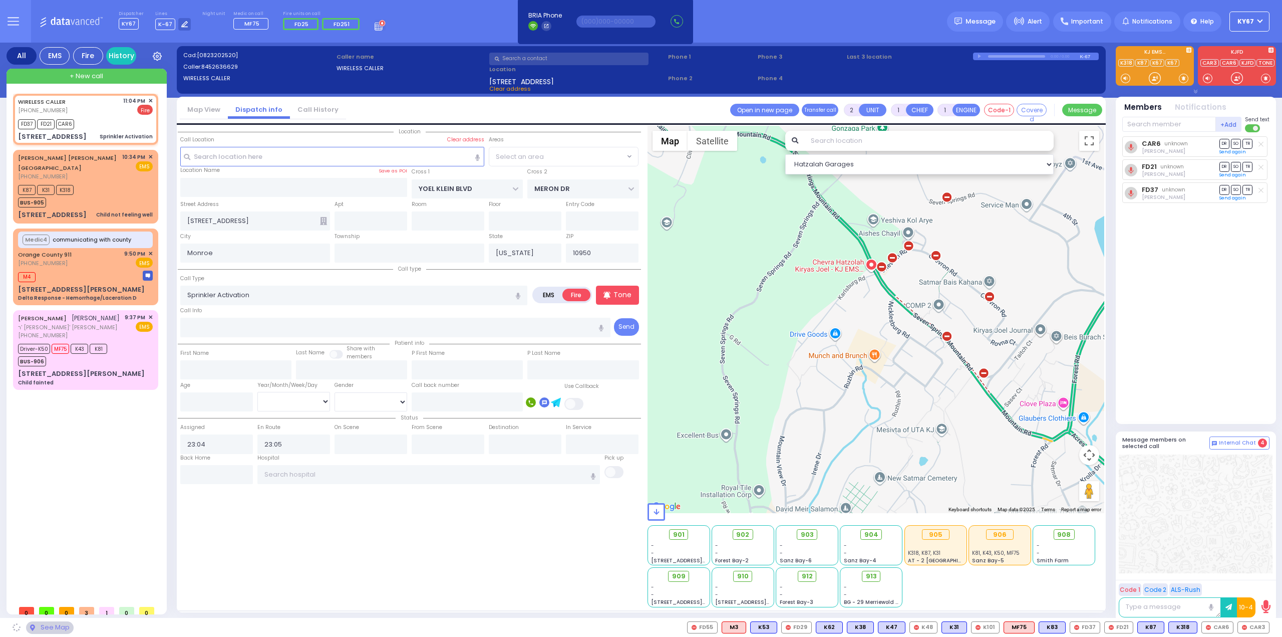
select select "SECTION 6"
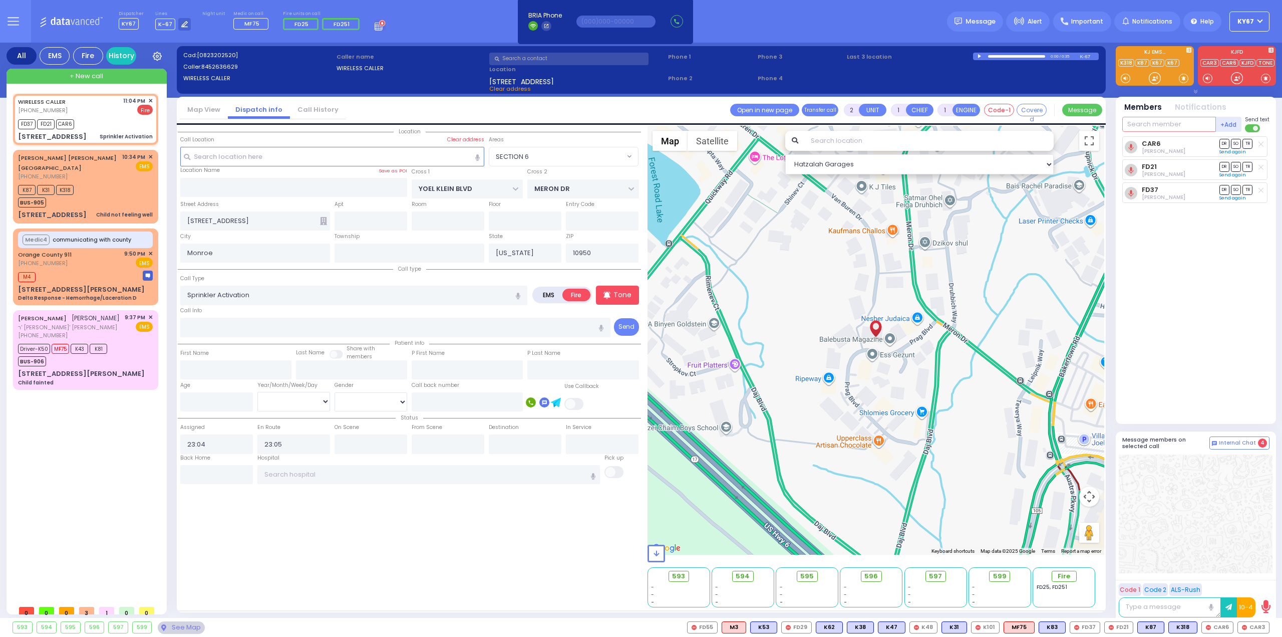
click at [1160, 128] on input "text" at bounding box center [1169, 124] width 94 height 15
type input "63"
click at [1146, 144] on div "FD63" at bounding box center [1156, 145] width 50 height 10
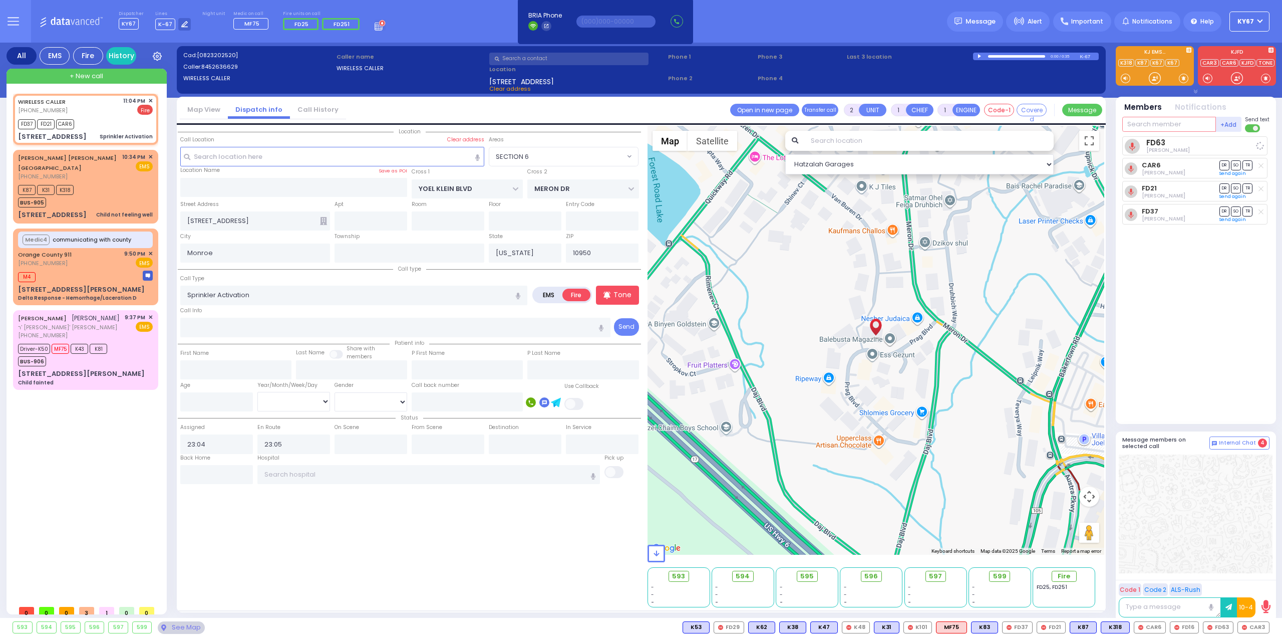
click at [1149, 125] on input "text" at bounding box center [1169, 124] width 94 height 15
type input "16"
select select
radio input "true"
select select
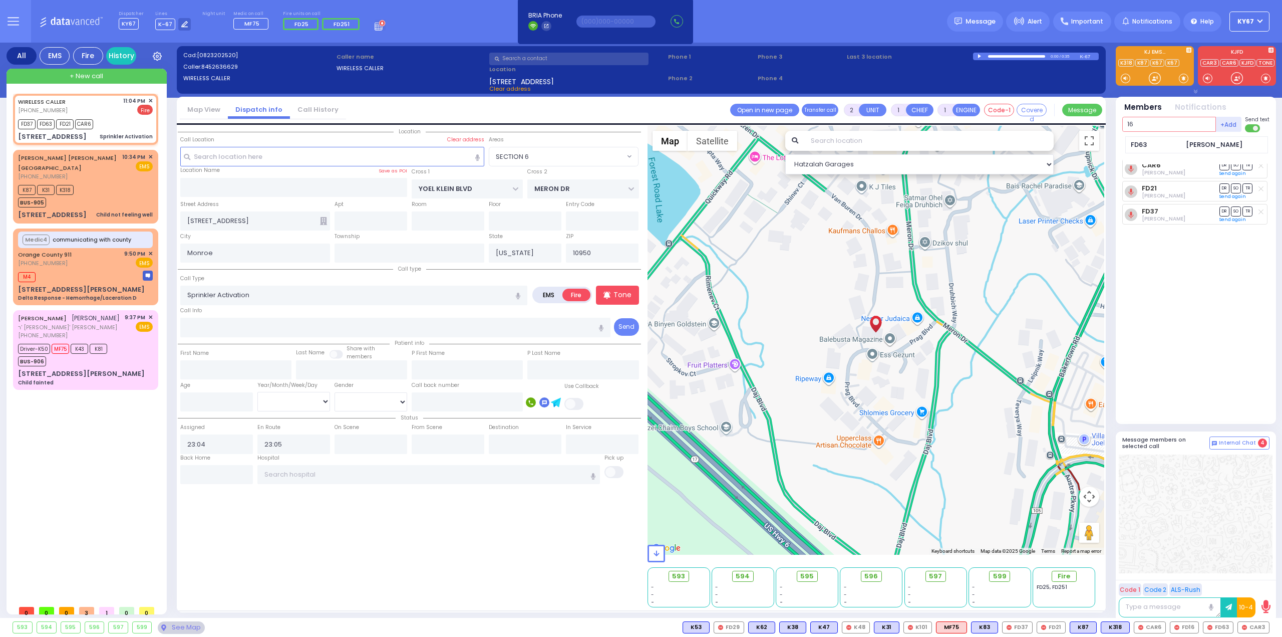
select select "Hatzalah Garages"
select select "SECTION 6"
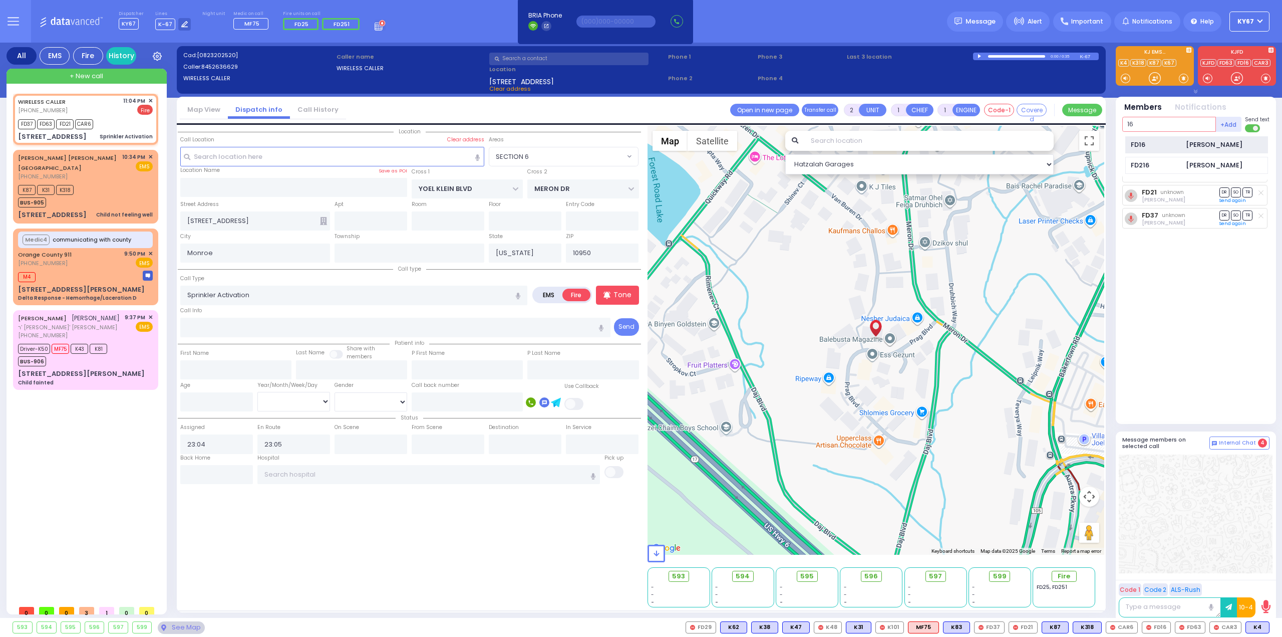
type input "16"
click at [1156, 141] on div "FD16" at bounding box center [1156, 145] width 50 height 10
select select
radio input "true"
select select
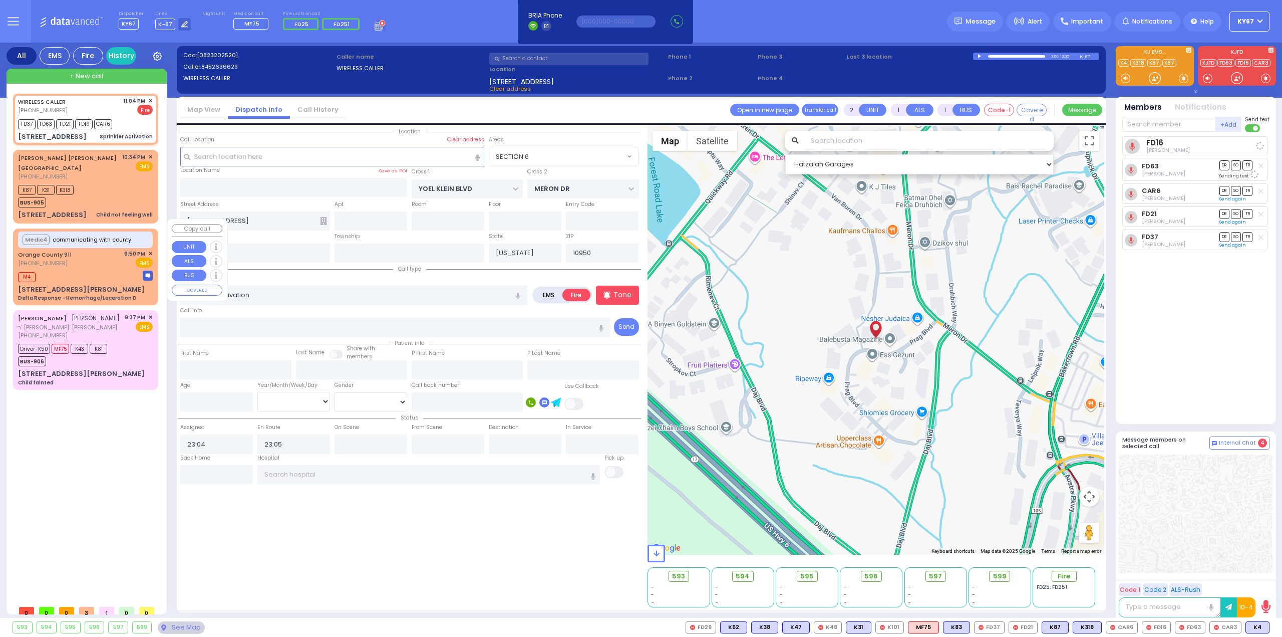
select select "Hatzalah Garages"
select select "SECTION 6"
click at [128, 496] on div "WIRELESS CALLER (845) 263-6629 11:04 PM ✕ FD37 FD63" at bounding box center [87, 347] width 149 height 506
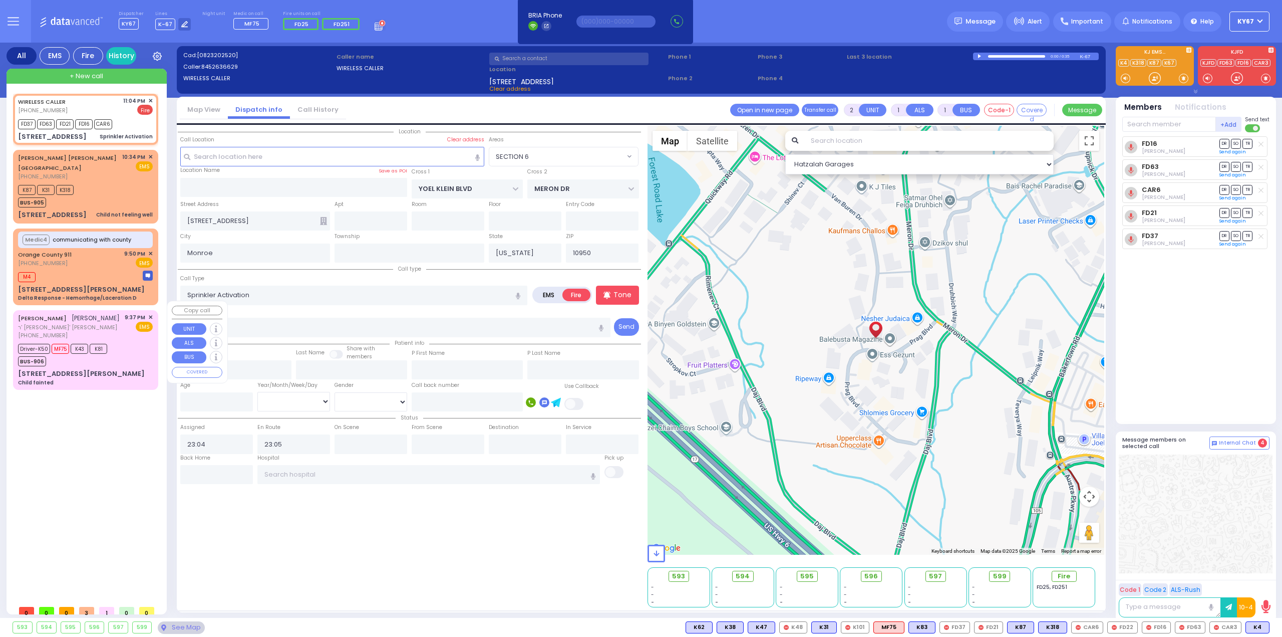
click at [126, 341] on div "Driver-K50 MF75 K43 K81 BUS-906" at bounding box center [85, 353] width 135 height 25
select select
type input "Child fainted"
radio input "true"
type input "CHAIM MOSHE"
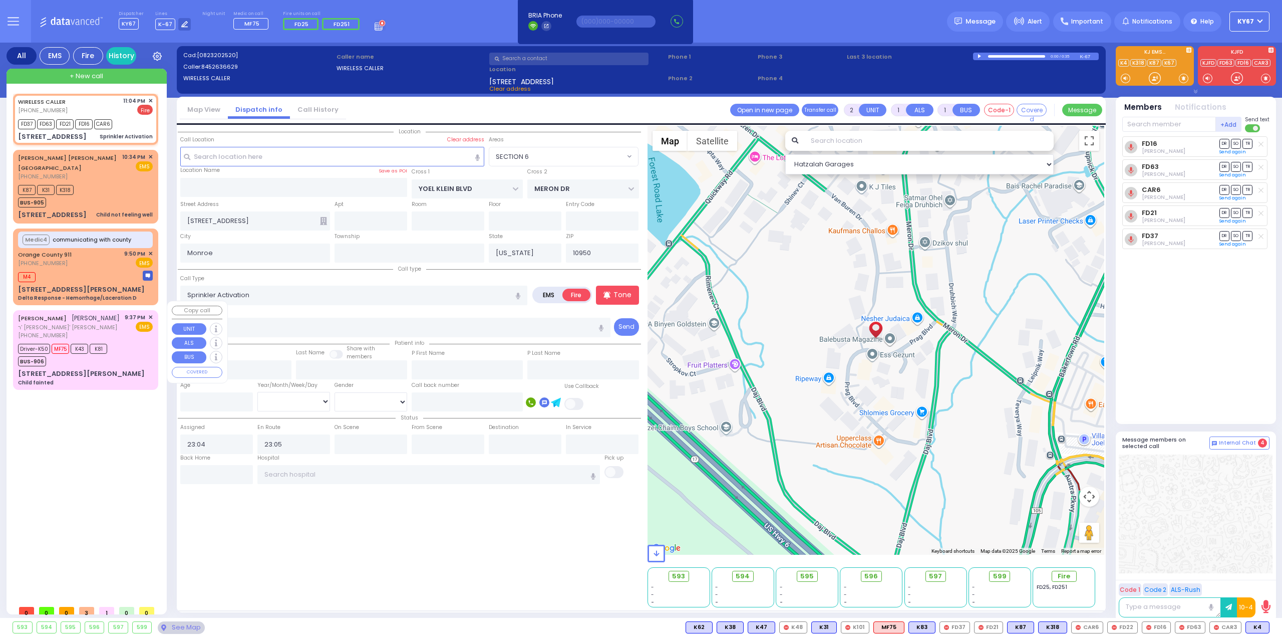
type input "PEARL"
select select
type input "21:37"
type input "21:38"
type input "21:40"
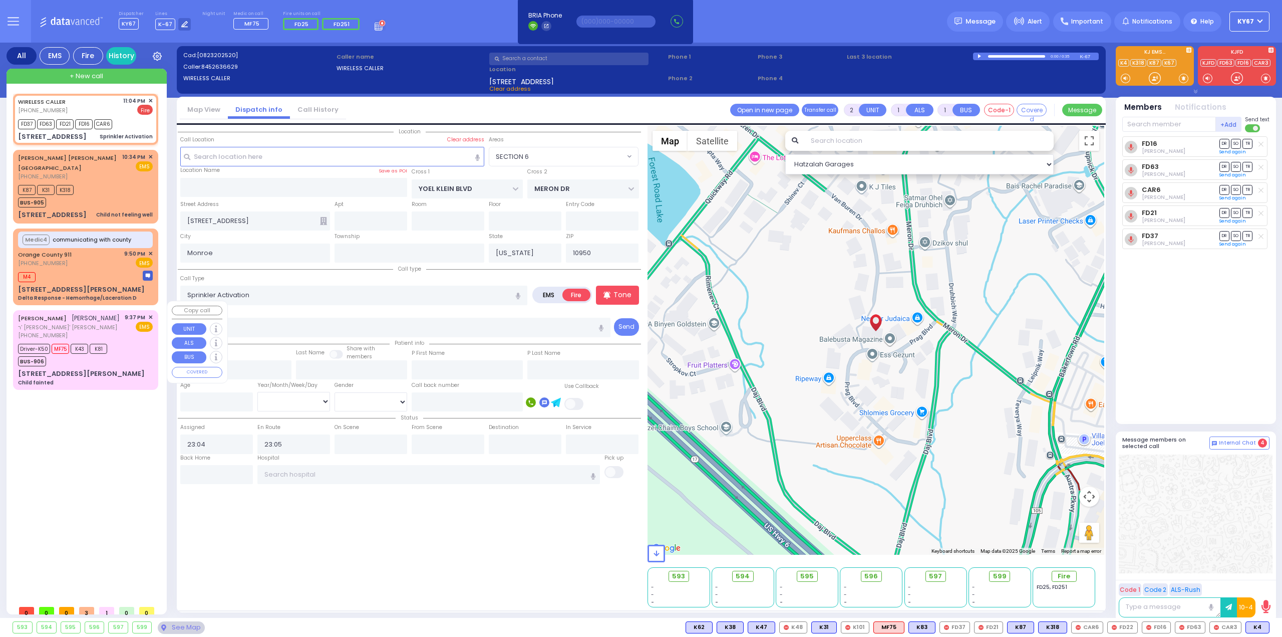
type input "Westchester Medical Center-Woods Road"
select select "Hatzalah Garages"
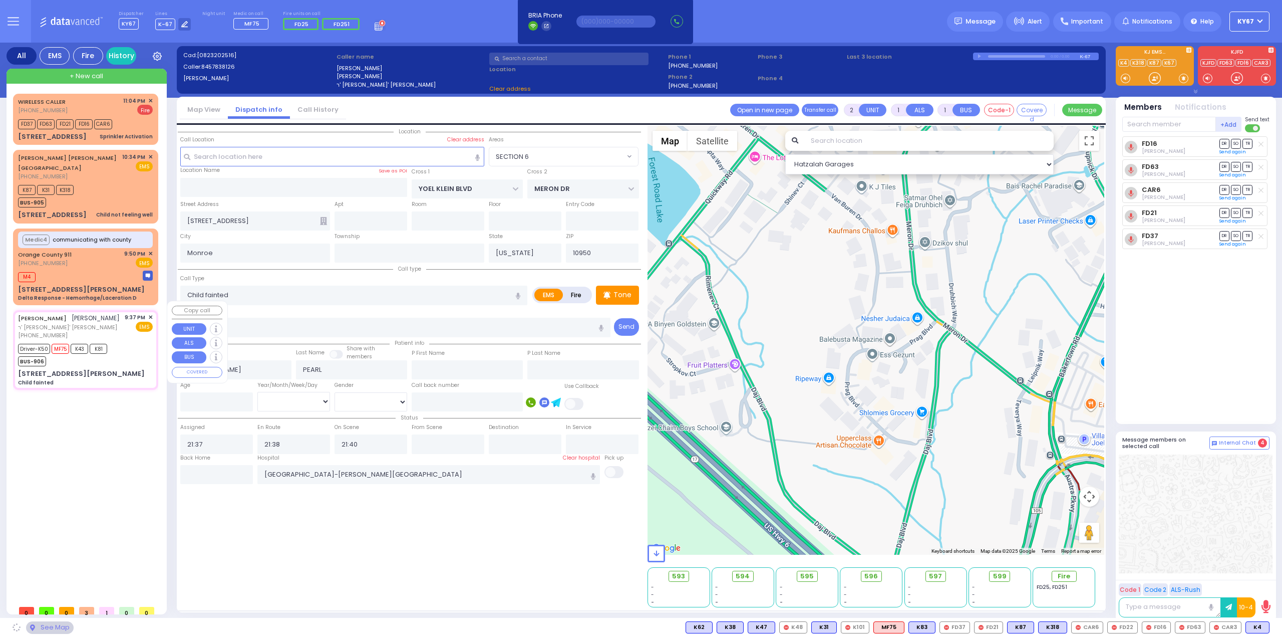
type input "FILLMORE COURT"
type input "HAYES COURT"
type input "8 TAYLOR CT"
type input "102"
select select "SECTION 2"
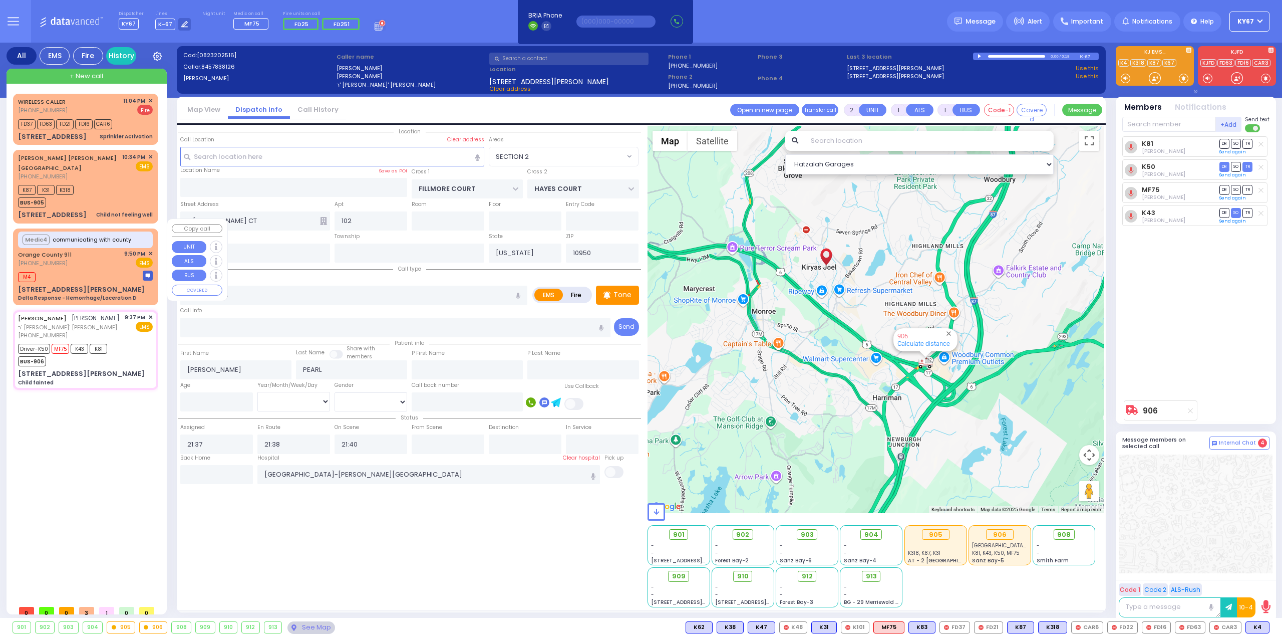
click at [112, 269] on div "M4" at bounding box center [85, 275] width 135 height 13
type input "6"
select select
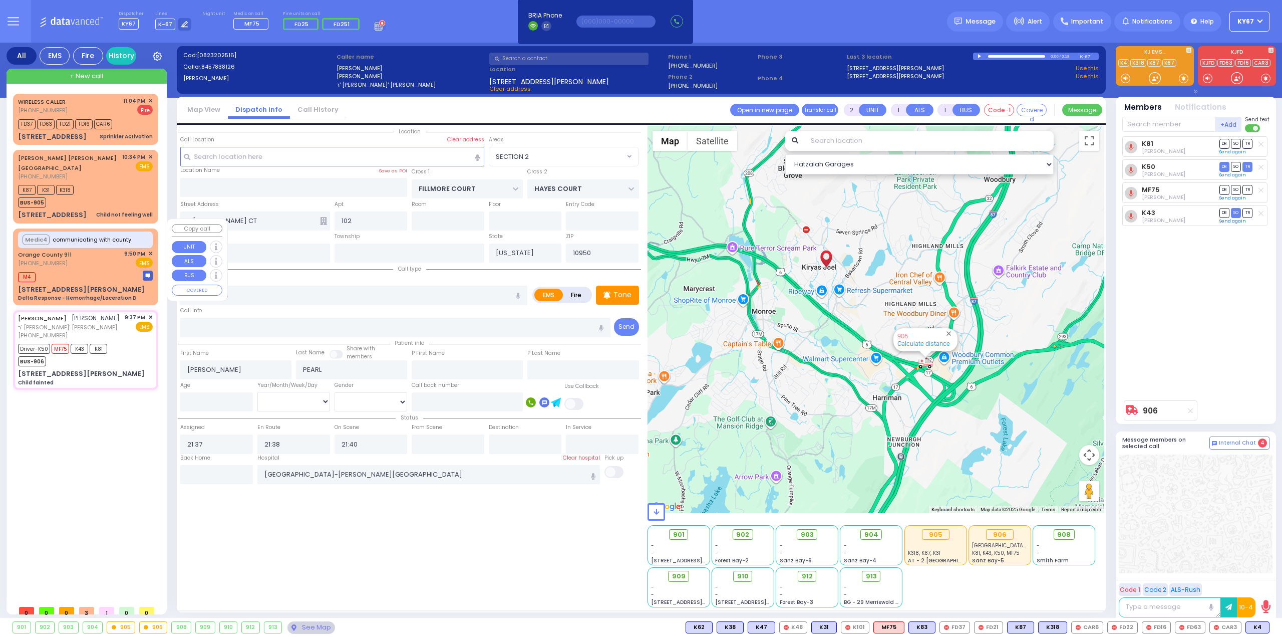
type input "Delta Response - Hemorrhage/Laceration D"
radio input "true"
type input "Nature: : Delta Response - Hemorrhage/Laceration D Address: : 133 Brooks Ave, 1…"
select select
type input "21:51"
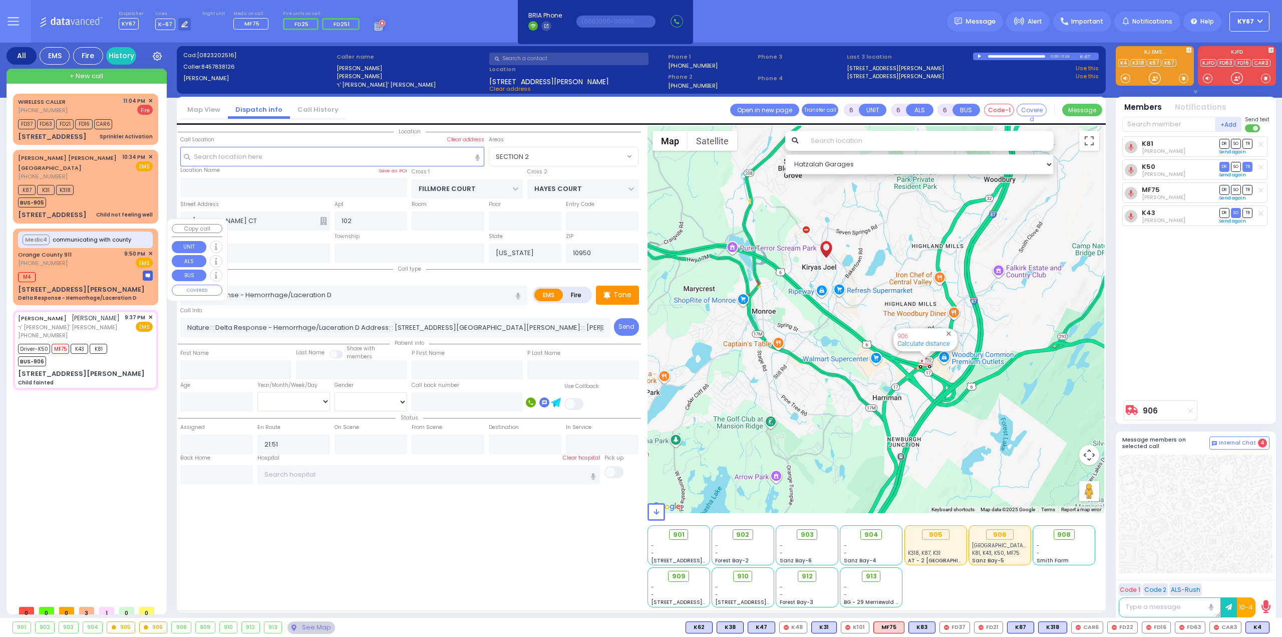
select select "Hatzalah Garages"
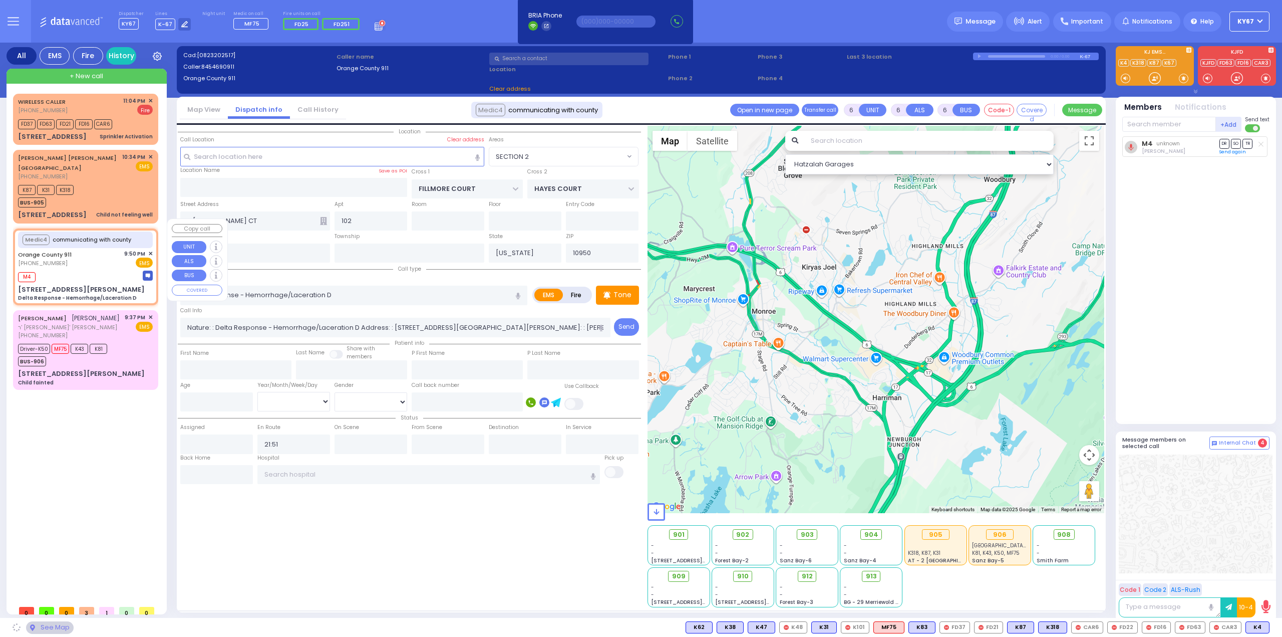
type input "133 Brooks Ave"
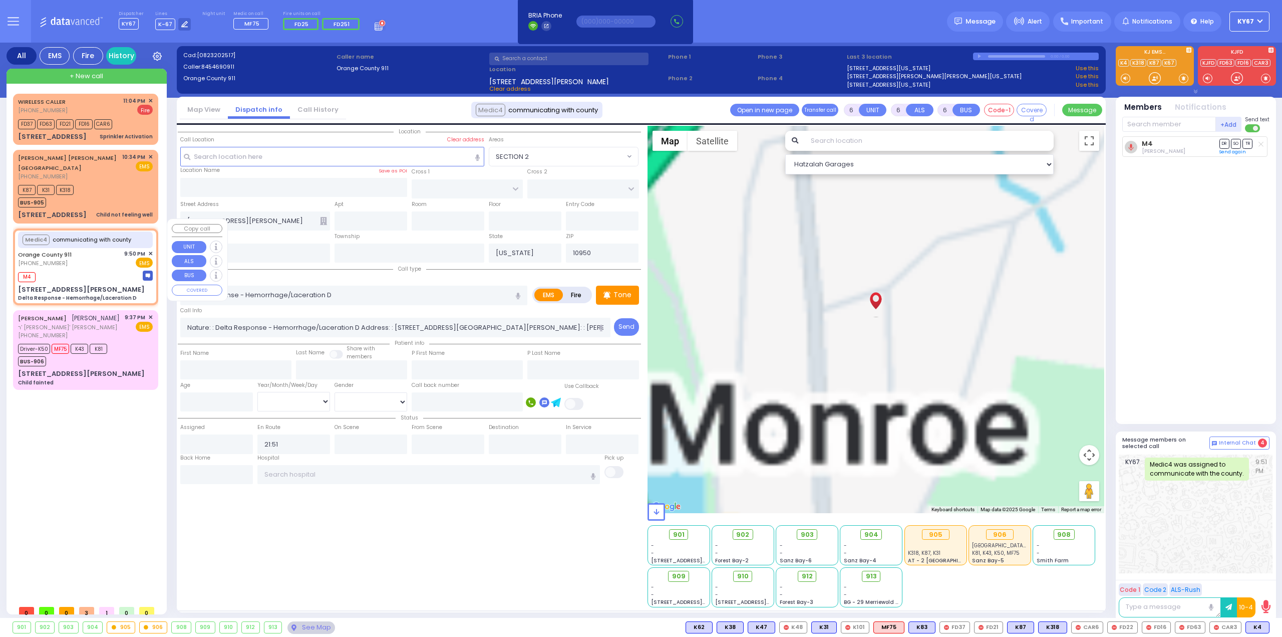
click at [152, 249] on span "✕" at bounding box center [150, 253] width 5 height 9
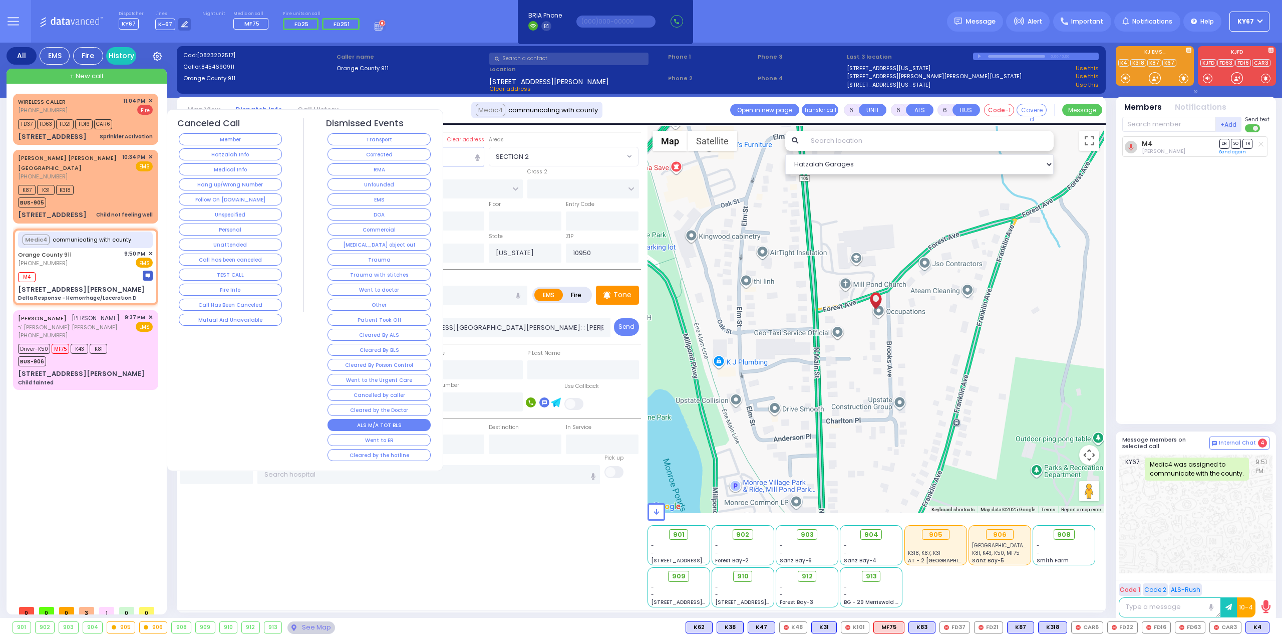
click at [393, 419] on button "ALS M/A TOT BLS" at bounding box center [379, 425] width 103 height 12
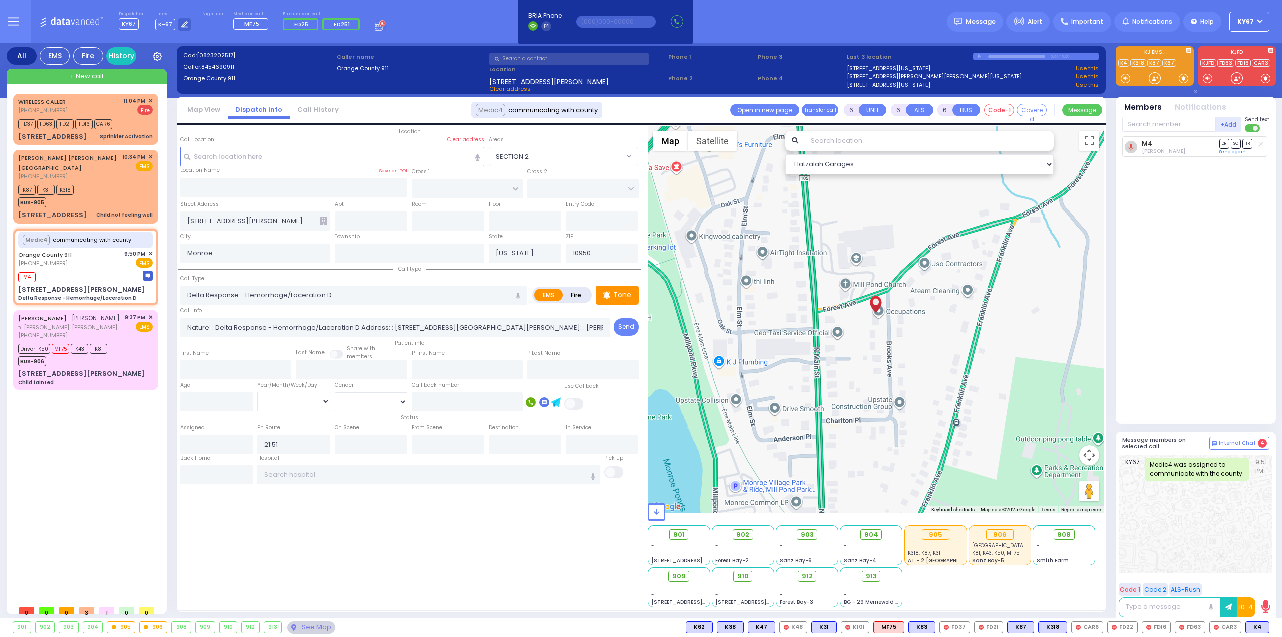
select select
radio input "true"
select select
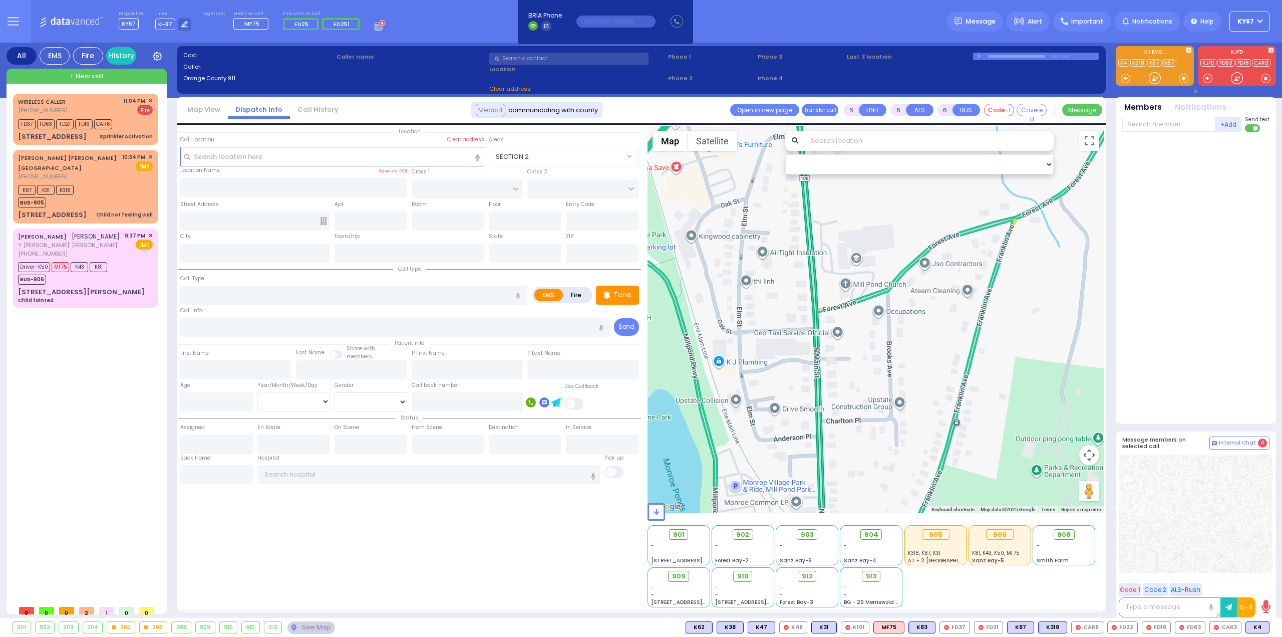
click at [30, 380] on div "WIRELESS CALLER (845) 263-6629 11:04 PM ✕ FD37 FD63" at bounding box center [87, 347] width 149 height 506
click at [103, 182] on div "K87 K31 K318 BUS-905" at bounding box center [85, 194] width 135 height 25
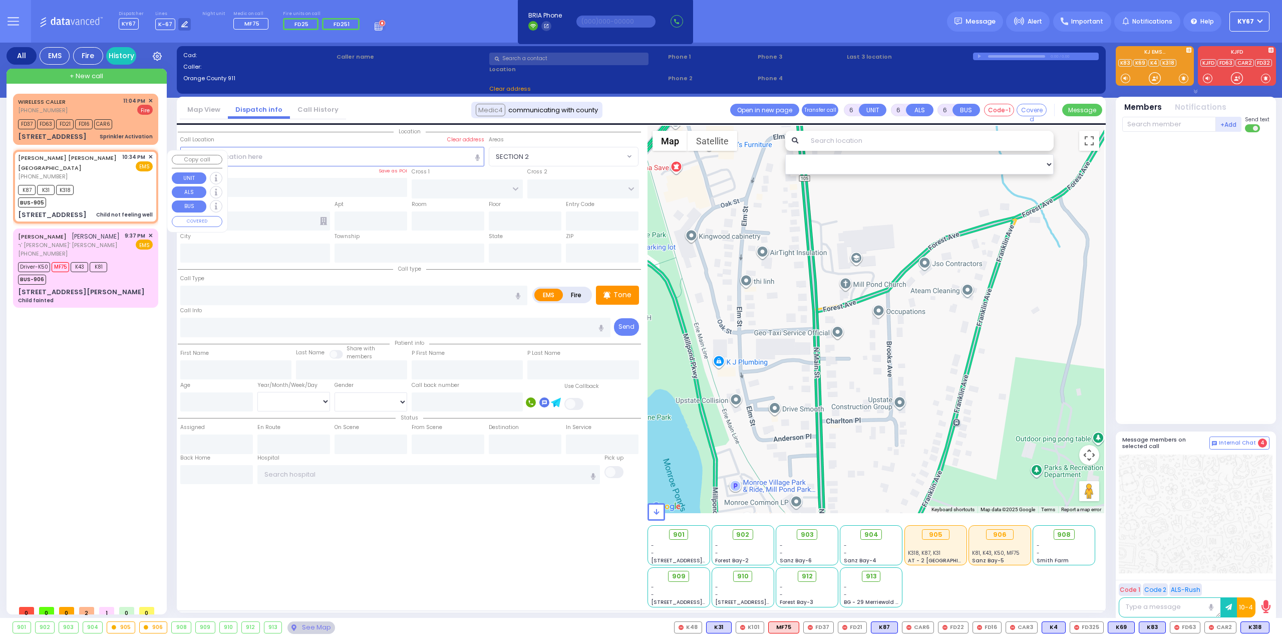
type input "2"
type input "1"
select select
type input "Child not feeling well"
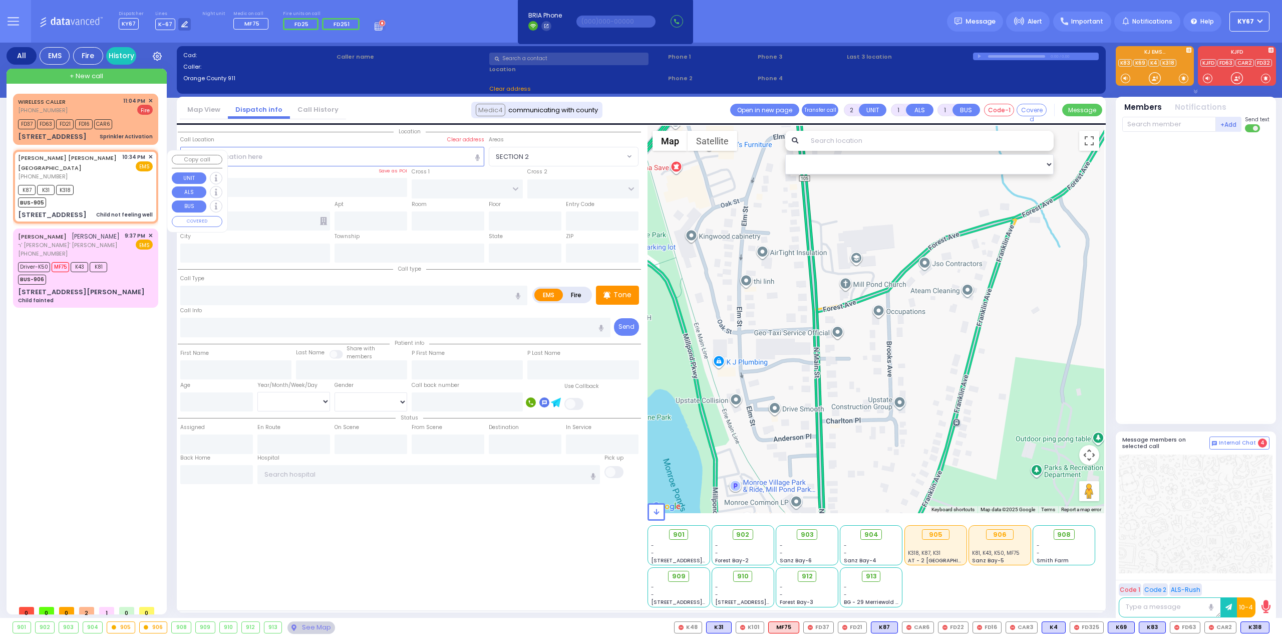
radio input "true"
type input "JACOB MORDCHE Y."
type input "TEITELBAUM"
type input "1"
select select "Year"
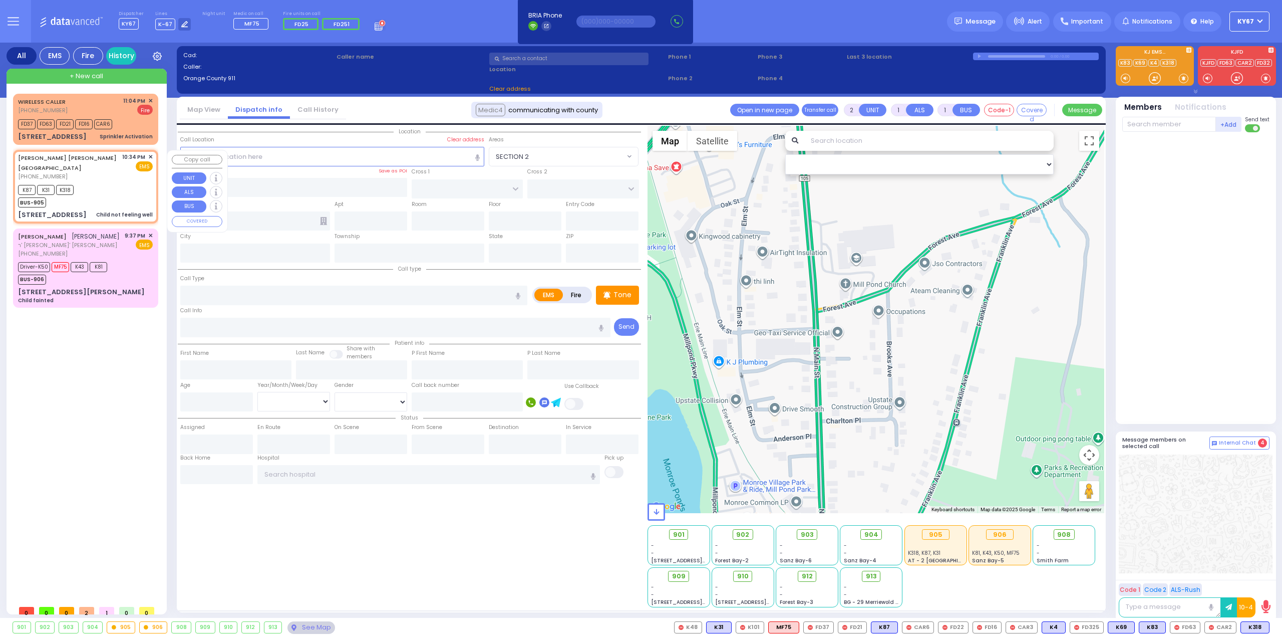
type input "22:34"
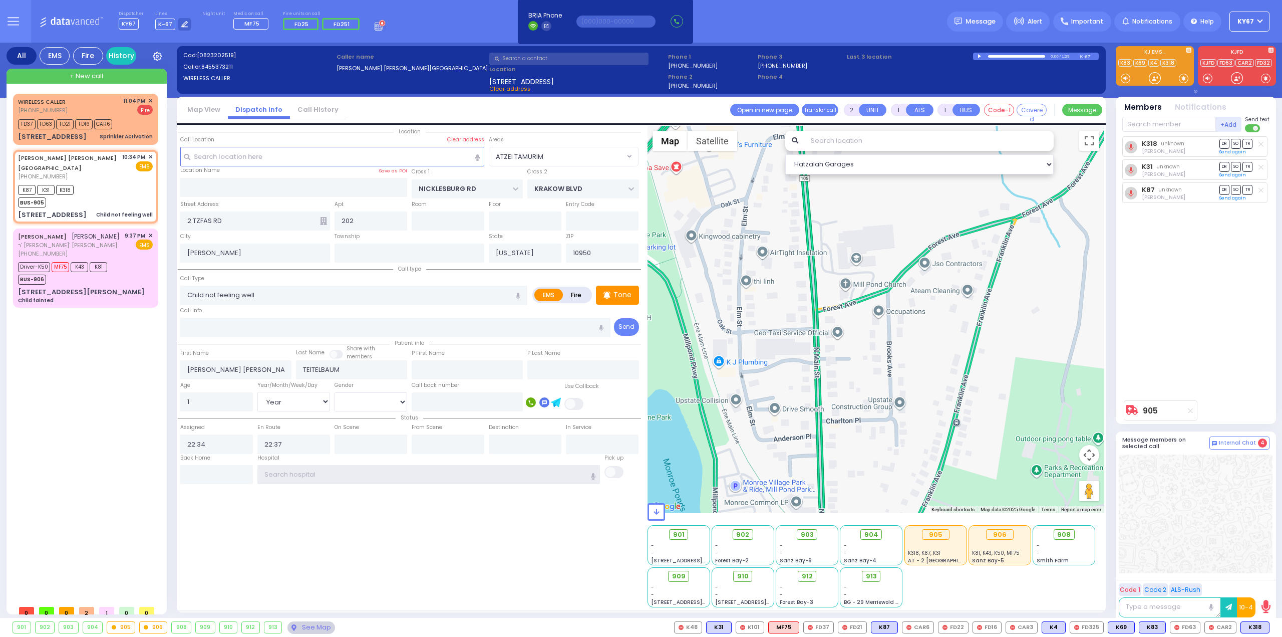
click at [314, 473] on input "text" at bounding box center [428, 474] width 343 height 19
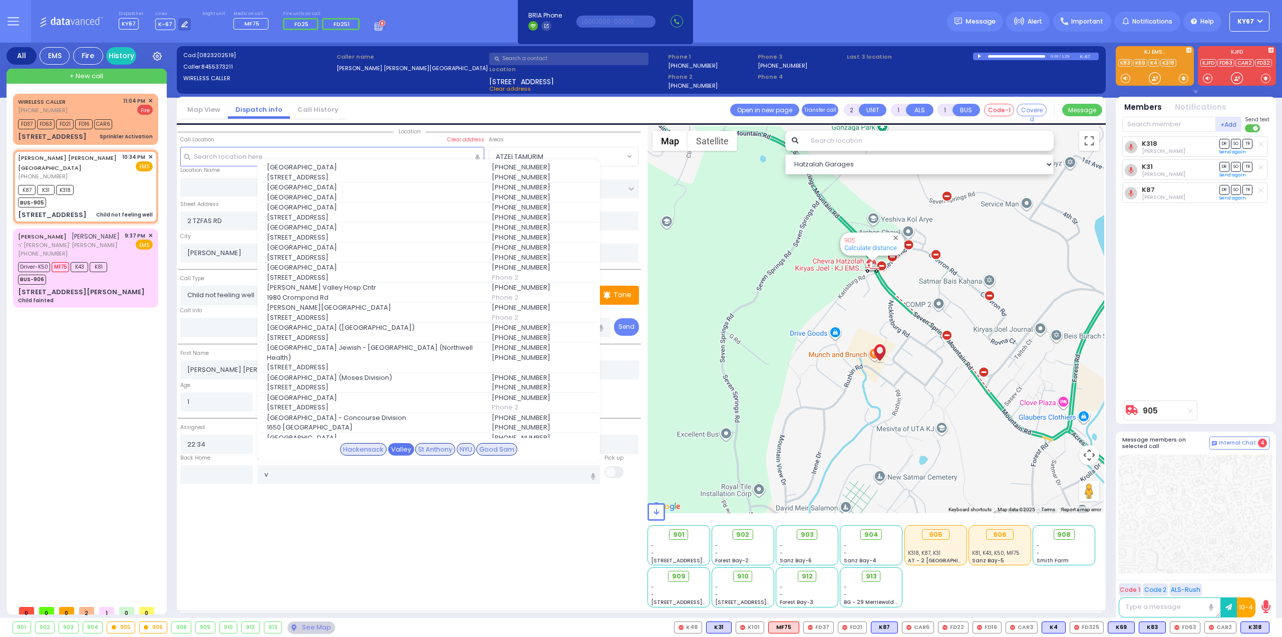
click at [402, 450] on div "Valley" at bounding box center [401, 449] width 26 height 13
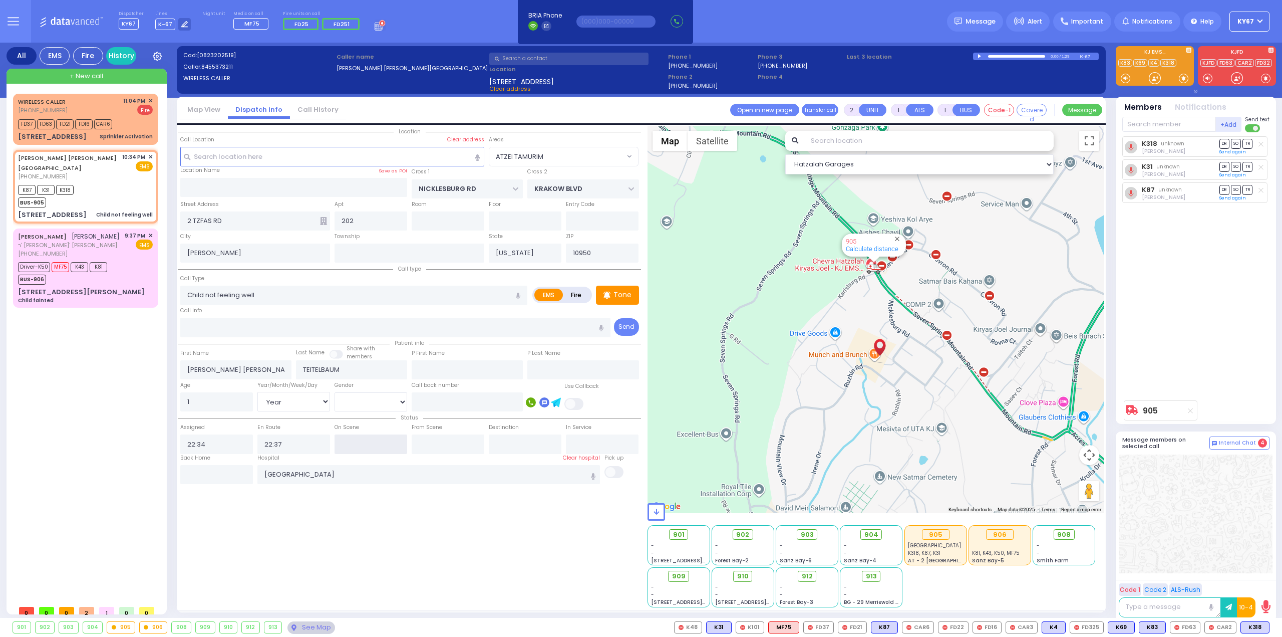
click at [365, 444] on input "text" at bounding box center [371, 443] width 73 height 19
click at [431, 444] on input "text" at bounding box center [448, 443] width 73 height 19
click at [431, 444] on input "23:14" at bounding box center [448, 443] width 73 height 19
click at [460, 491] on div "Location 202" at bounding box center [409, 366] width 463 height 481
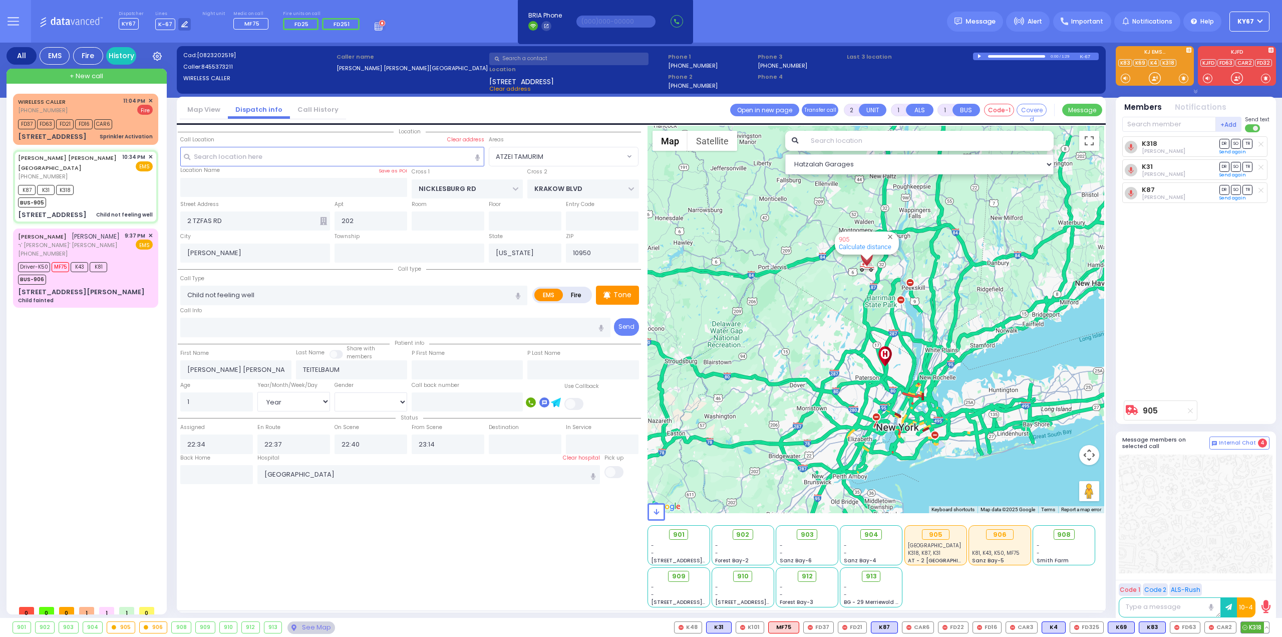
click at [1268, 628] on button at bounding box center [1266, 627] width 5 height 11
click at [1269, 627] on button at bounding box center [1266, 627] width 5 height 11
click at [1261, 583] on icon at bounding box center [1259, 582] width 11 height 11
click at [247, 570] on div "Location 202" at bounding box center [409, 366] width 463 height 481
click at [151, 99] on span "✕" at bounding box center [150, 101] width 5 height 9
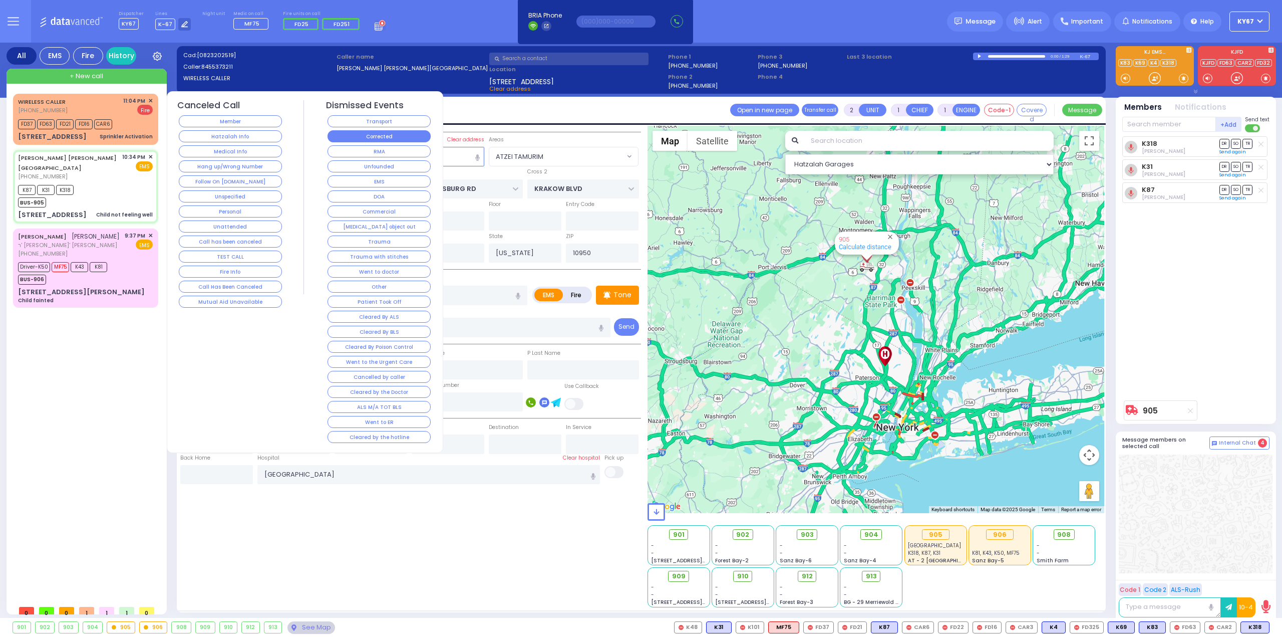
click at [358, 139] on button "Corrected" at bounding box center [379, 136] width 103 height 12
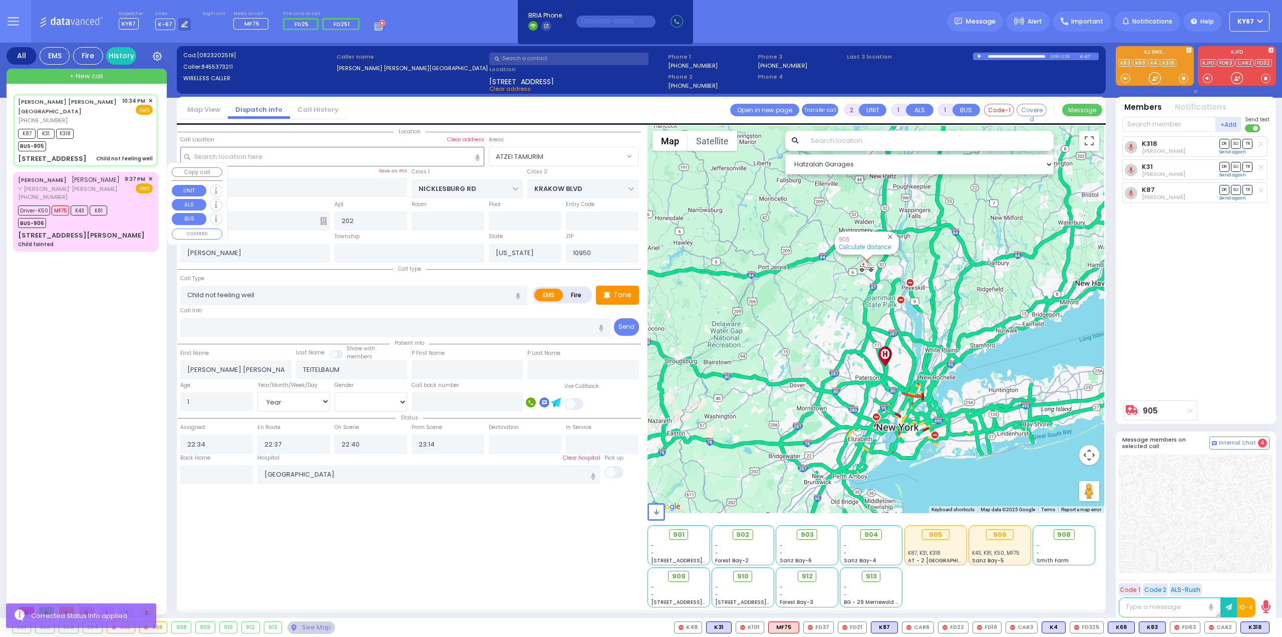
click at [114, 192] on div "CHAIM MOSHE PEARL חיים משה פערל ר' מאיר נפתלי צבי - ר' אברהם יוסף שטעסל (845) 7…" at bounding box center [85, 211] width 141 height 76
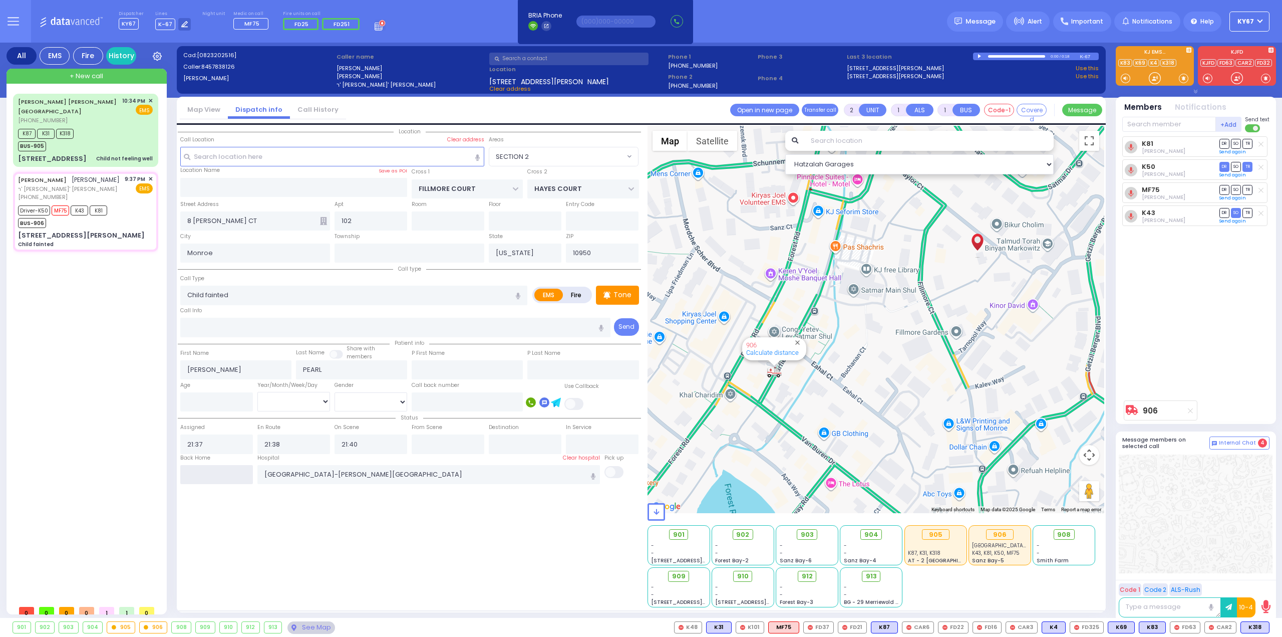
click at [212, 474] on input "text" at bounding box center [216, 474] width 73 height 19
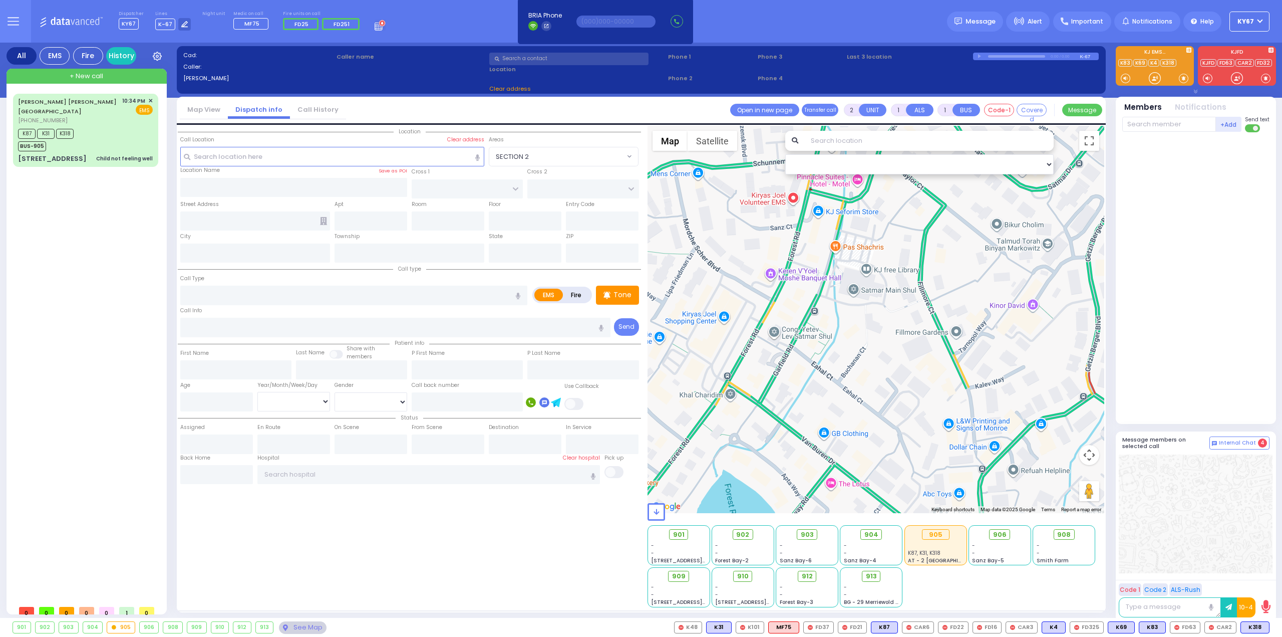
click at [14, 346] on div "JACOB MORDCHE Y. TEITELBAUM (845) 537-3211 10:34 PM ✕" at bounding box center [87, 347] width 149 height 506
click at [101, 293] on div "JACOB MORDCHE Y. TEITELBAUM (845) 537-3211 10:34 PM ✕" at bounding box center [87, 347] width 149 height 506
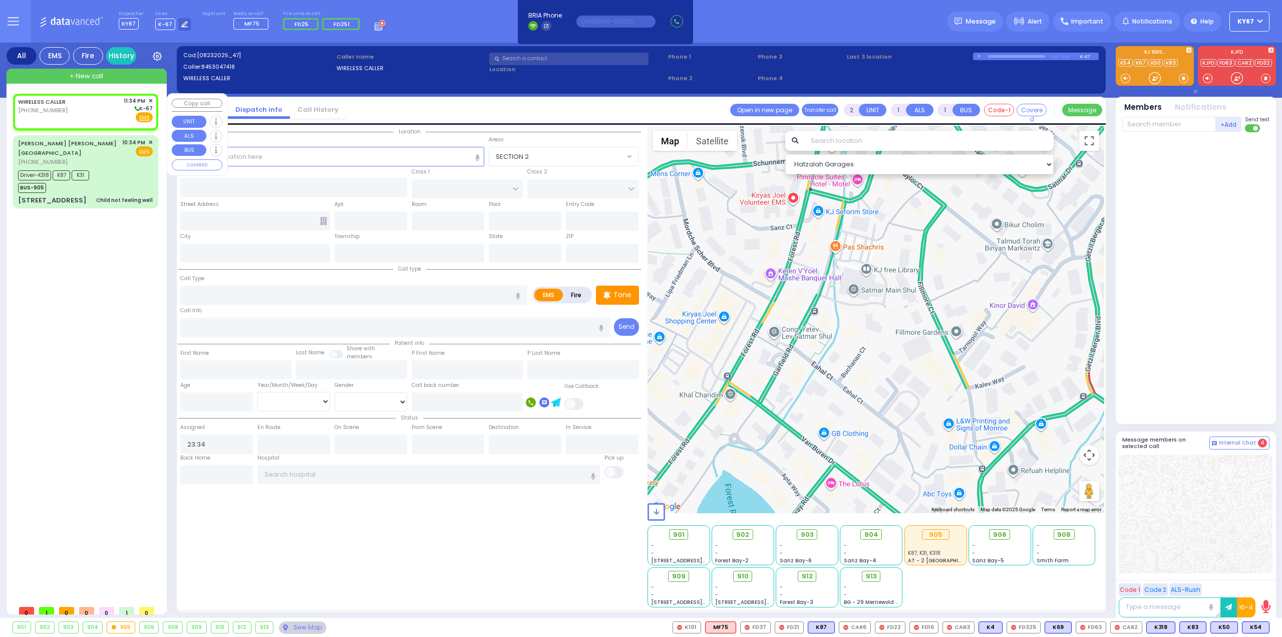
click at [83, 108] on div "WIRELESS CALLER (845) 304-7418 11:34 PM ✕ K-67" at bounding box center [85, 110] width 135 height 26
click at [349, 155] on input "text" at bounding box center [332, 156] width 304 height 19
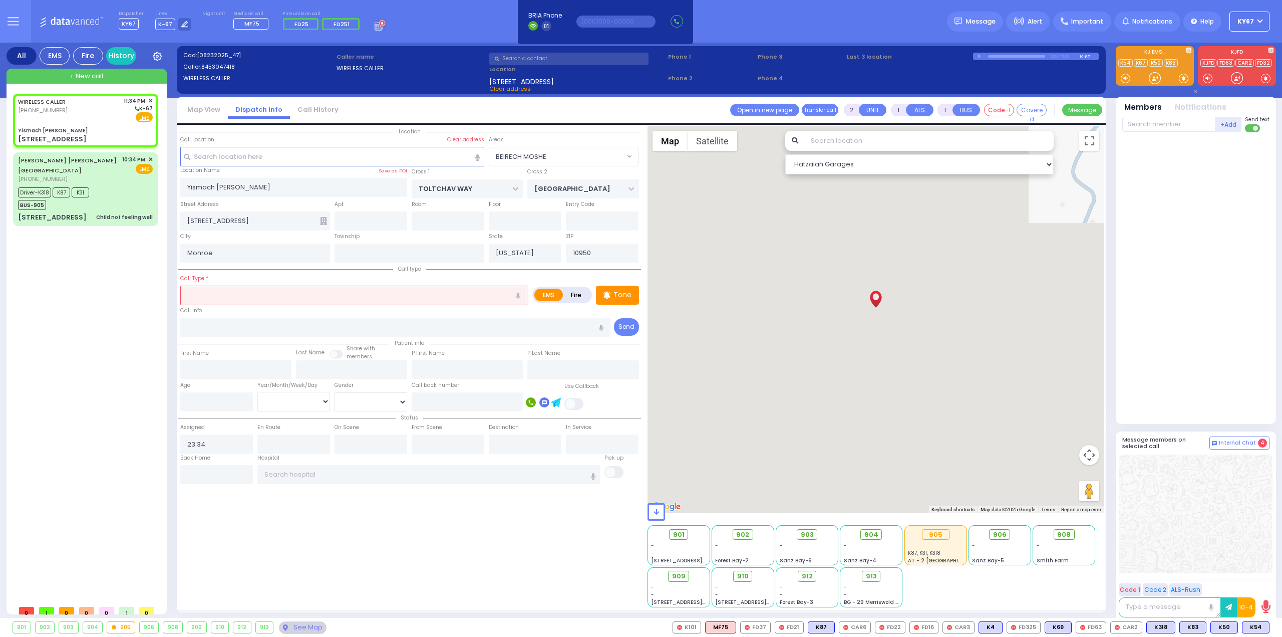
click at [296, 292] on input "text" at bounding box center [353, 294] width 347 height 19
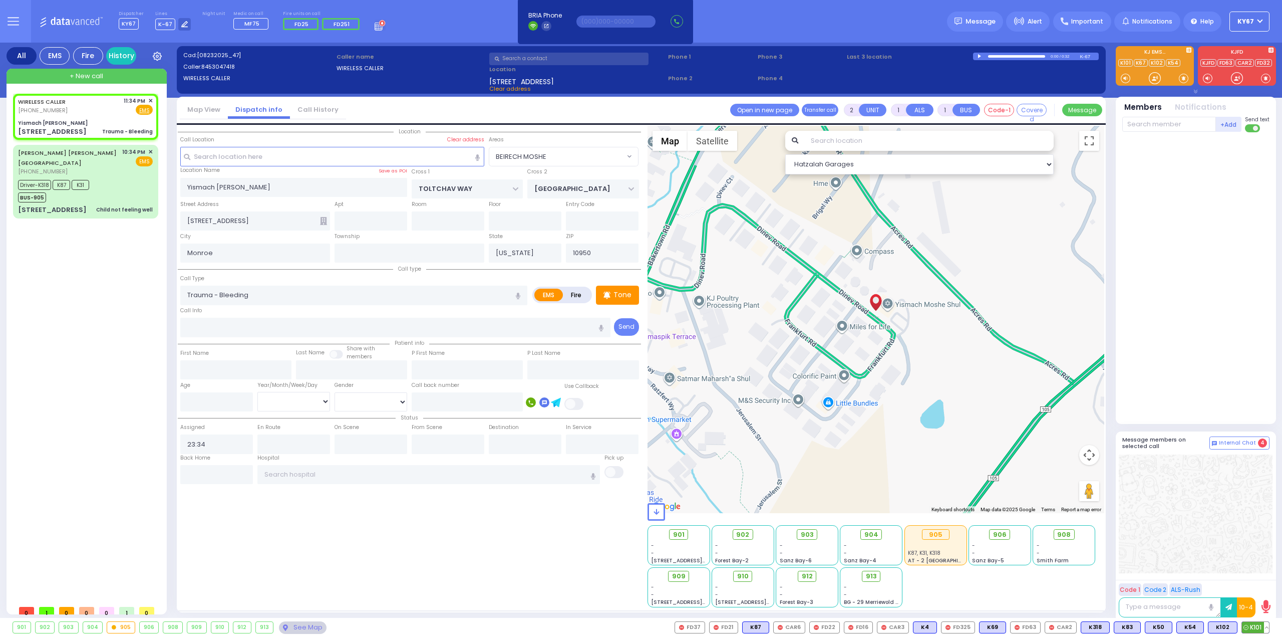
click at [1251, 628] on span "K101" at bounding box center [1255, 627] width 27 height 11
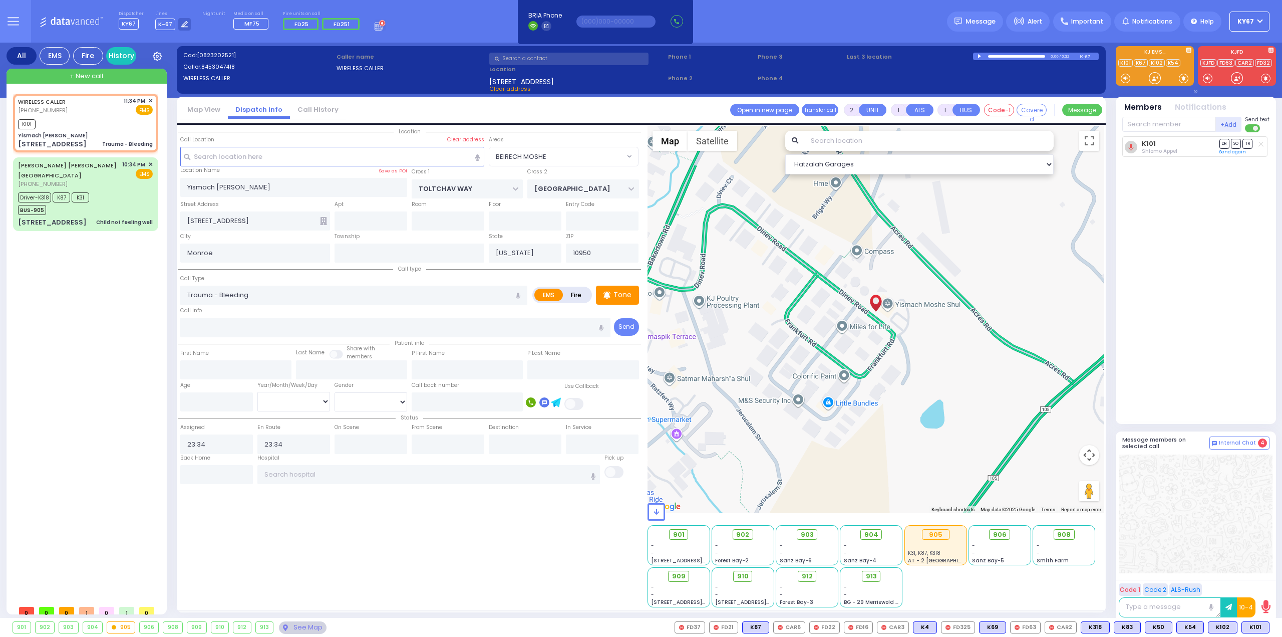
select select "BEIRECH MOSHE"
select select
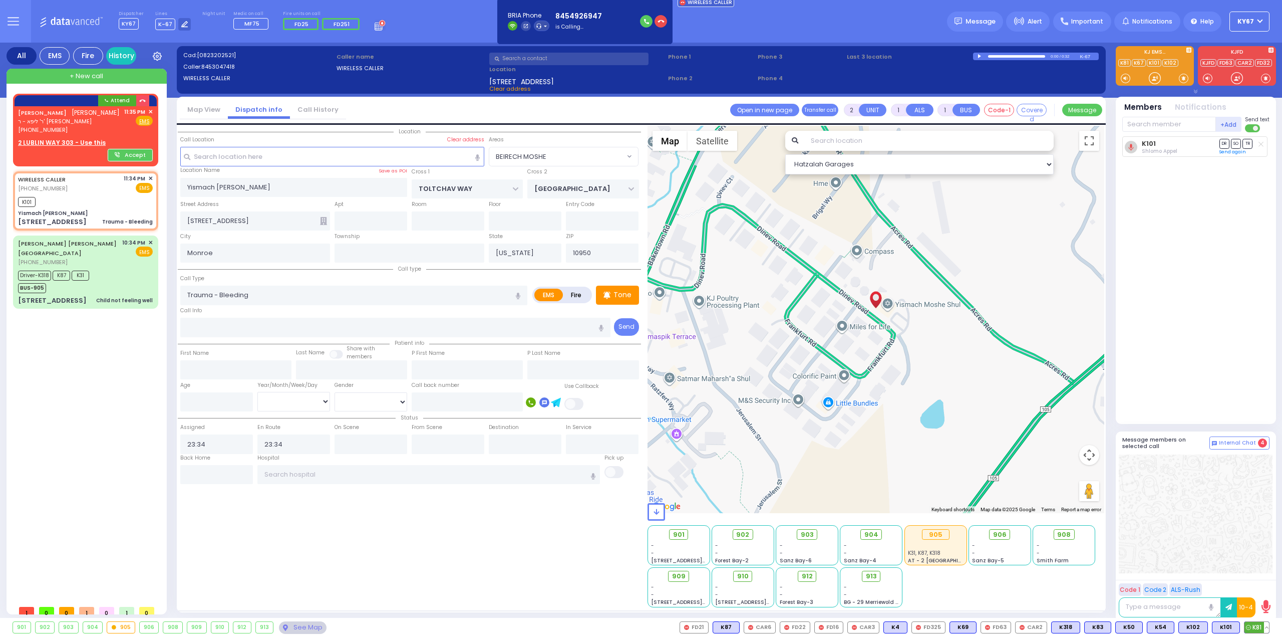
click at [1259, 628] on span "K81" at bounding box center [1257, 627] width 25 height 11
select select
radio input "true"
select select
select select "Hatzalah Garages"
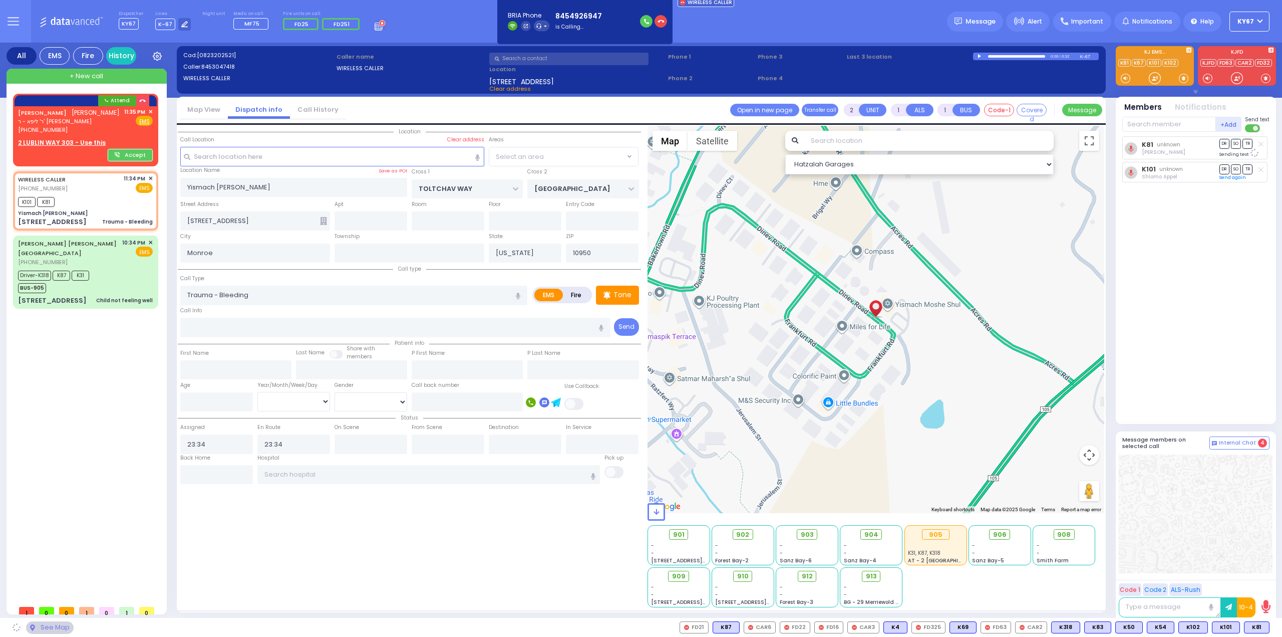
select select "BEIRECH MOSHE"
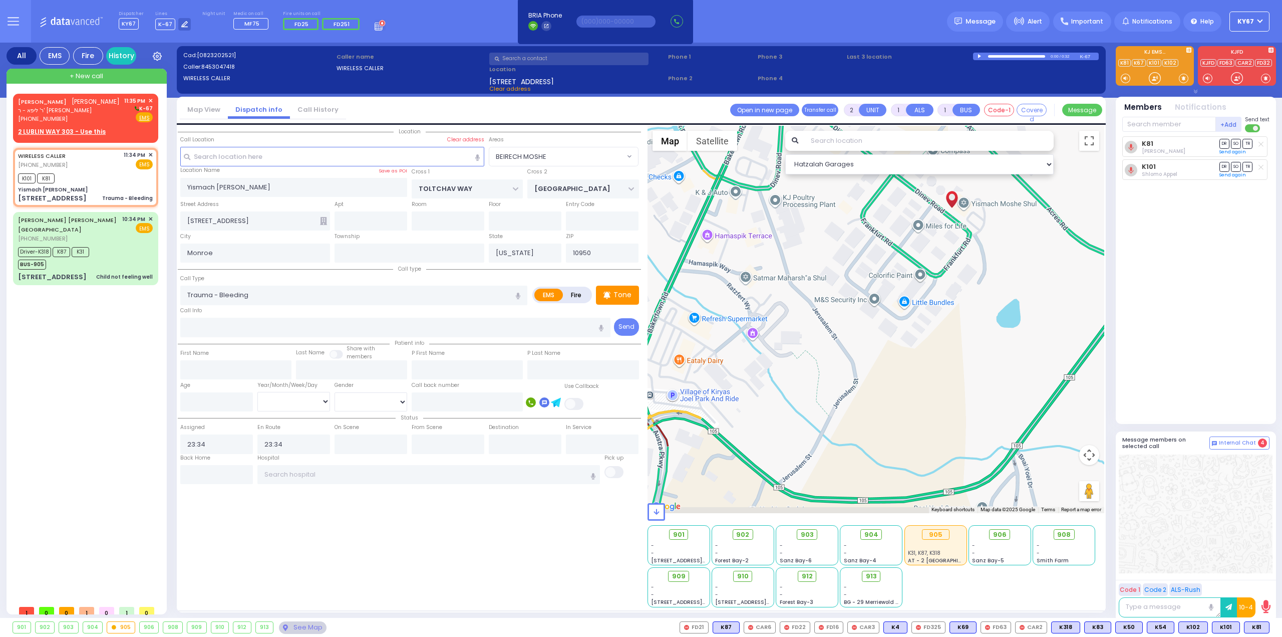
drag, startPoint x: 720, startPoint y: 361, endPoint x: 800, endPoint y: 261, distance: 128.2
click at [800, 261] on div at bounding box center [876, 319] width 457 height 387
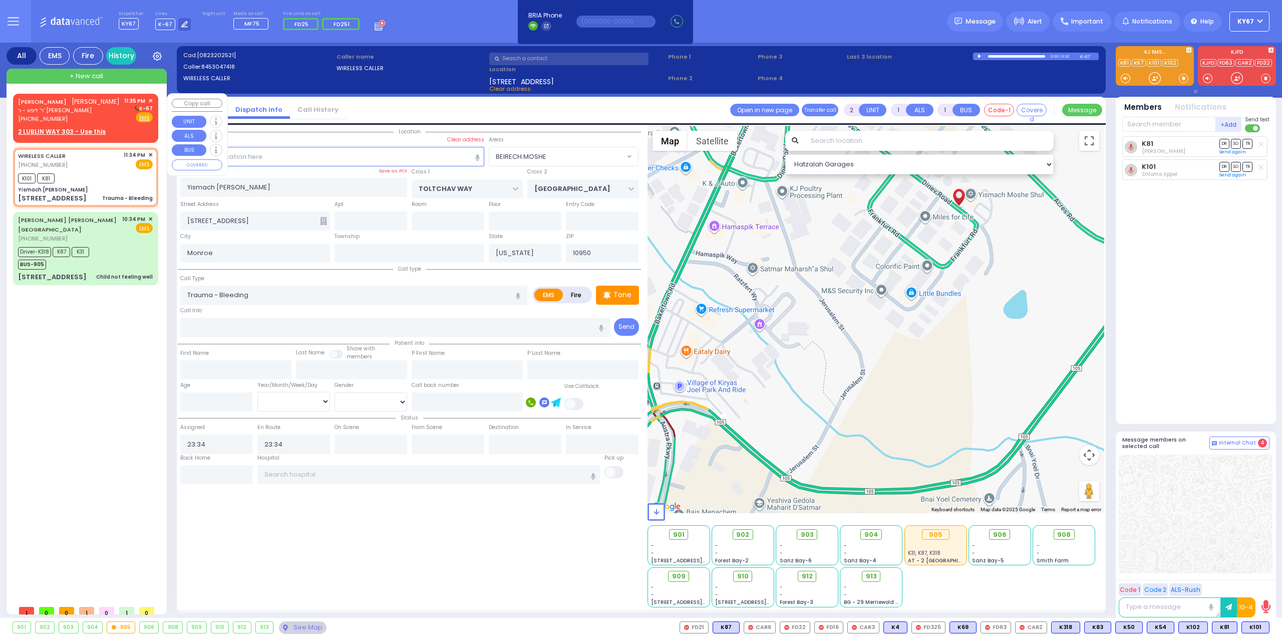
click at [103, 111] on span "ר' ליפא - ר' [PERSON_NAME]" at bounding box center [69, 110] width 102 height 9
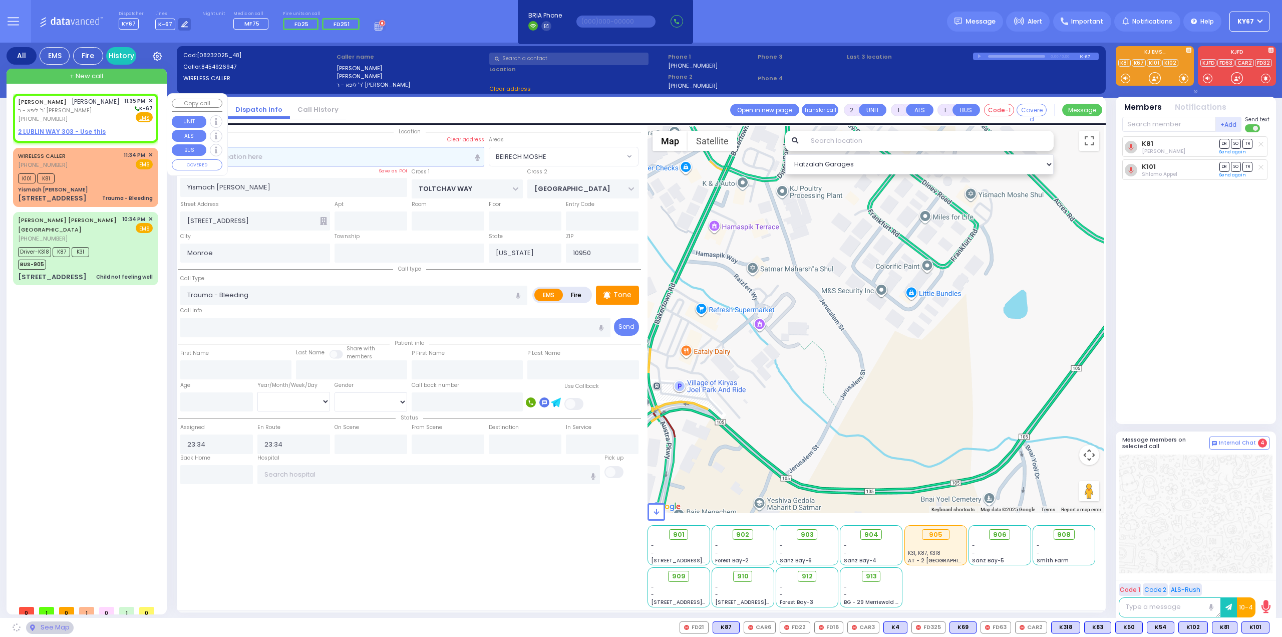
select select
radio input "true"
type input "[PERSON_NAME]"
select select
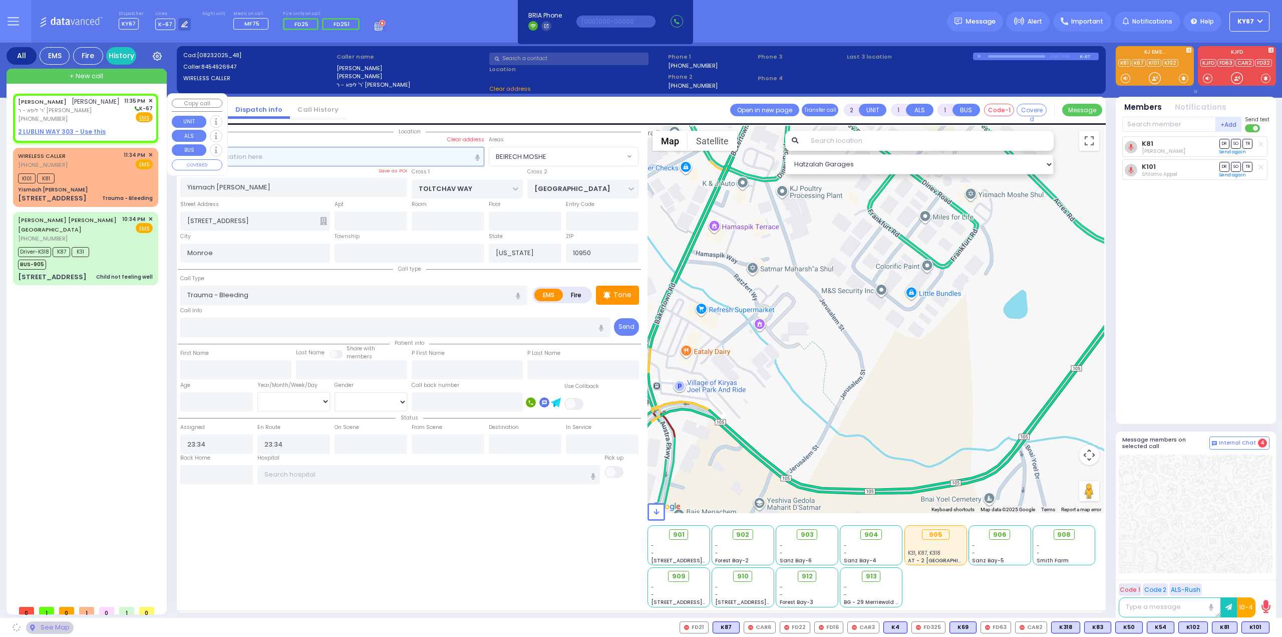
type input "23:35"
select select "Hatzalah Garages"
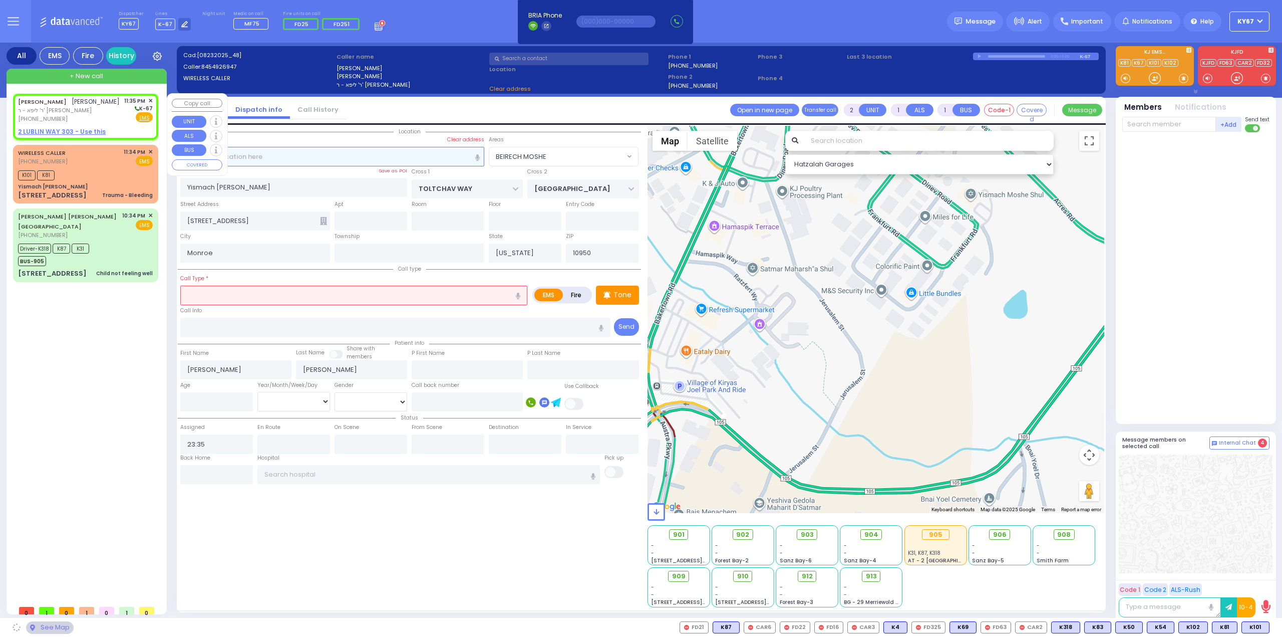
select select
radio input "true"
select select
select select "Hatzalah Garages"
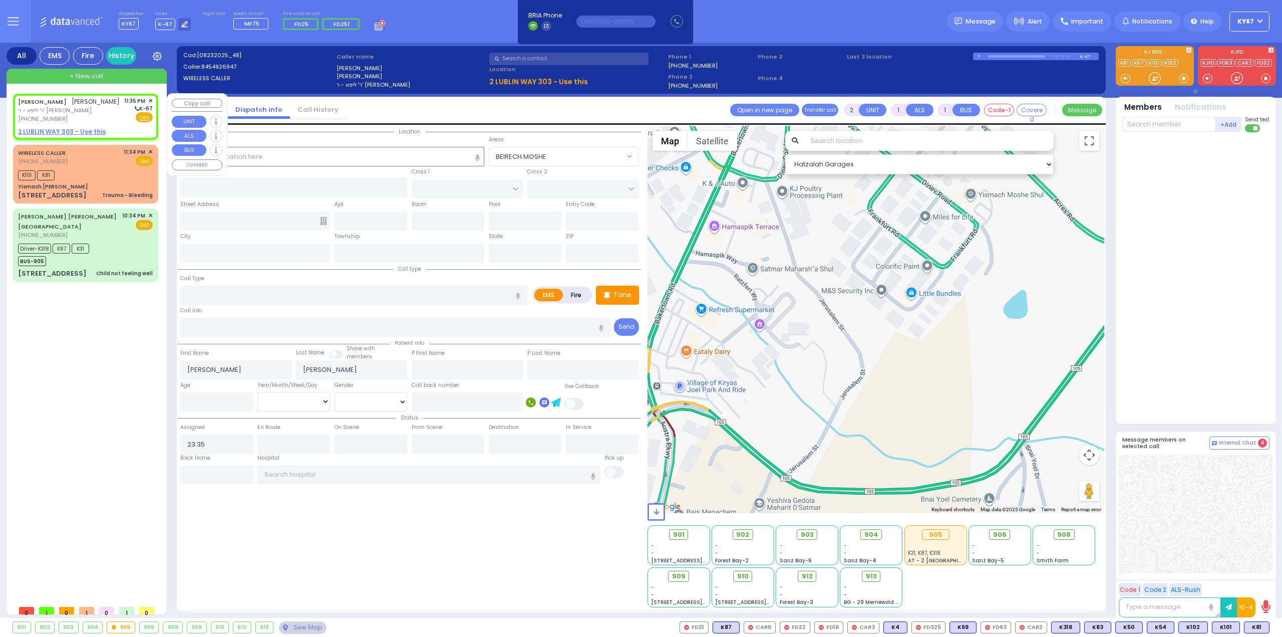
click at [149, 100] on span "✕" at bounding box center [150, 101] width 5 height 9
select select
radio input "true"
select select
drag, startPoint x: 80, startPoint y: 392, endPoint x: 87, endPoint y: 382, distance: 12.1
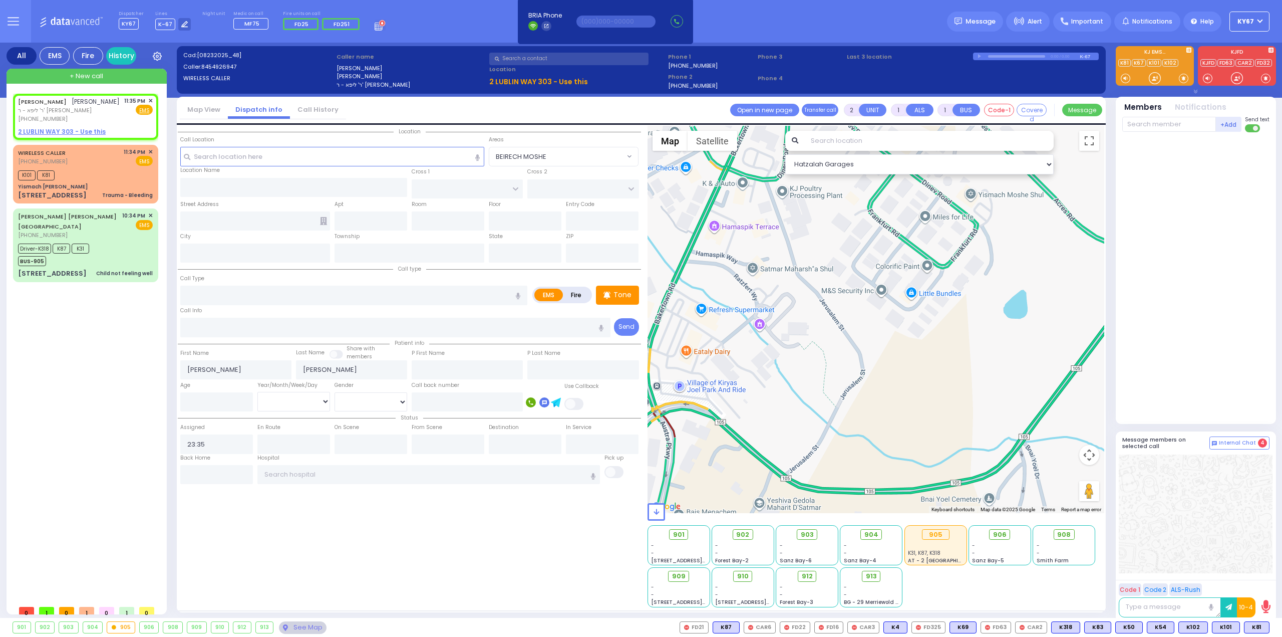
click at [81, 391] on div "BURECH ACKERMAN ברוך אקערמאן ר' ליפא - ר' שלום קליין (845) 492-6947 11:35 PM ✕ …" at bounding box center [87, 347] width 149 height 506
select select "Hatzalah Garages"
click at [99, 113] on span "ר' ליפא - ר' שלום קליין" at bounding box center [69, 110] width 102 height 9
select select
radio input "true"
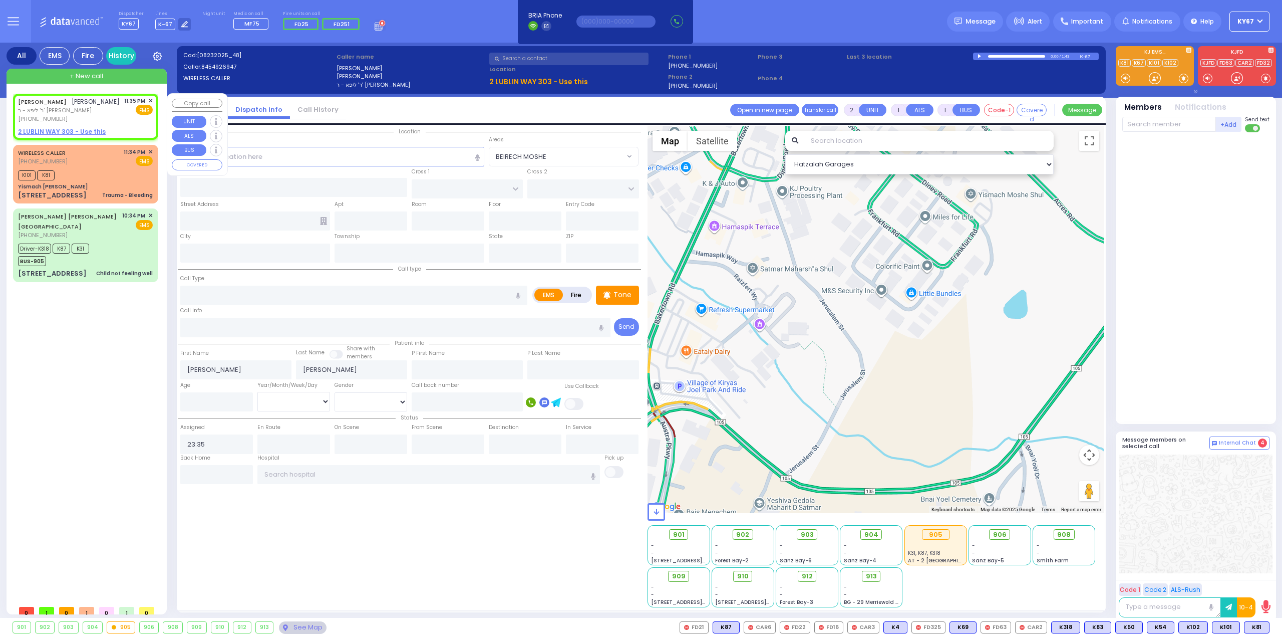
select select
select select "Hatzalah Garages"
click at [1154, 128] on input "text" at bounding box center [1169, 124] width 94 height 15
type input "100"
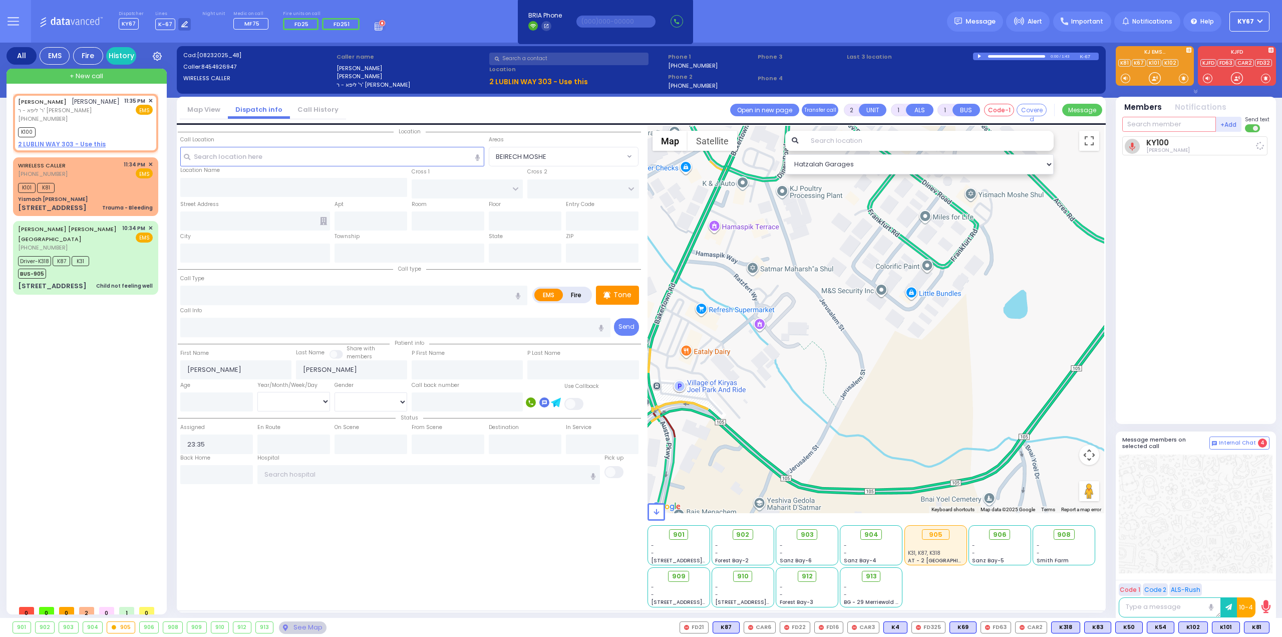
select select
radio input "true"
select select
type input "23:37"
select select "Hatzalah Garages"
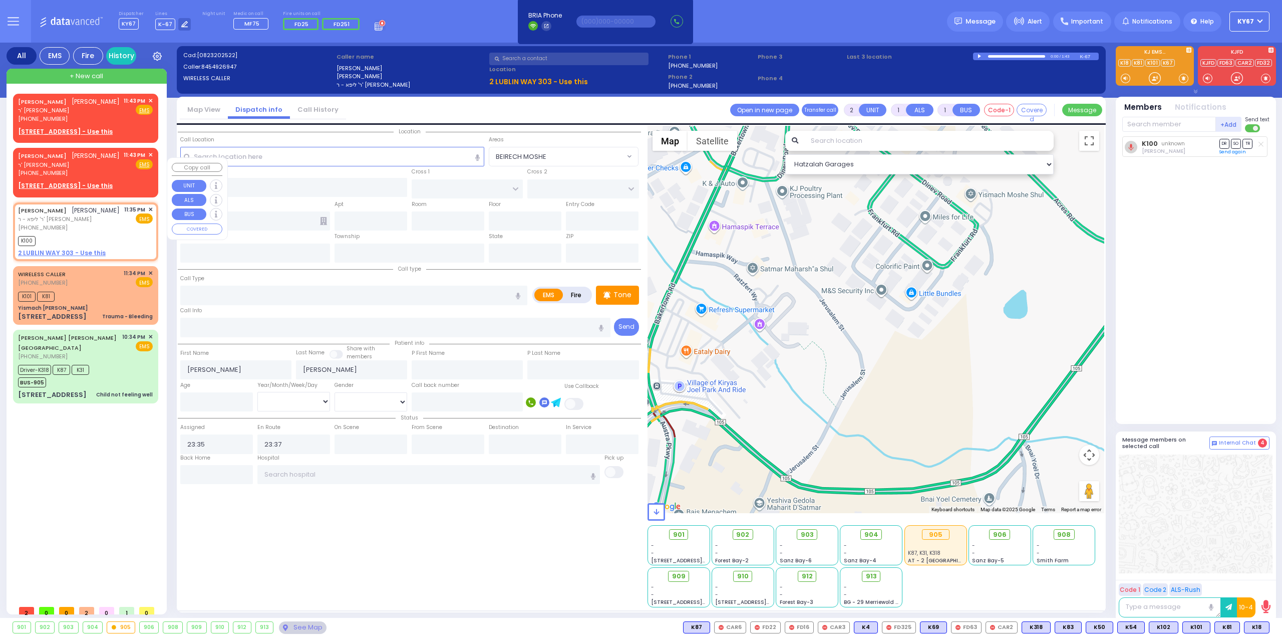
click at [97, 177] on div "[PHONE_NUMBER]" at bounding box center [69, 173] width 102 height 9
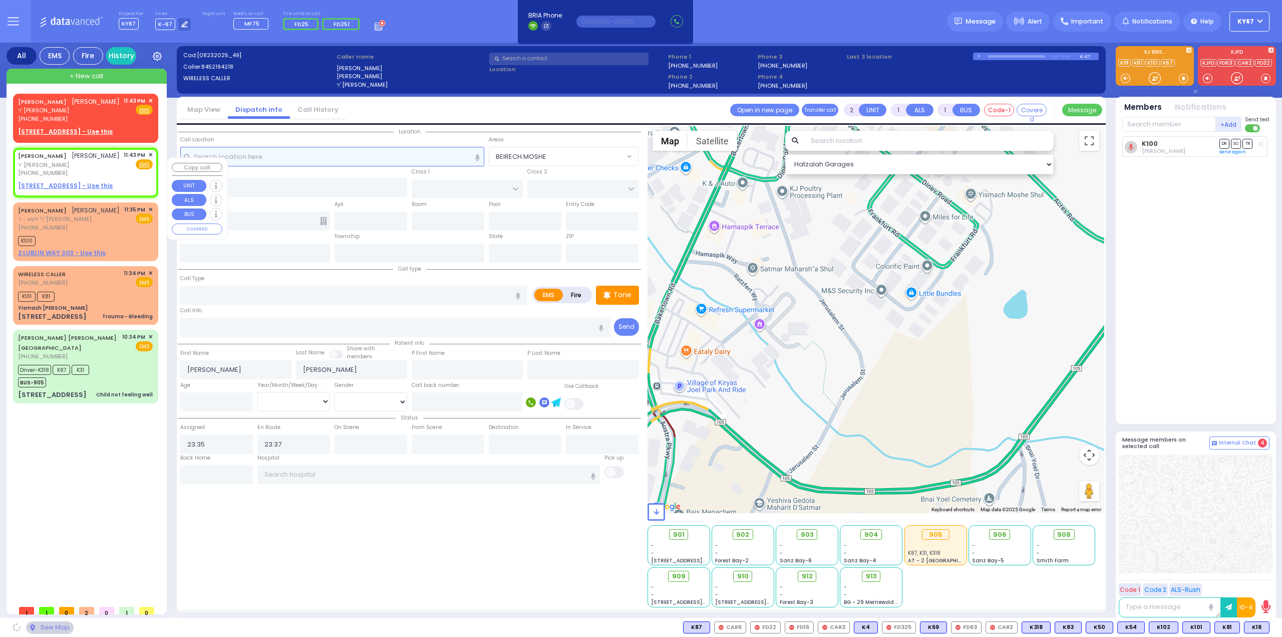
select select
radio input "true"
type input "[PERSON_NAME]"
type input "SILBERSTEIN"
select select
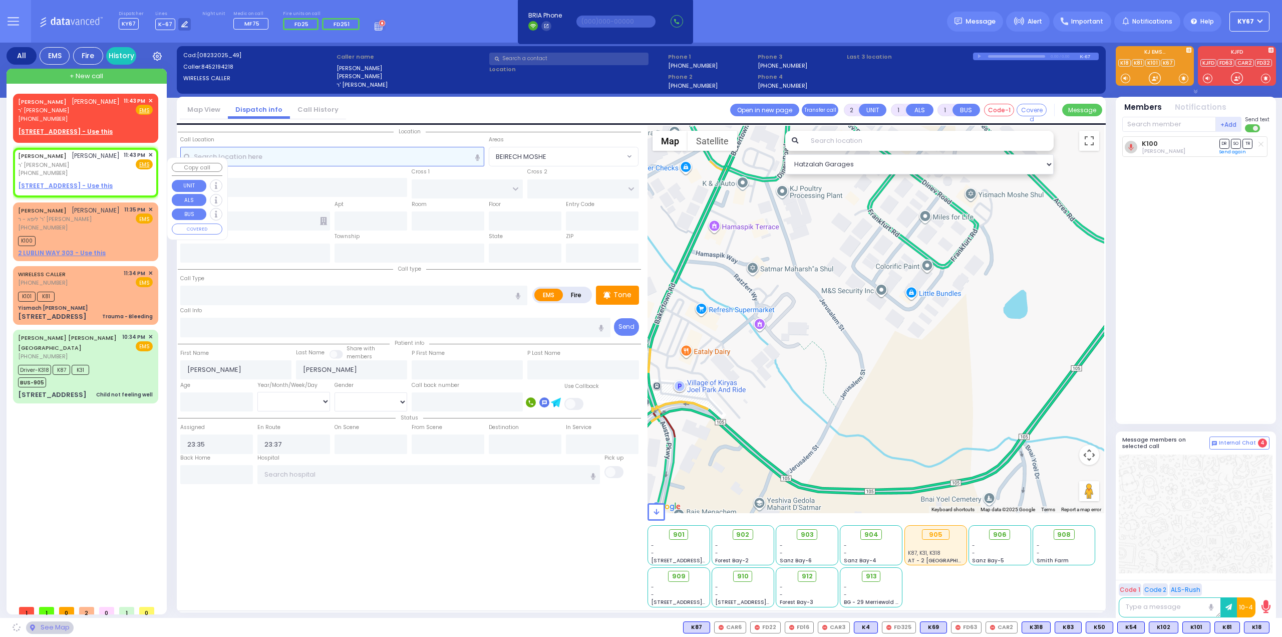
type input "23:43"
select select "Hatzalah Garages"
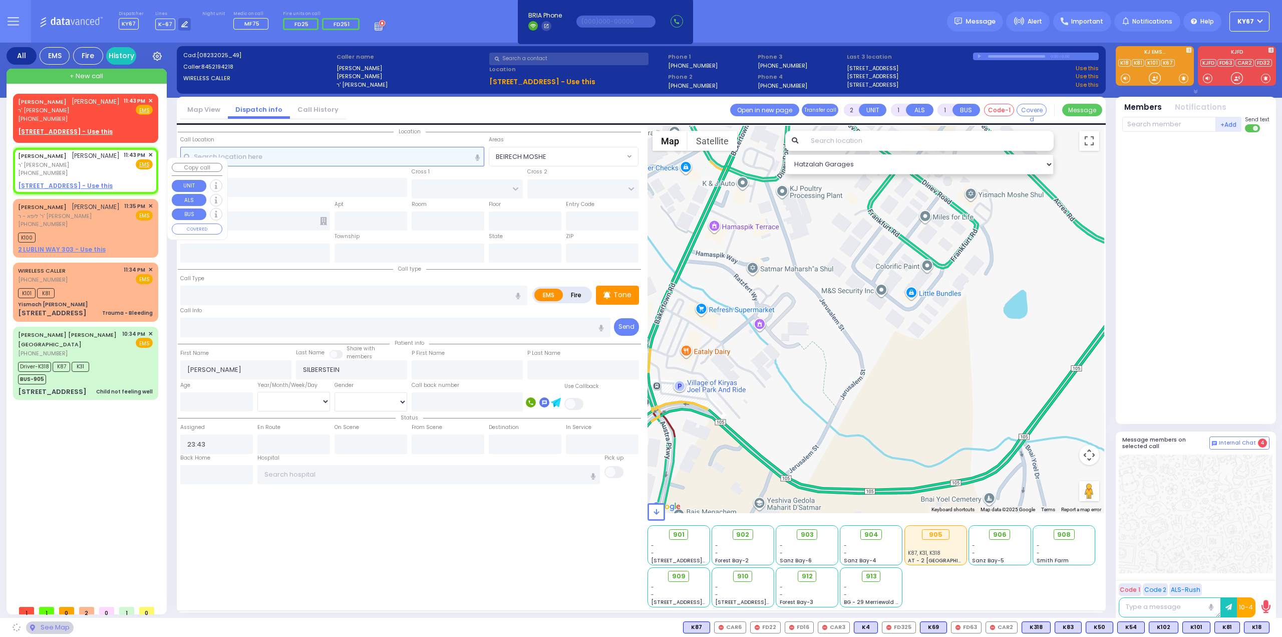
select select
radio input "true"
select select
select select "Hatzalah Garages"
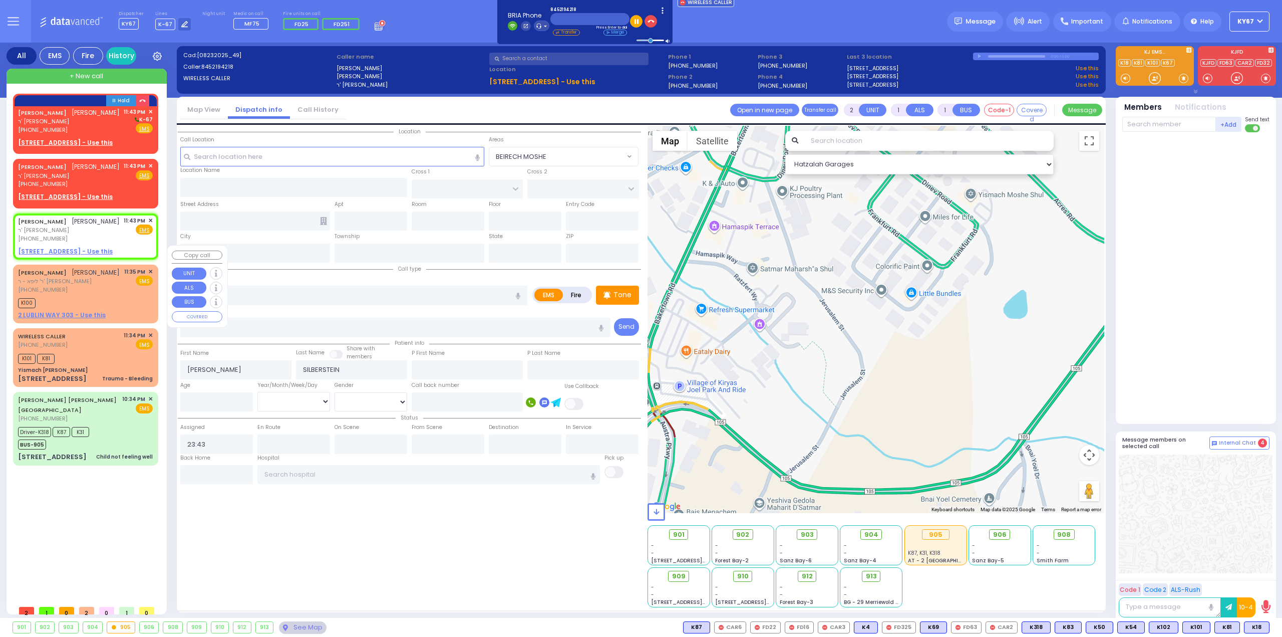
click at [150, 225] on span "✕" at bounding box center [150, 220] width 5 height 9
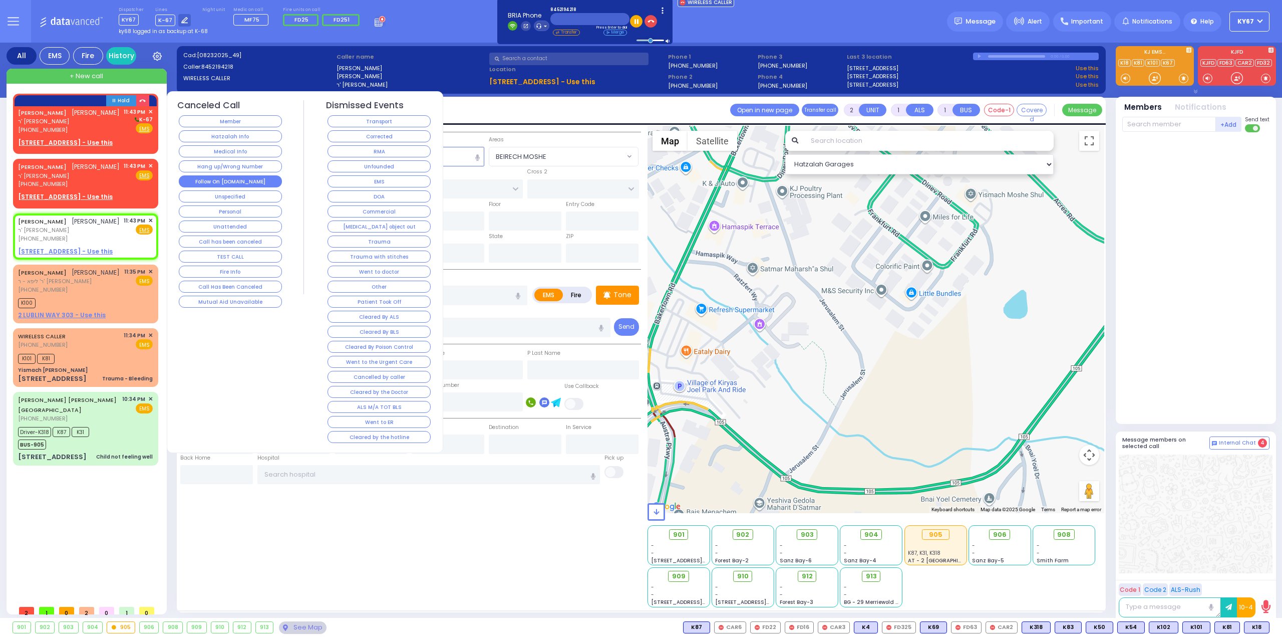
click at [253, 178] on button "Follow On [DOMAIN_NAME]" at bounding box center [230, 181] width 103 height 12
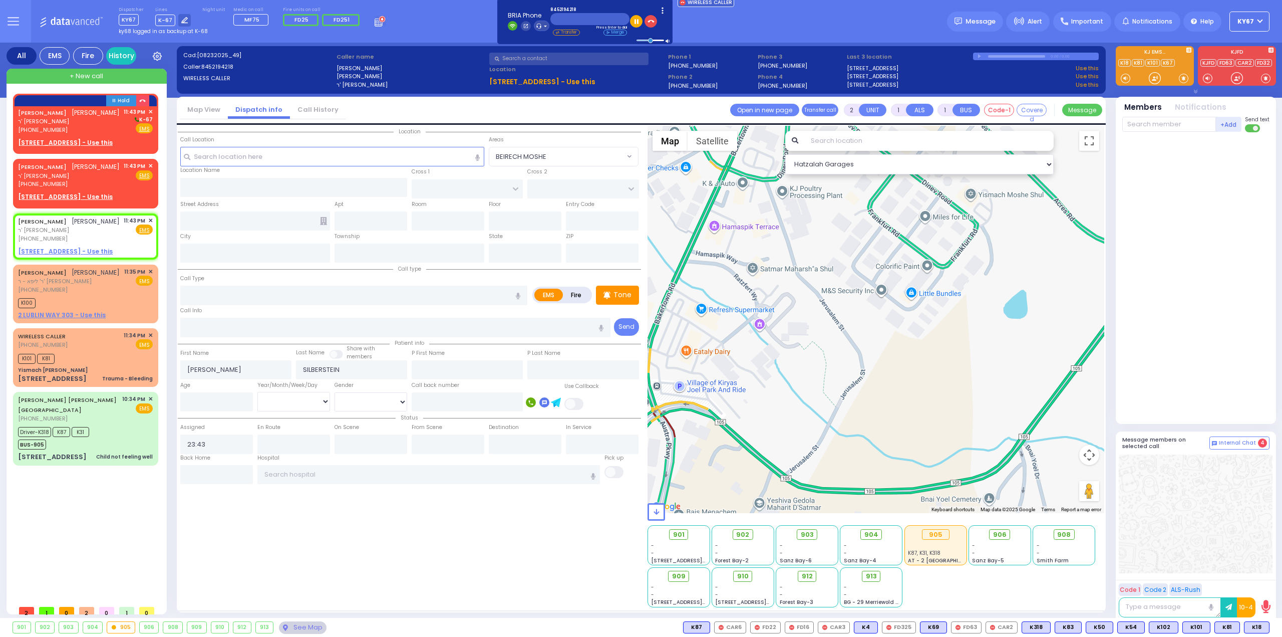
select select
radio input "true"
select select
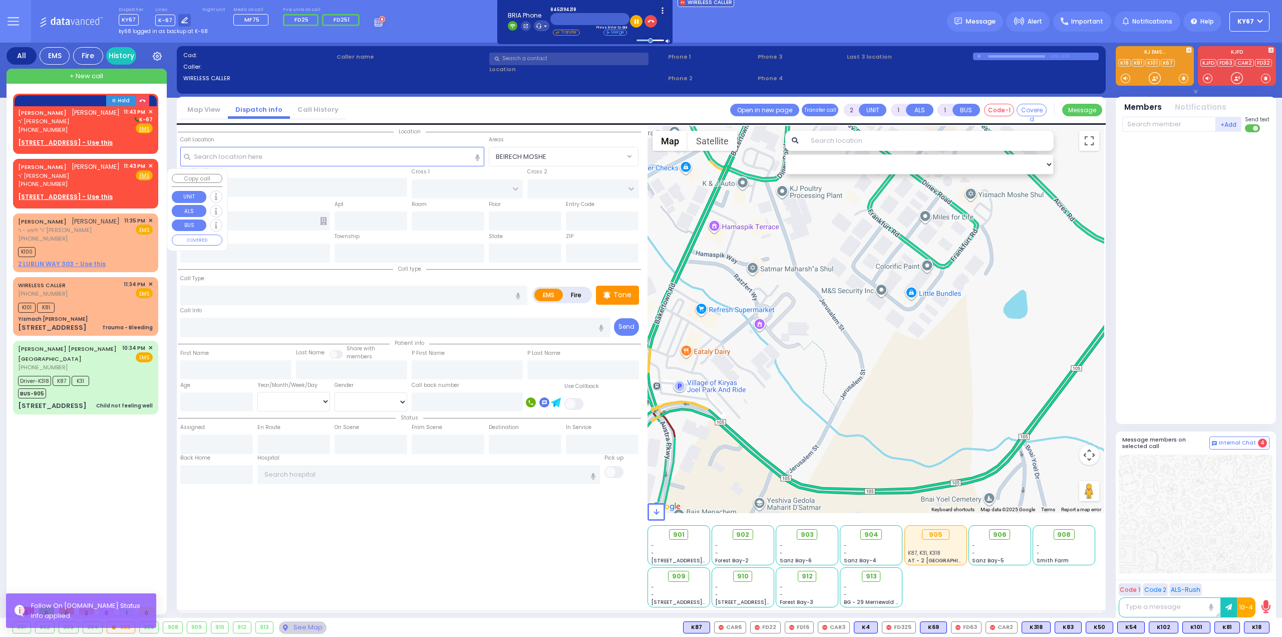
click at [150, 170] on span "✕" at bounding box center [150, 166] width 5 height 9
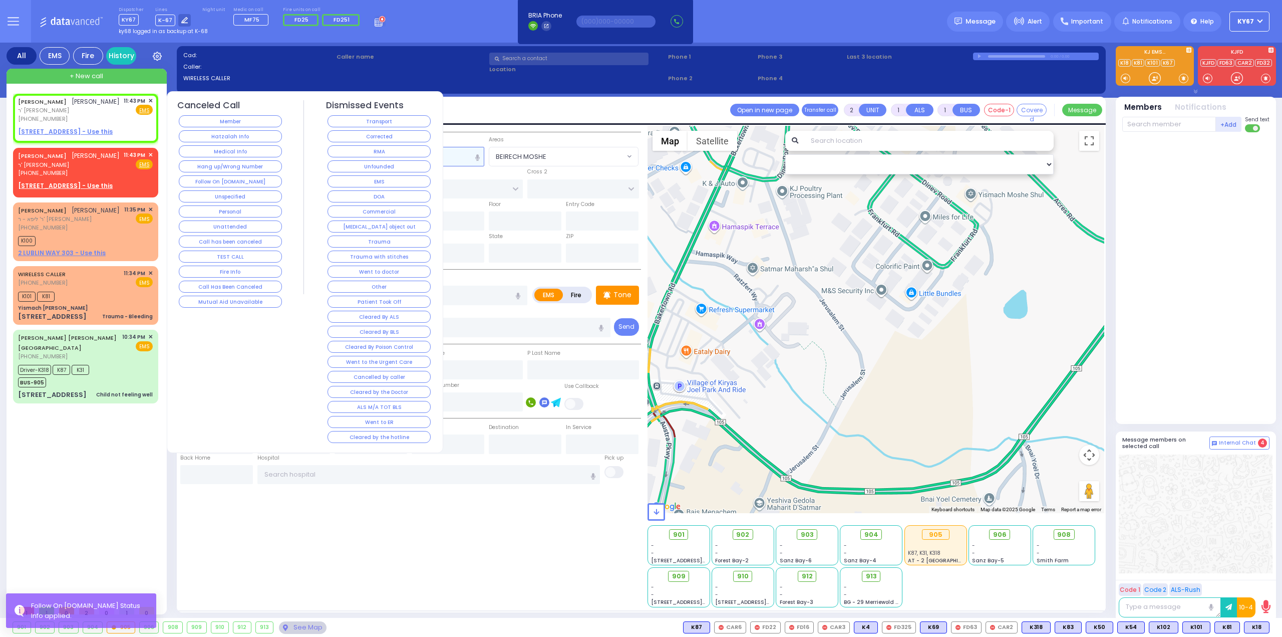
select select
radio input "true"
type input "[PERSON_NAME]"
type input "SILBERSTEIN"
select select
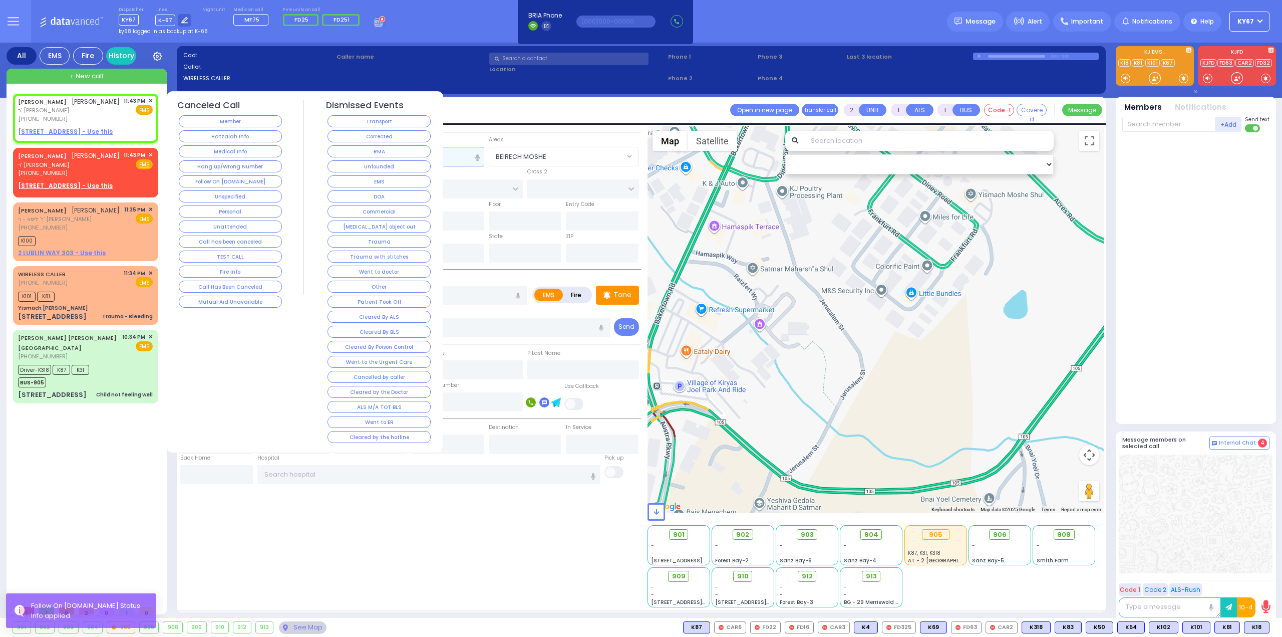
type input "23:43"
select select "Hatzalah Garages"
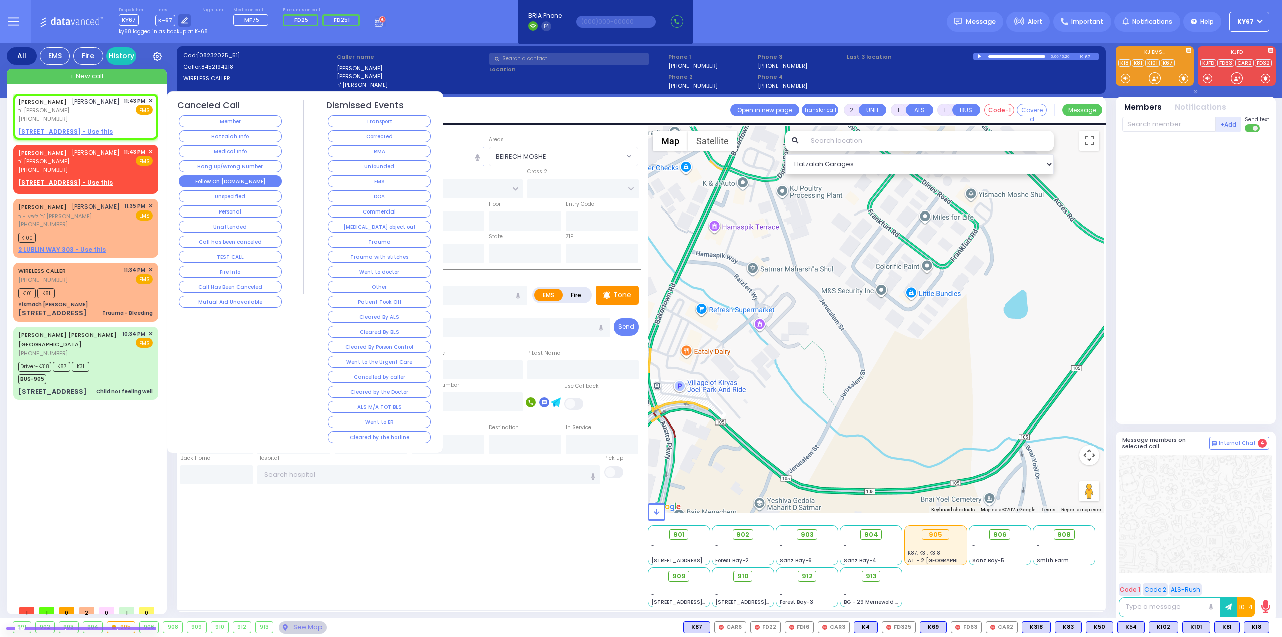
click at [245, 180] on button "Follow On [DOMAIN_NAME]" at bounding box center [230, 181] width 103 height 12
select select
radio input "true"
select select
select select "Hatzalah Garages"
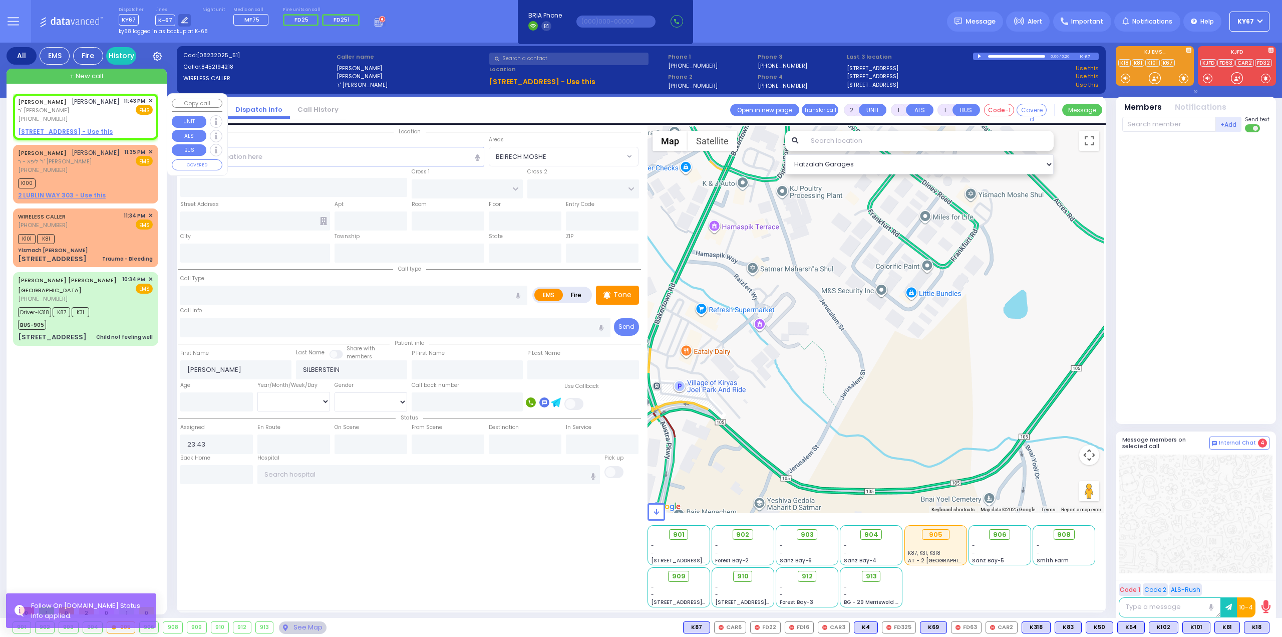
click at [68, 136] on u "22 CHEVRON RD 202 - Use this" at bounding box center [65, 131] width 95 height 9
select select
radio input "true"
select select
select select "Hatzalah Garages"
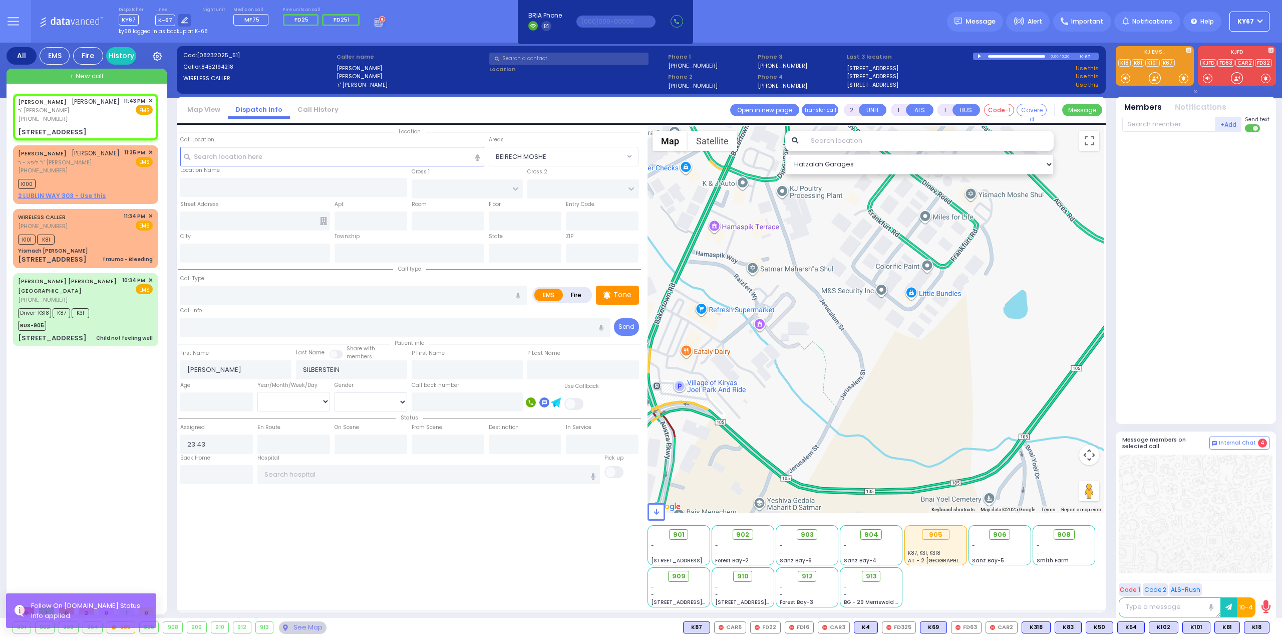
select select
radio input "true"
select select
type input "CHEVRON RD"
type input "[GEOGRAPHIC_DATA]"
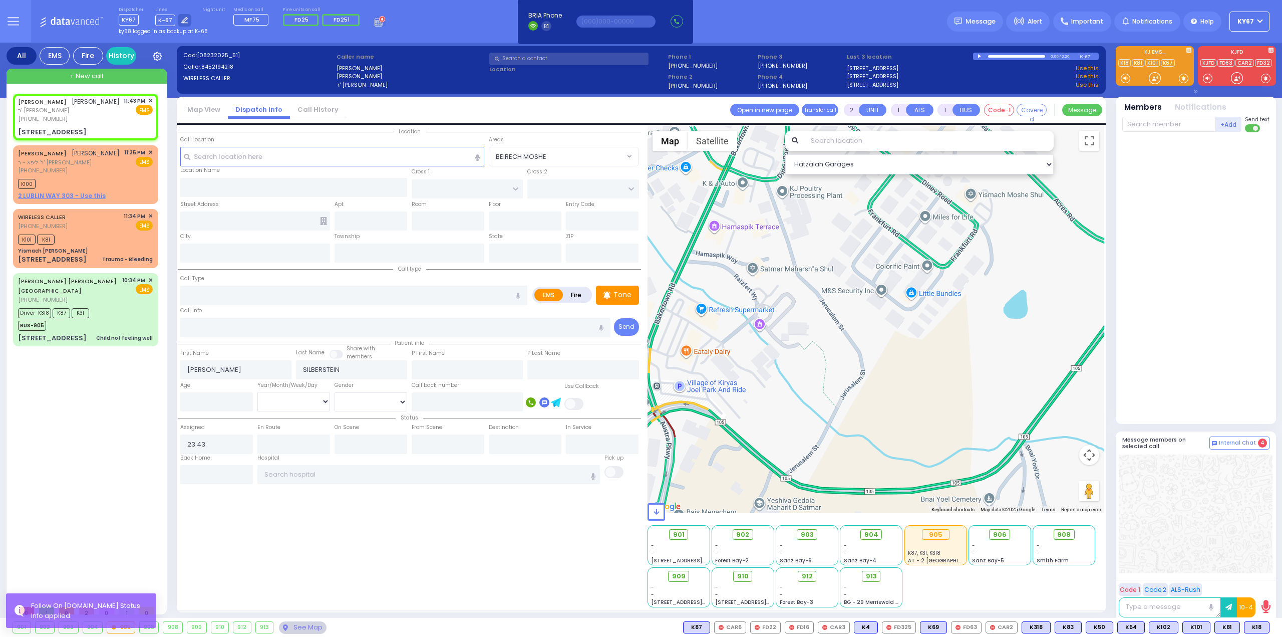
type input "[STREET_ADDRESS]"
type input "202"
type input "Monroe"
type input "[US_STATE]"
type input "10950"
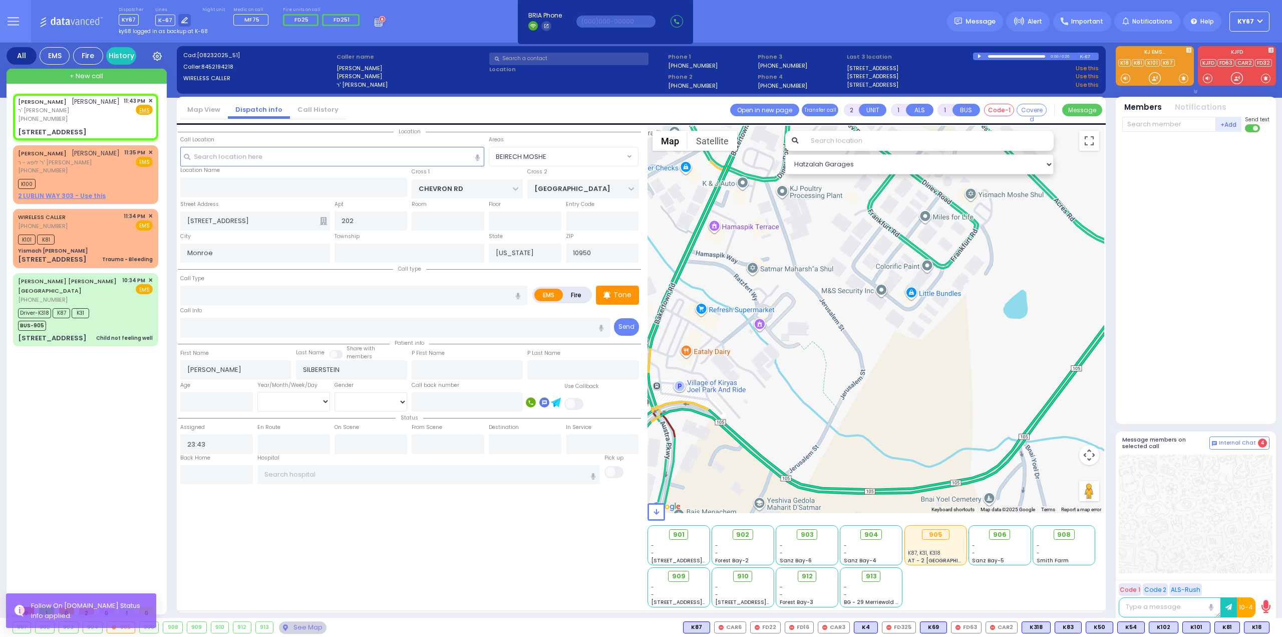
select select "Hatzalah Garages"
select select "SECTION 5"
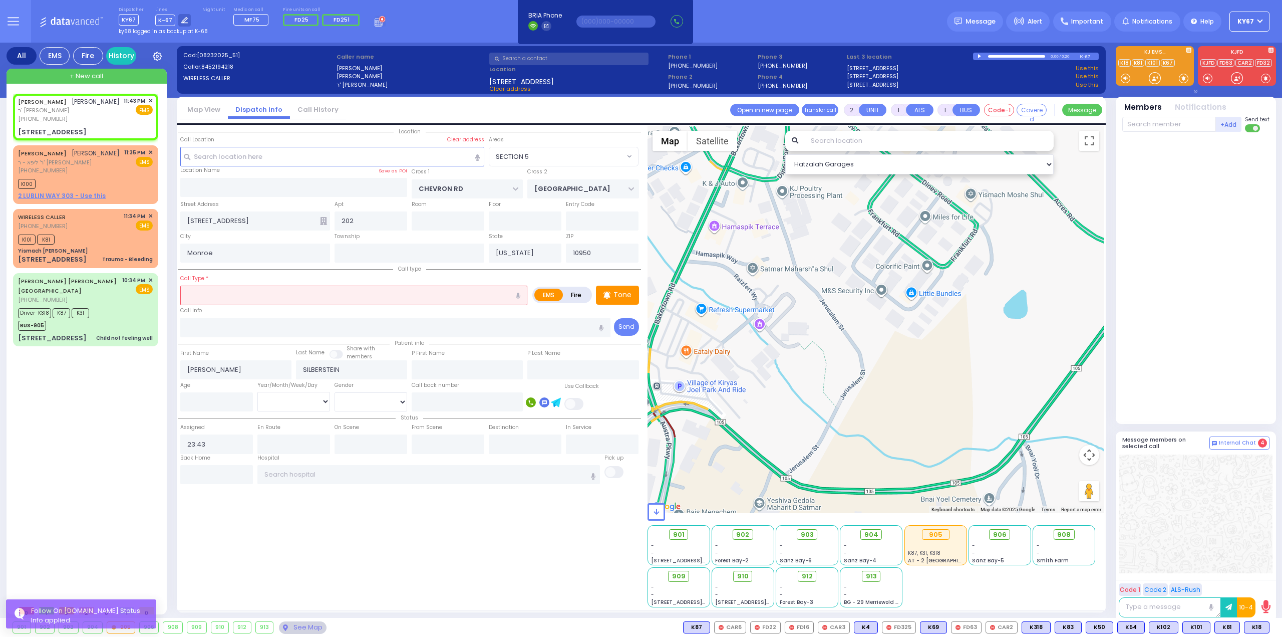
click at [241, 297] on input "text" at bounding box center [353, 294] width 347 height 19
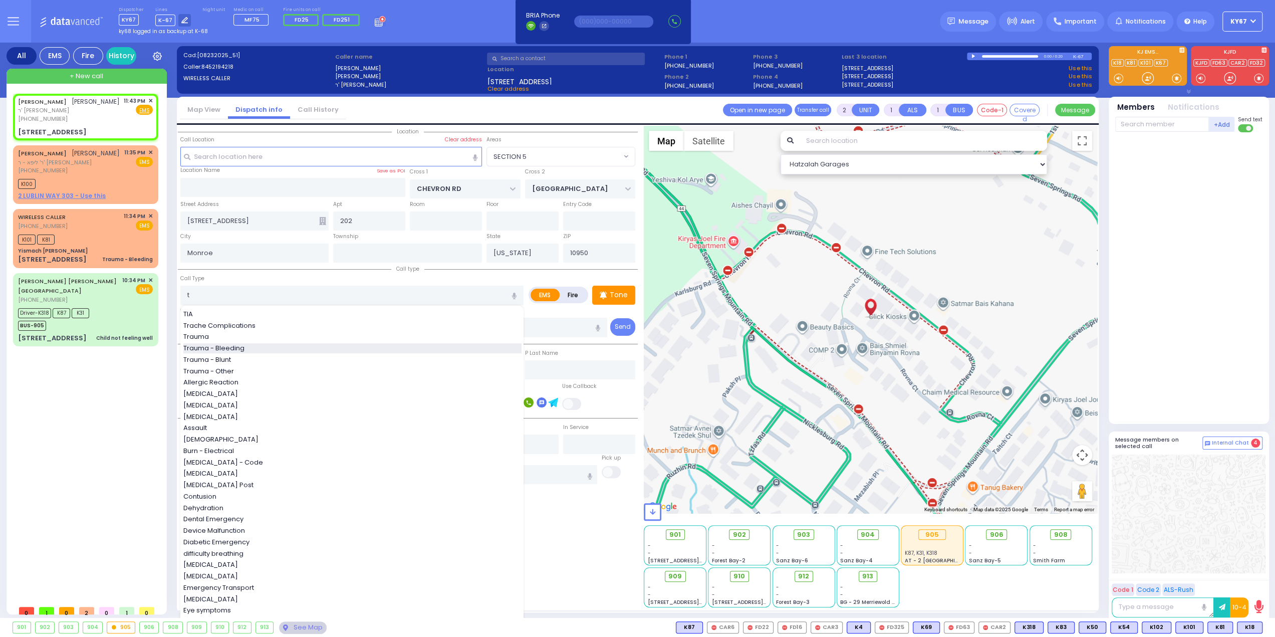
click at [231, 350] on span "Trauma - Bleeding" at bounding box center [215, 348] width 65 height 10
type input "Trauma - Bleeding"
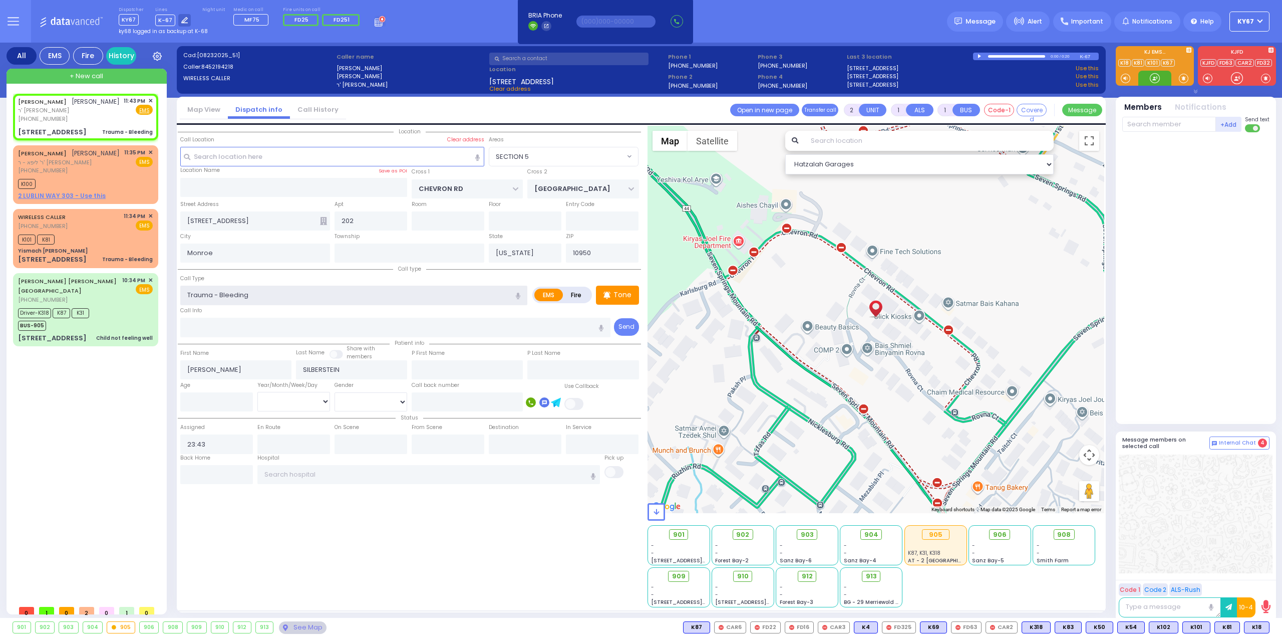
select select
radio input "true"
select select
select select "Hatzalah Garages"
select select "SECTION 5"
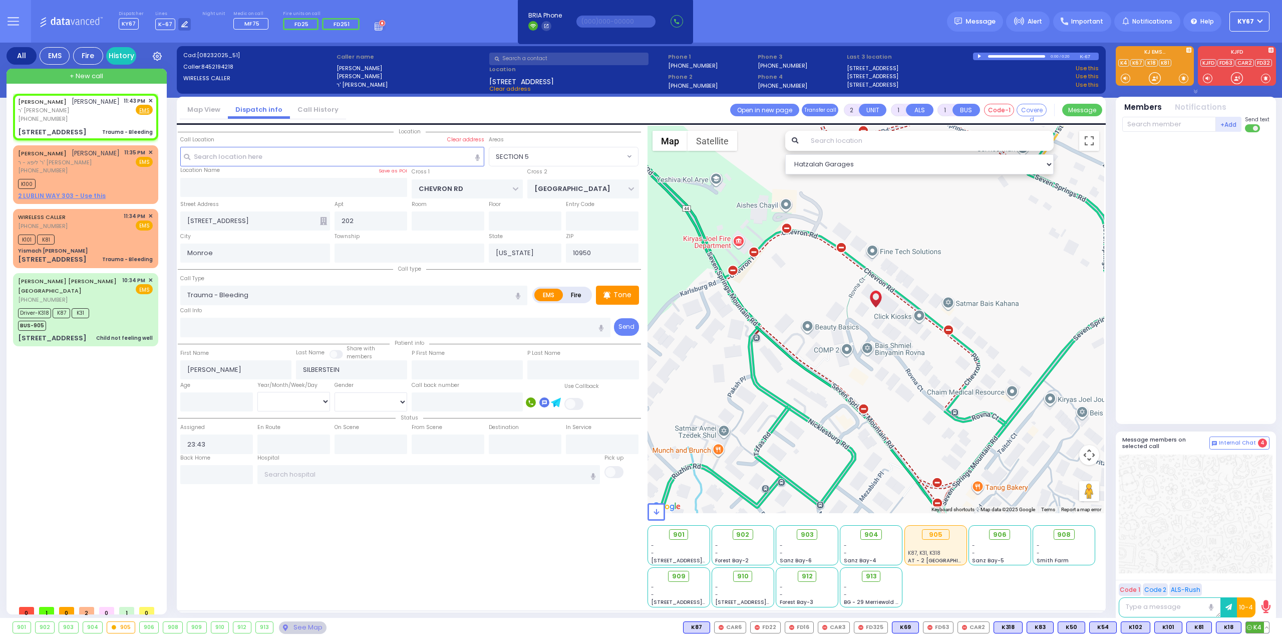
click at [1259, 630] on span "K4" at bounding box center [1257, 627] width 23 height 11
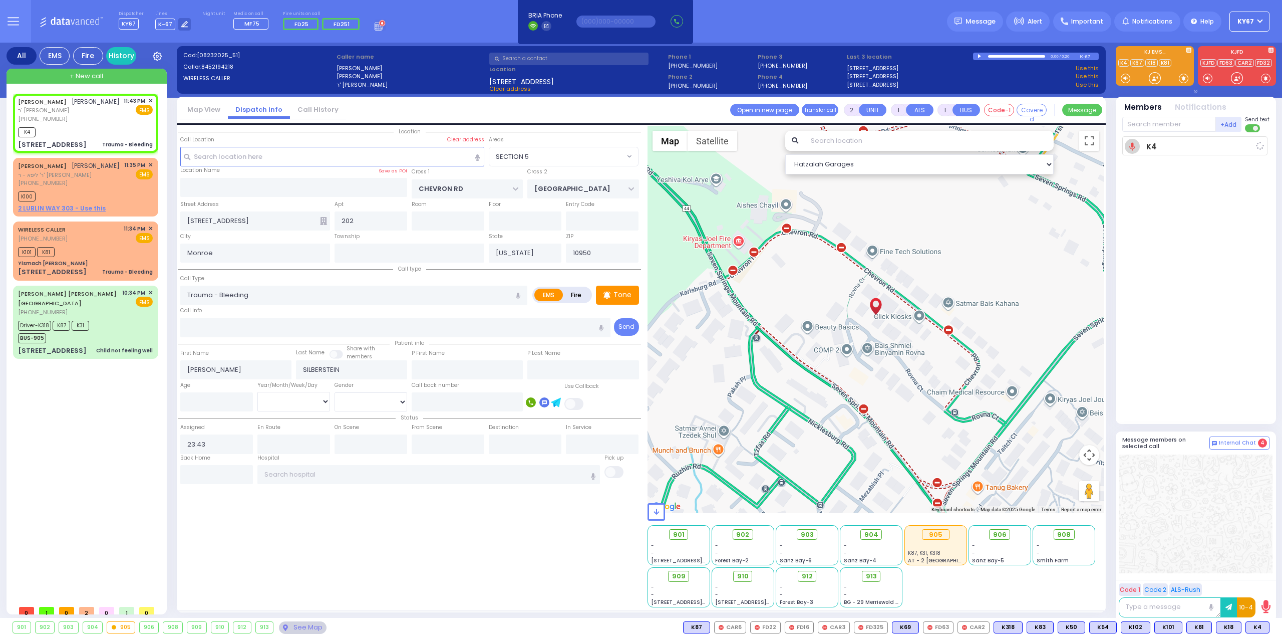
select select
radio input "true"
select select
type input "23:44"
select select "Hatzalah Garages"
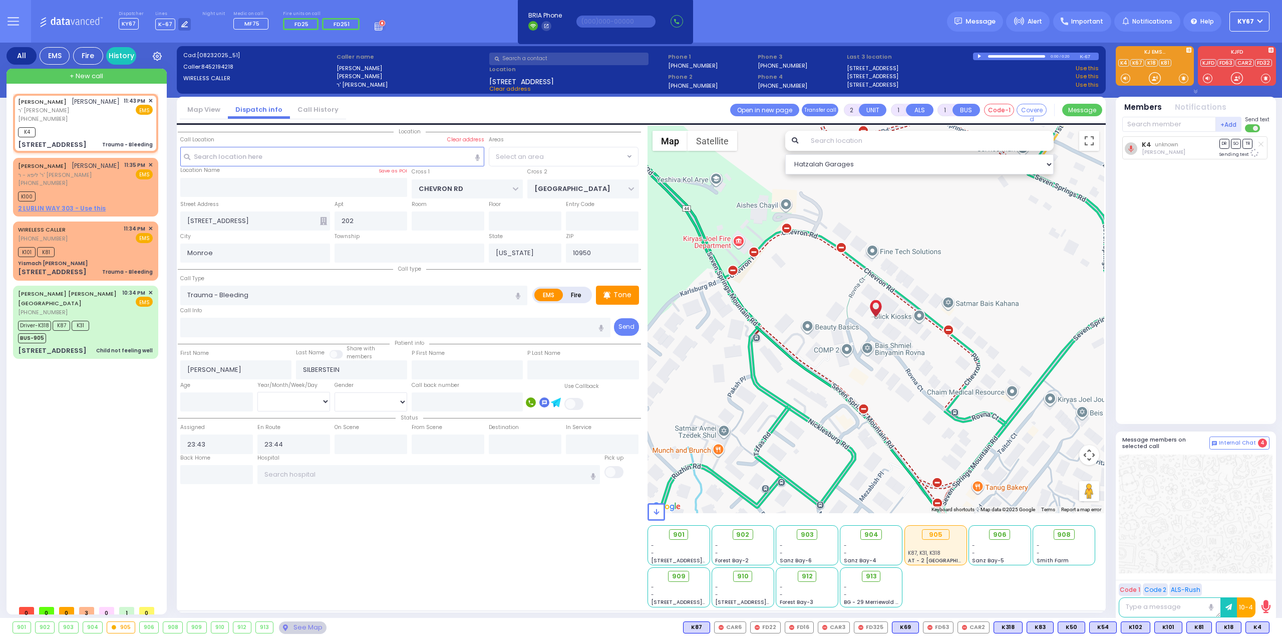
select select "SECTION 5"
select select
radio input "true"
select select
select select "Hatzalah Garages"
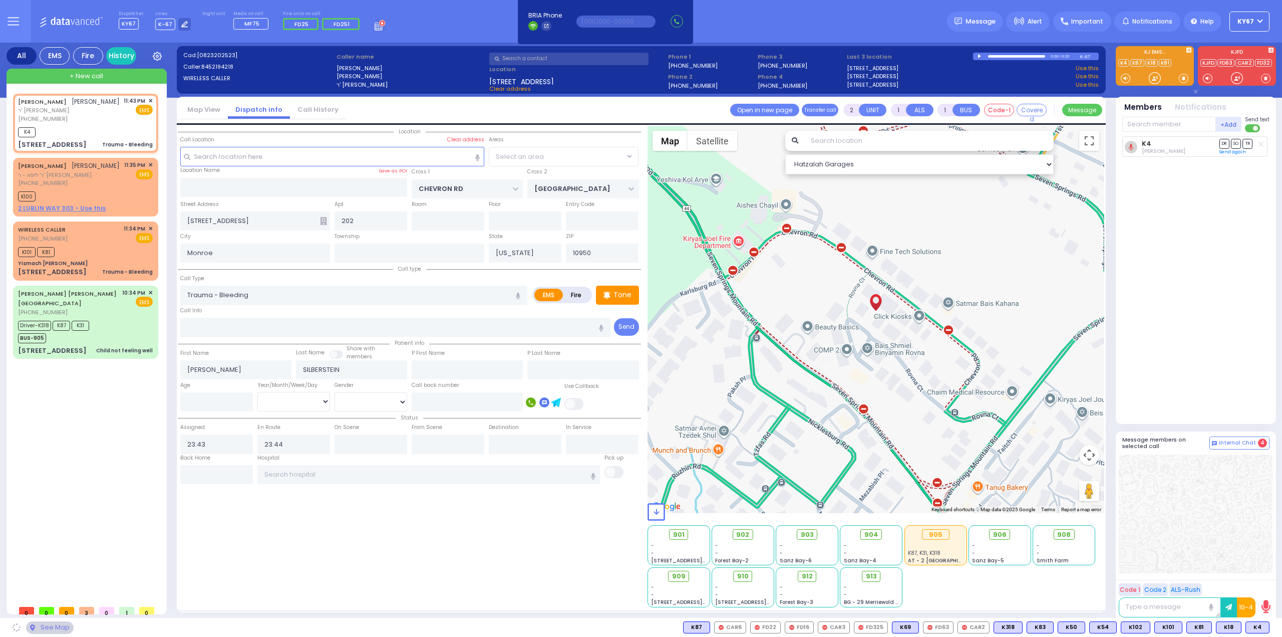
select select
radio input "true"
select select
select select "Hatzalah Garages"
select select "SECTION 5"
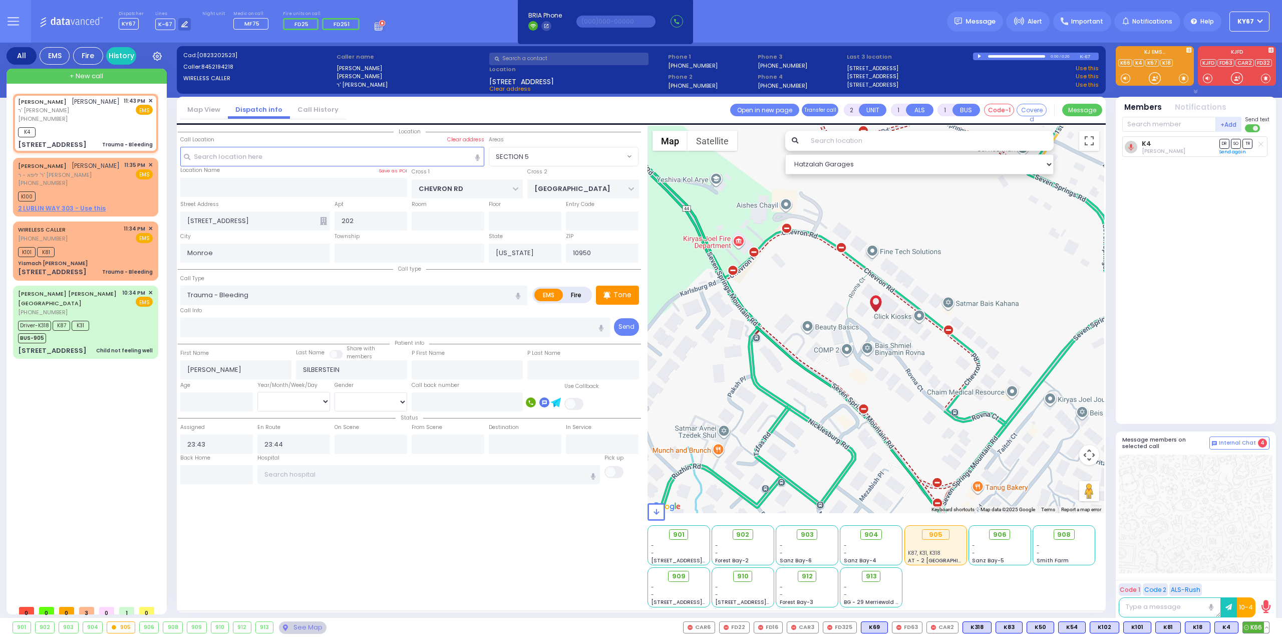
click at [1250, 627] on span "K66" at bounding box center [1256, 627] width 26 height 11
select select
radio input "true"
select select
select select "Hatzalah Garages"
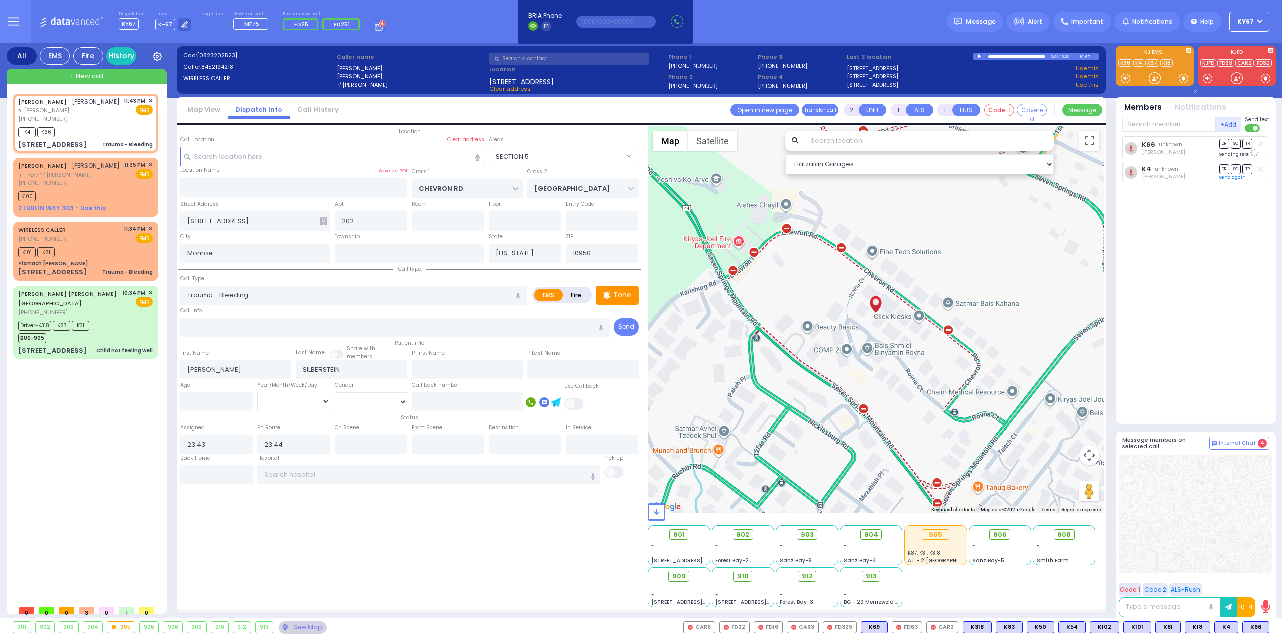
select select "SECTION 5"
click at [151, 169] on span "✕" at bounding box center [150, 165] width 5 height 9
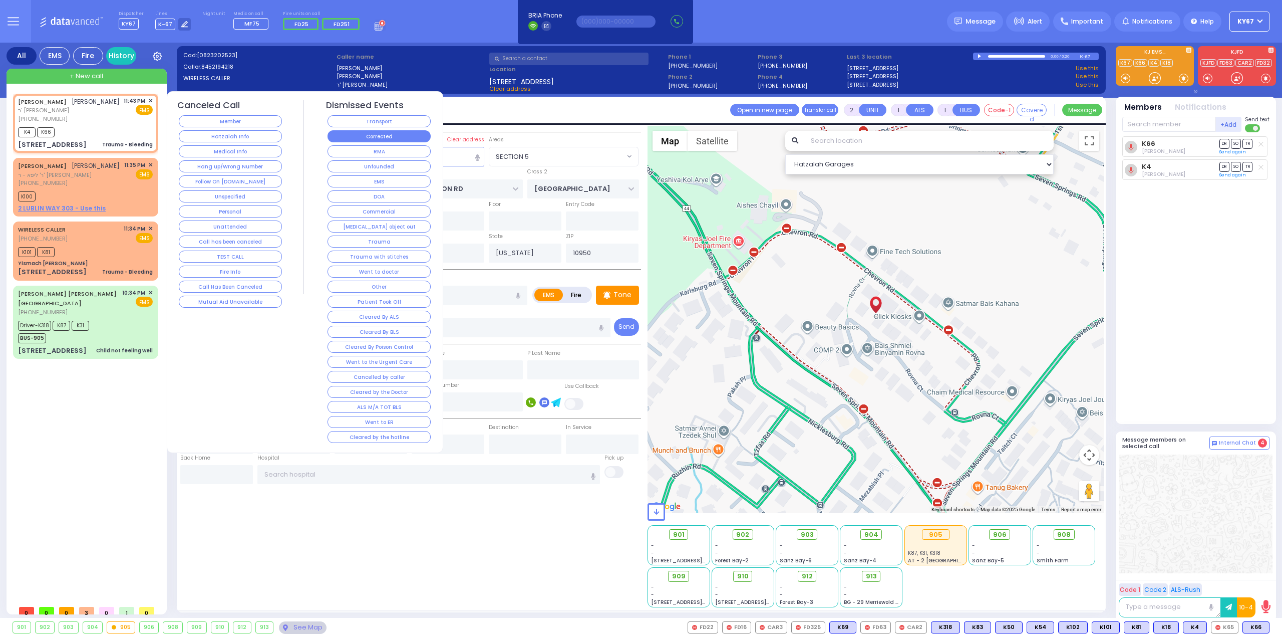
click at [371, 132] on button "Corrected" at bounding box center [379, 136] width 103 height 12
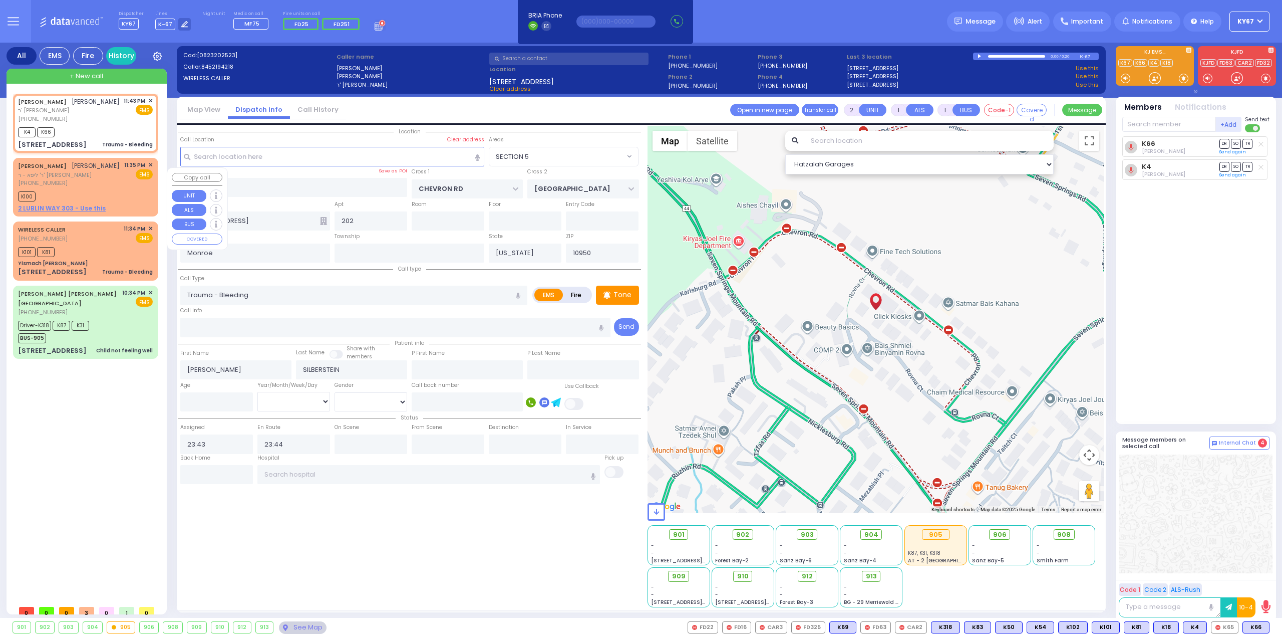
click at [79, 187] on div "(845) 492-6947" at bounding box center [69, 183] width 102 height 9
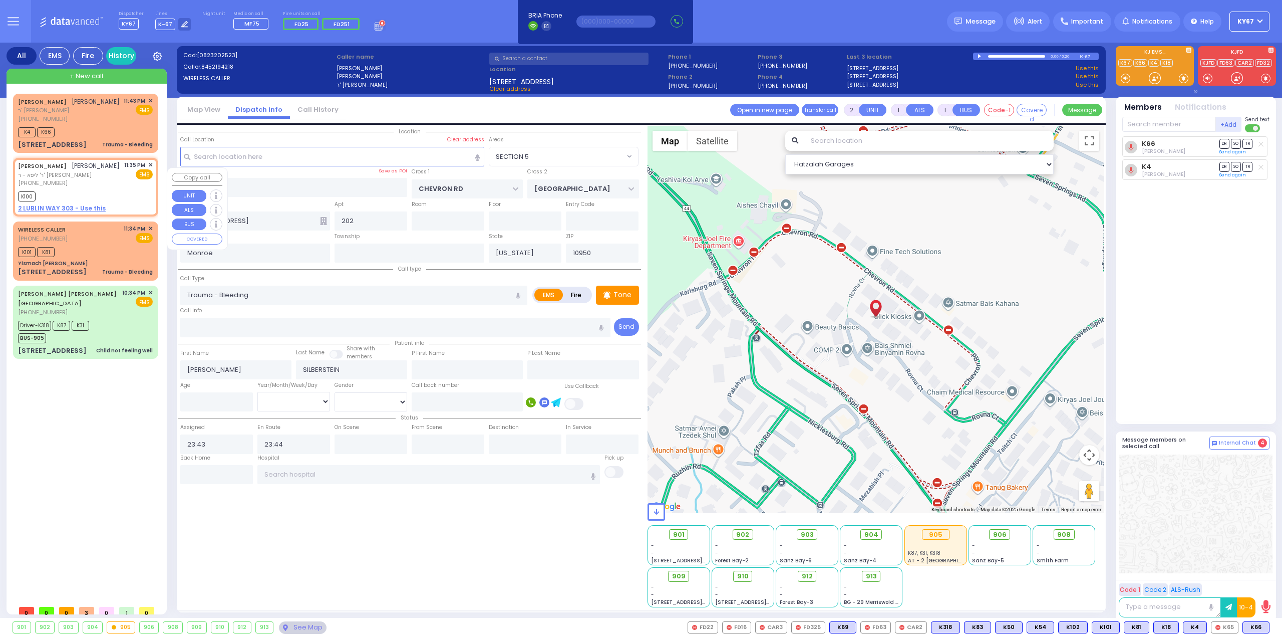
select select
radio input "true"
type input "BURECH"
type input "ACKERMAN"
select select
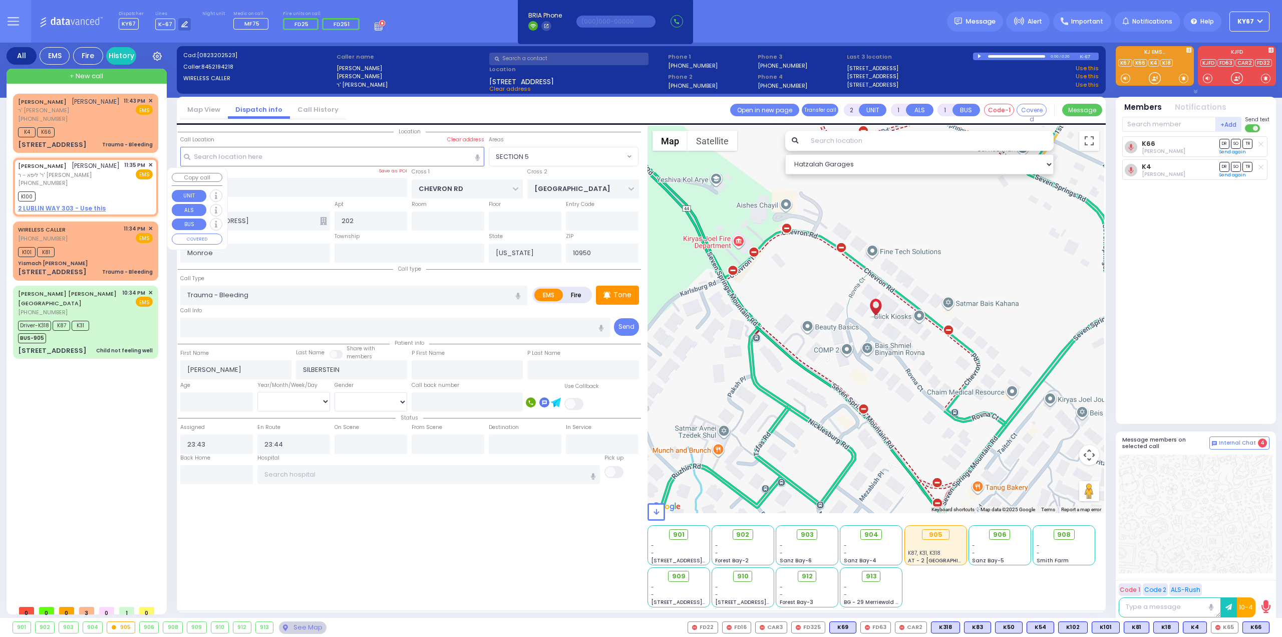
type input "23:35"
type input "23:37"
select select "Hatzalah Garages"
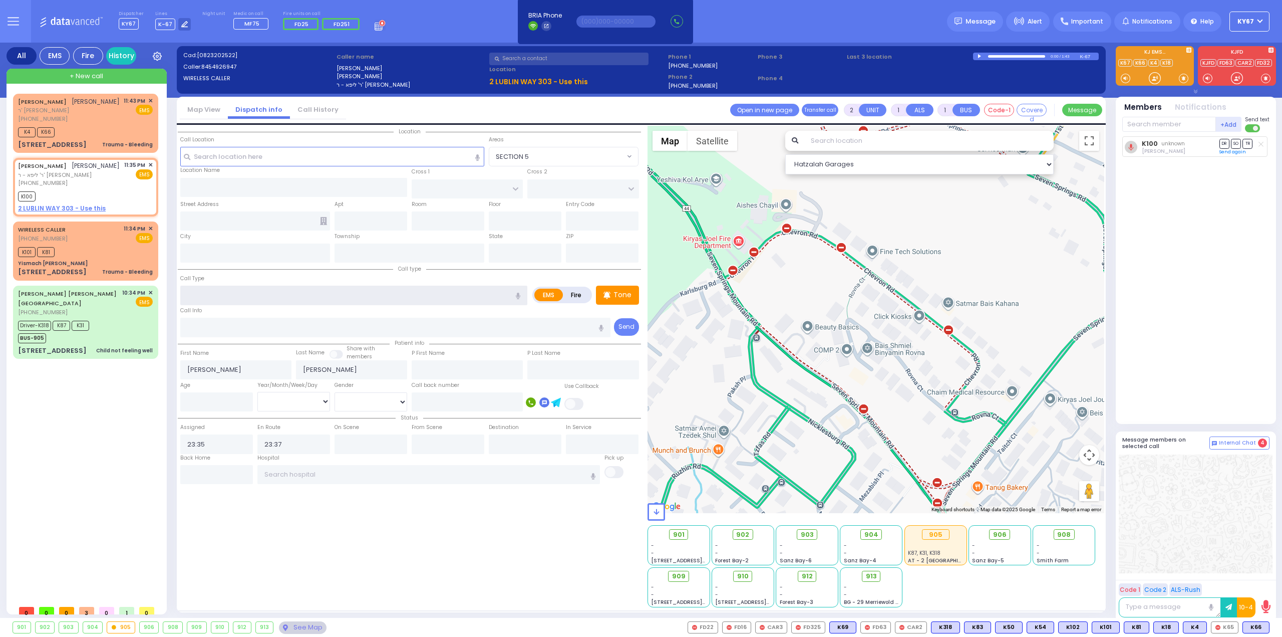
click at [252, 295] on input "text" at bounding box center [353, 294] width 347 height 19
type input "."
click at [151, 169] on span "✕" at bounding box center [150, 165] width 5 height 9
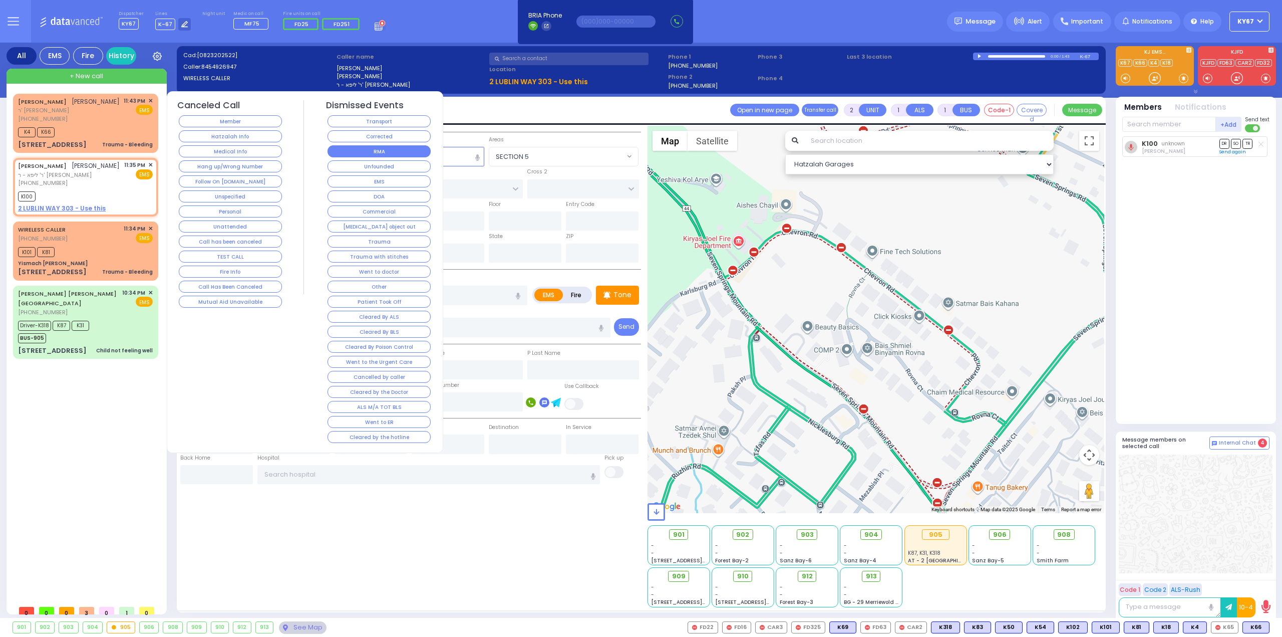
select select
radio input "true"
select select
select select "Hatzalah Garages"
select select
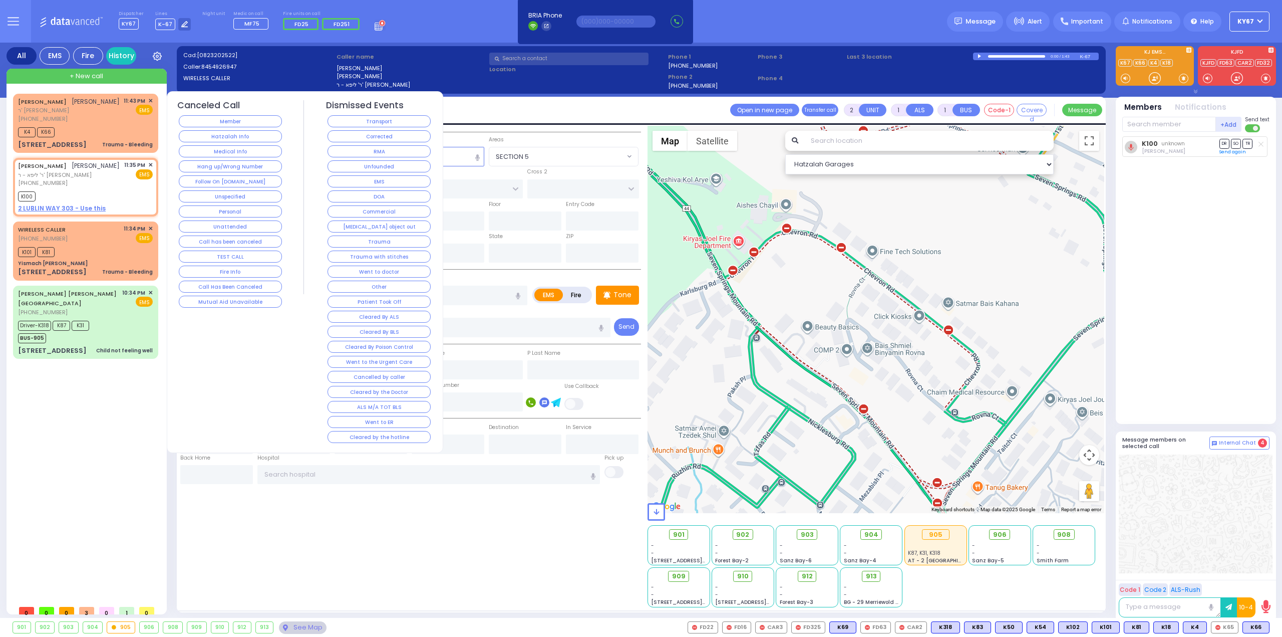
radio input "true"
select select
select select "Hatzalah Garages"
select select
radio input "true"
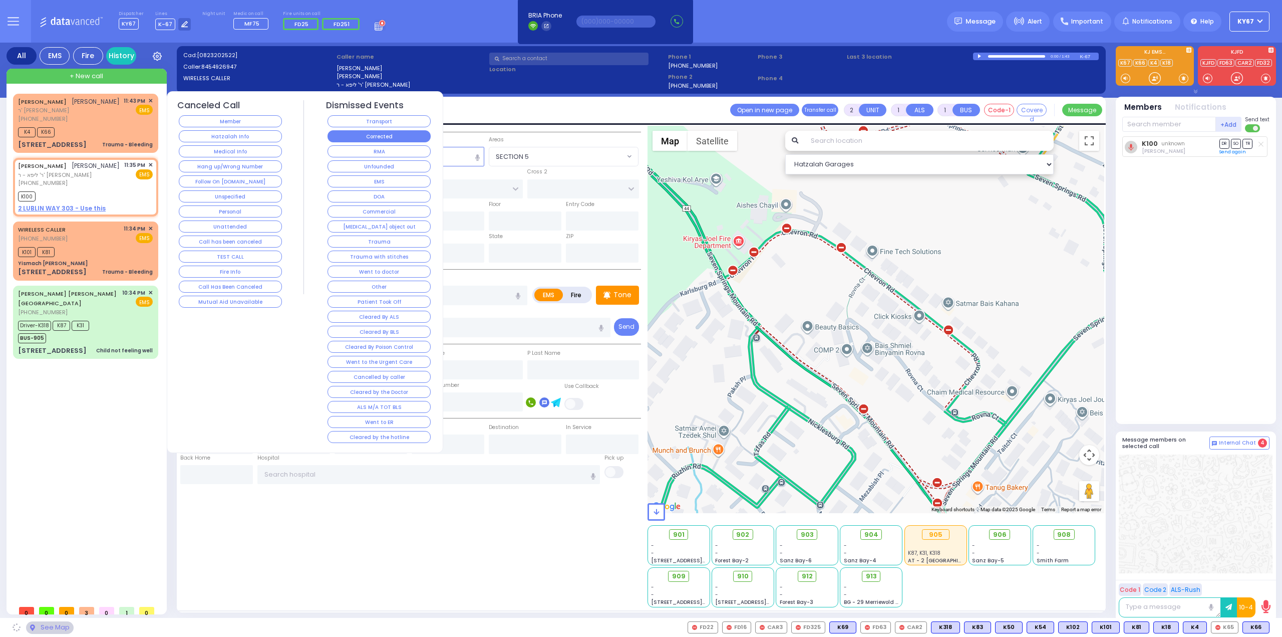
select select
select select "Hatzalah Garages"
click at [370, 138] on button "Corrected" at bounding box center [379, 136] width 103 height 12
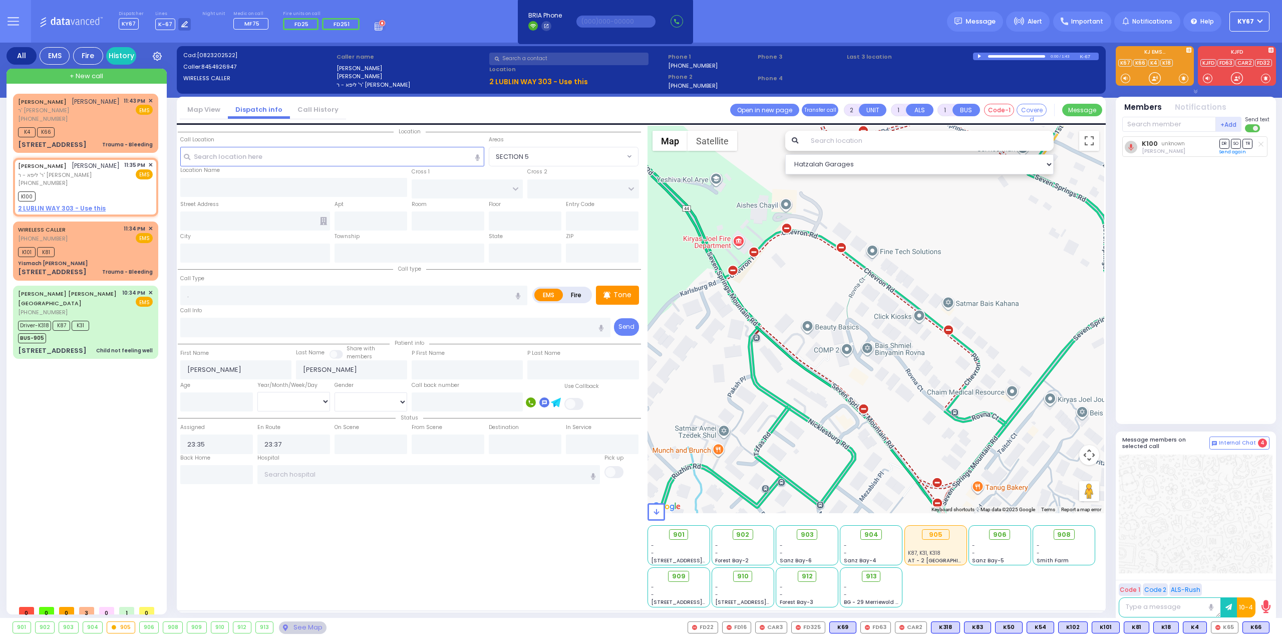
select select
radio input "true"
select select
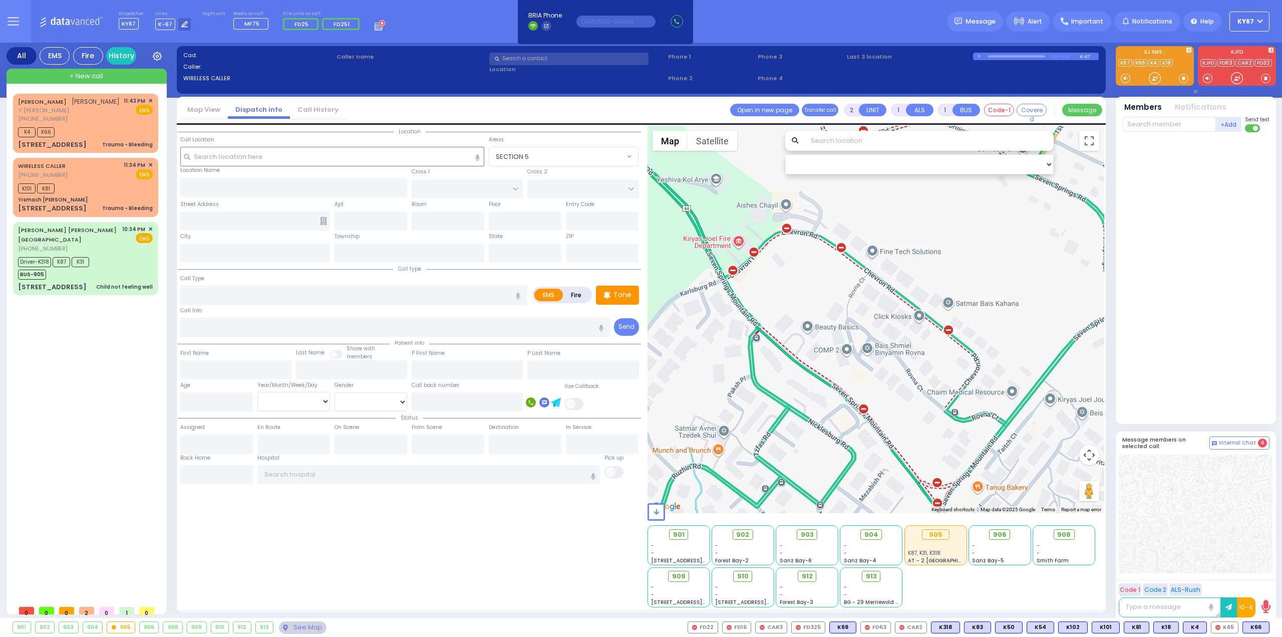
click at [12, 30] on button at bounding box center [13, 21] width 36 height 43
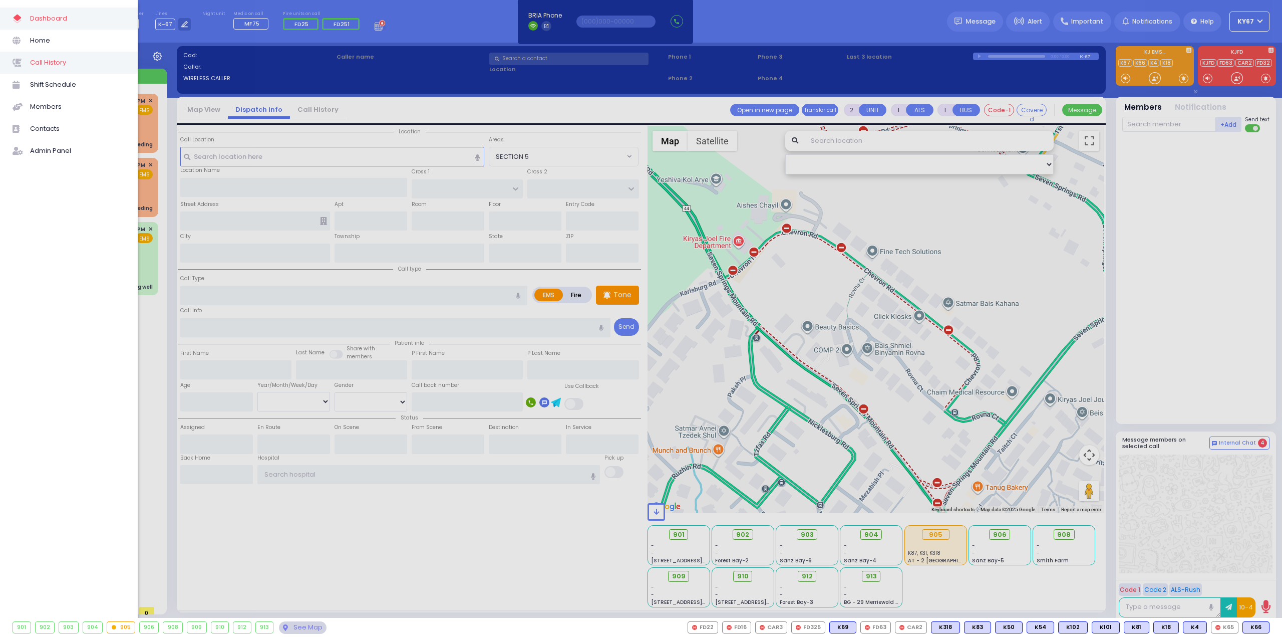
click at [59, 61] on span "Call History" at bounding box center [77, 62] width 95 height 13
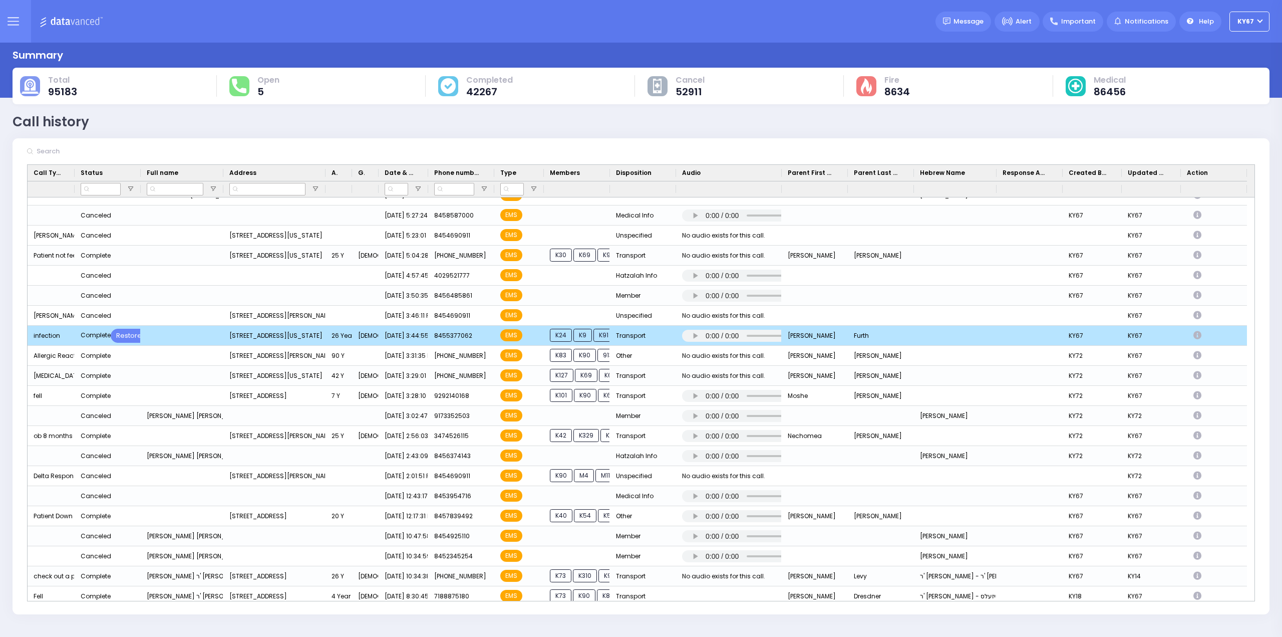
scroll to position [401, 0]
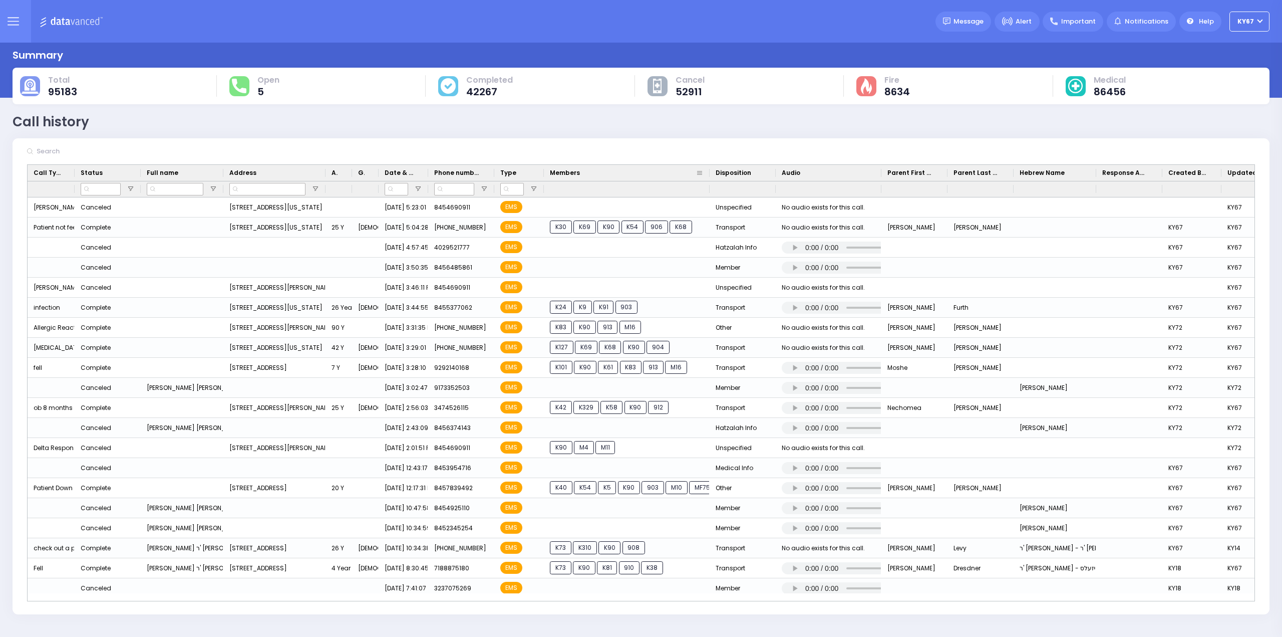
drag, startPoint x: 611, startPoint y: 171, endPoint x: 705, endPoint y: 190, distance: 96.2
click at [709, 171] on div at bounding box center [710, 173] width 4 height 16
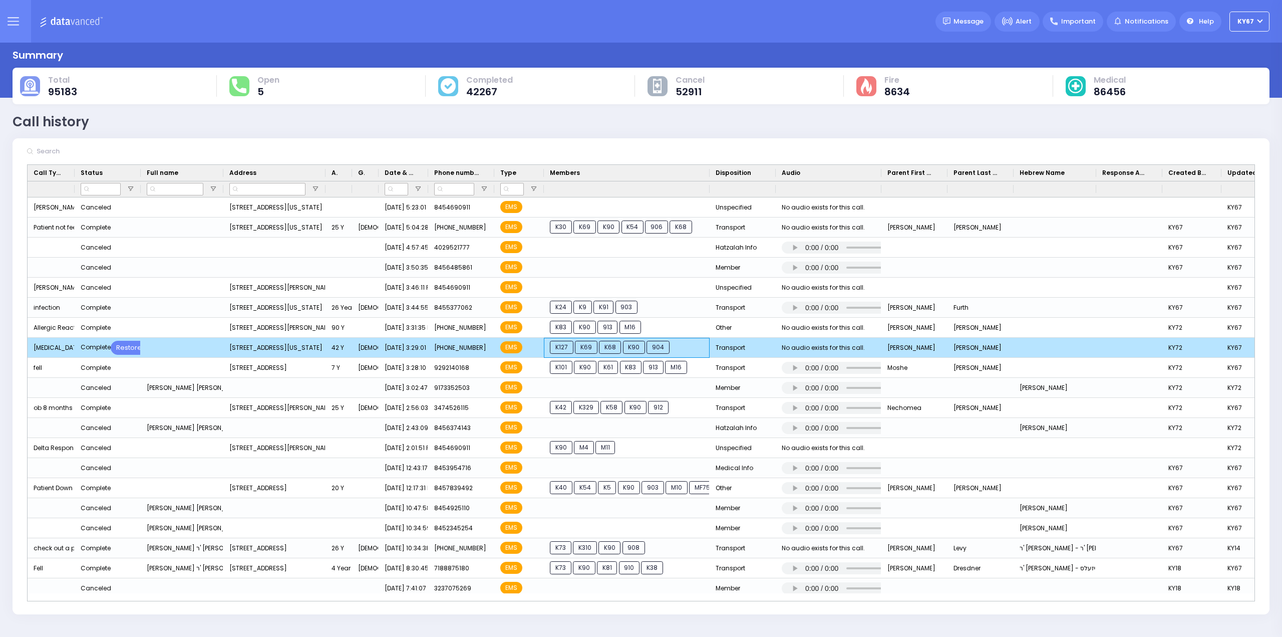
click at [692, 348] on div "K127 K69 K68 K90 904" at bounding box center [627, 348] width 166 height 20
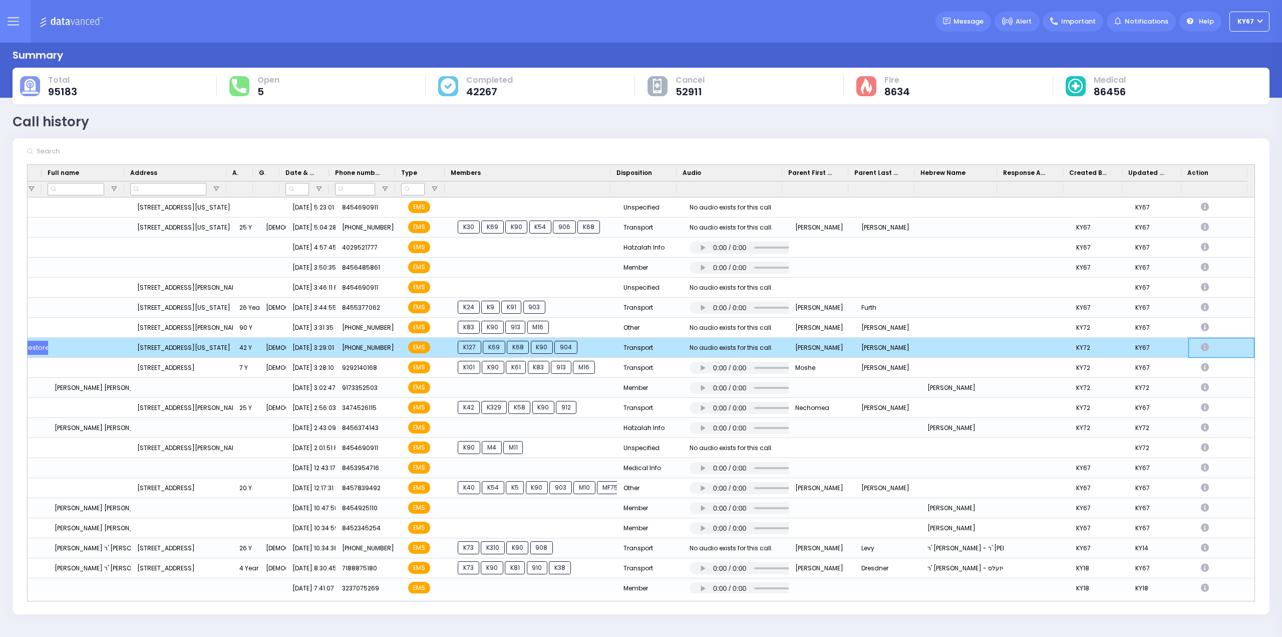
click at [1201, 345] on icon "Press SPACE to deselect this row." at bounding box center [1206, 347] width 11 height 9
select select
select select "Transport"
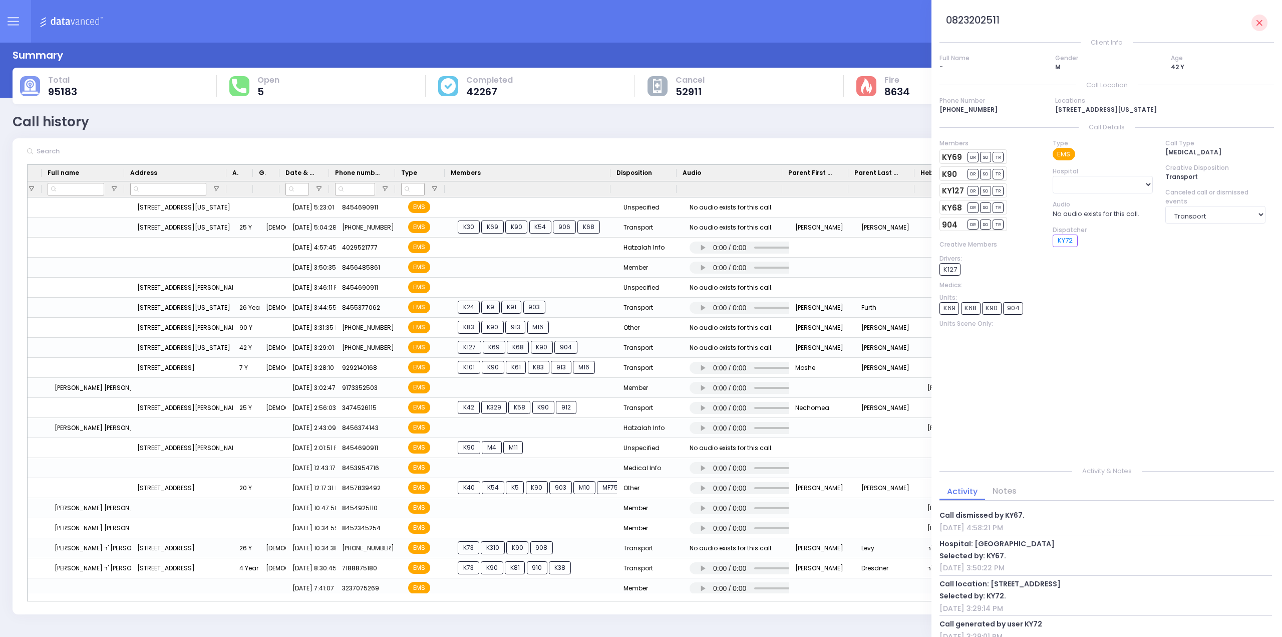
click at [1042, 304] on div "Members KY69 DR SO TR K90 DR SO TR DR" at bounding box center [990, 294] width 113 height 311
click at [1041, 304] on div "Members KY69 DR SO TR K90 DR SO TR DR" at bounding box center [990, 294] width 113 height 311
click at [1052, 584] on div "Call location: [STREET_ADDRESS]" at bounding box center [1106, 583] width 333 height 11
click at [989, 565] on div "[DATE] 3:50:22 PM" at bounding box center [1106, 567] width 333 height 11
click at [1005, 535] on div "Call dismissed by KY67. [DATE] 4:58:21 PM Hospital: [GEOGRAPHIC_DATA] Selected …" at bounding box center [1106, 575] width 333 height 135
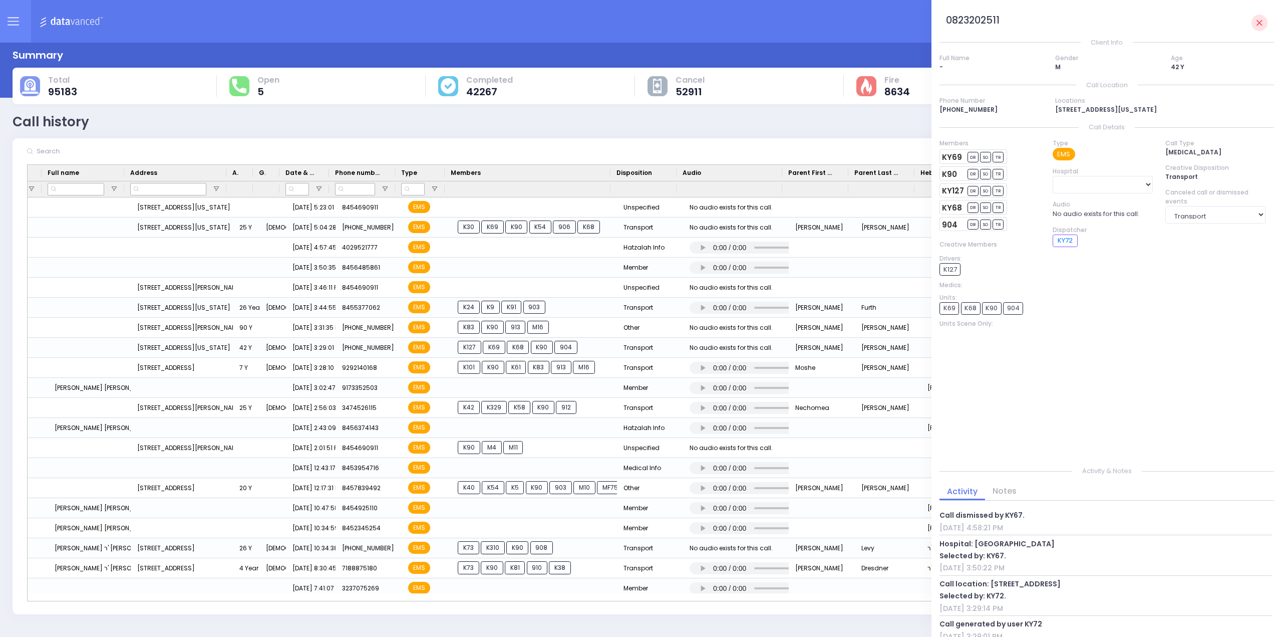
click at [1036, 355] on div "Members KY69 DR SO TR K90 DR SO TR DR" at bounding box center [990, 294] width 113 height 311
click at [977, 258] on div "Drivers:" at bounding box center [990, 258] width 100 height 9
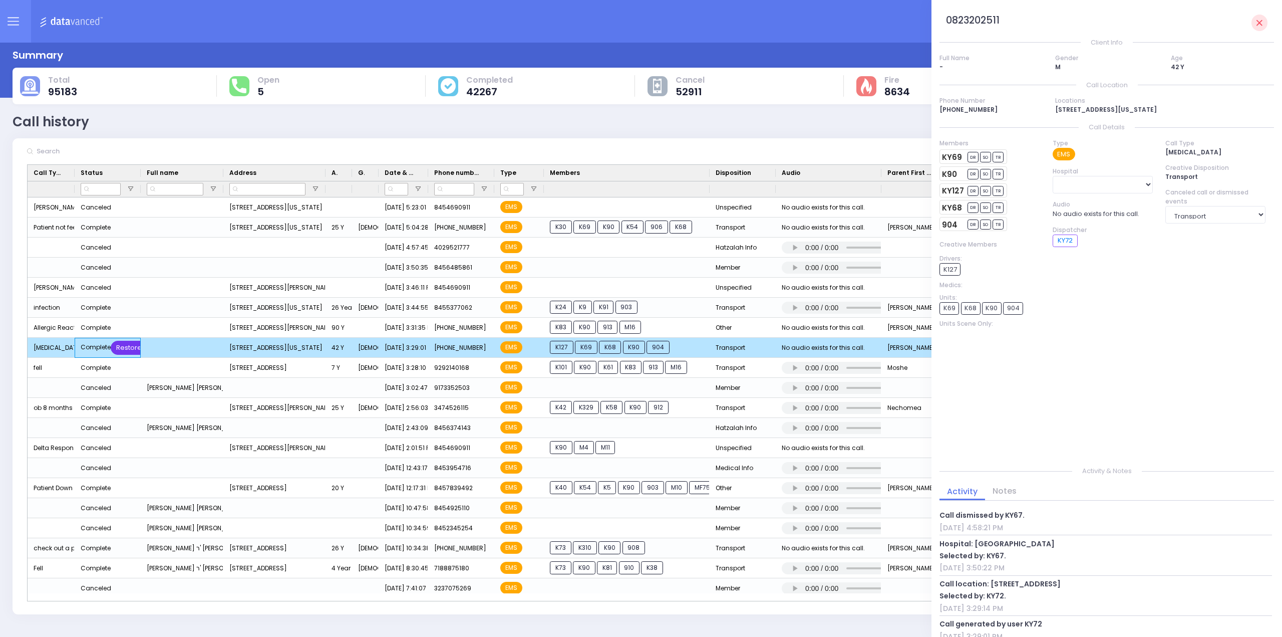
click at [127, 349] on div "Restore" at bounding box center [129, 348] width 37 height 14
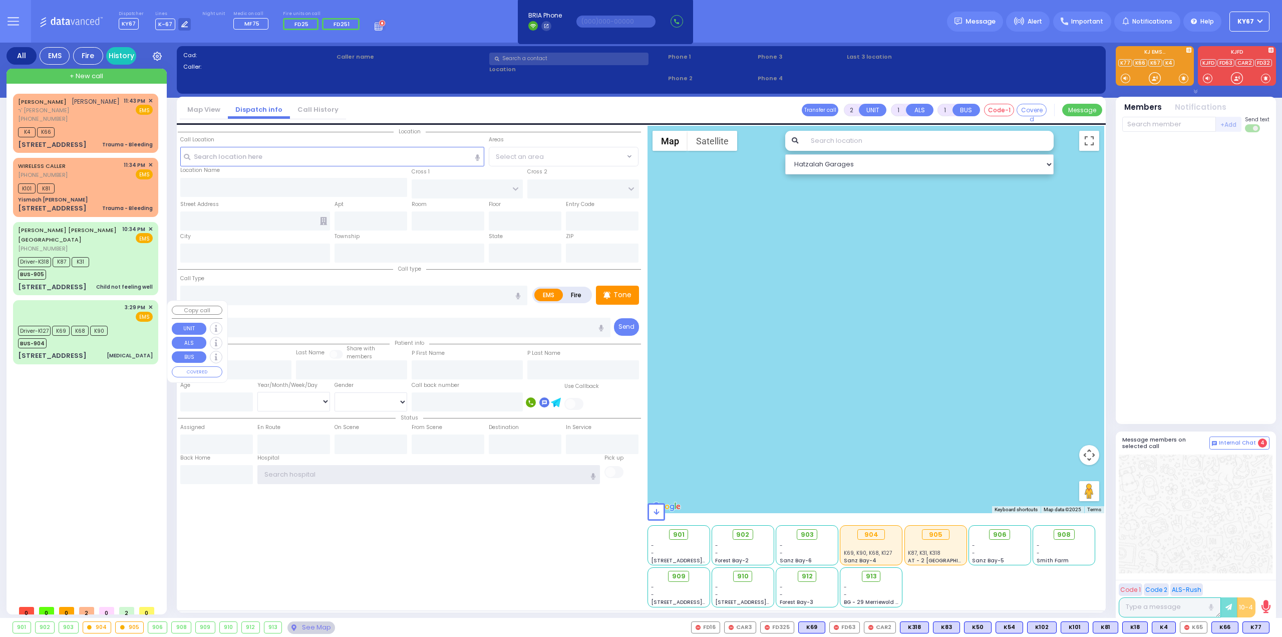
type input "Ky67"
click at [111, 325] on div "Driver-K127 K69 K68 K90 BUS-904" at bounding box center [66, 335] width 96 height 25
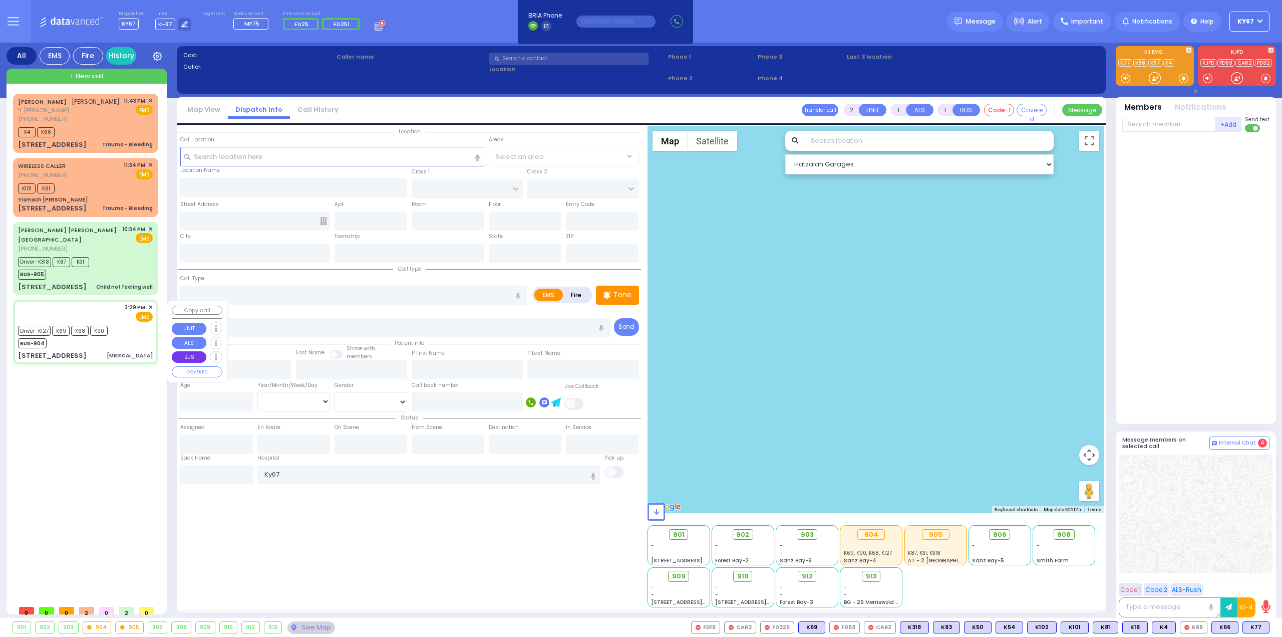
type input "6"
select select
type input "[MEDICAL_DATA]"
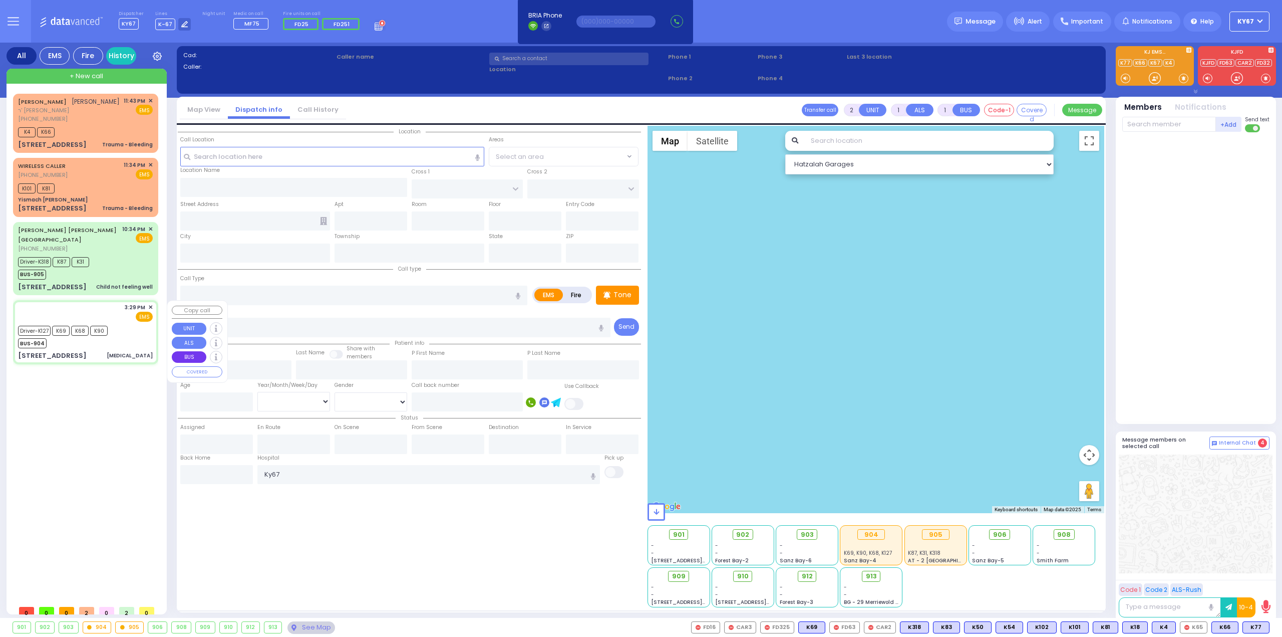
radio input "true"
type input "[PERSON_NAME]"
type input "42"
select select "Year"
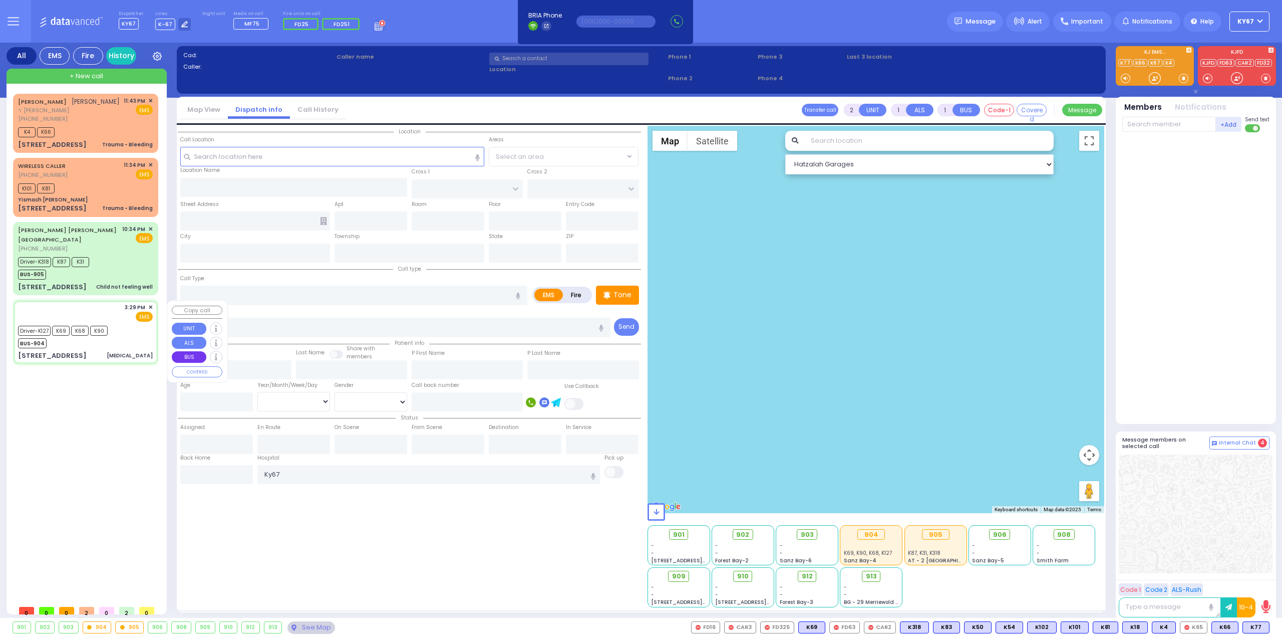
select select "[DEMOGRAPHIC_DATA]"
type input "15:29"
type input "15:30"
type input "15:33"
type input "15:50"
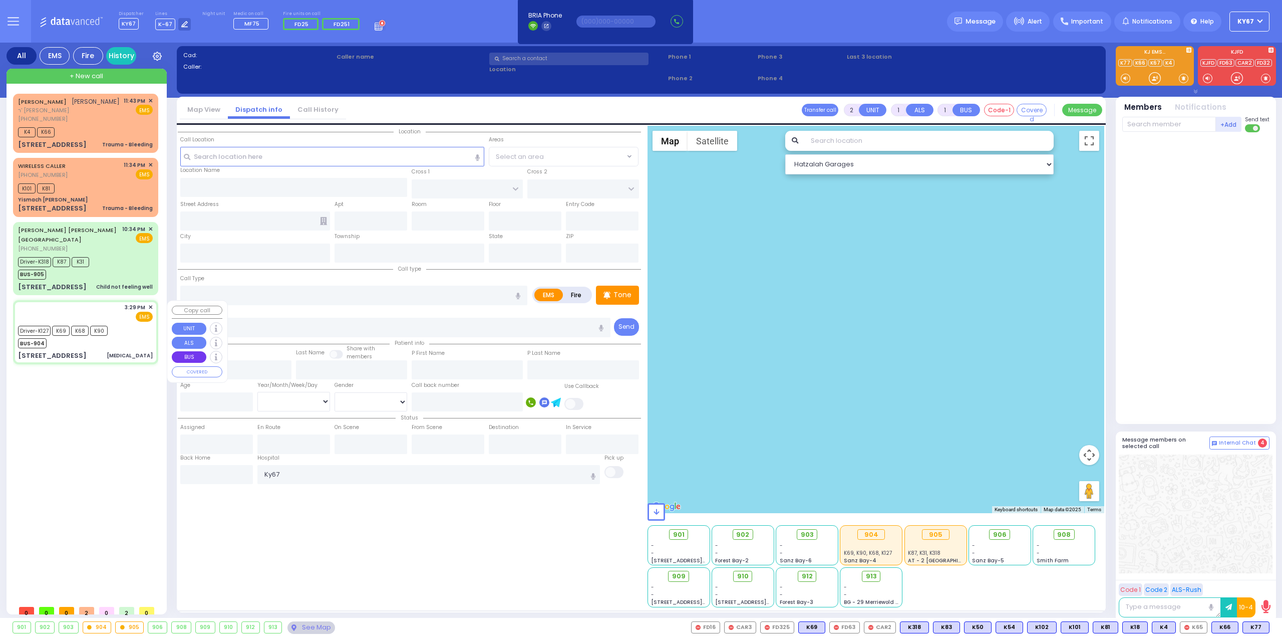
type input "16:15"
type input "16:45"
type input "[GEOGRAPHIC_DATA]"
type input "CARTER LN"
type input "[GEOGRAPHIC_DATA]"
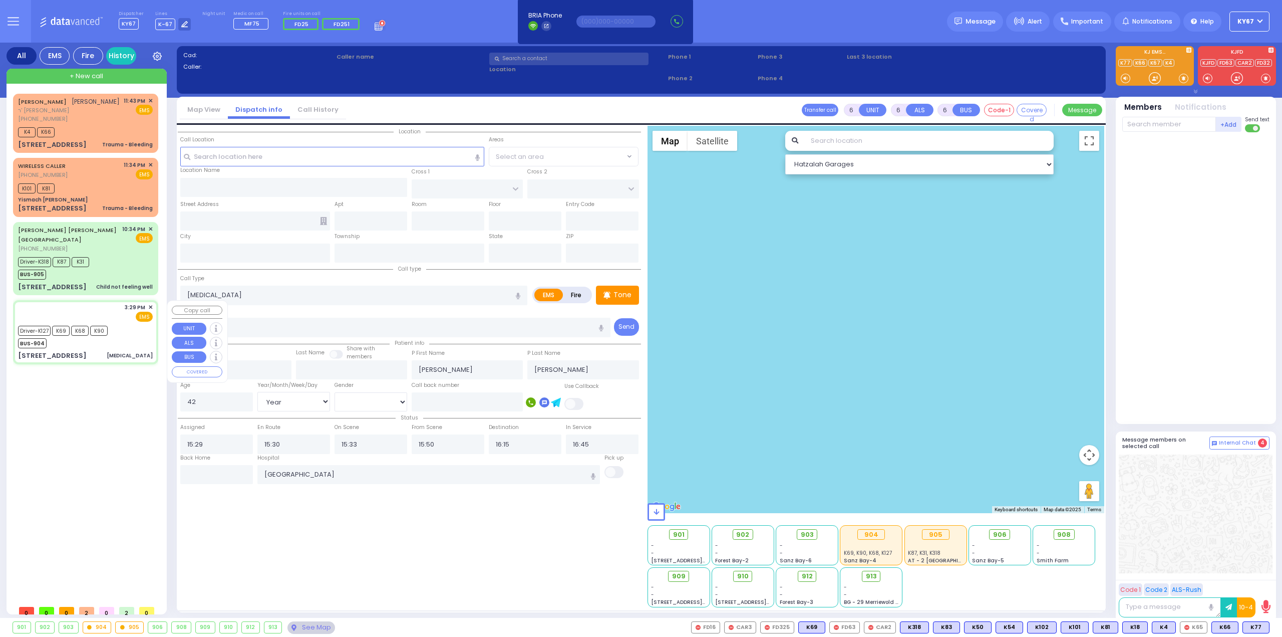
type input "[STREET_ADDRESS]"
type input "102"
type input "Monroe"
type input "[US_STATE]"
type input "10950"
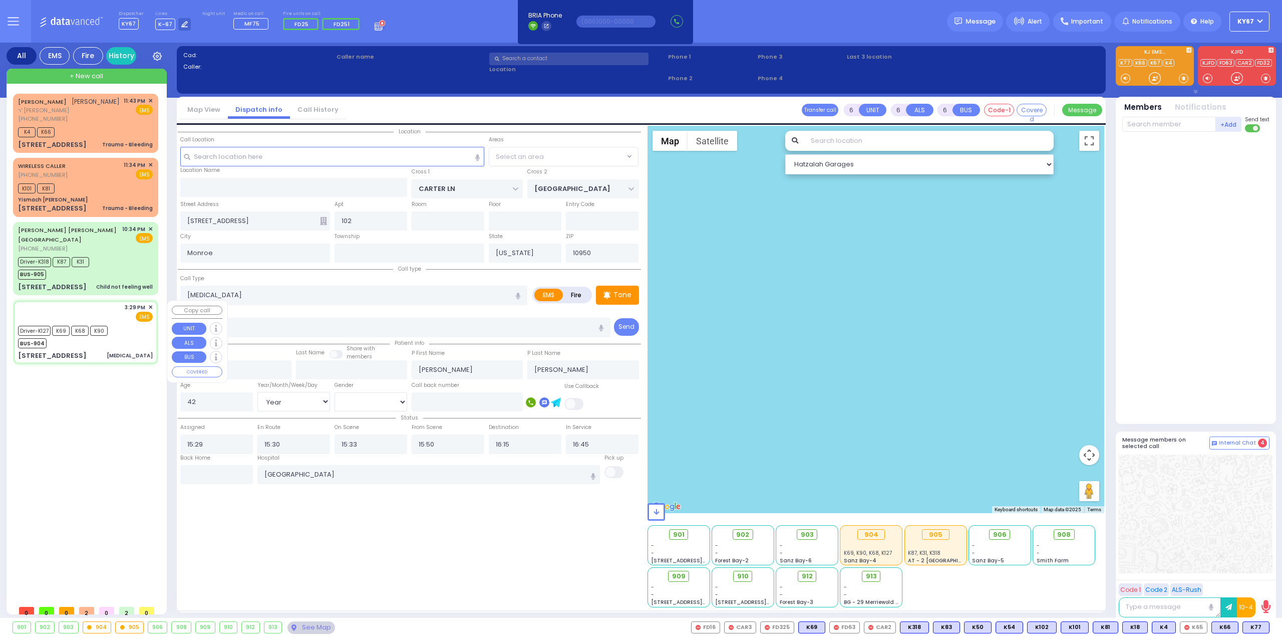
select select "Hatzalah Garages"
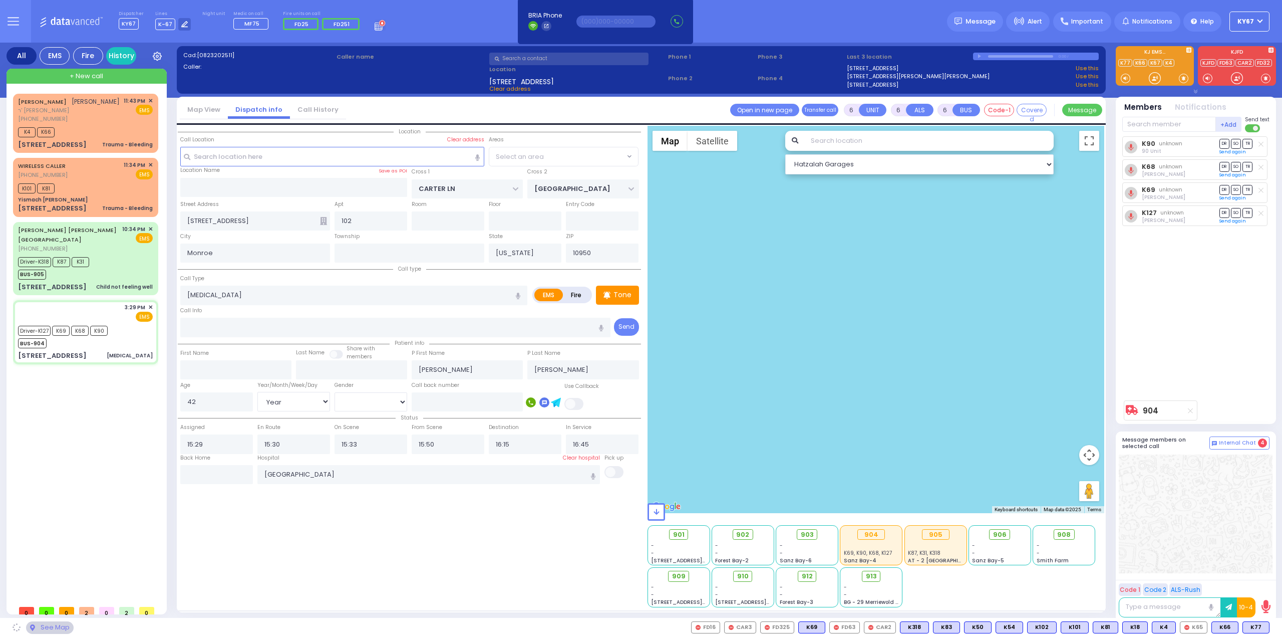
select select "SECTION 2"
click at [1154, 132] on input "text" at bounding box center [1169, 124] width 94 height 15
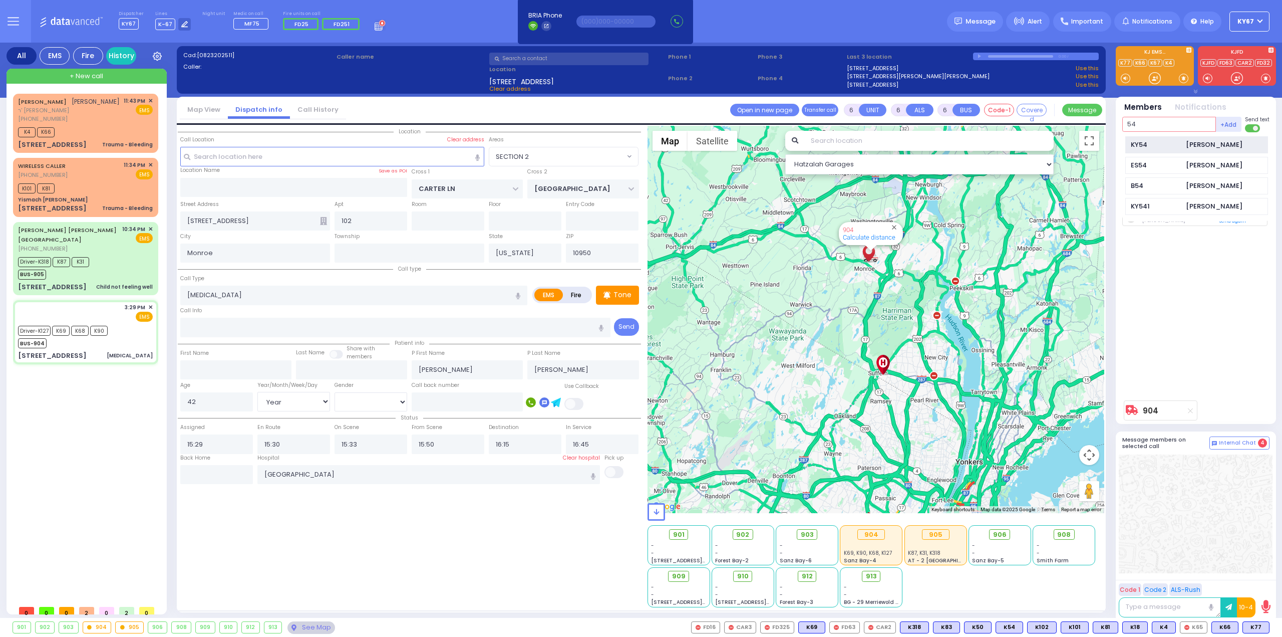
type input "54"
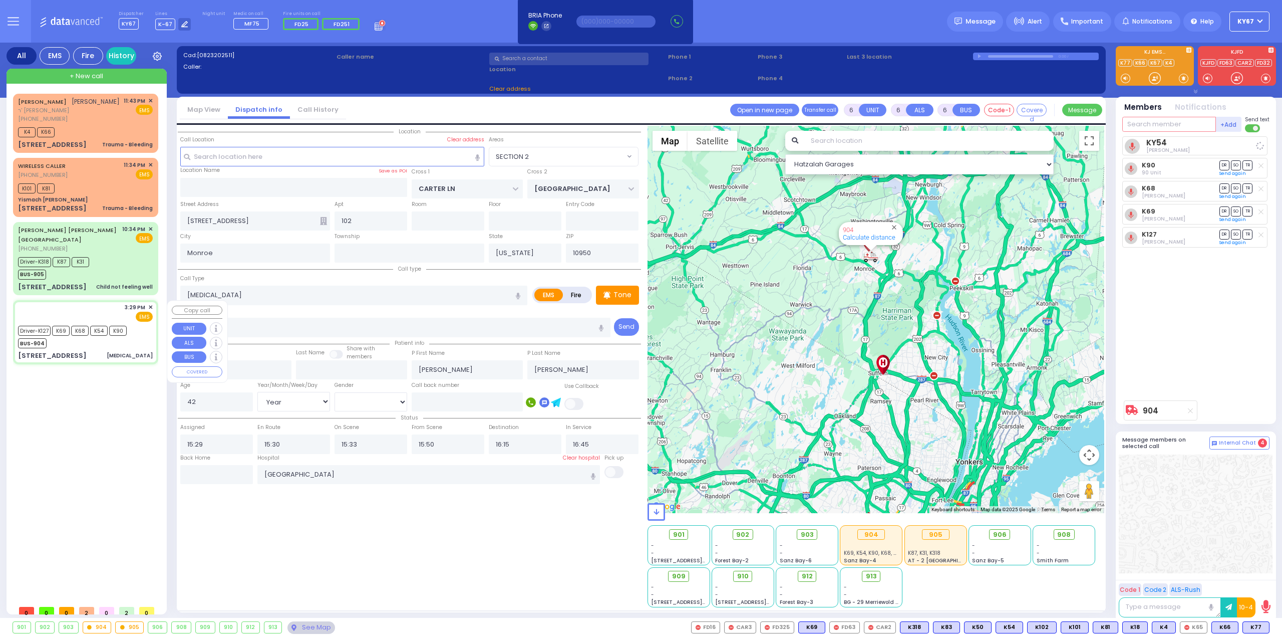
select select
radio input "true"
select select "Year"
select select "[DEMOGRAPHIC_DATA]"
select select "Hatzalah Garages"
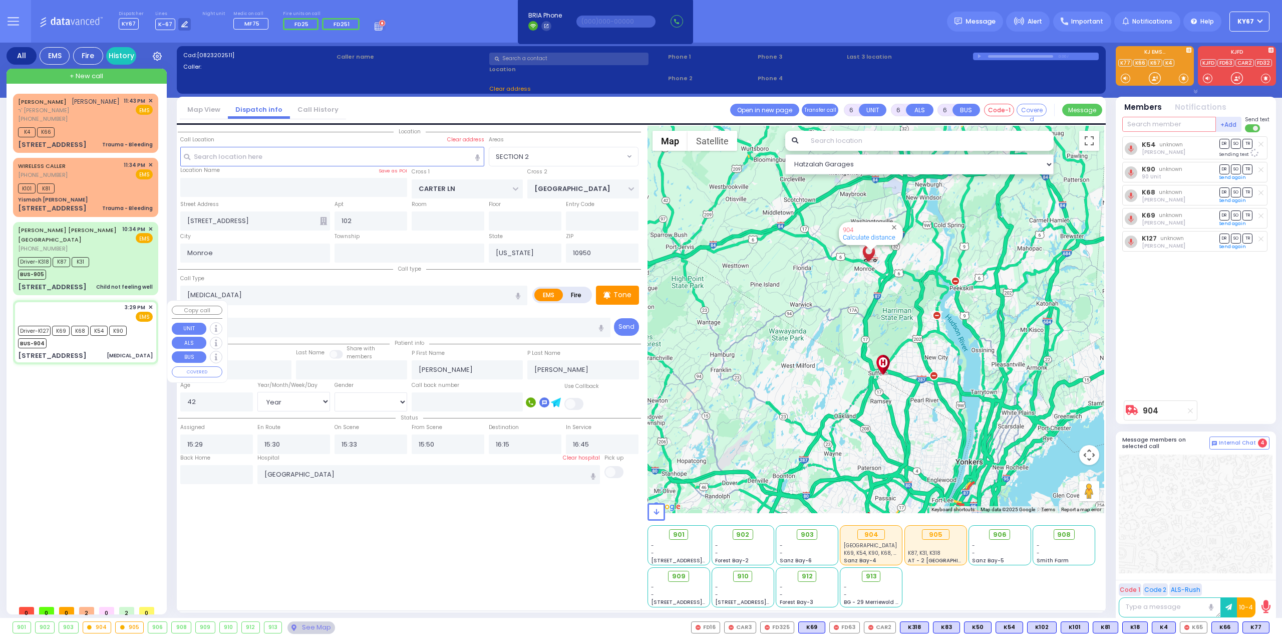
select select
radio input "true"
select select "Year"
select select "[DEMOGRAPHIC_DATA]"
select select "Hatzalah Garages"
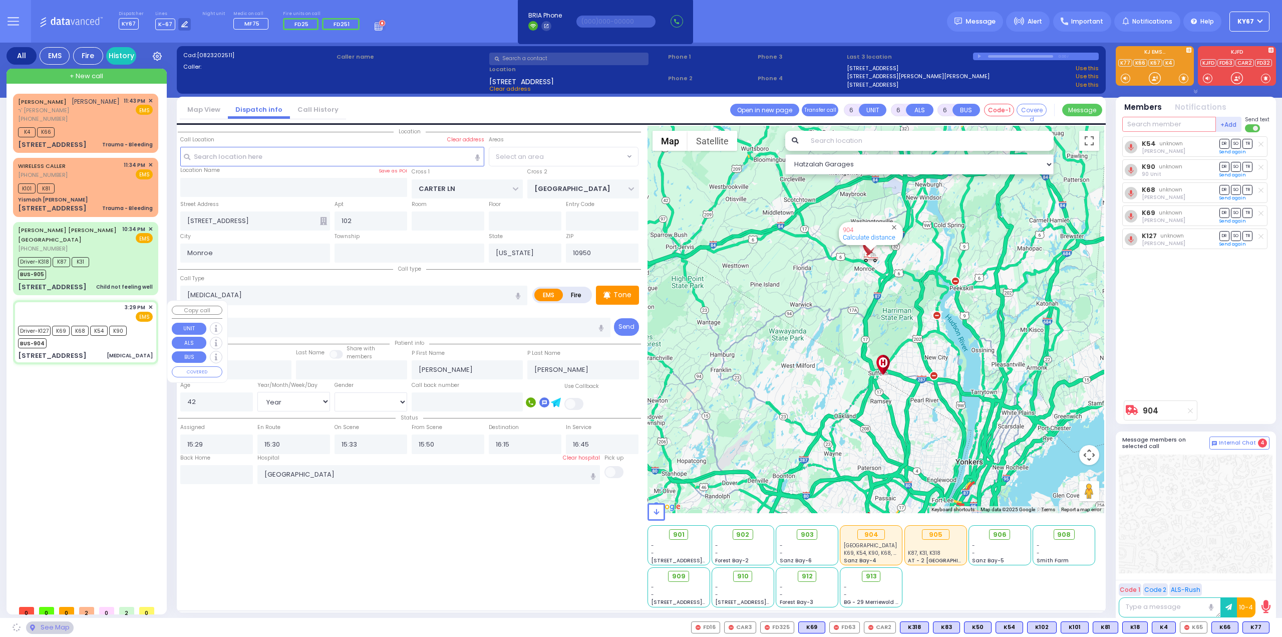
select select "SECTION 2"
click at [218, 474] on input "text" at bounding box center [216, 474] width 73 height 19
type input "23:47"
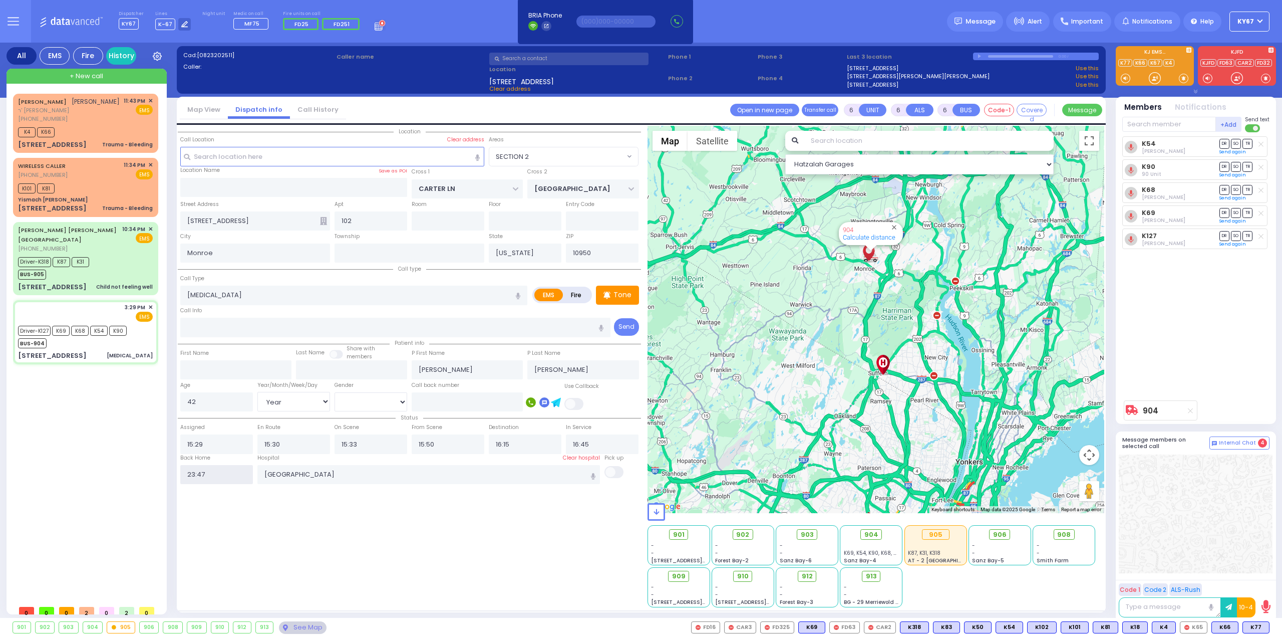
select select
radio input "true"
select select
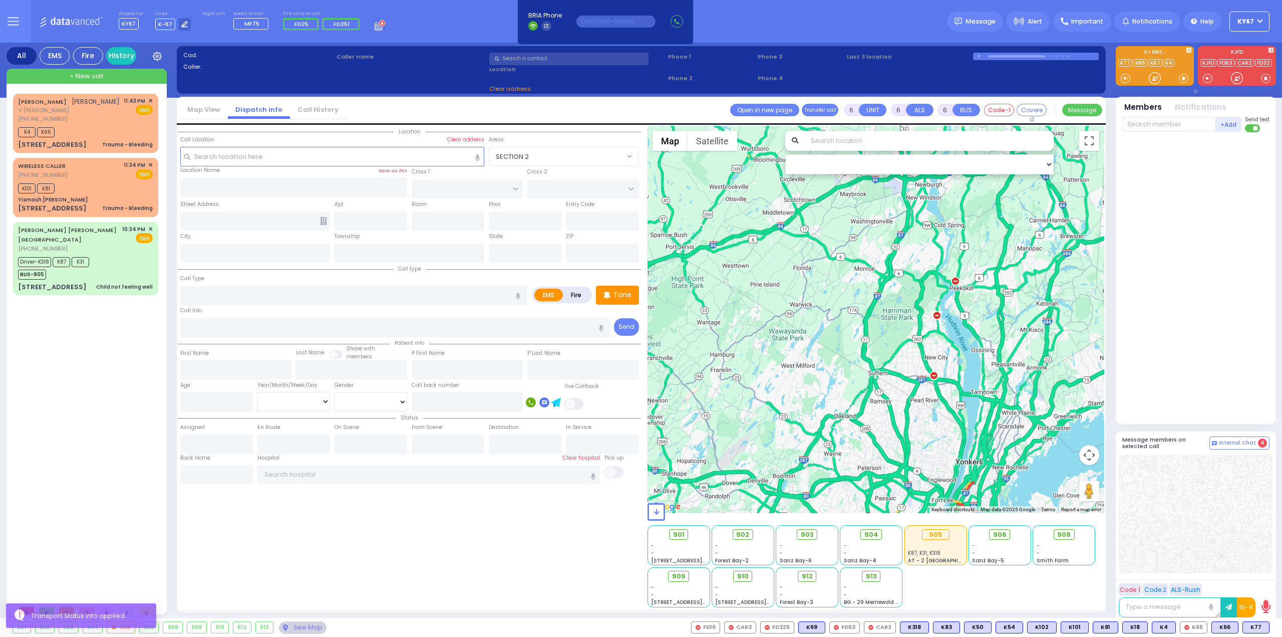
click at [282, 533] on div "Location All areas" at bounding box center [409, 366] width 463 height 481
click at [112, 179] on div "WIRELESS CALLER [PHONE_NUMBER] 11:34 PM ✕ EMS" at bounding box center [85, 170] width 135 height 19
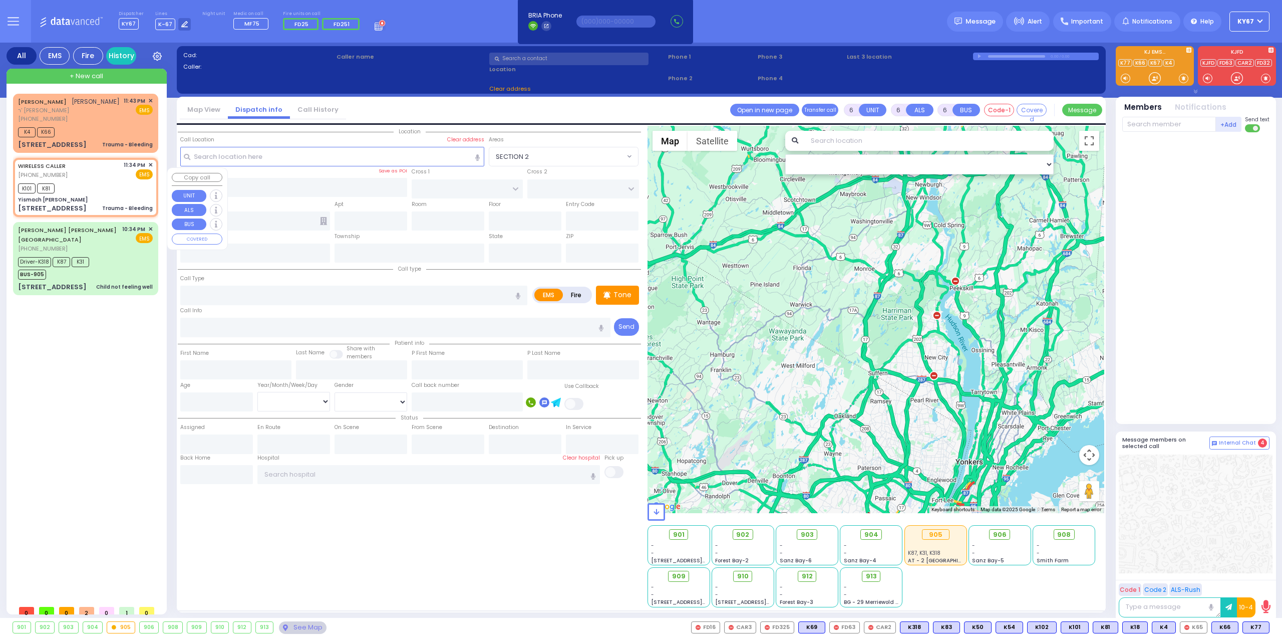
type input "2"
type input "1"
select select
type input "Trauma - Bleeding"
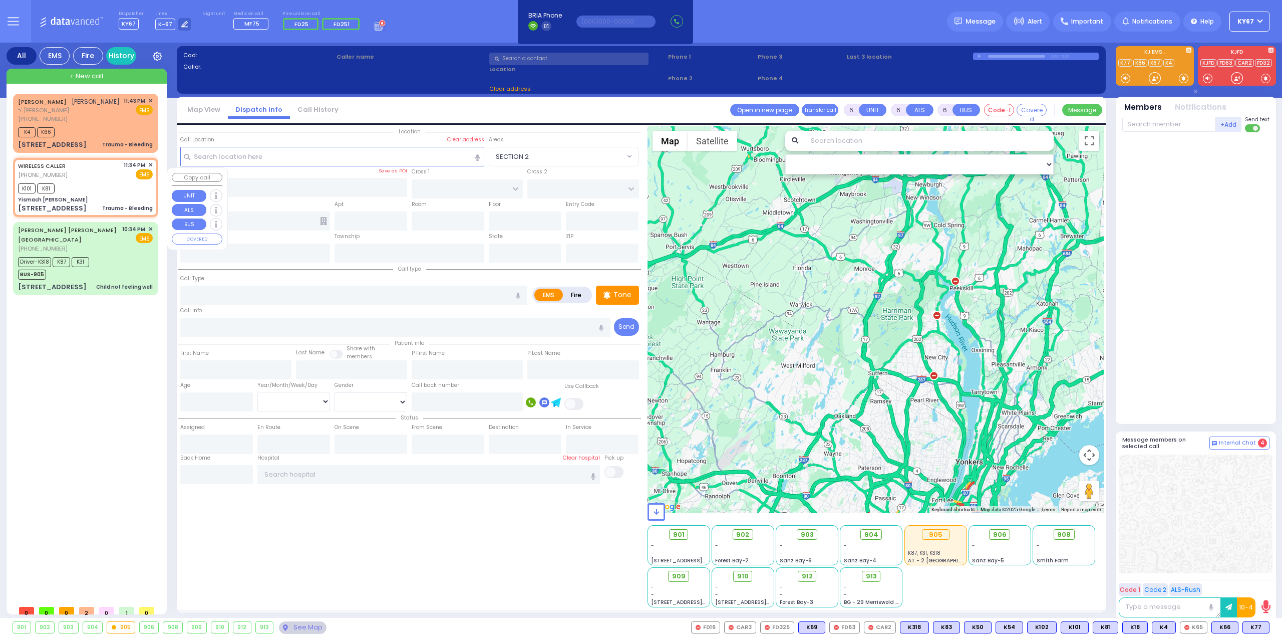
radio input "true"
select select
type input "23:34"
select select "Hatzalah Garages"
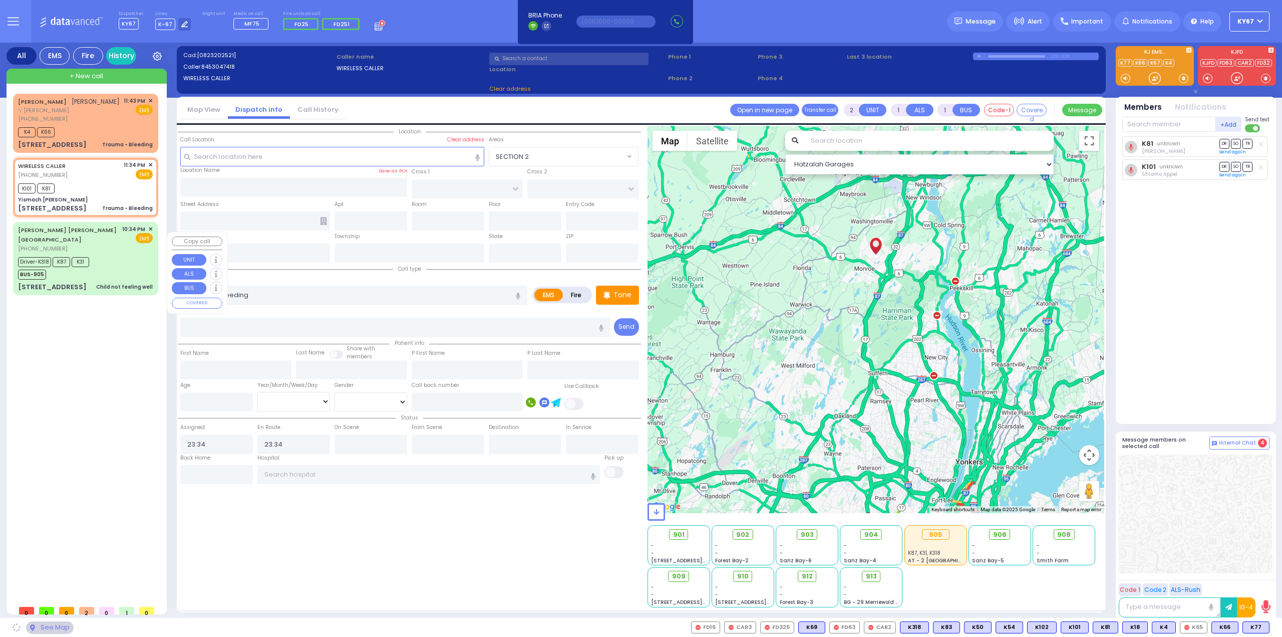
type input "Yismach [PERSON_NAME]"
type input "TOLTCHAV WAY"
type input "[GEOGRAPHIC_DATA]"
type input "[STREET_ADDRESS]"
type input "Monroe"
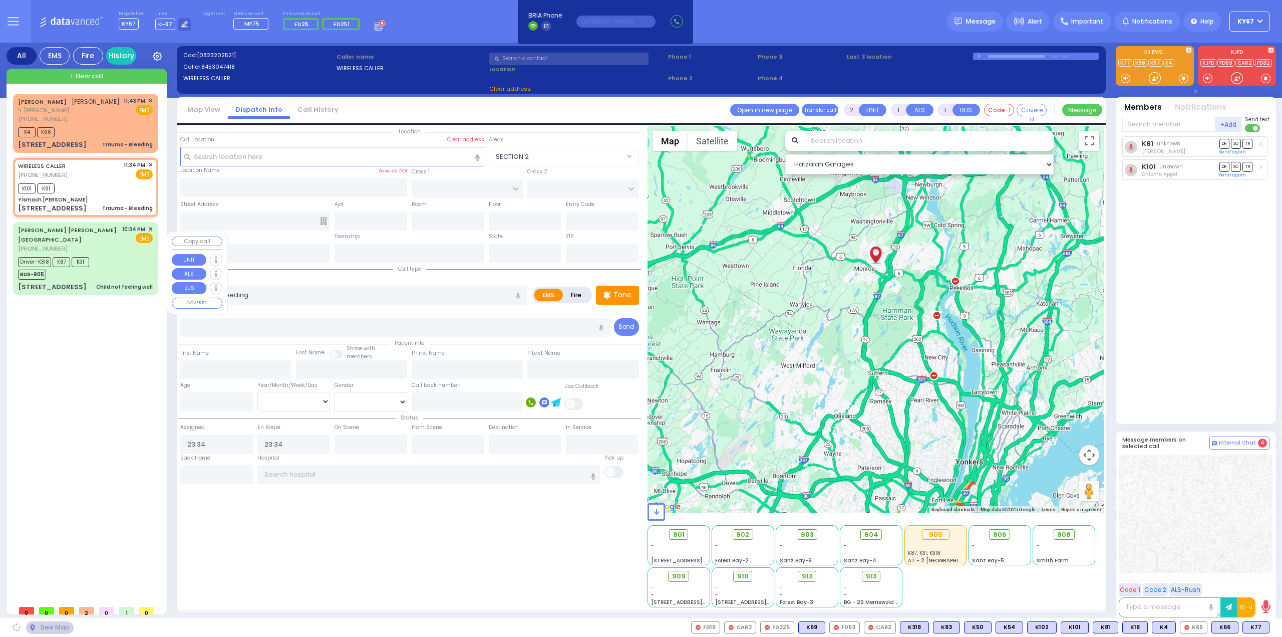
type input "[US_STATE]"
type input "10950"
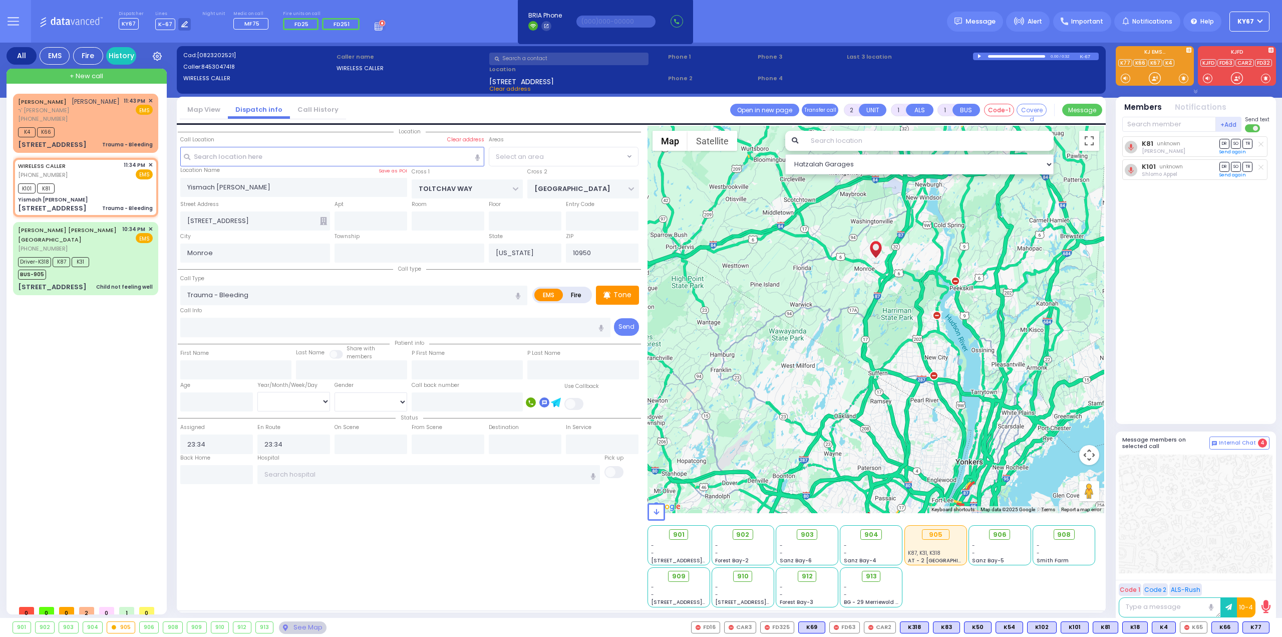
select select "BEIRECH MOSHE"
click at [352, 442] on input "text" at bounding box center [371, 443] width 73 height 19
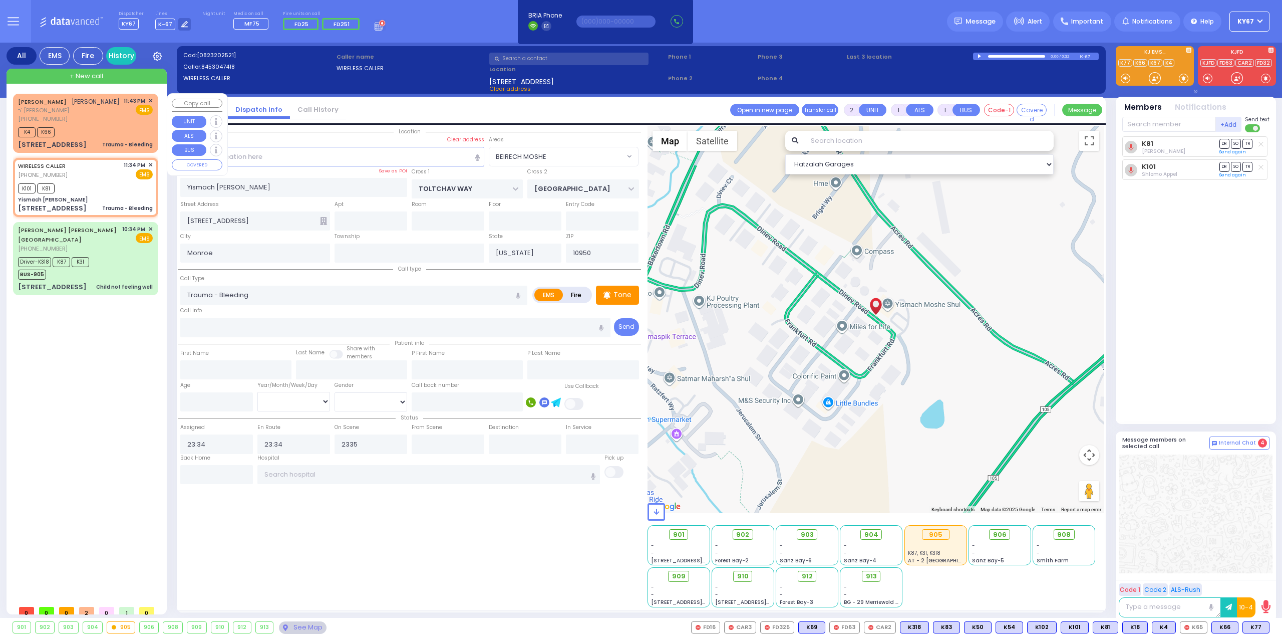
type input "23:35"
click at [82, 115] on span "ר' [PERSON_NAME]" at bounding box center [69, 110] width 102 height 9
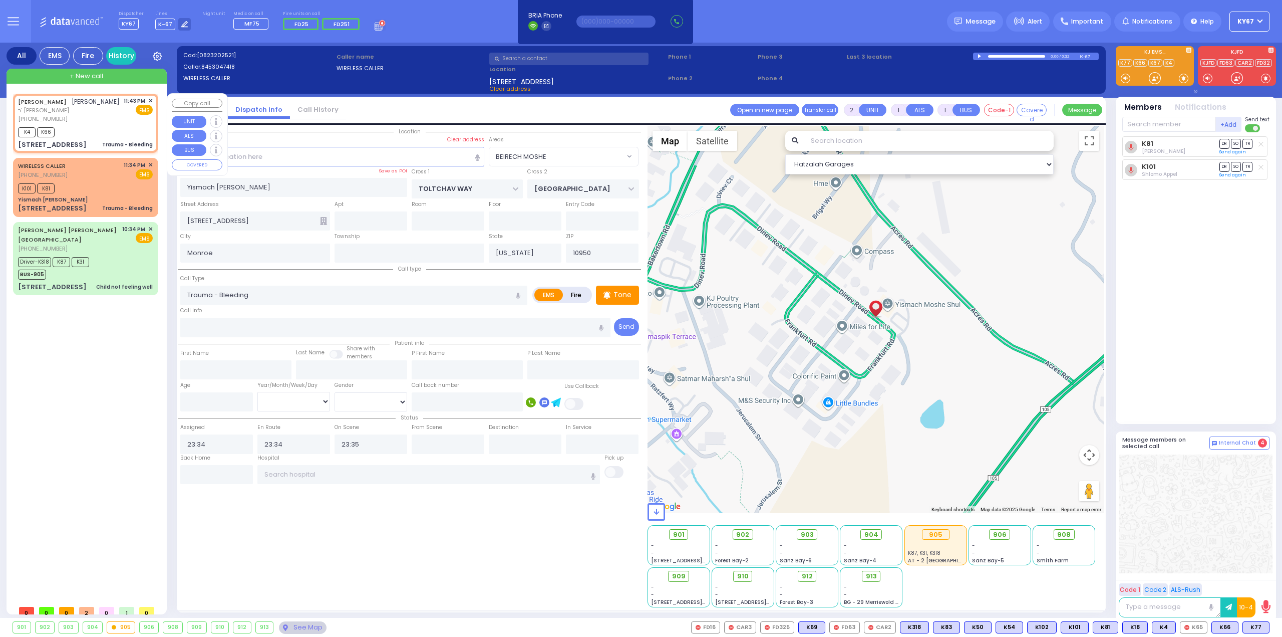
select select
radio input "true"
type input "[PERSON_NAME]"
type input "SILBERSTEIN"
select select
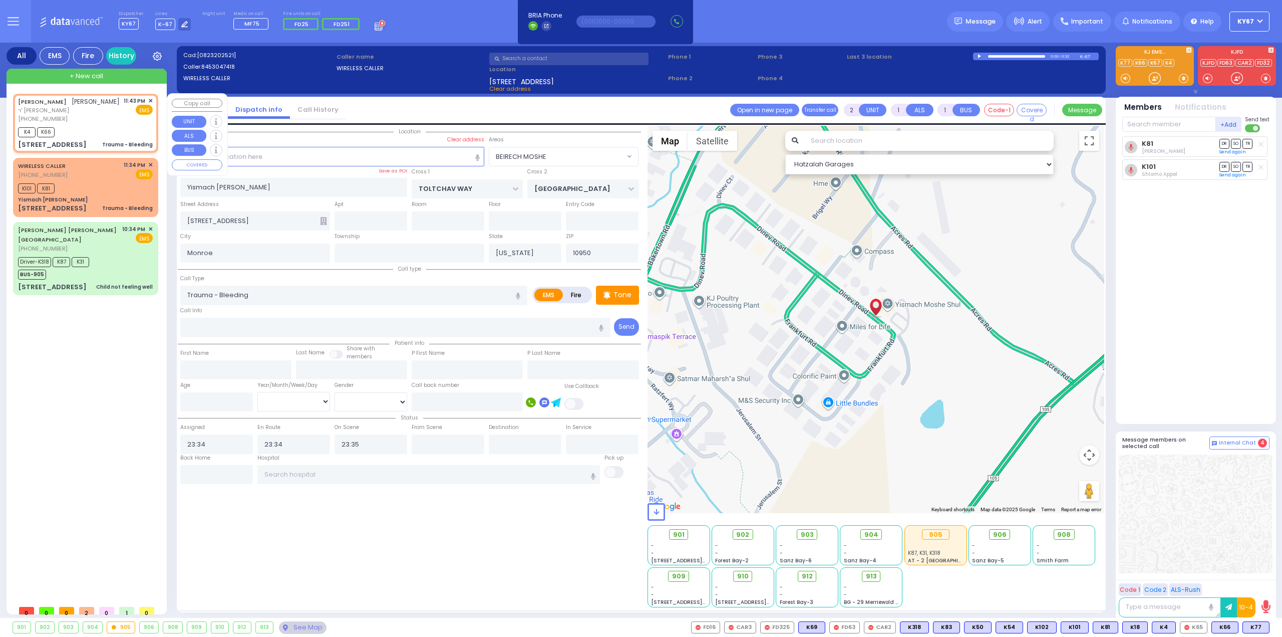
type input "23:43"
type input "23:44"
select select "Hatzalah Garages"
type input "CHEVRON RD"
type input "[GEOGRAPHIC_DATA]"
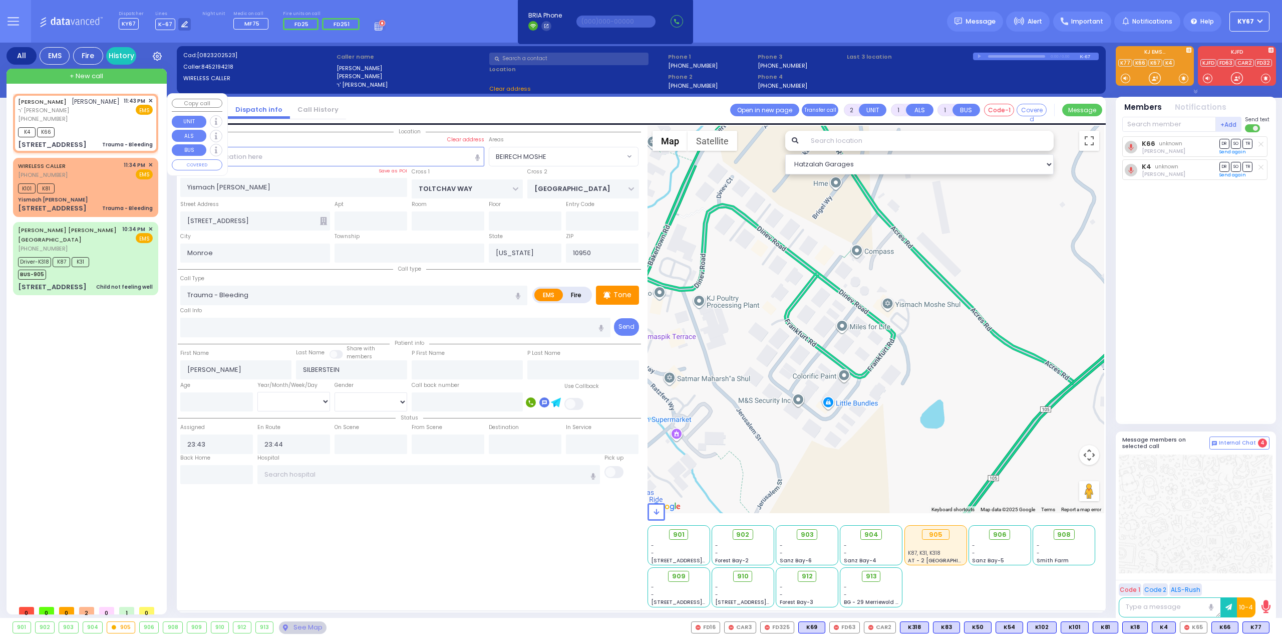
type input "[STREET_ADDRESS]"
type input "202"
select select "SECTION 5"
click at [369, 440] on input "text" at bounding box center [371, 443] width 73 height 19
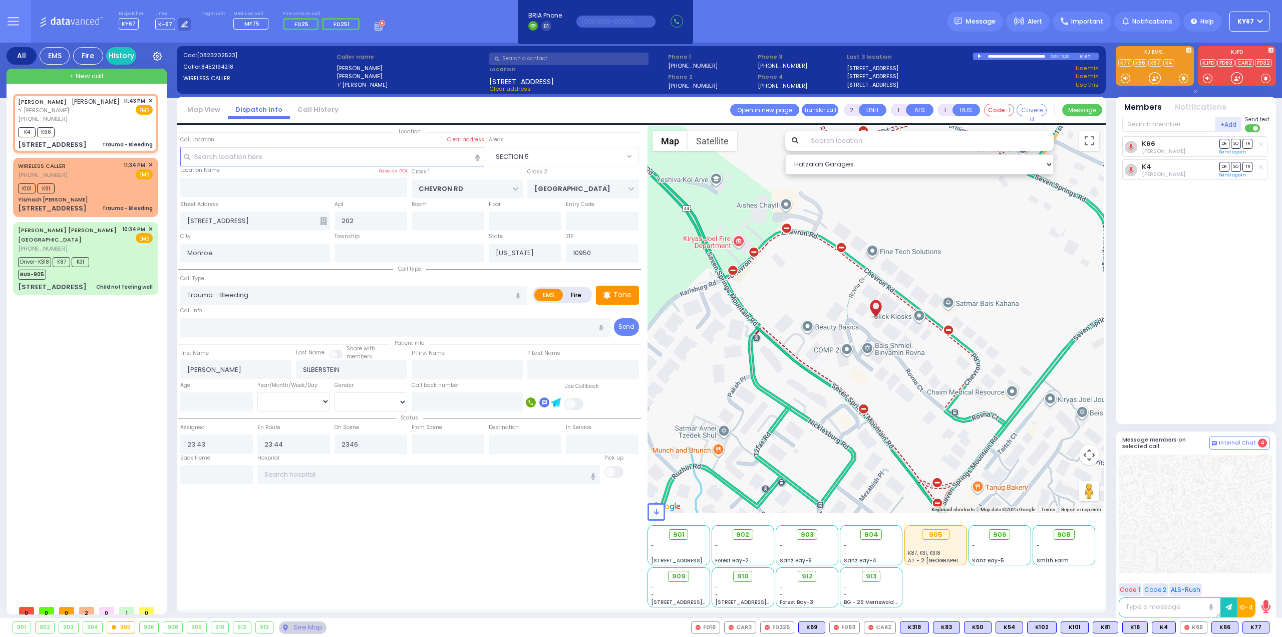
type input "23:46"
click at [376, 503] on div "Location All areas" at bounding box center [409, 366] width 463 height 481
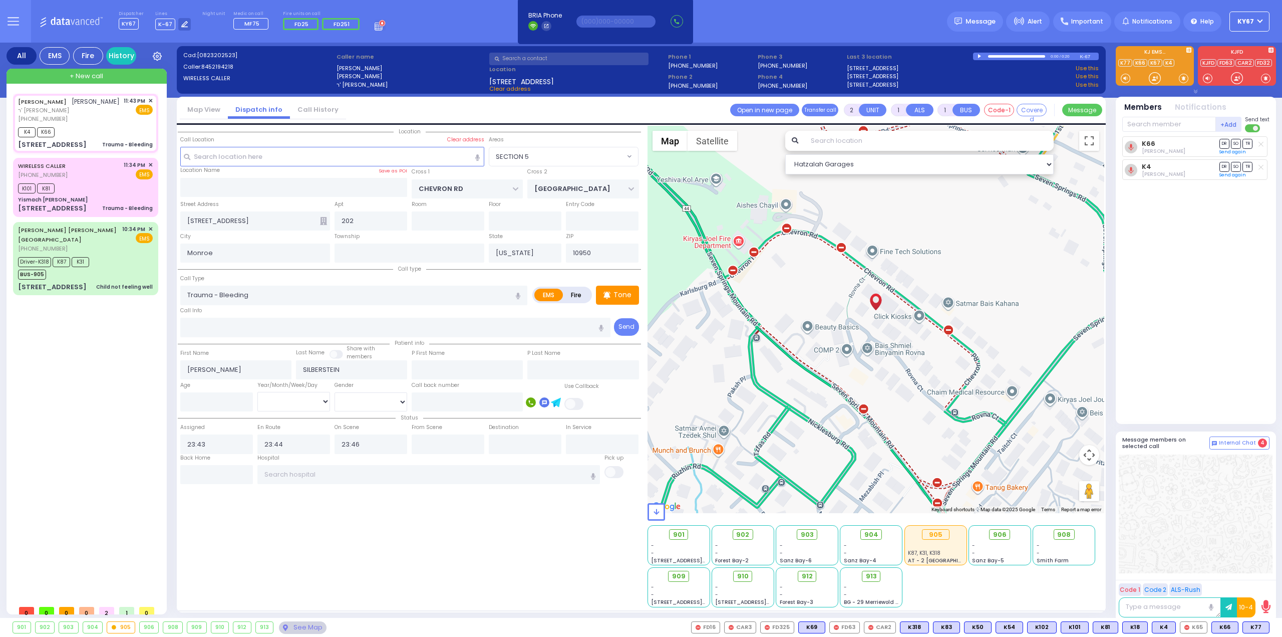
select select
radio input "true"
select select
select select "Hatzalah Garages"
select select "SECTION 5"
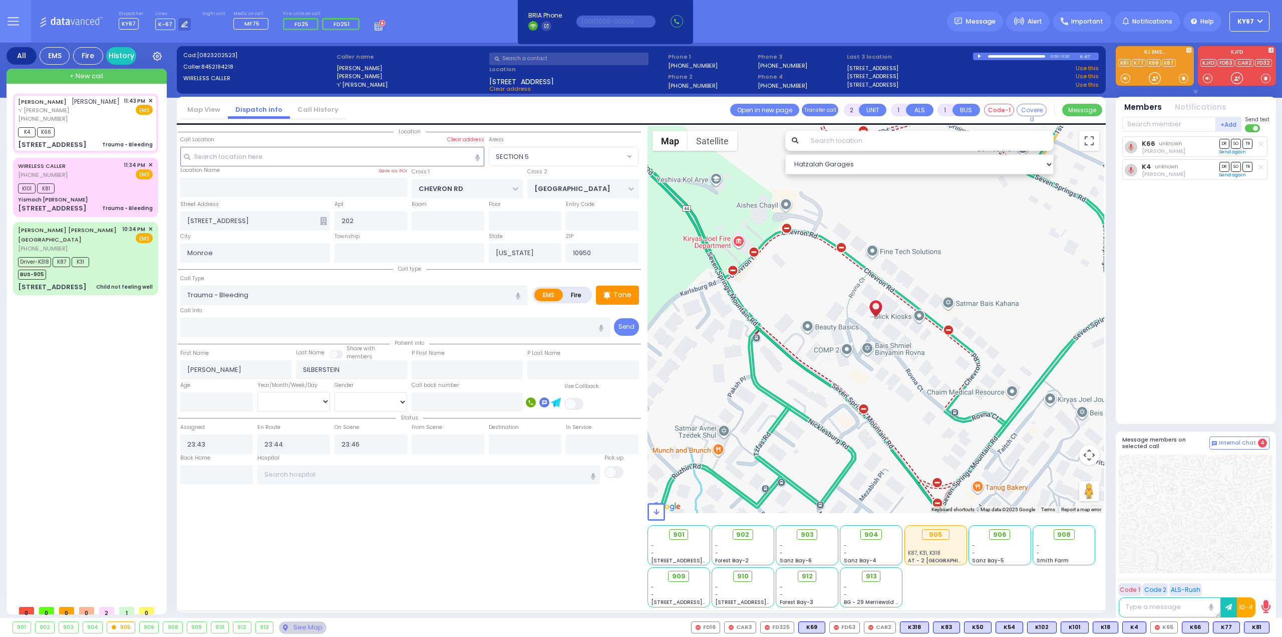
click at [63, 388] on div "[PERSON_NAME] [PERSON_NAME] ר' [PERSON_NAME] [PHONE_NUMBER] 11:43 PM ✕ K4 K66" at bounding box center [87, 347] width 149 height 506
click at [79, 193] on div "K101 K81" at bounding box center [85, 187] width 135 height 13
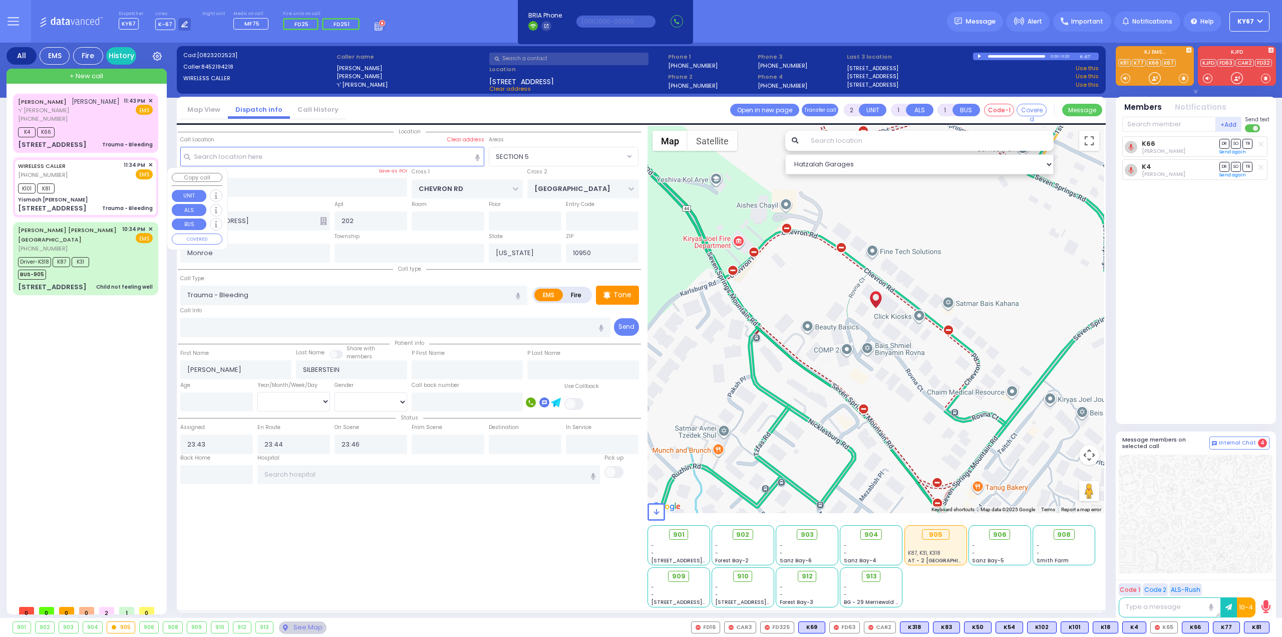
select select
radio input "true"
select select
type input "23:34"
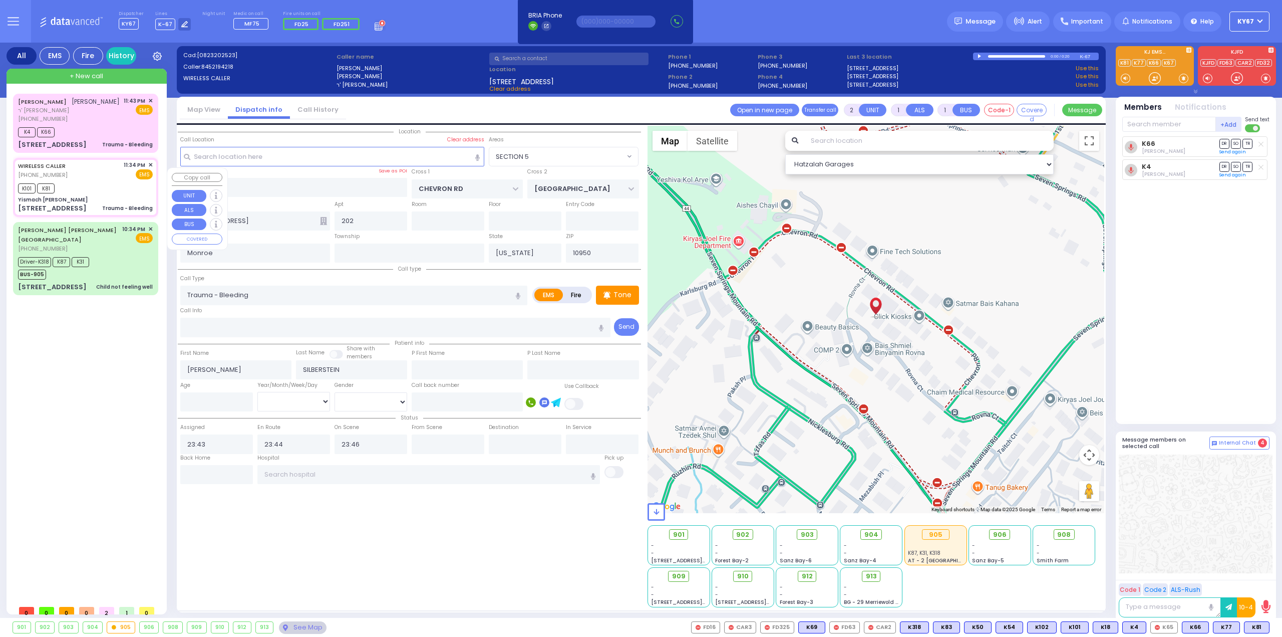
type input "23:35"
type input "Yismach [PERSON_NAME]"
type input "TOLTCHAV WAY"
type input "[GEOGRAPHIC_DATA]"
type input "[STREET_ADDRESS]"
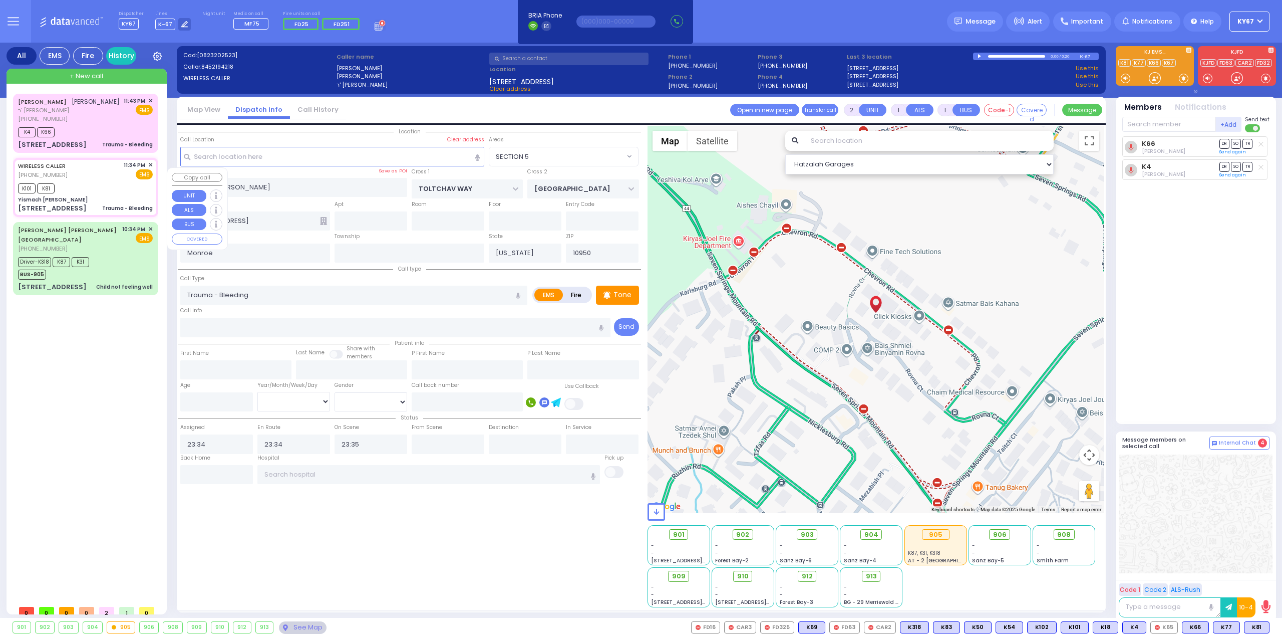
select select "Hatzalah Garages"
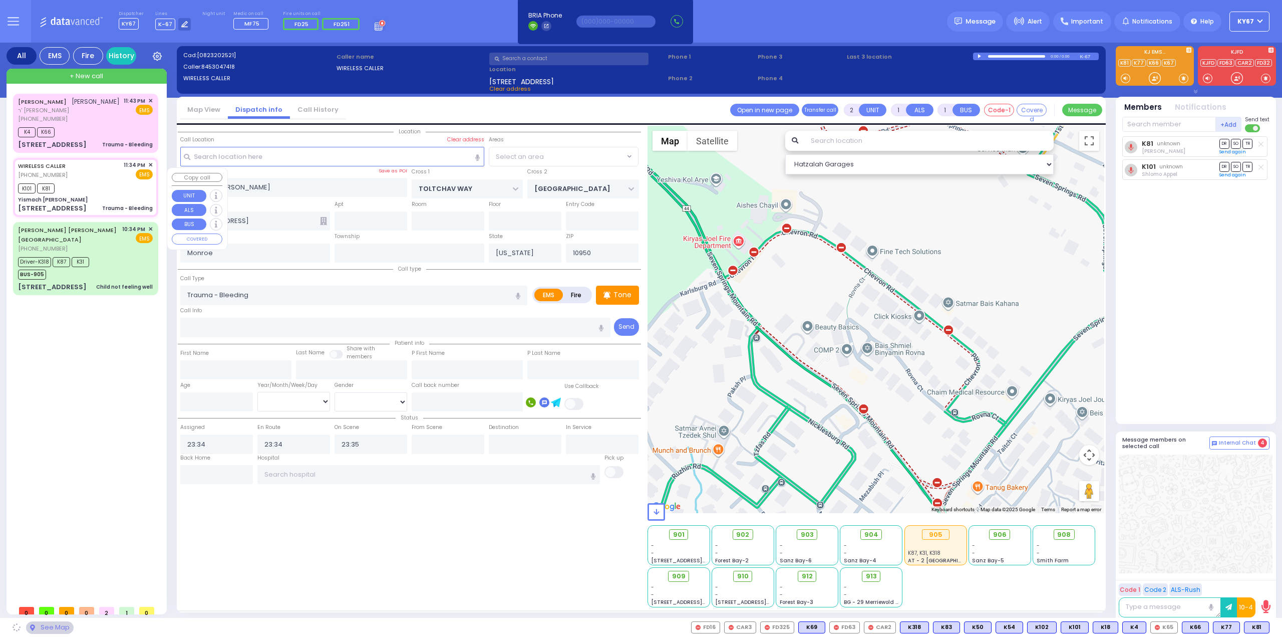
select select "BEIRECH MOSHE"
click at [149, 169] on span "✕" at bounding box center [150, 165] width 5 height 9
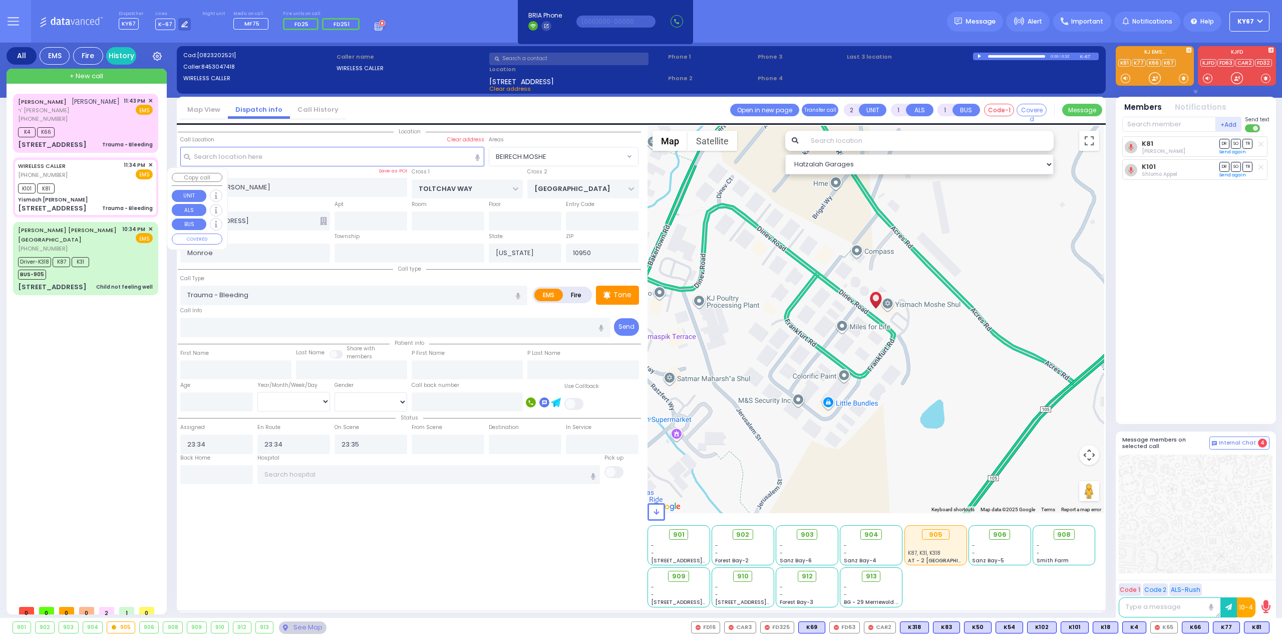
click at [150, 169] on span "✕" at bounding box center [150, 165] width 5 height 9
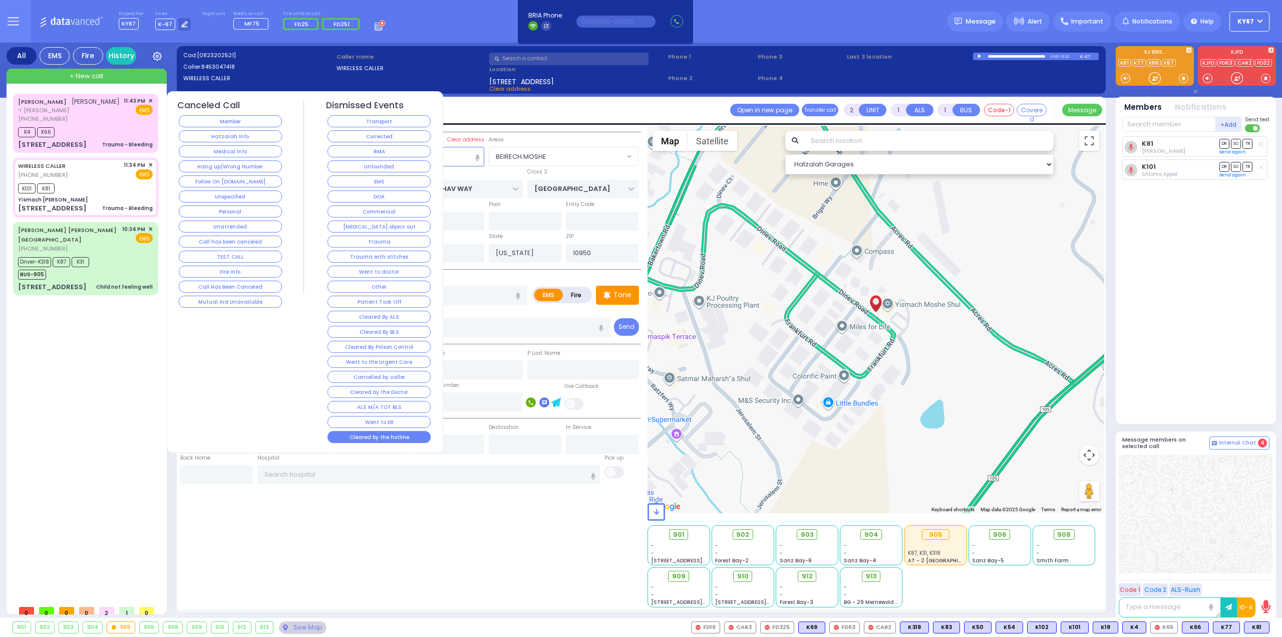
click at [378, 431] on button "Cleared by the hotline" at bounding box center [379, 437] width 103 height 12
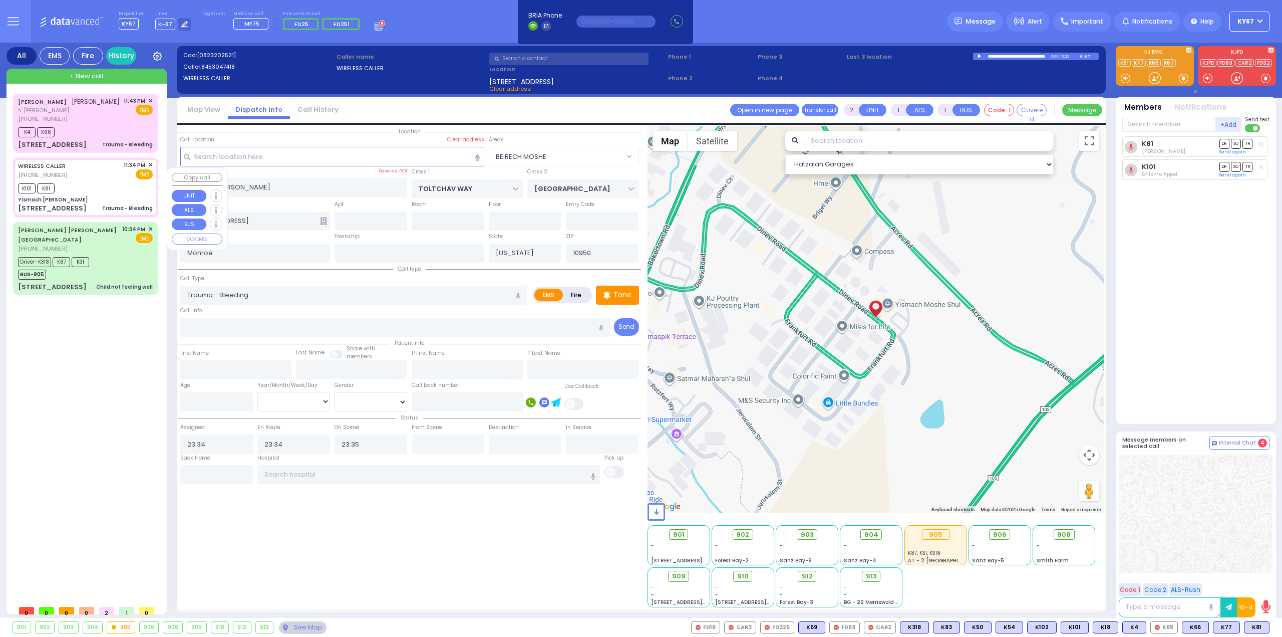
select select
radio input "true"
select select
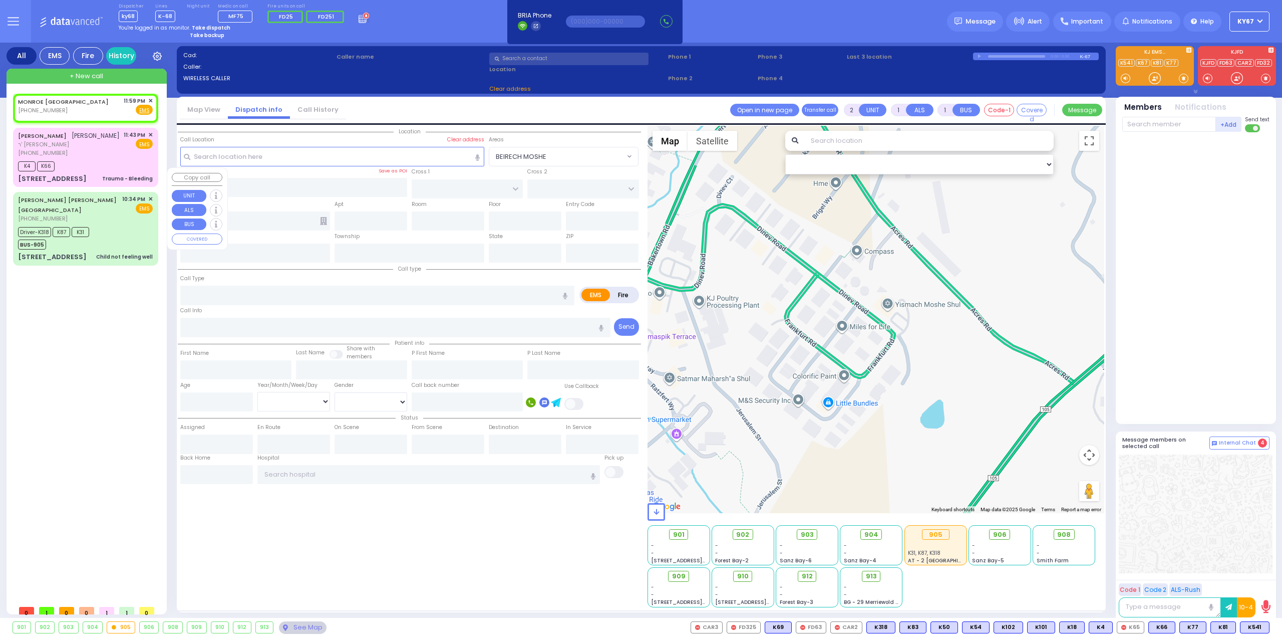
select select
radio input "true"
select select
type input "23:59"
select select "Hatzalah Garages"
